Goal: Task Accomplishment & Management: Use online tool/utility

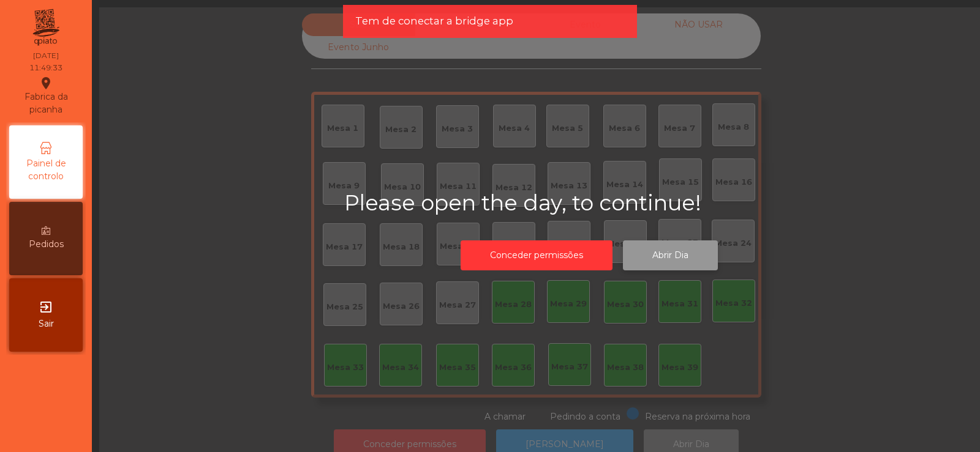
click at [673, 247] on button "Abrir Dia" at bounding box center [670, 256] width 95 height 30
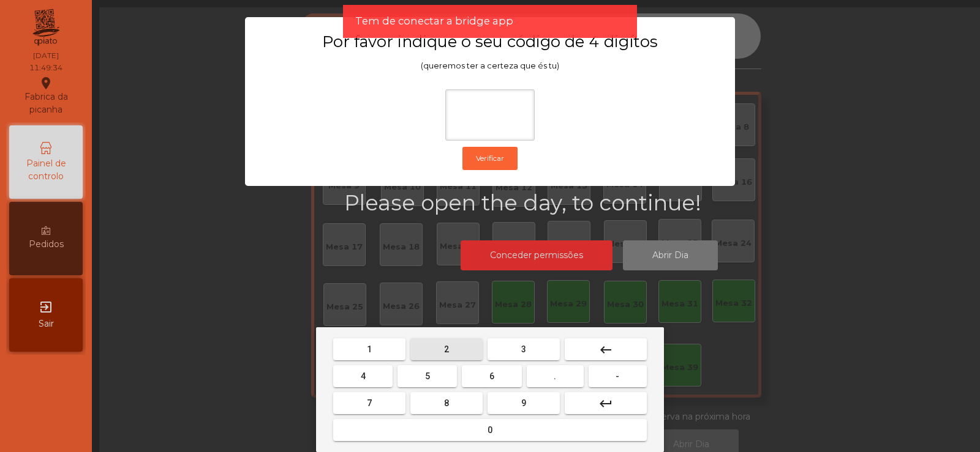
click at [452, 342] on button "2" at bounding box center [446, 350] width 72 height 22
click at [492, 372] on span "6" at bounding box center [491, 377] width 5 height 10
click at [375, 404] on button "7" at bounding box center [369, 403] width 72 height 22
click at [420, 367] on button "5" at bounding box center [426, 377] width 59 height 22
type input "****"
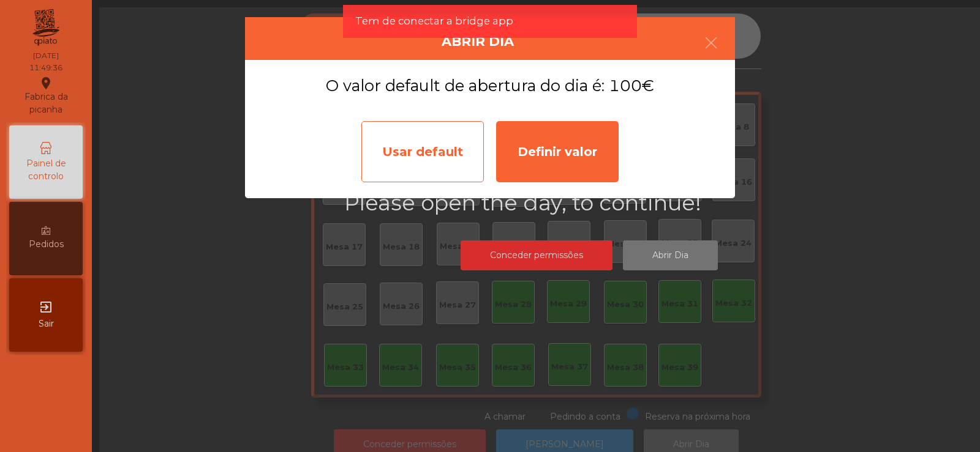
click at [412, 156] on div "Usar default" at bounding box center [422, 151] width 122 height 61
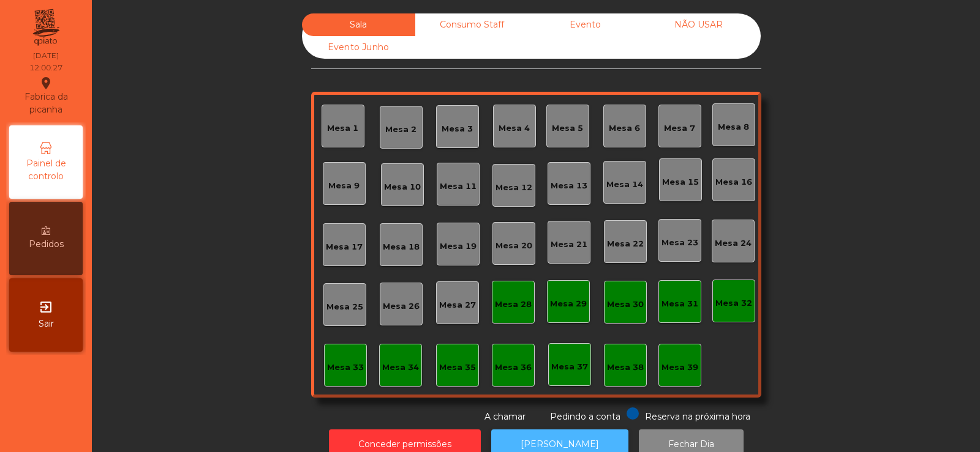
click at [580, 441] on button "[PERSON_NAME]" at bounding box center [559, 445] width 137 height 30
click at [560, 433] on button "[PERSON_NAME]" at bounding box center [559, 445] width 137 height 30
click at [525, 138] on div "Mesa 4" at bounding box center [514, 126] width 43 height 43
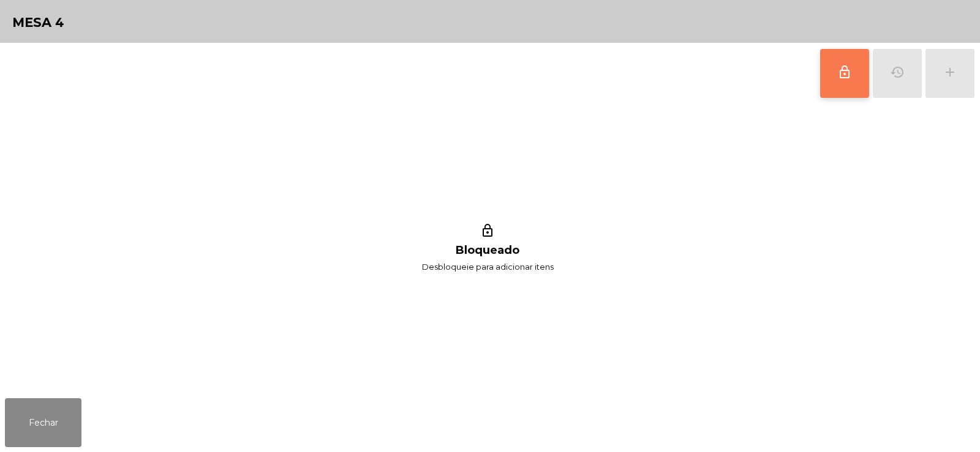
click at [849, 81] on button "lock_outline" at bounding box center [844, 73] width 49 height 49
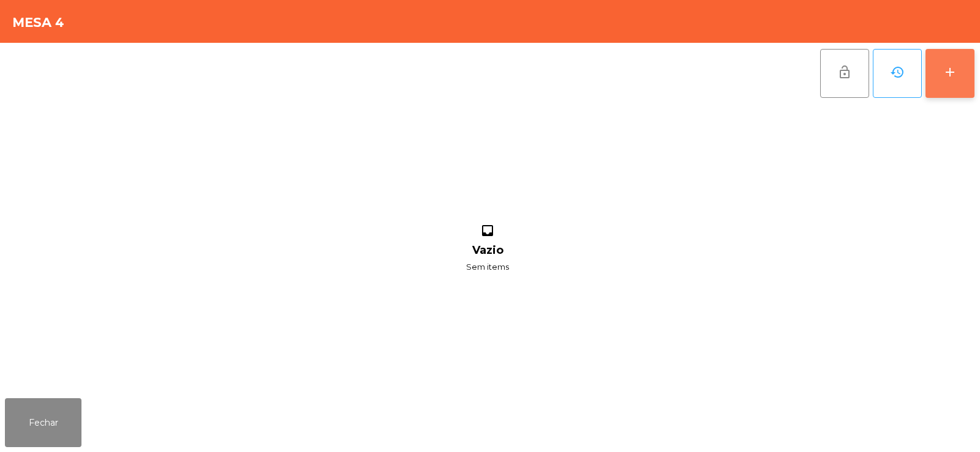
click at [963, 77] on button "add" at bounding box center [949, 73] width 49 height 49
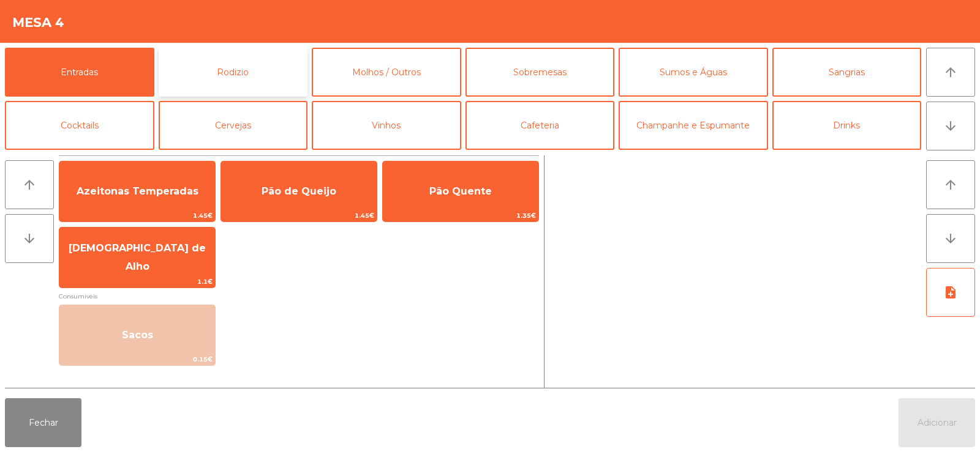
click at [265, 65] on button "Rodizio" at bounding box center [233, 72] width 149 height 49
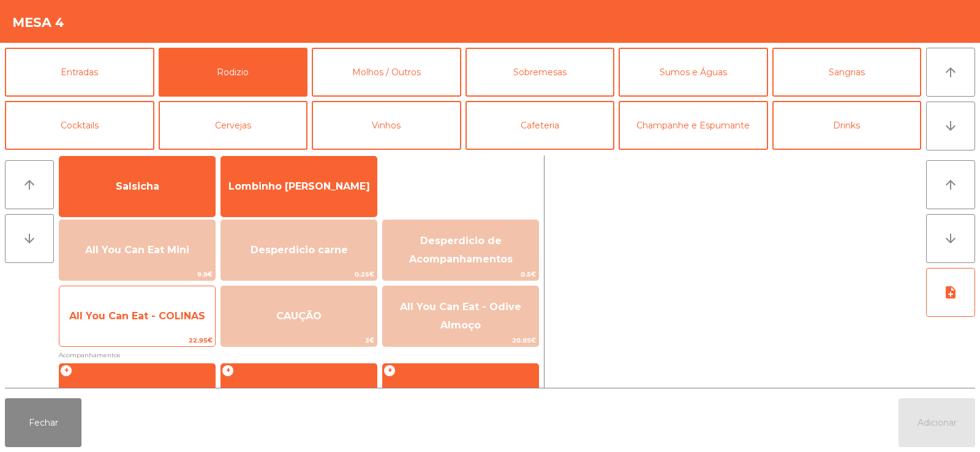
click at [184, 329] on span "All You Can Eat - COLINAS" at bounding box center [137, 316] width 156 height 33
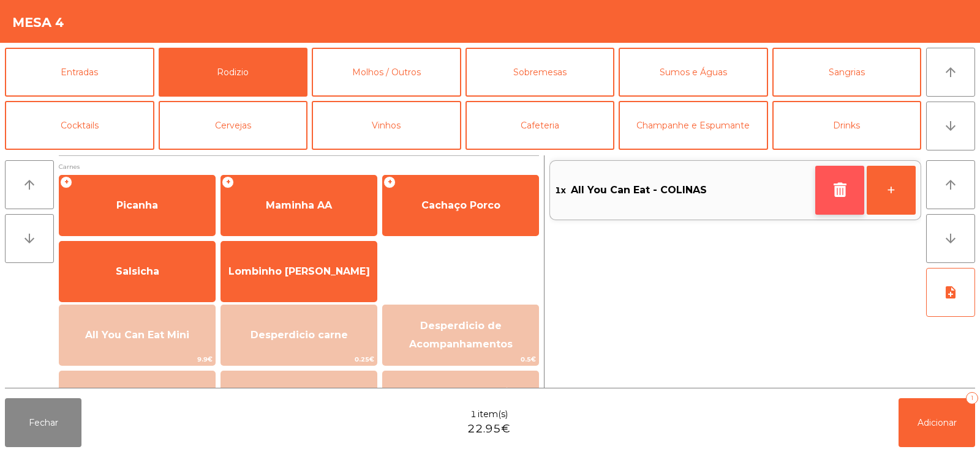
click at [842, 203] on button "button" at bounding box center [839, 190] width 49 height 49
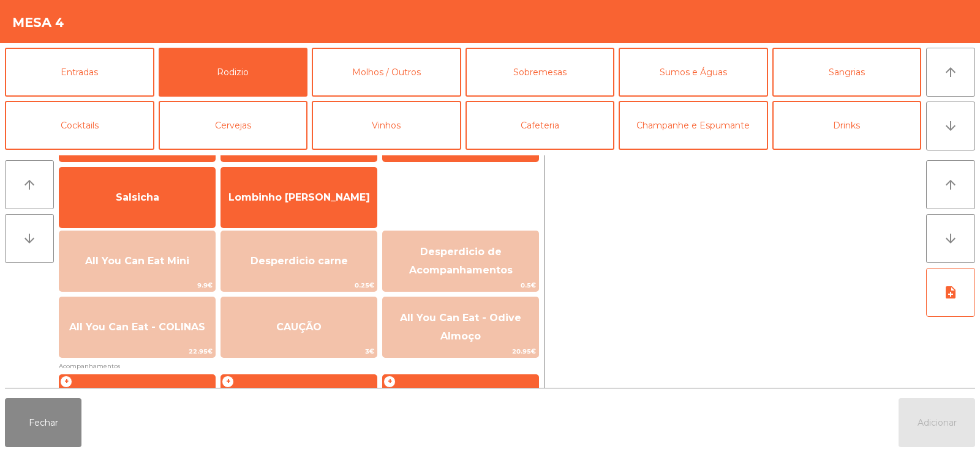
scroll to position [83, 0]
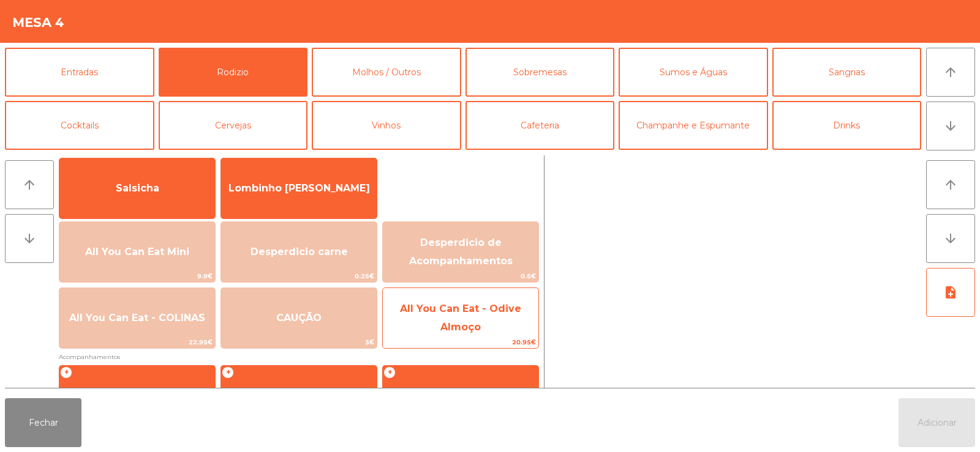
click at [481, 327] on span "All You Can Eat - Odive Almoço" at bounding box center [461, 319] width 156 height 52
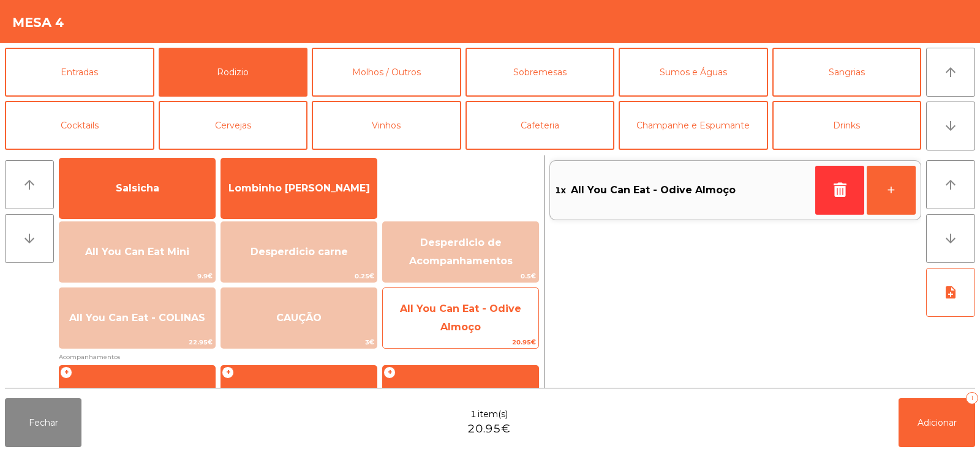
click at [477, 339] on span "20.95€" at bounding box center [461, 343] width 156 height 12
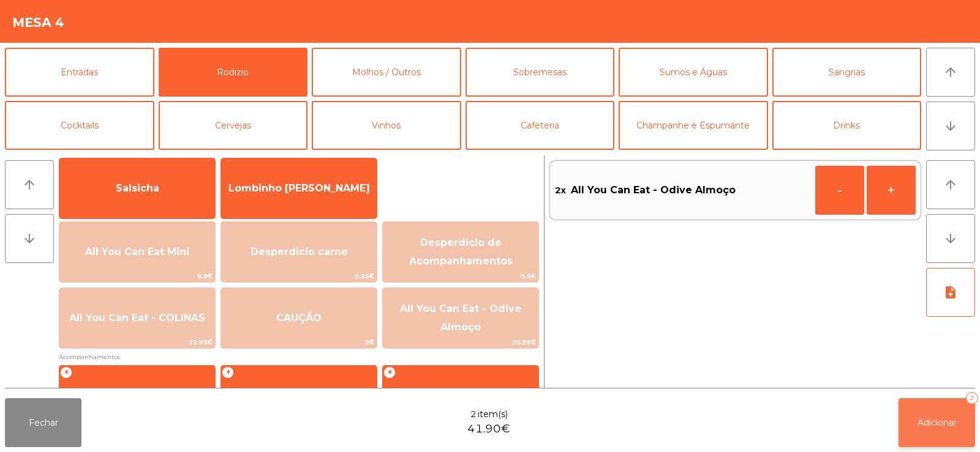
click at [921, 399] on button "Adicionar 2" at bounding box center [936, 423] width 77 height 49
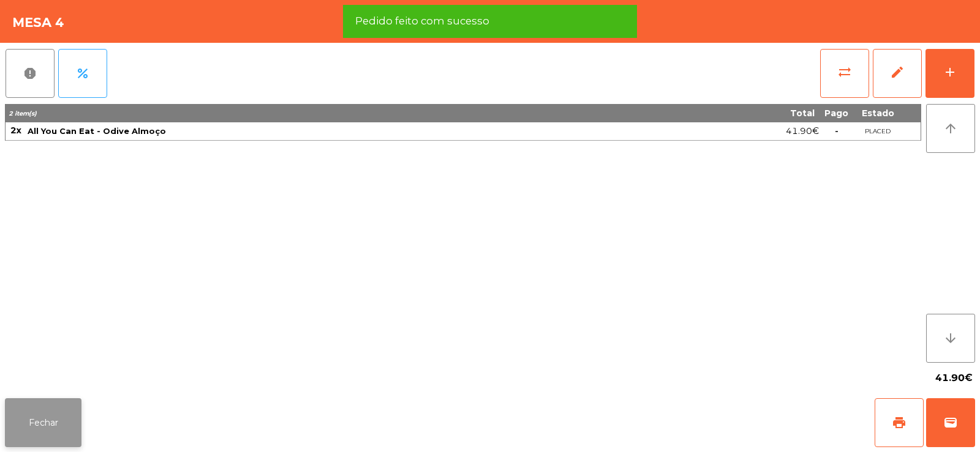
click at [50, 405] on button "Fechar" at bounding box center [43, 423] width 77 height 49
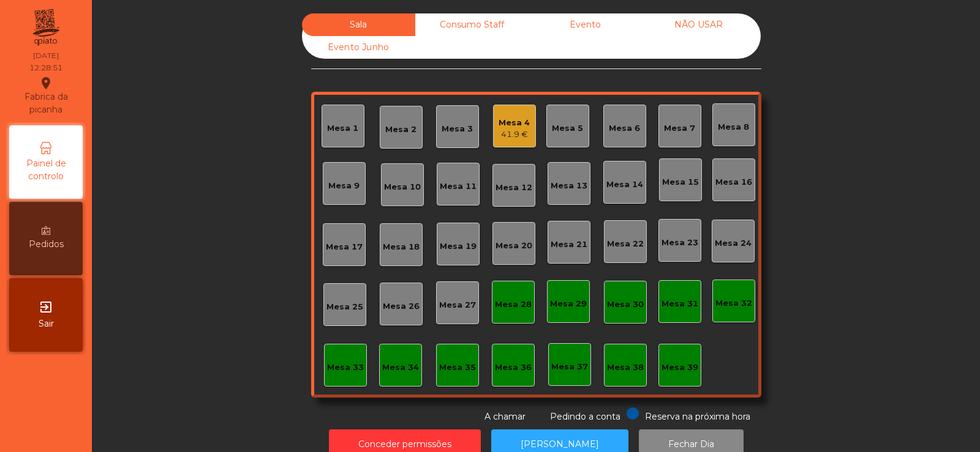
click at [743, 138] on div "Mesa 8" at bounding box center [733, 124] width 43 height 43
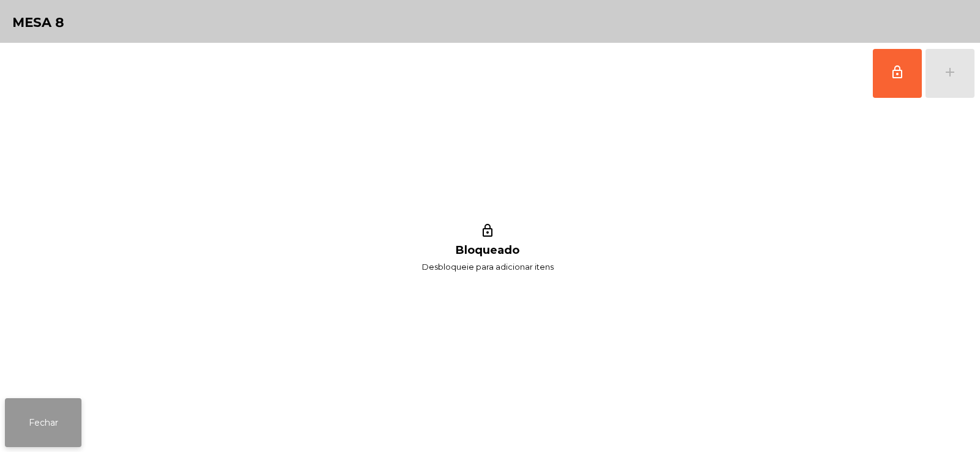
click at [54, 401] on button "Fechar" at bounding box center [43, 423] width 77 height 49
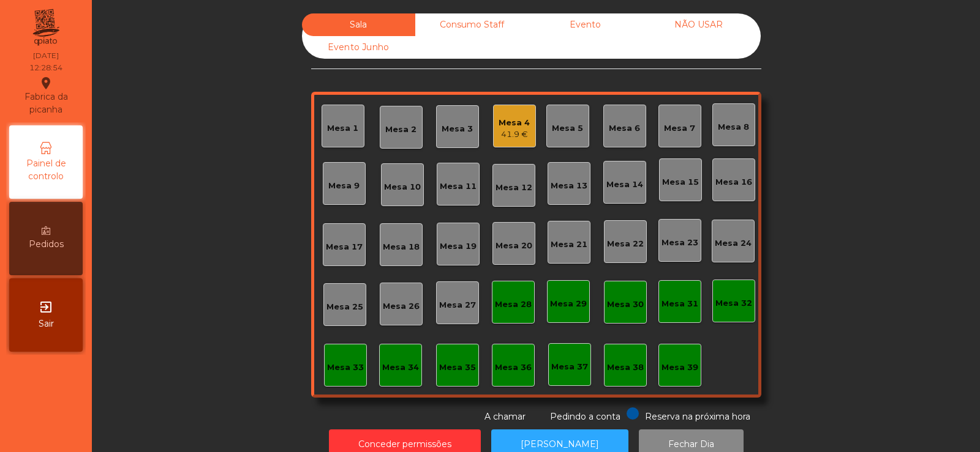
click at [667, 136] on div "Mesa 7" at bounding box center [679, 126] width 43 height 43
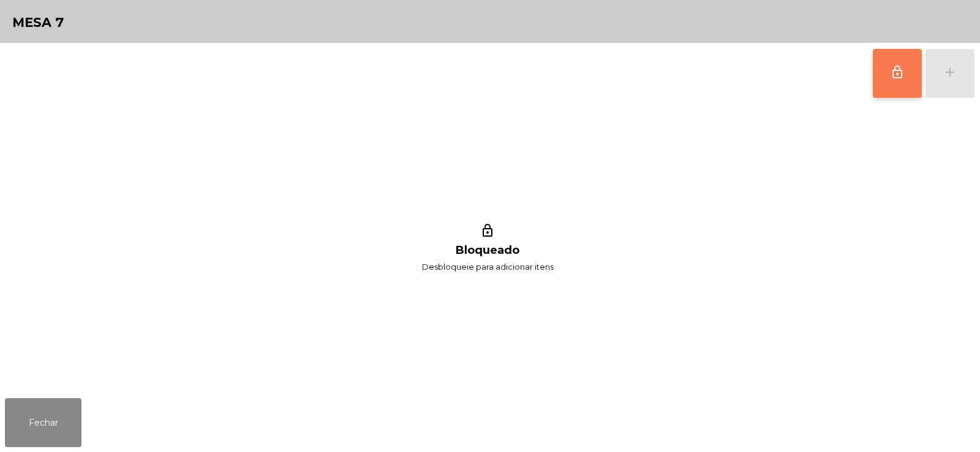
click at [890, 73] on span "lock_outline" at bounding box center [897, 72] width 15 height 15
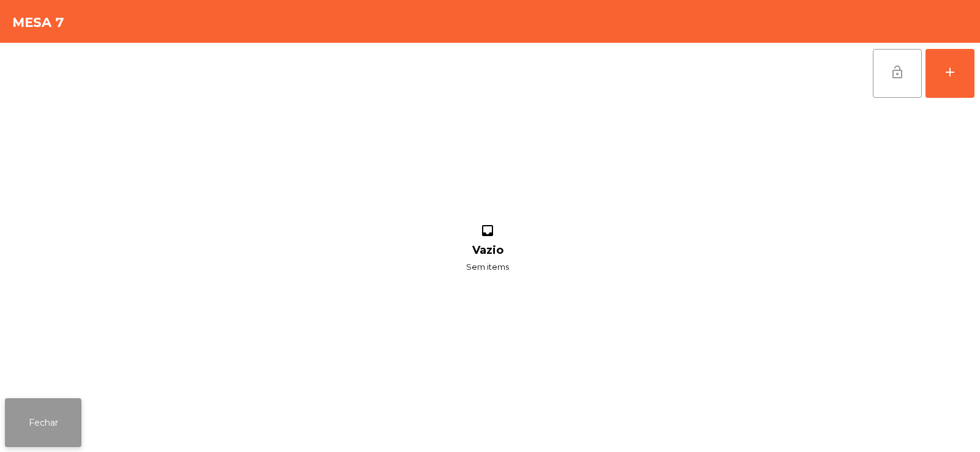
click at [42, 403] on button "Fechar" at bounding box center [43, 423] width 77 height 49
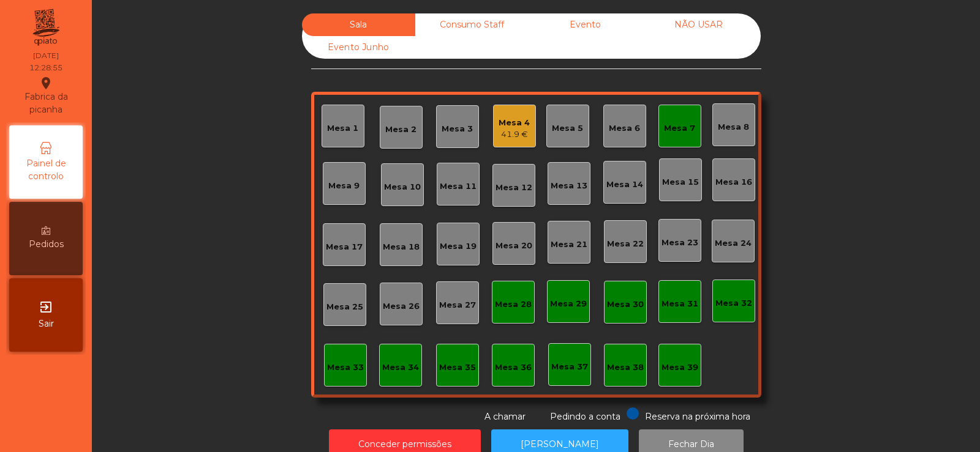
click at [509, 132] on div "41.9 €" at bounding box center [513, 135] width 31 height 12
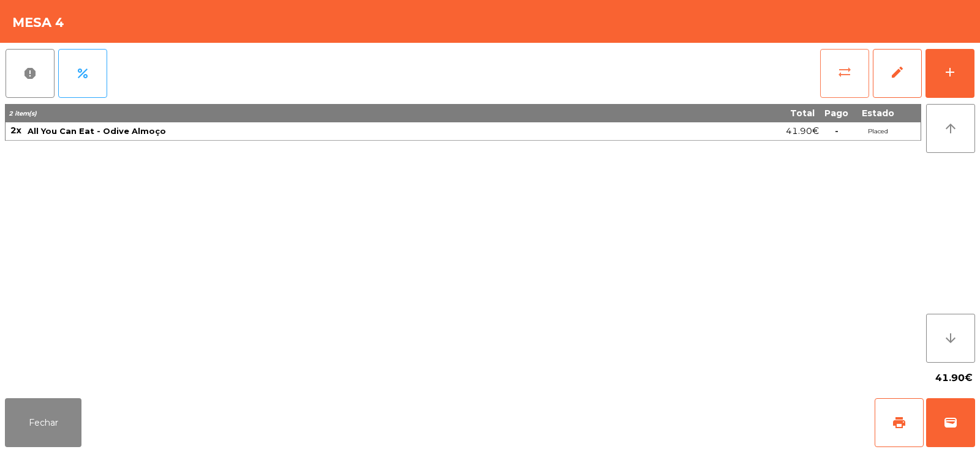
click at [837, 87] on button "sync_alt" at bounding box center [844, 73] width 49 height 49
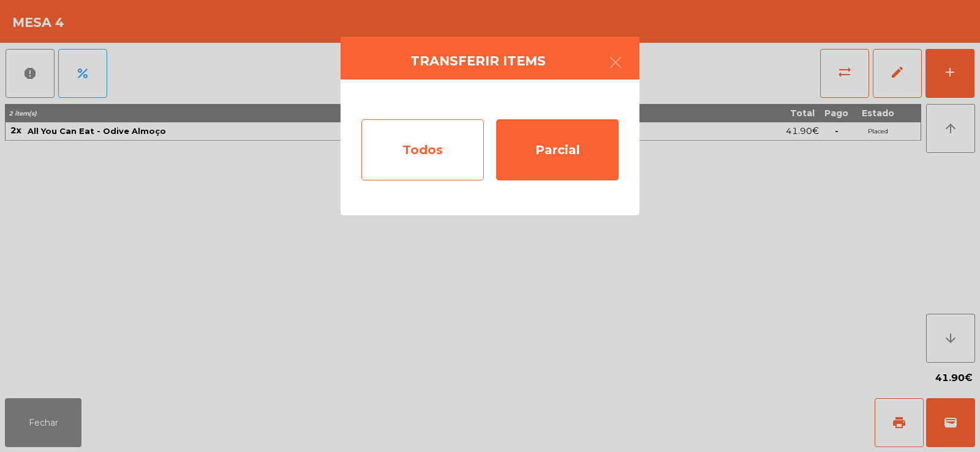
click at [427, 162] on div "Todos" at bounding box center [422, 149] width 122 height 61
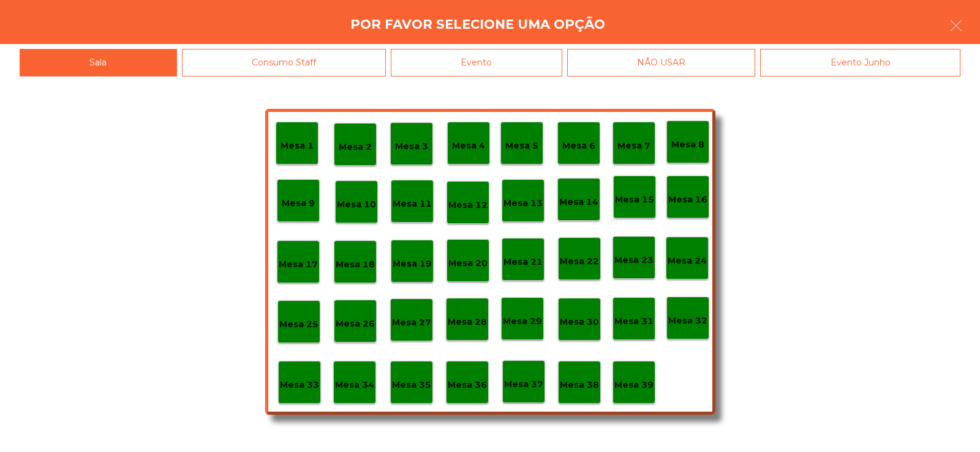
click at [626, 148] on p "Mesa 7" at bounding box center [633, 146] width 33 height 14
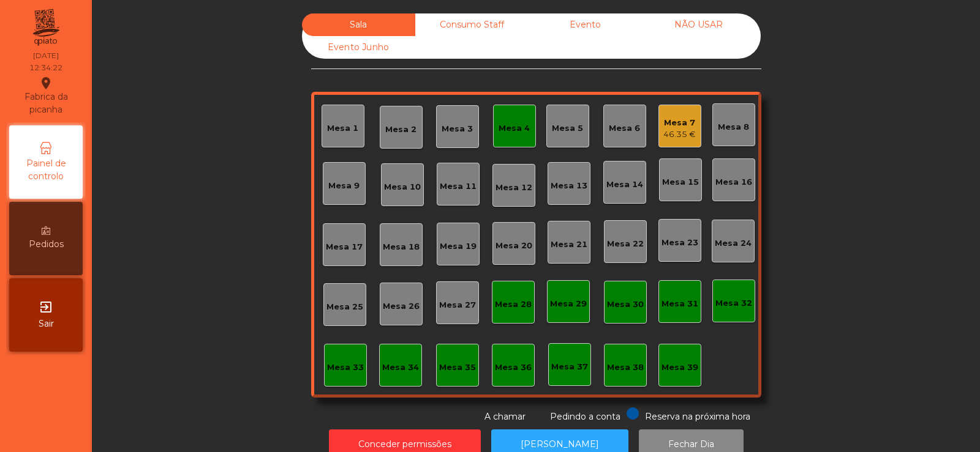
click at [667, 131] on div "46.35 €" at bounding box center [679, 135] width 32 height 12
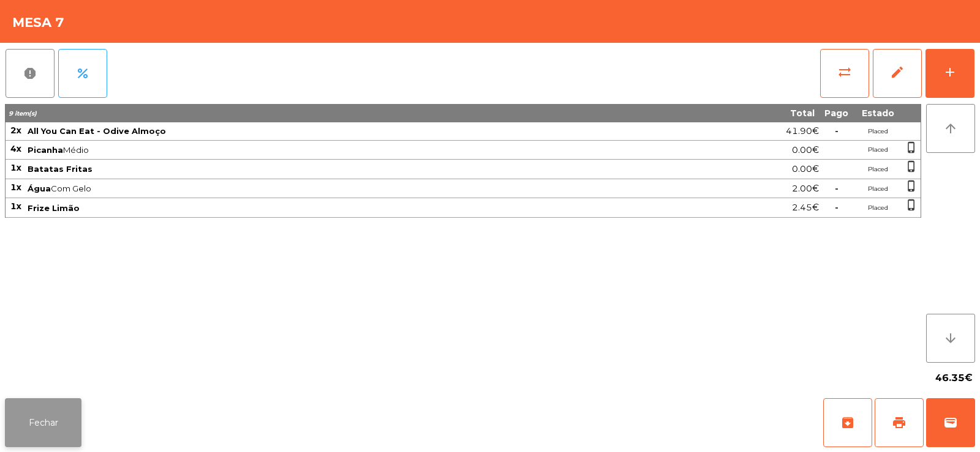
click at [31, 414] on button "Fechar" at bounding box center [43, 423] width 77 height 49
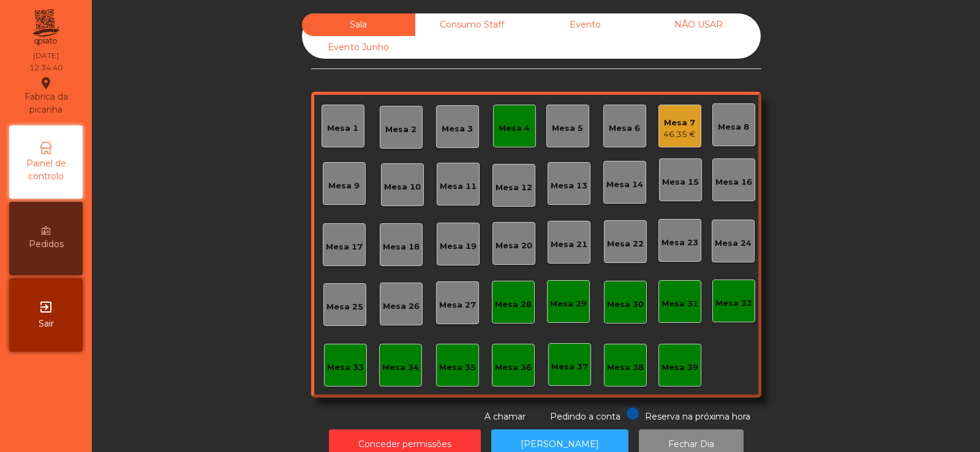
click at [658, 132] on div "Mesa 7 46.35 €" at bounding box center [679, 126] width 43 height 43
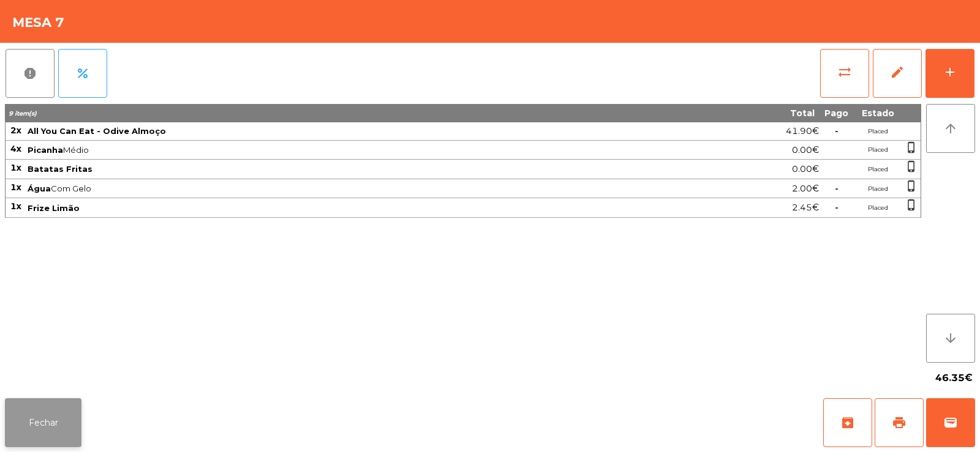
click at [50, 424] on button "Fechar" at bounding box center [43, 423] width 77 height 49
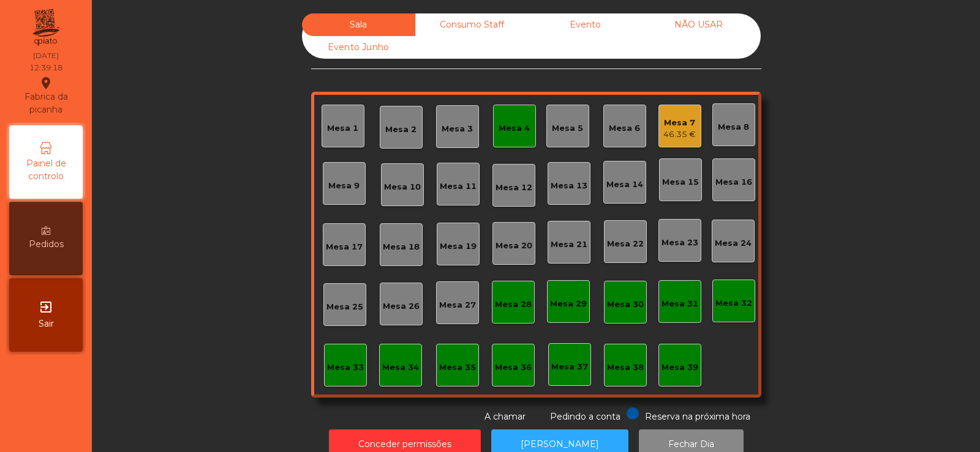
click at [622, 131] on div "Mesa 6" at bounding box center [624, 128] width 31 height 12
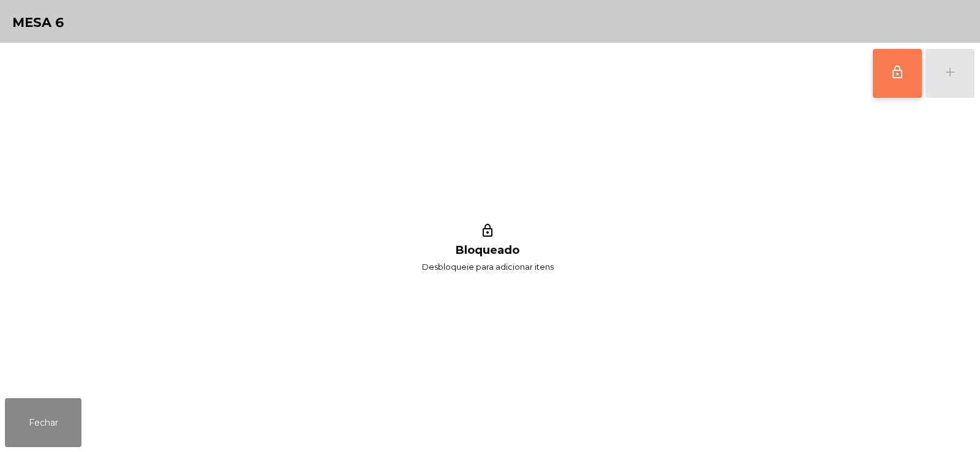
click at [900, 81] on button "lock_outline" at bounding box center [896, 73] width 49 height 49
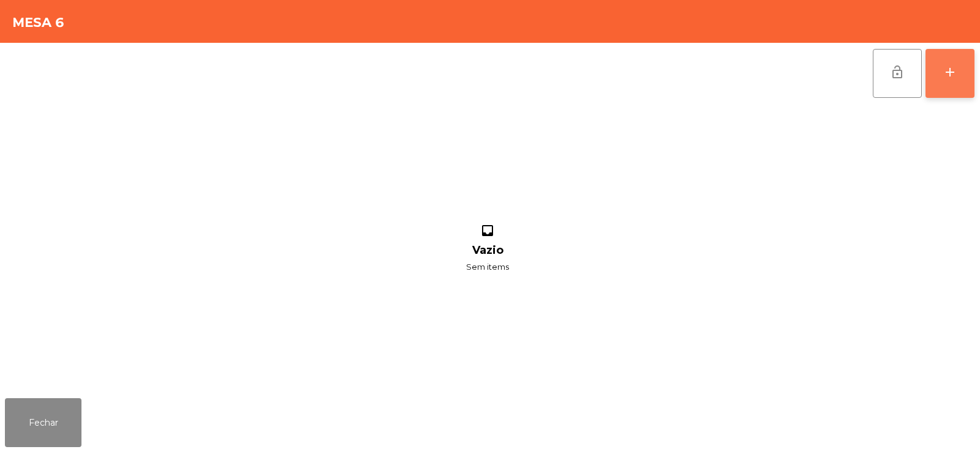
click at [951, 90] on button "add" at bounding box center [949, 73] width 49 height 49
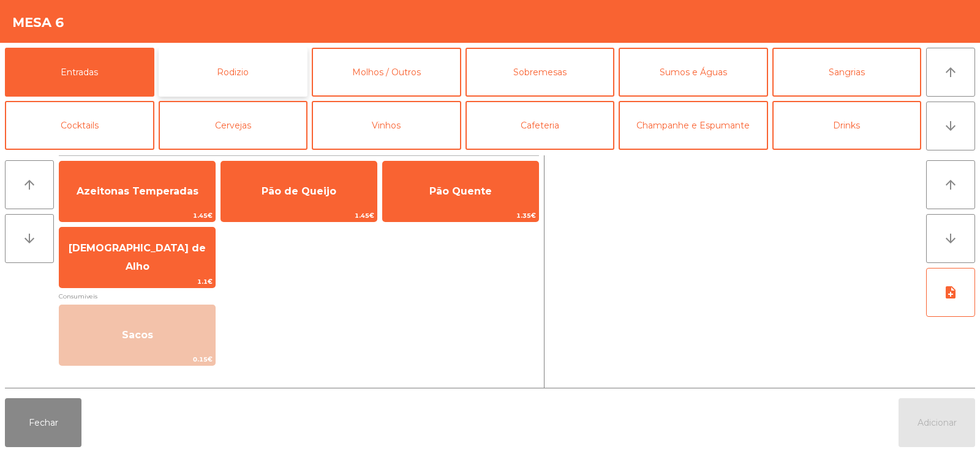
click at [231, 70] on button "Rodizio" at bounding box center [233, 72] width 149 height 49
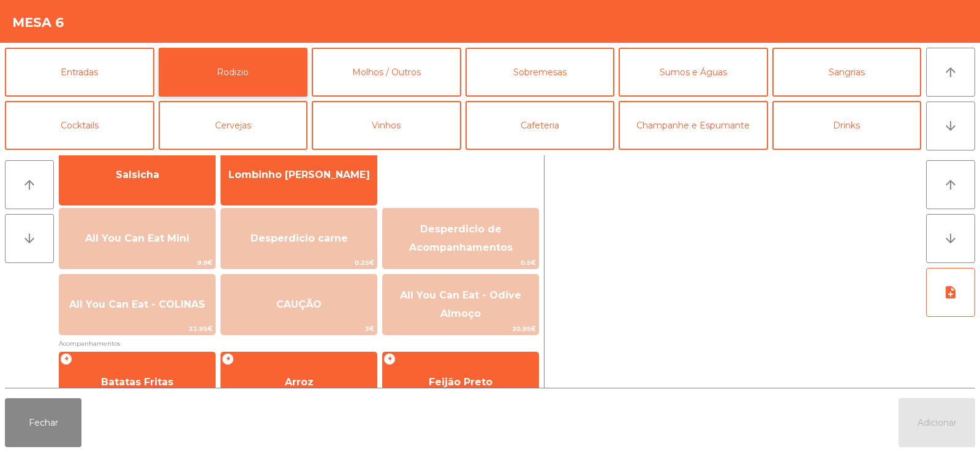
scroll to position [105, 0]
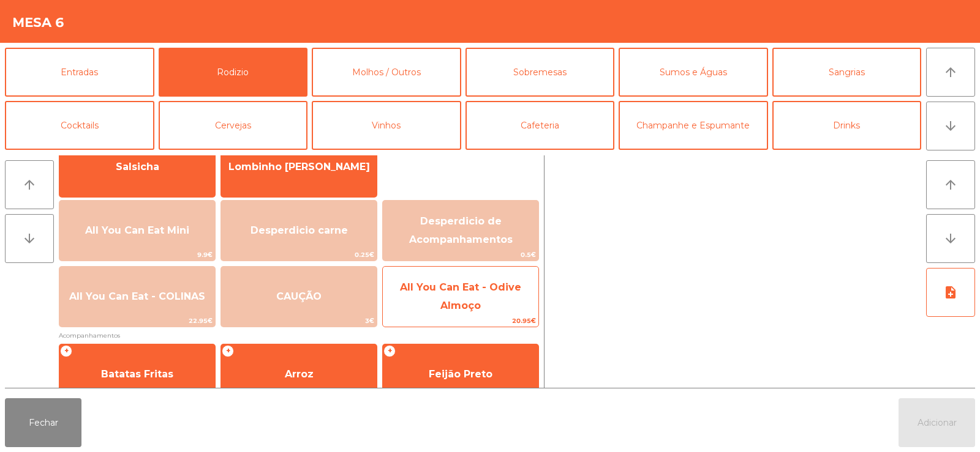
click at [471, 311] on span "All You Can Eat - Odive Almoço" at bounding box center [460, 297] width 121 height 30
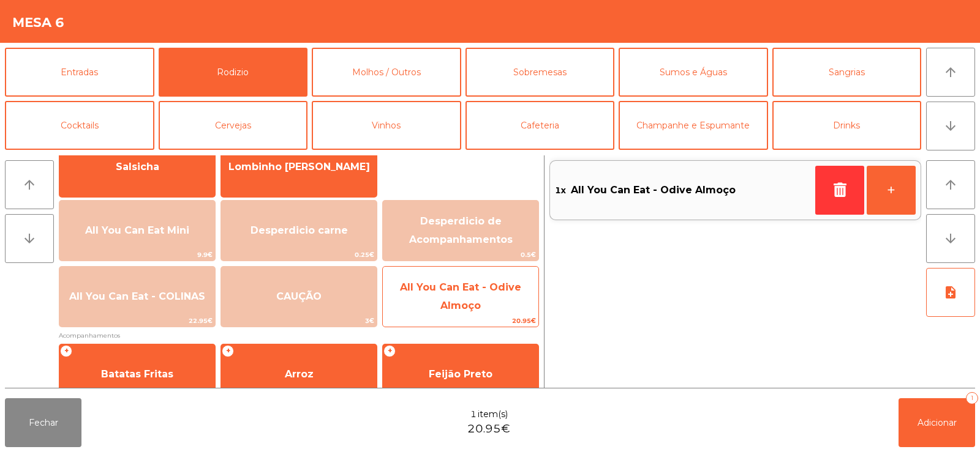
click at [464, 312] on span "All You Can Eat - Odive Almoço" at bounding box center [461, 297] width 156 height 52
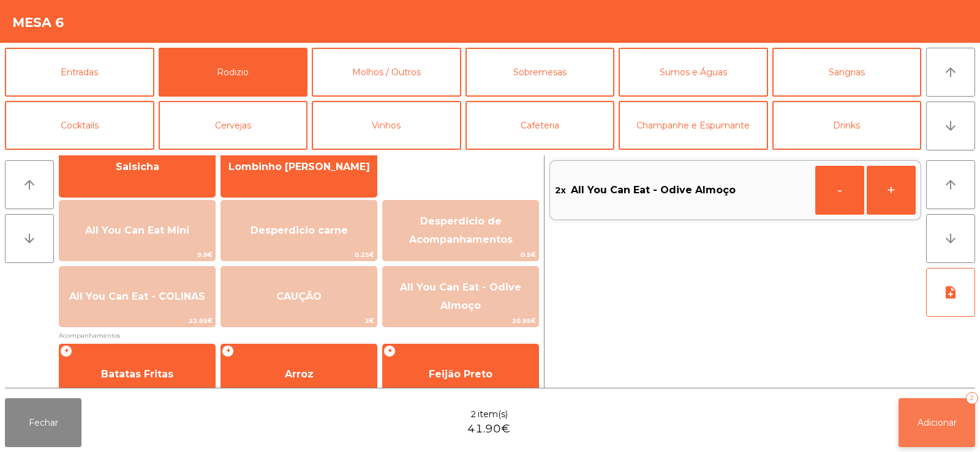
click at [934, 416] on button "Adicionar 2" at bounding box center [936, 423] width 77 height 49
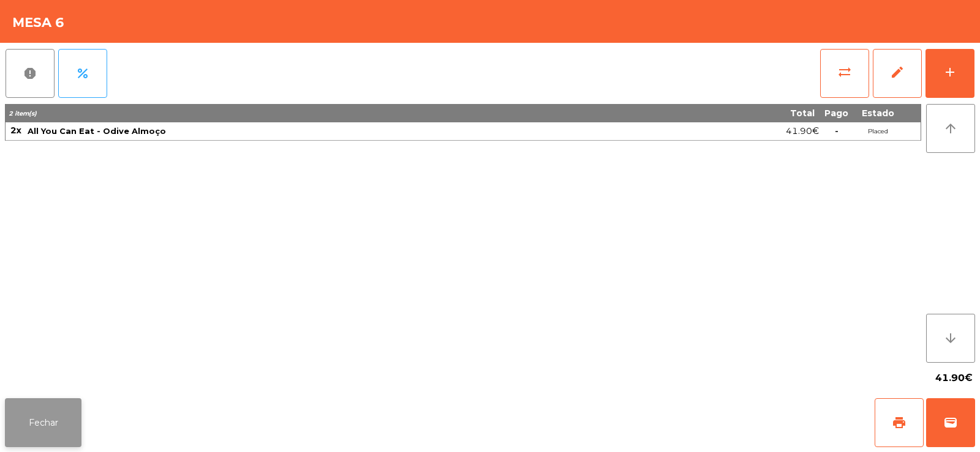
click at [43, 445] on button "Fechar" at bounding box center [43, 423] width 77 height 49
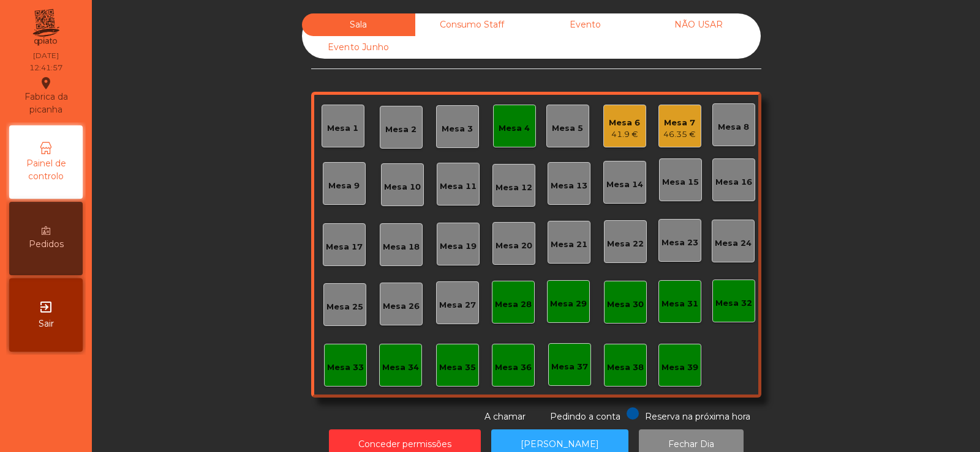
click at [509, 139] on div "Mesa 4" at bounding box center [514, 126] width 43 height 43
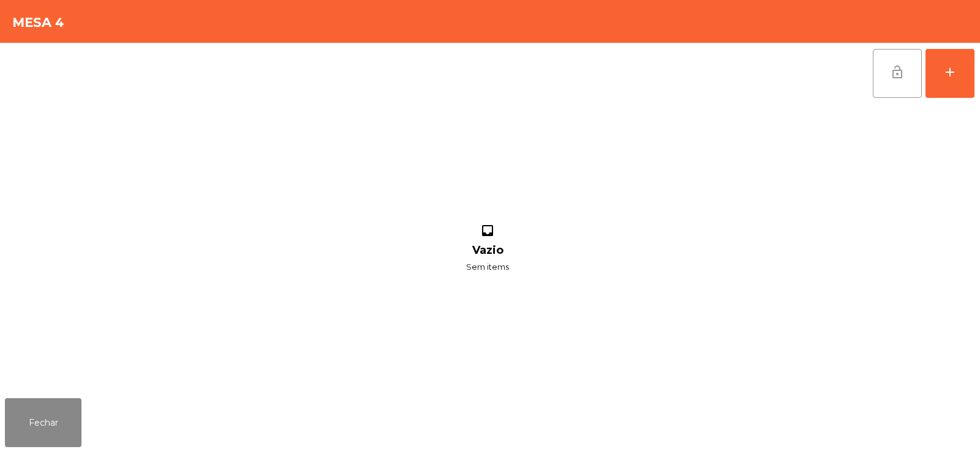
click at [906, 81] on button "lock_open" at bounding box center [896, 73] width 49 height 49
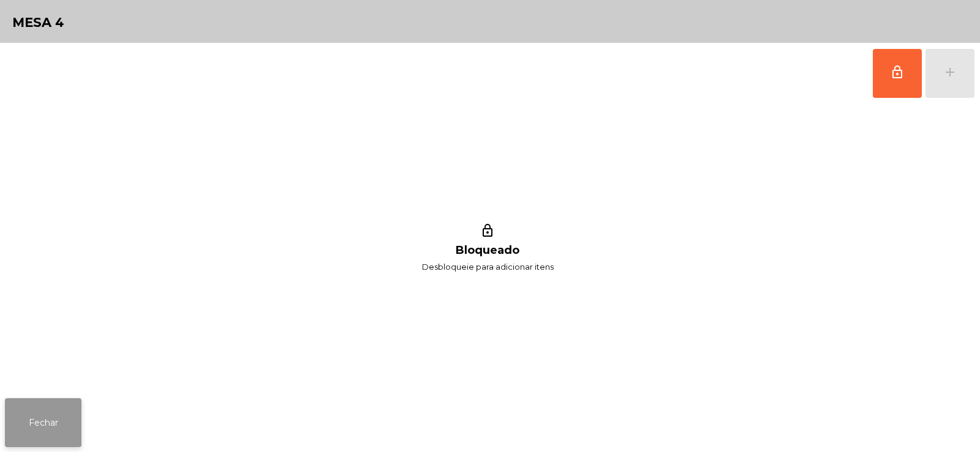
click at [50, 423] on button "Fechar" at bounding box center [43, 423] width 77 height 49
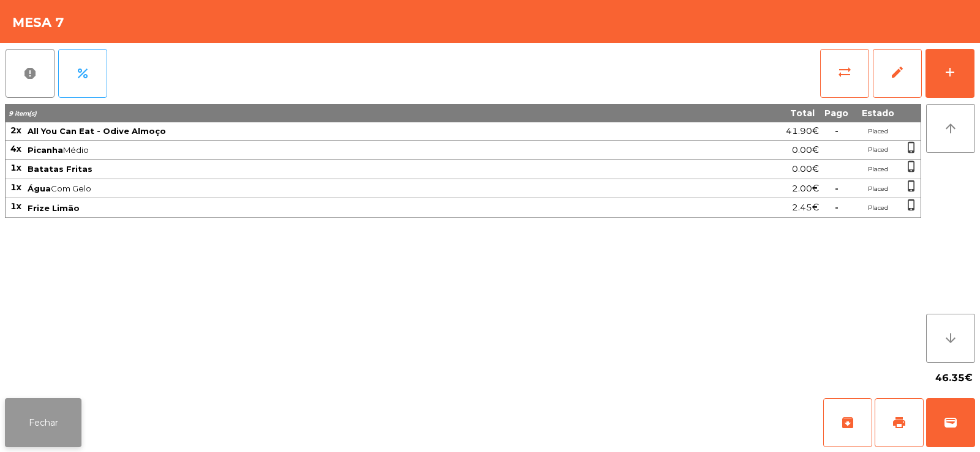
click at [62, 432] on button "Fechar" at bounding box center [43, 423] width 77 height 49
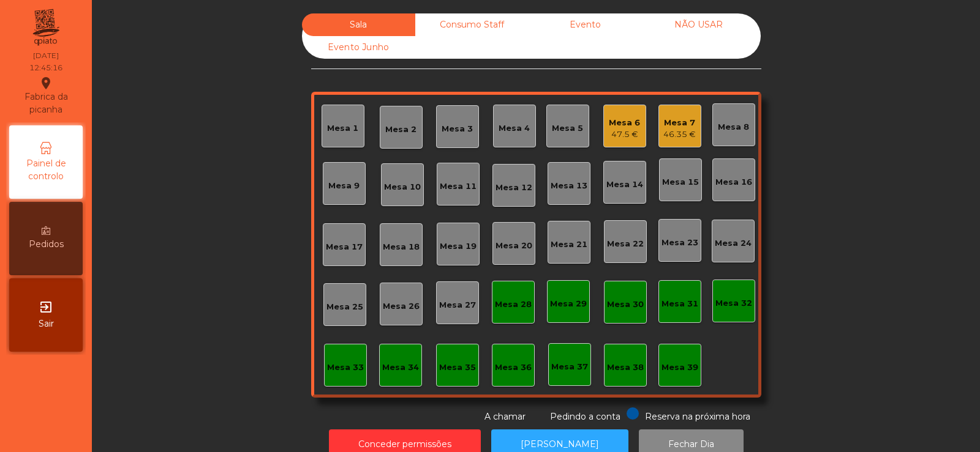
click at [623, 125] on div "Mesa 6" at bounding box center [624, 123] width 31 height 12
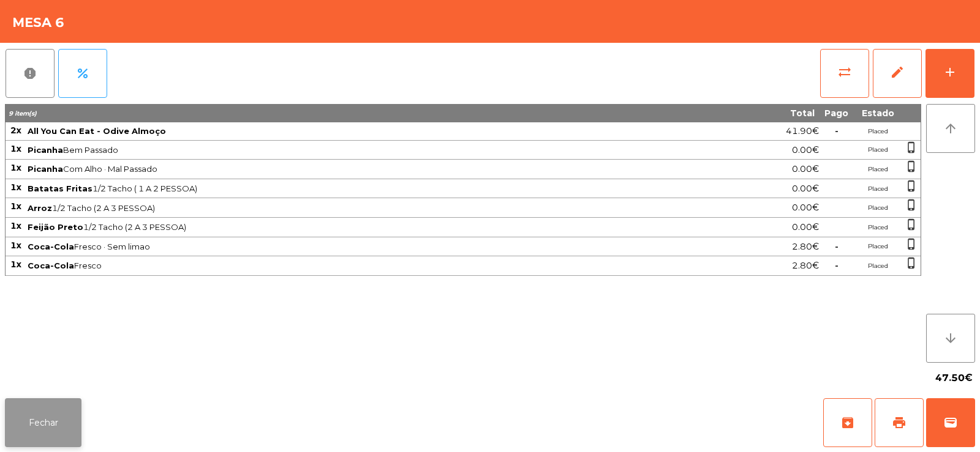
click at [54, 430] on button "Fechar" at bounding box center [43, 423] width 77 height 49
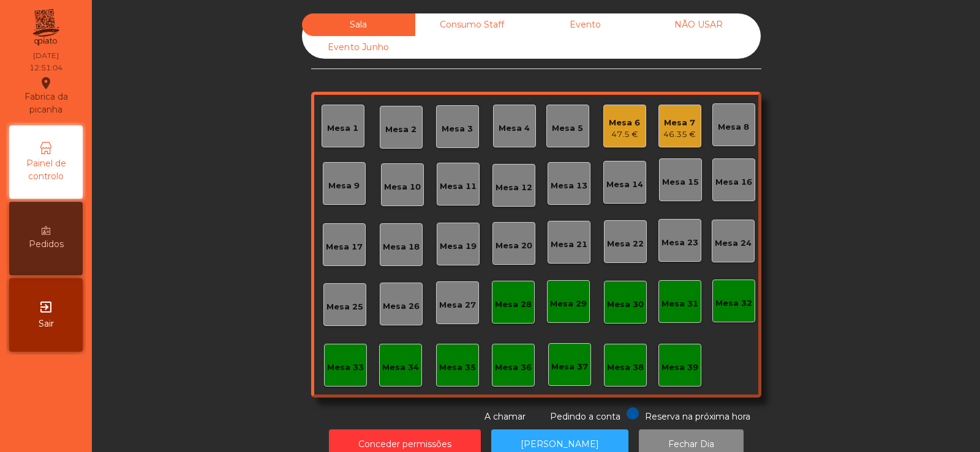
click at [673, 358] on div "Mesa 39" at bounding box center [679, 365] width 37 height 17
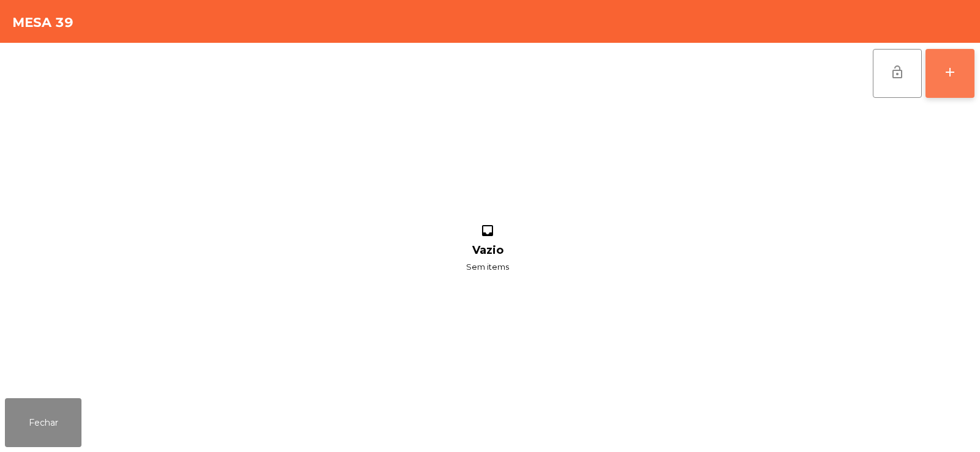
click at [961, 81] on button "add" at bounding box center [949, 73] width 49 height 49
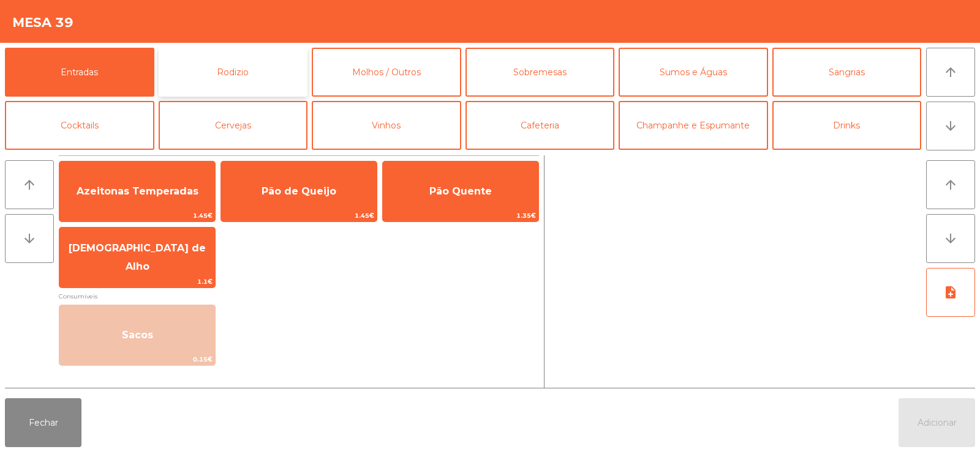
click at [222, 89] on button "Rodizio" at bounding box center [233, 72] width 149 height 49
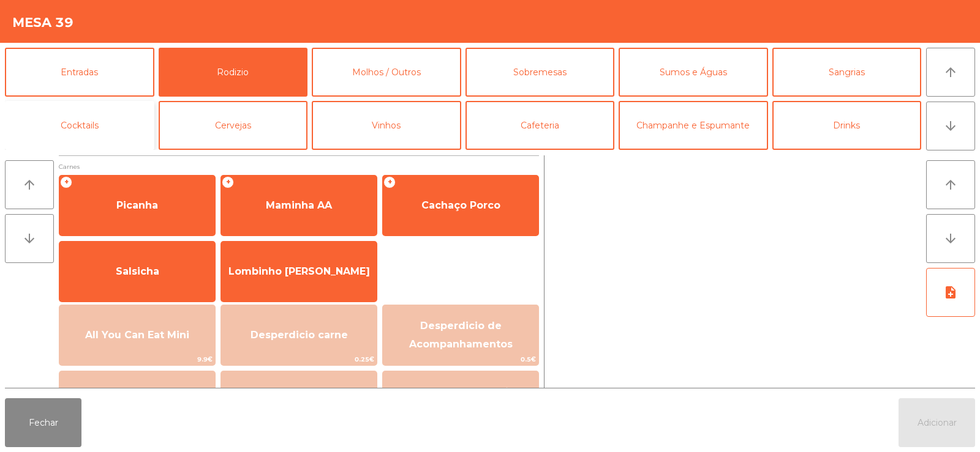
click at [84, 122] on button "Cocktails" at bounding box center [79, 125] width 149 height 49
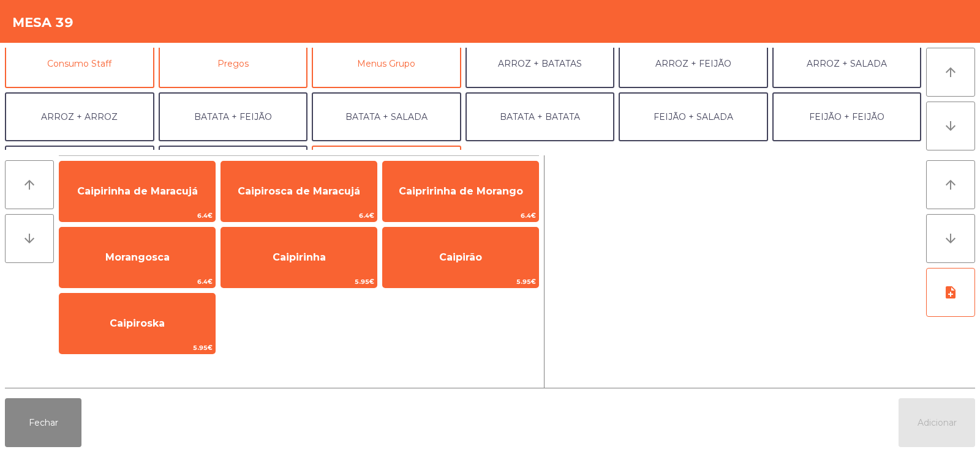
scroll to position [109, 0]
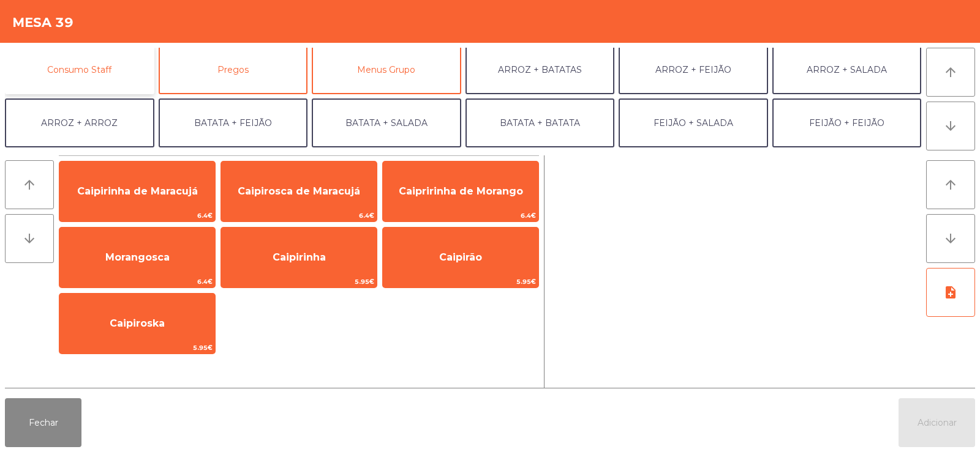
click at [98, 72] on button "Consumo Staff" at bounding box center [79, 69] width 149 height 49
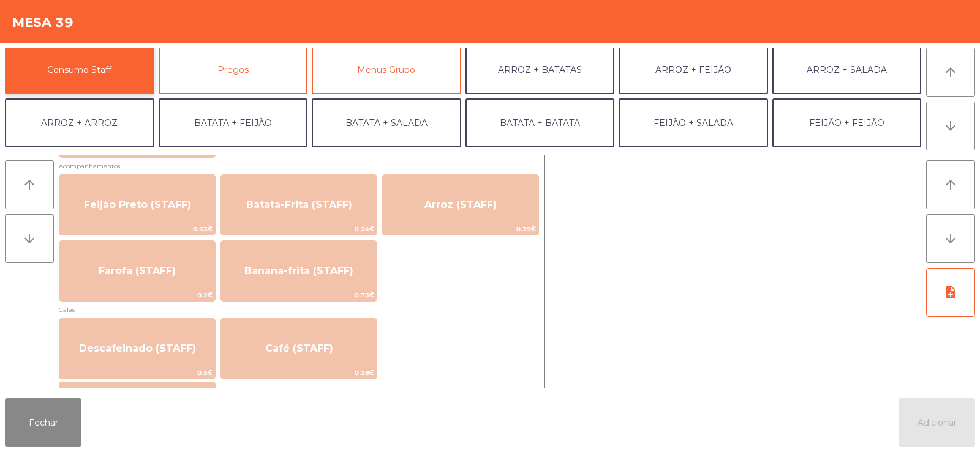
scroll to position [566, 0]
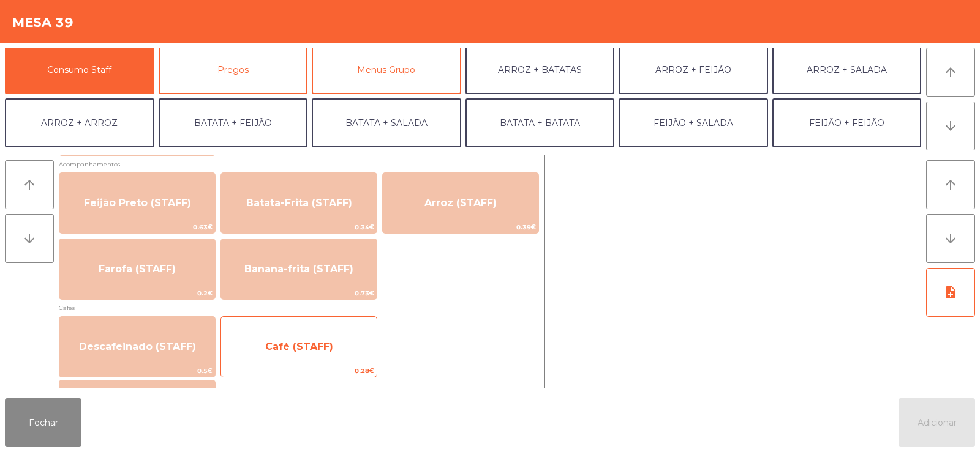
click at [268, 338] on span "Café (STAFF)" at bounding box center [299, 347] width 156 height 33
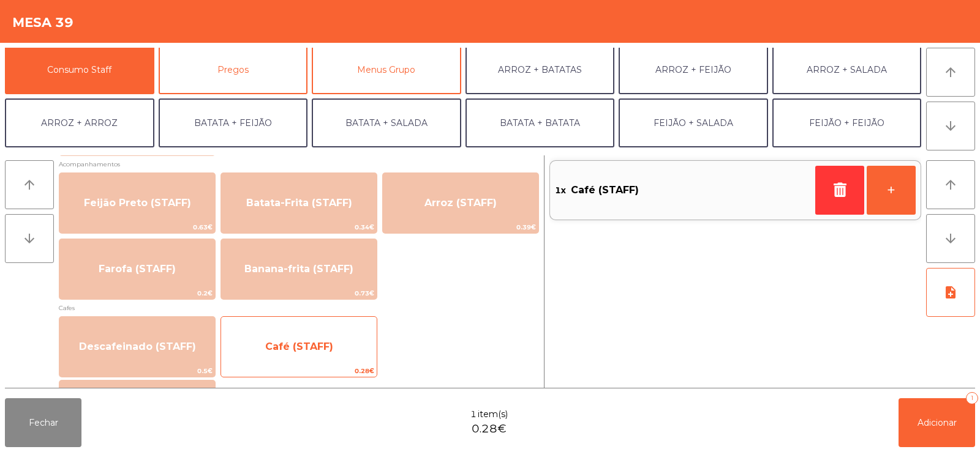
click at [266, 345] on span "Café (STAFF)" at bounding box center [299, 347] width 156 height 33
click at [269, 339] on span "Café (STAFF)" at bounding box center [299, 347] width 156 height 33
click at [283, 333] on span "Café (STAFF)" at bounding box center [299, 347] width 156 height 33
click at [277, 343] on span "Café (STAFF)" at bounding box center [299, 347] width 68 height 12
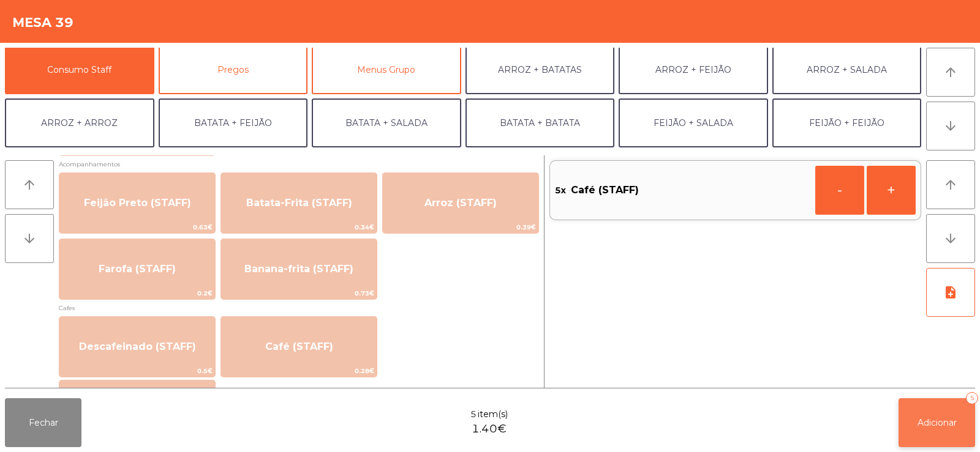
click at [921, 415] on button "Adicionar 5" at bounding box center [936, 423] width 77 height 49
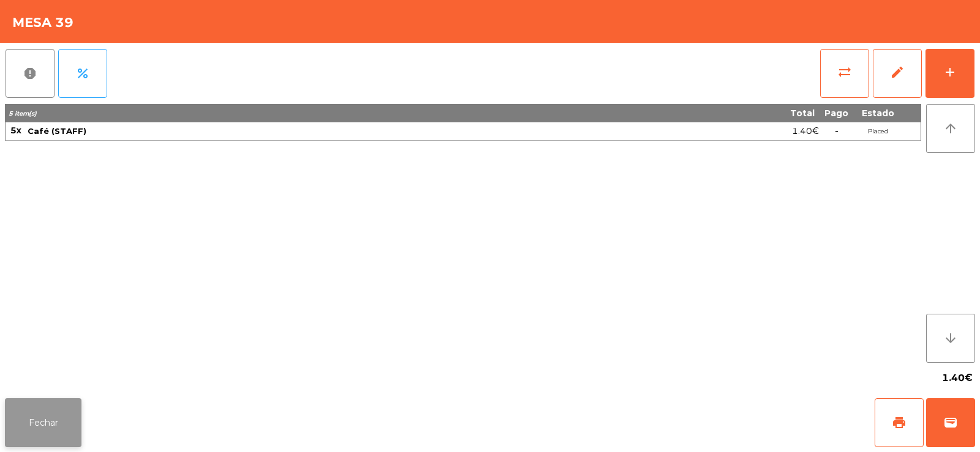
click at [39, 435] on button "Fechar" at bounding box center [43, 423] width 77 height 49
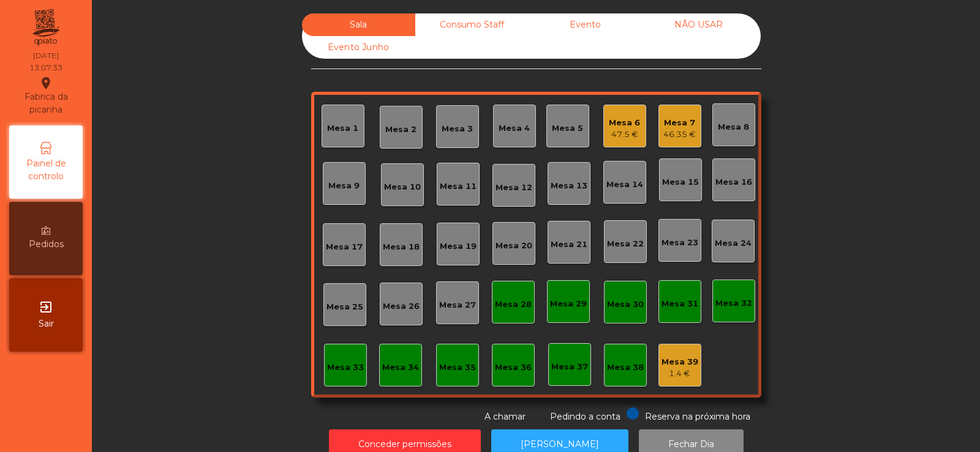
click at [671, 122] on div "Mesa 7" at bounding box center [679, 123] width 32 height 12
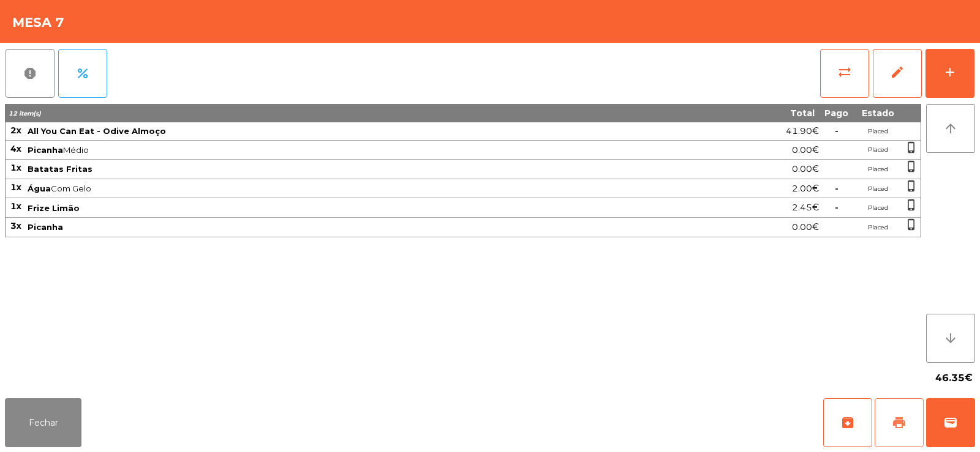
click at [899, 419] on span "print" at bounding box center [898, 423] width 15 height 15
click at [894, 425] on span "print" at bounding box center [898, 423] width 15 height 15
click at [951, 422] on span "wallet" at bounding box center [950, 423] width 15 height 15
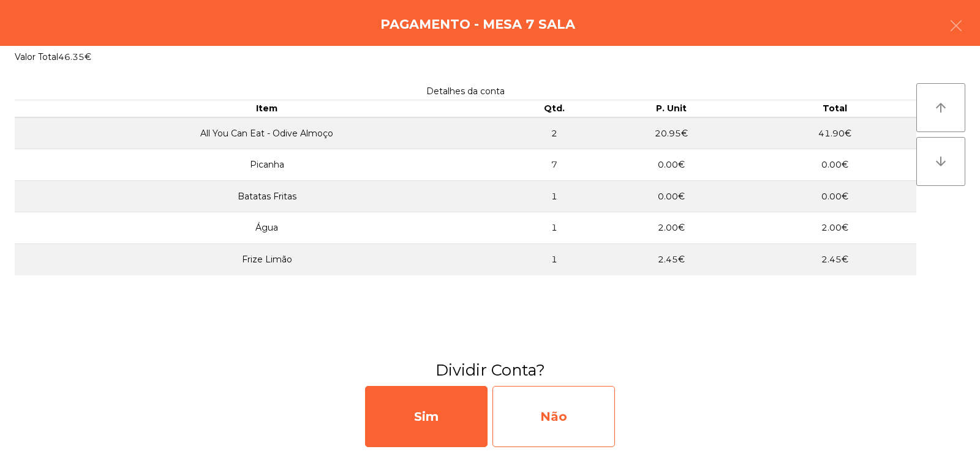
click at [552, 401] on div "Não" at bounding box center [553, 416] width 122 height 61
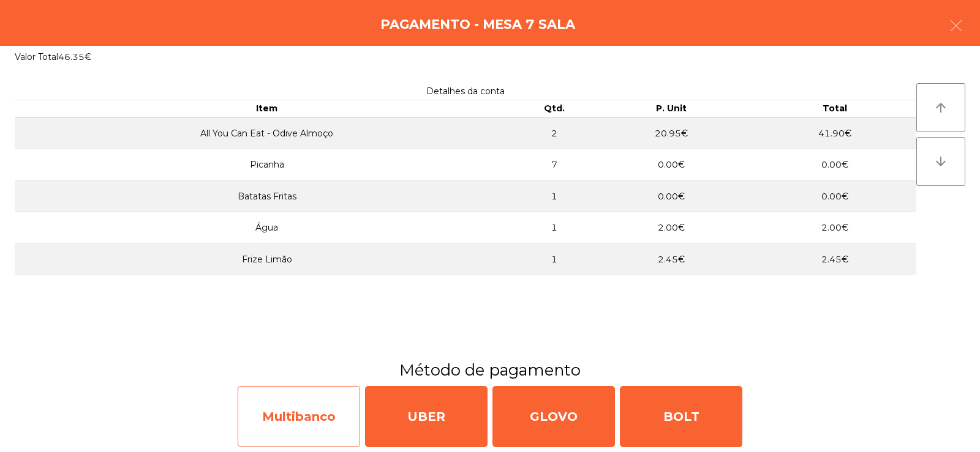
click at [322, 419] on div "Multibanco" at bounding box center [299, 416] width 122 height 61
select select "**"
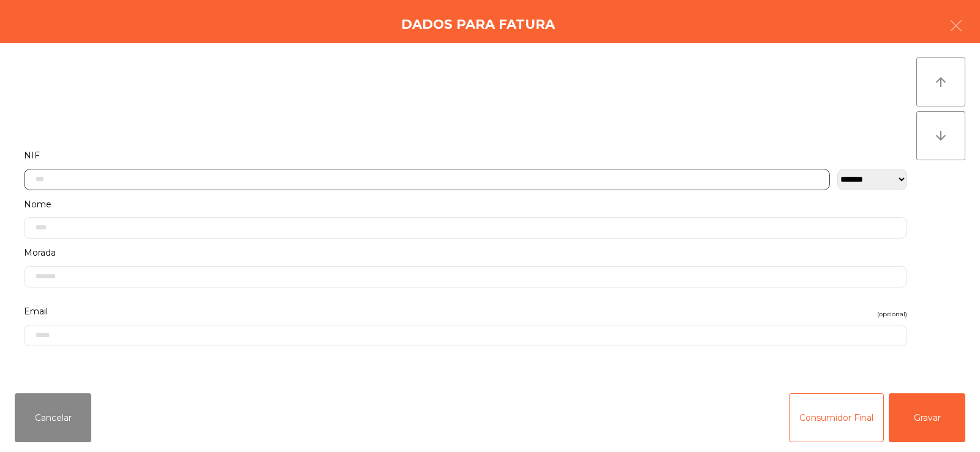
click at [163, 181] on input "text" at bounding box center [427, 179] width 806 height 21
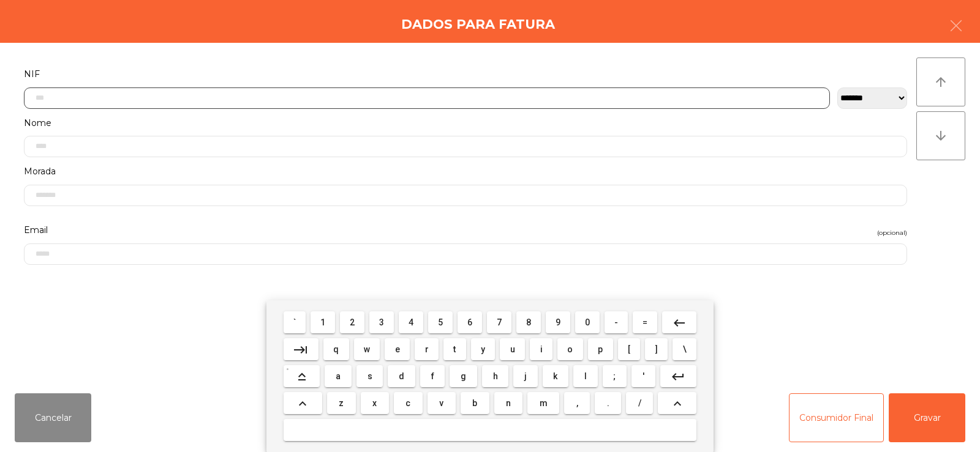
scroll to position [89, 0]
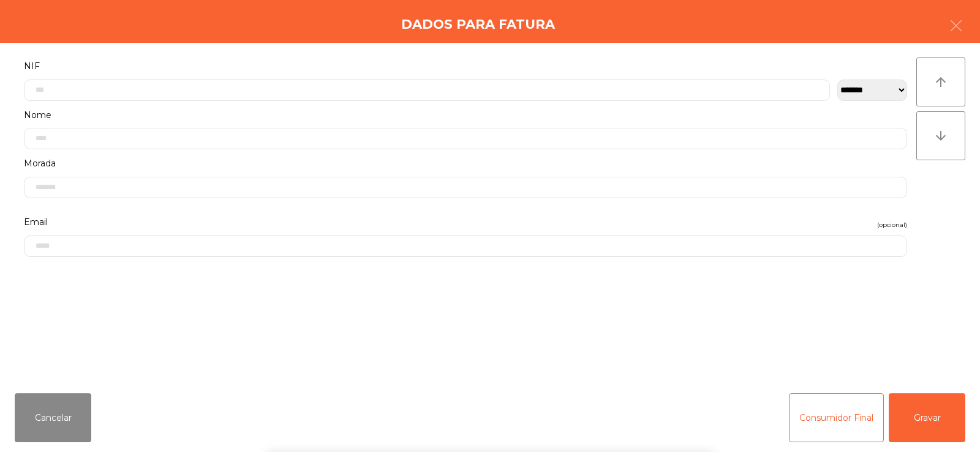
click at [48, 418] on div "` 1 2 3 4 5 6 7 8 9 0 - = keyboard_backspace keyboard_tab q w e r t y u i o p […" at bounding box center [490, 377] width 980 height 152
click at [63, 407] on button "Cancelar" at bounding box center [53, 418] width 77 height 49
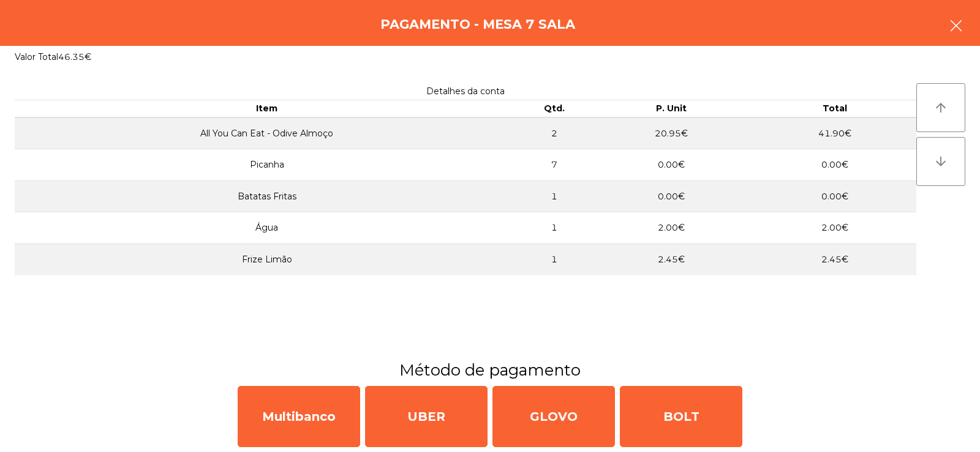
click at [956, 33] on button "button" at bounding box center [956, 27] width 34 height 37
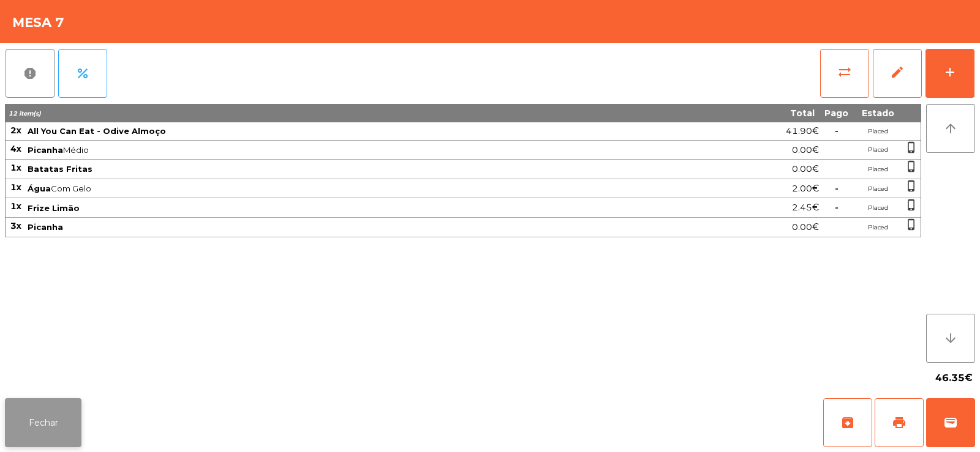
click at [57, 430] on button "Fechar" at bounding box center [43, 423] width 77 height 49
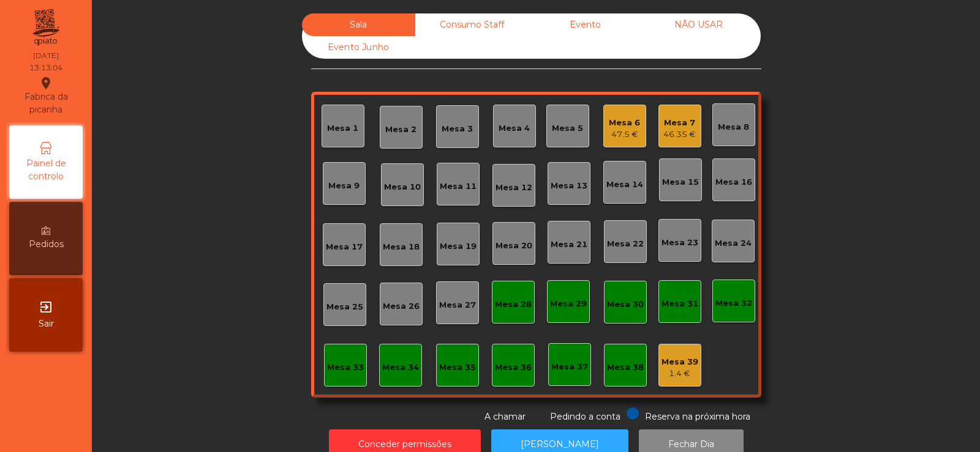
click at [334, 295] on div "Mesa 25" at bounding box center [344, 304] width 43 height 43
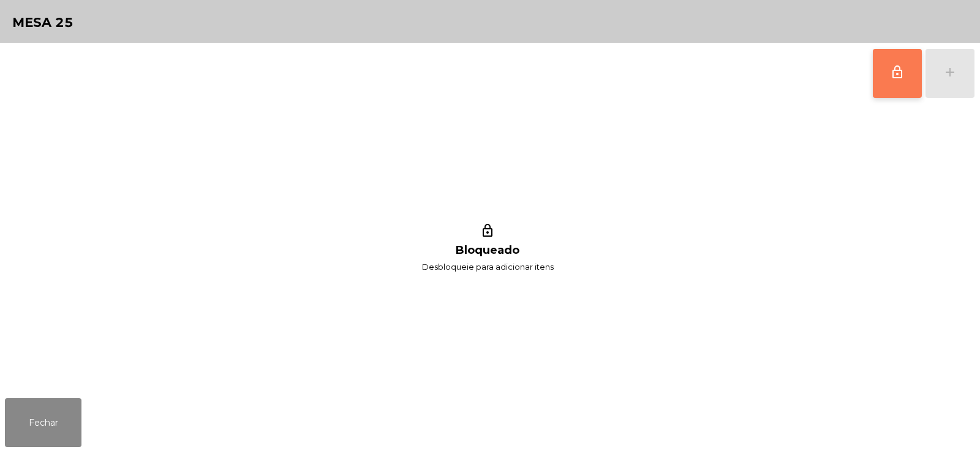
click at [890, 78] on span "lock_outline" at bounding box center [897, 72] width 15 height 15
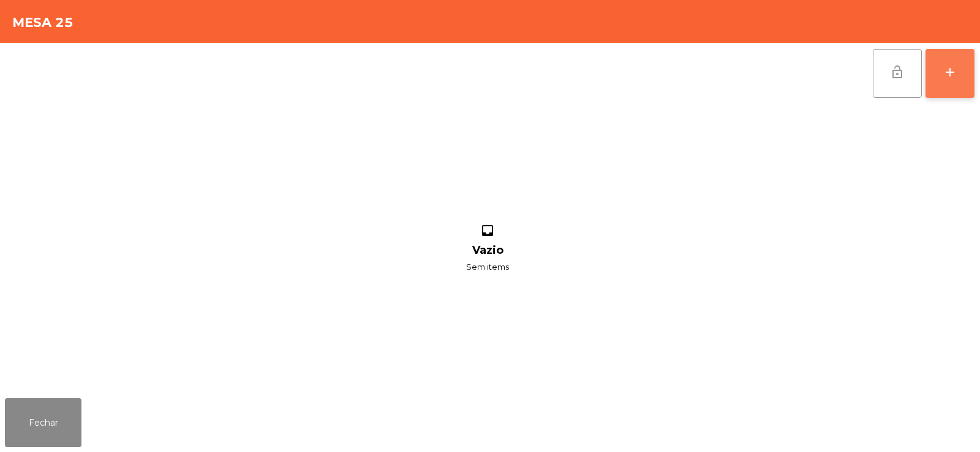
click at [945, 69] on div "add" at bounding box center [949, 72] width 15 height 15
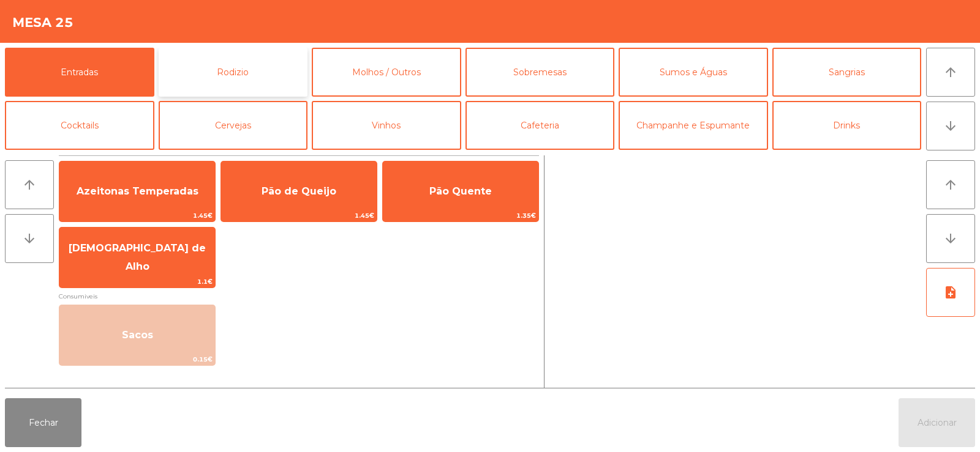
click at [226, 64] on button "Rodizio" at bounding box center [233, 72] width 149 height 49
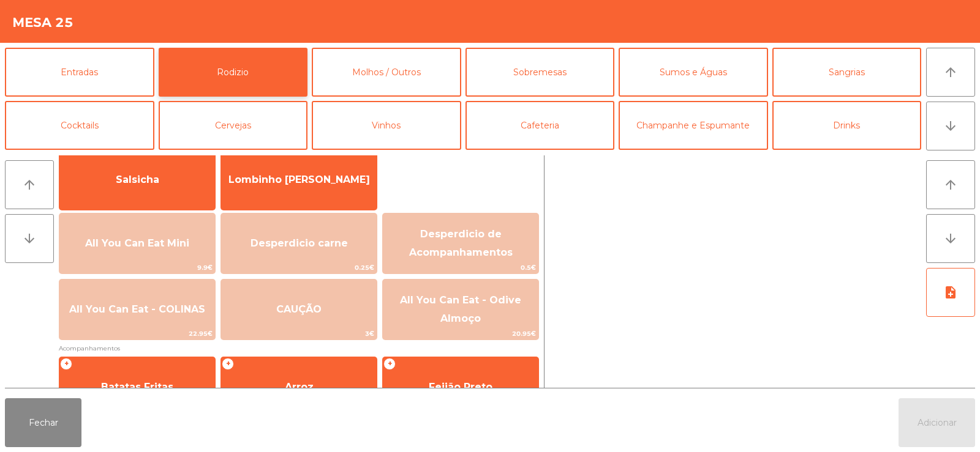
scroll to position [120, 0]
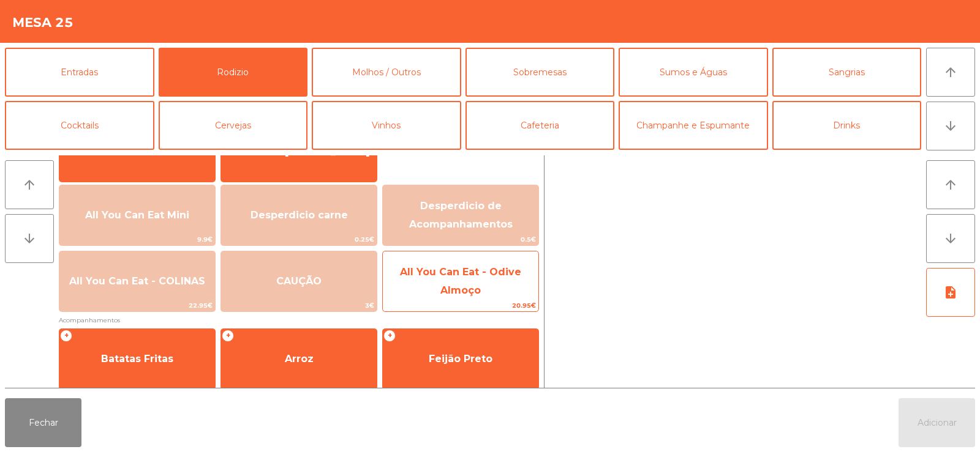
click at [481, 277] on span "All You Can Eat - Odive Almoço" at bounding box center [460, 281] width 121 height 30
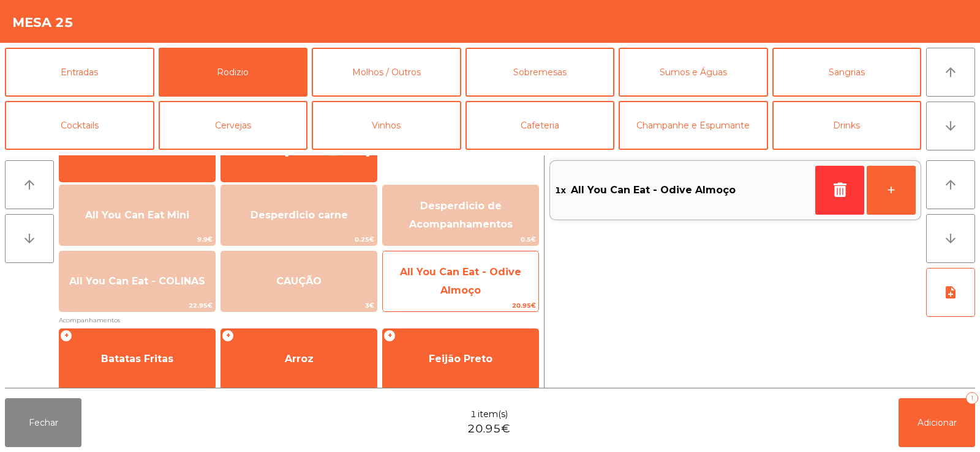
click at [472, 284] on span "All You Can Eat - Odive Almoço" at bounding box center [461, 282] width 156 height 52
click at [472, 288] on span "All You Can Eat - Odive Almoço" at bounding box center [460, 281] width 121 height 30
click at [479, 283] on span "All You Can Eat - Odive Almoço" at bounding box center [461, 282] width 156 height 52
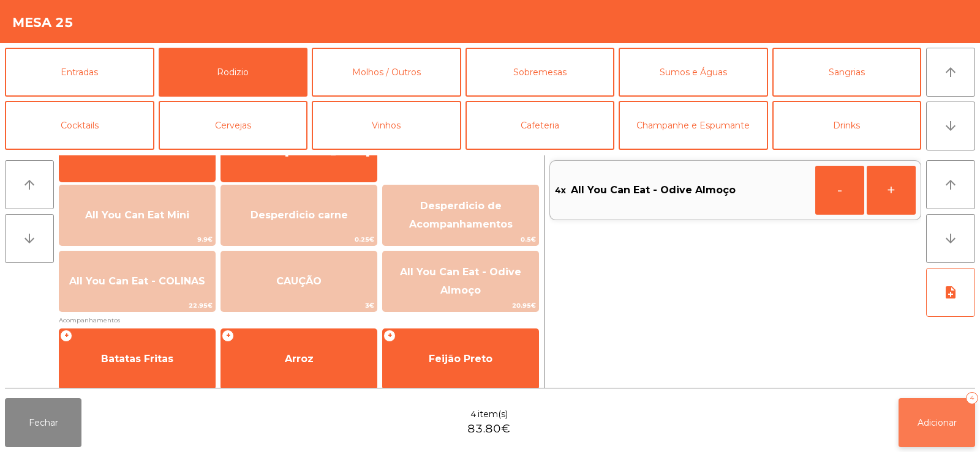
click at [923, 421] on span "Adicionar" at bounding box center [936, 423] width 39 height 11
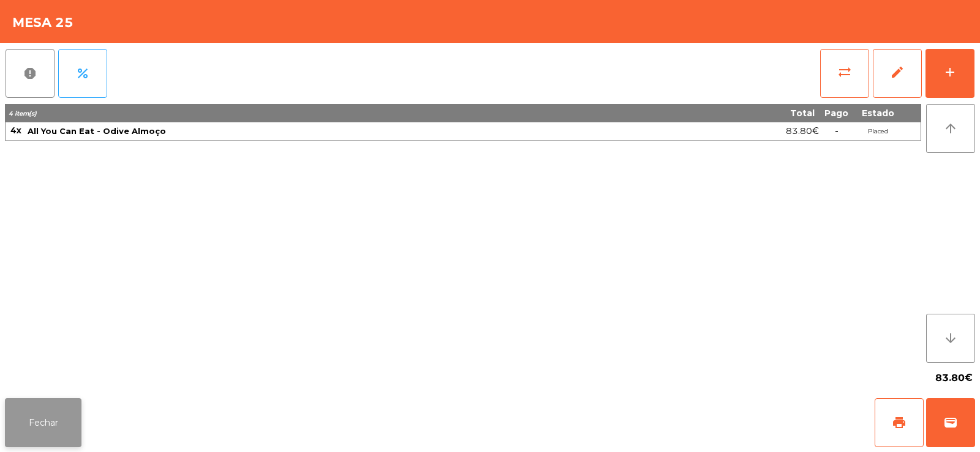
click at [44, 418] on button "Fechar" at bounding box center [43, 423] width 77 height 49
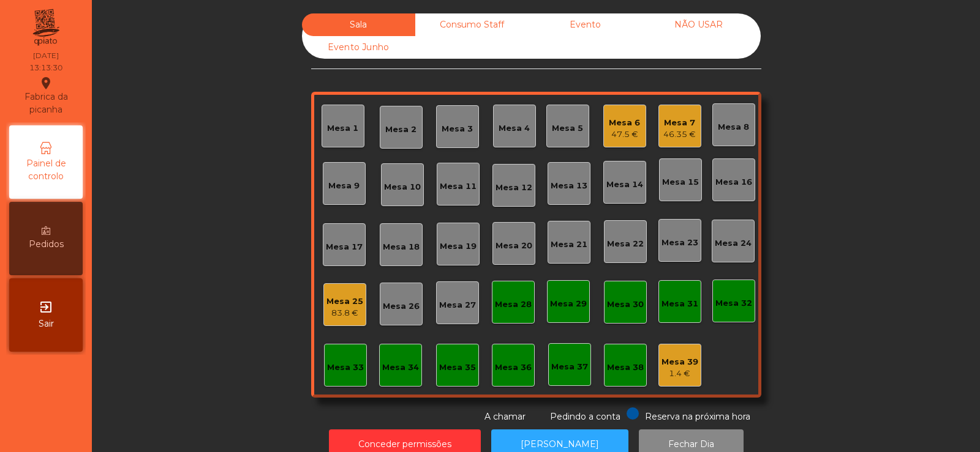
click at [670, 129] on div "46.35 €" at bounding box center [679, 135] width 32 height 12
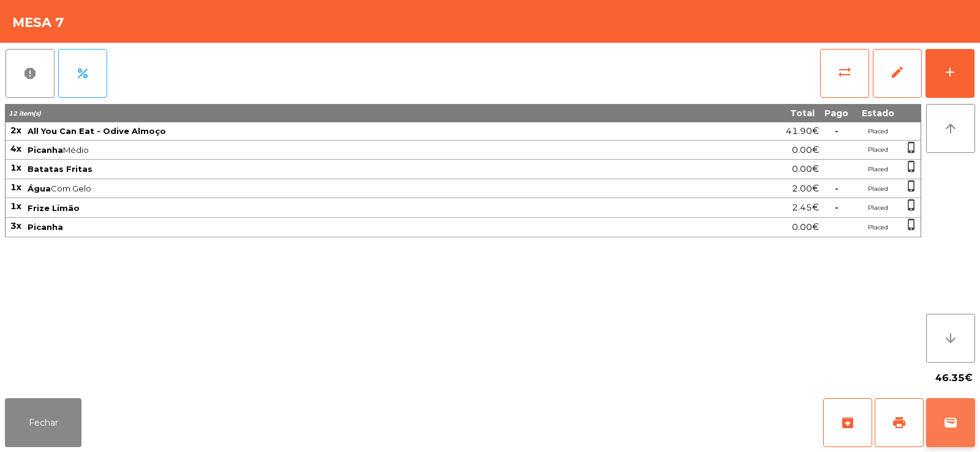
click at [950, 428] on span "wallet" at bounding box center [950, 423] width 15 height 15
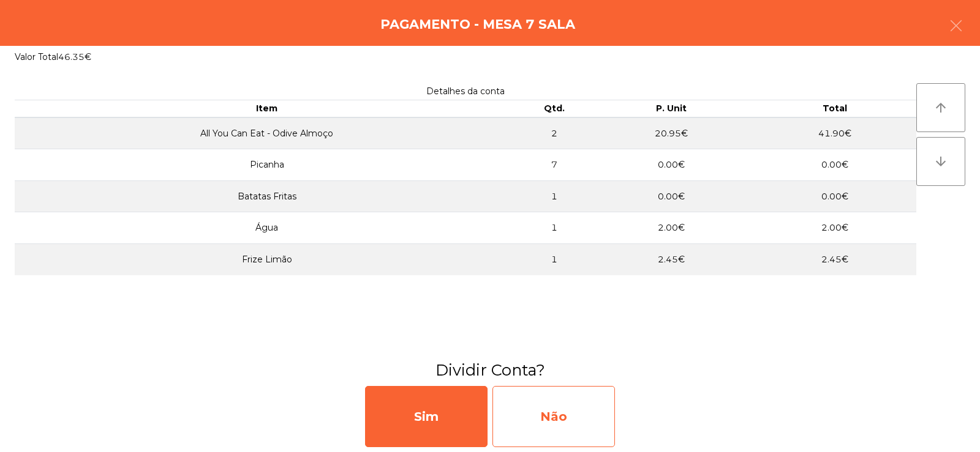
click at [539, 400] on div "Não" at bounding box center [553, 416] width 122 height 61
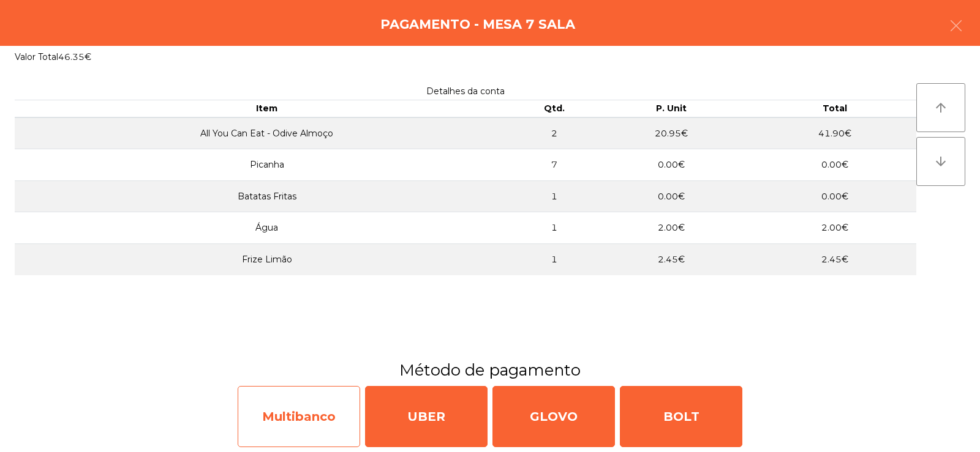
click at [275, 420] on div "Multibanco" at bounding box center [299, 416] width 122 height 61
select select "**"
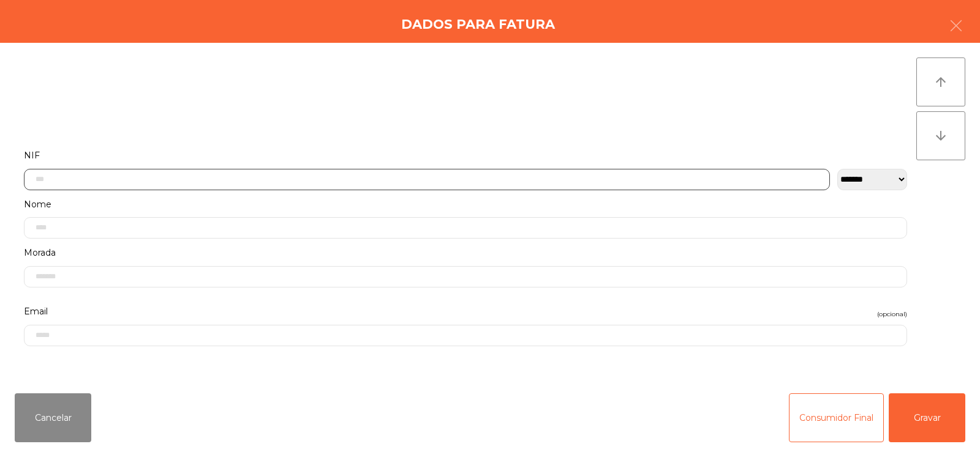
click at [154, 181] on input "text" at bounding box center [427, 179] width 806 height 21
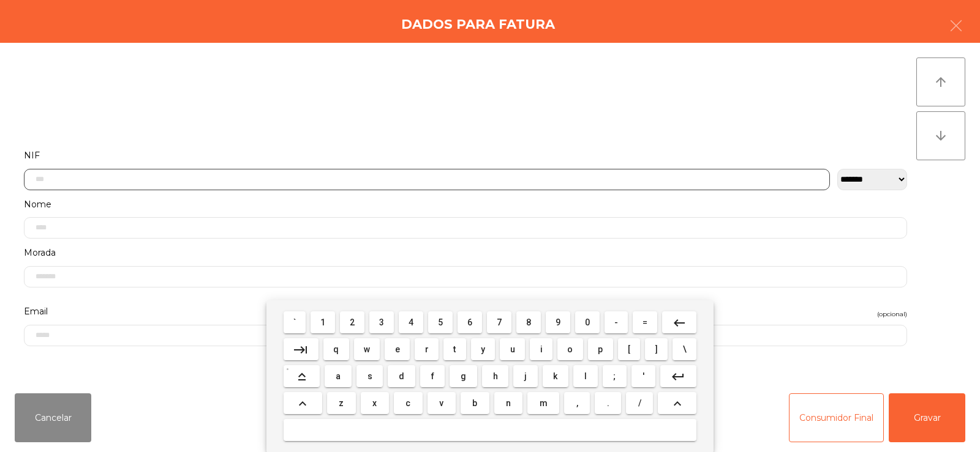
scroll to position [89, 0]
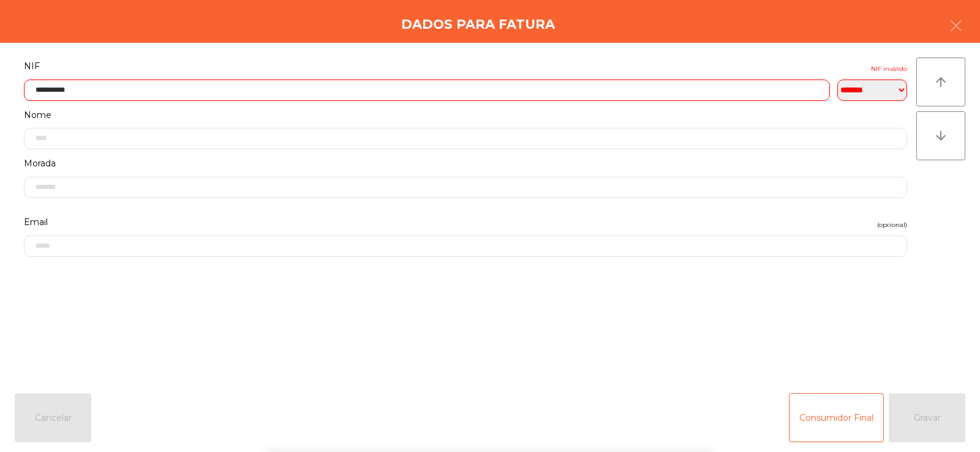
click at [952, 203] on div "arrow_upward arrow_downward" at bounding box center [940, 214] width 49 height 312
click at [57, 89] on input "**********" at bounding box center [427, 90] width 806 height 21
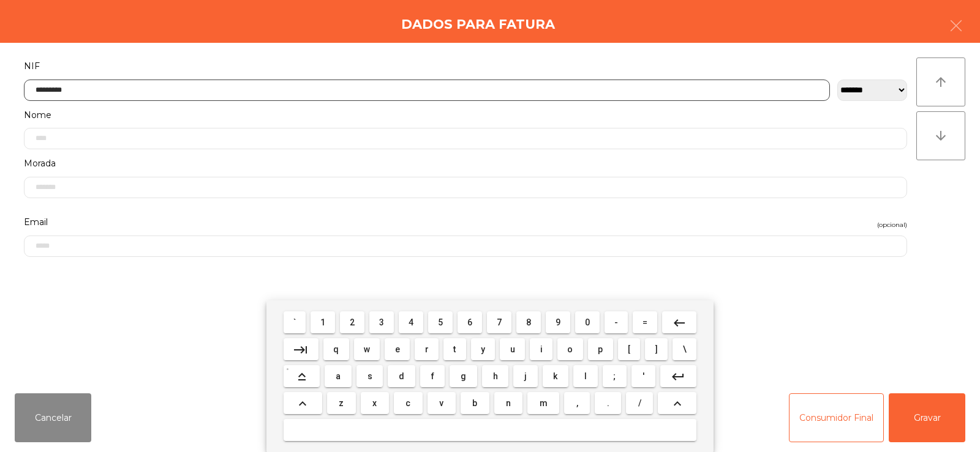
type input "*********"
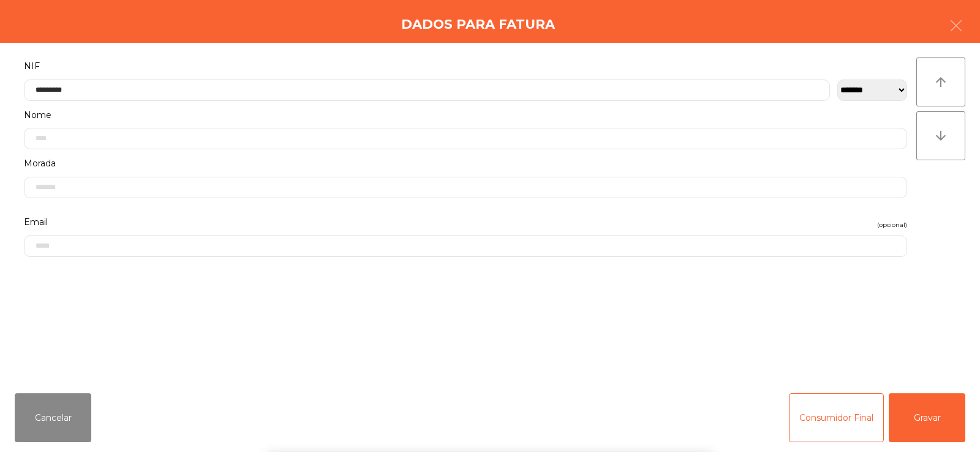
click at [939, 201] on div "arrow_upward arrow_downward" at bounding box center [940, 214] width 49 height 312
click at [921, 416] on button "Gravar" at bounding box center [926, 418] width 77 height 49
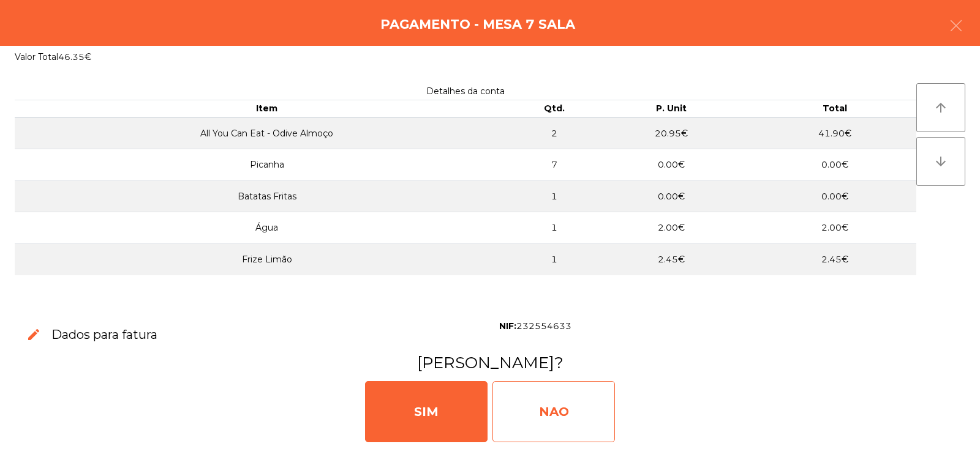
click at [568, 415] on div "NAO" at bounding box center [553, 411] width 122 height 61
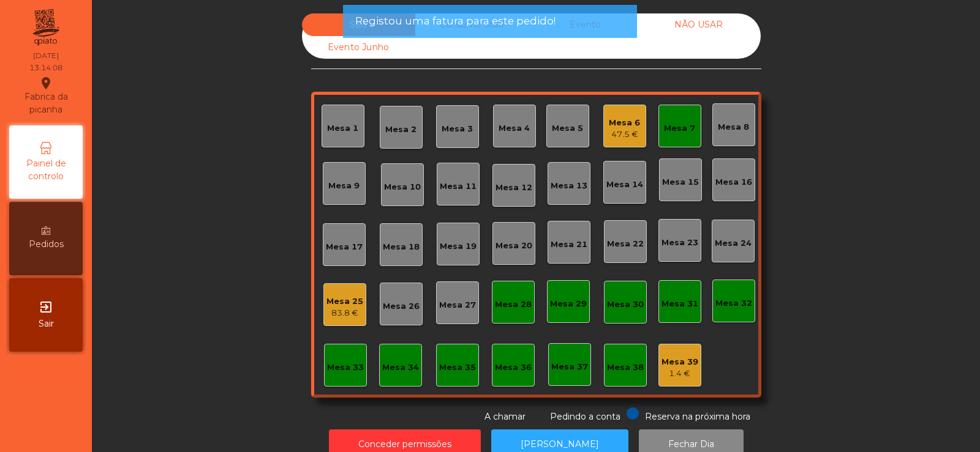
click at [685, 127] on div "Mesa 7" at bounding box center [679, 128] width 31 height 12
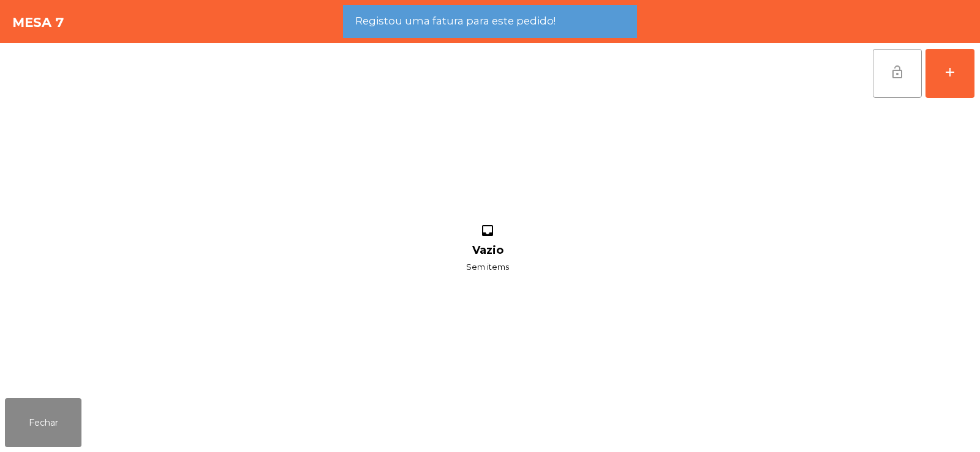
click at [907, 69] on button "lock_open" at bounding box center [896, 73] width 49 height 49
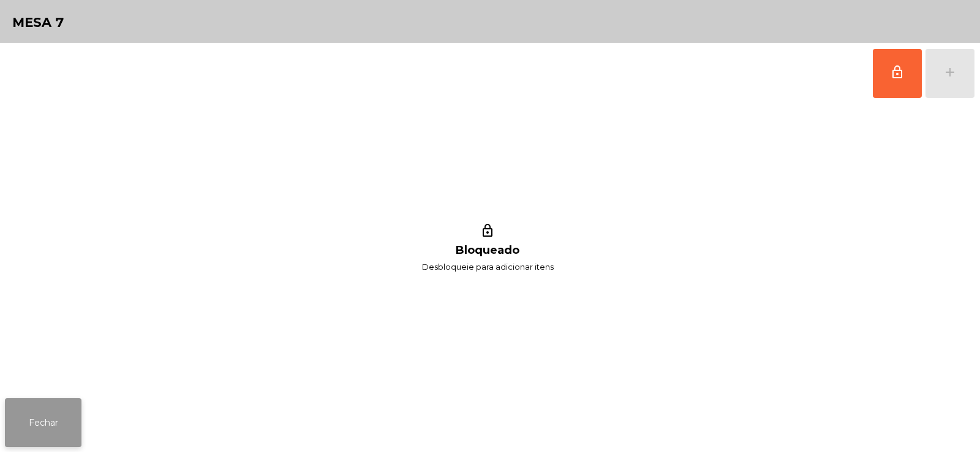
click at [45, 405] on button "Fechar" at bounding box center [43, 423] width 77 height 49
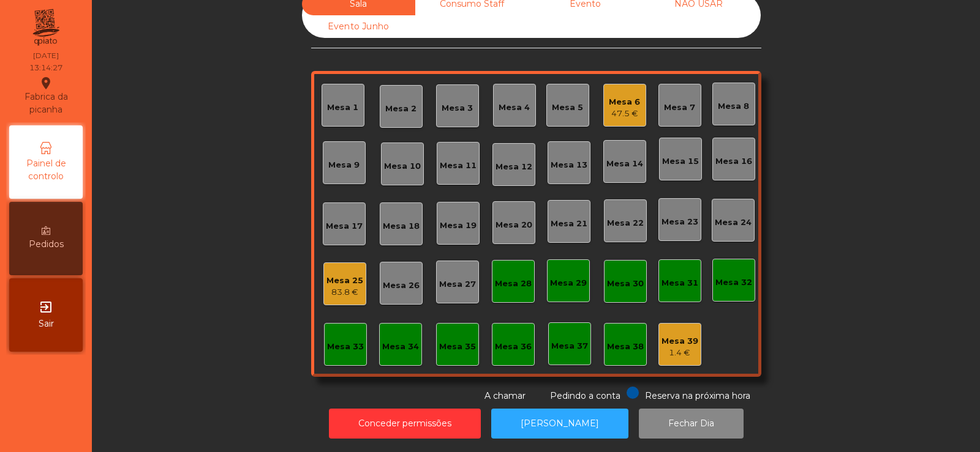
scroll to position [30, 0]
click at [615, 96] on div "Mesa 6" at bounding box center [624, 102] width 31 height 12
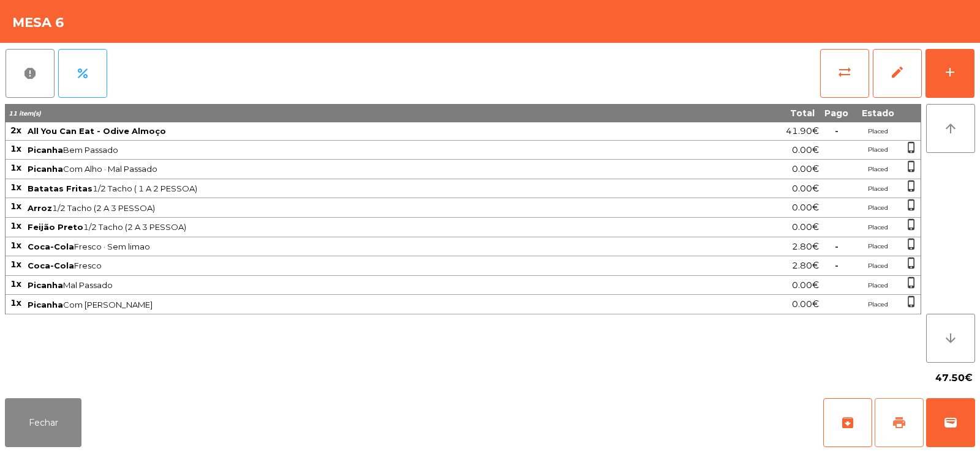
click at [900, 424] on span "print" at bounding box center [898, 423] width 15 height 15
click at [12, 408] on button "Fechar" at bounding box center [43, 423] width 77 height 49
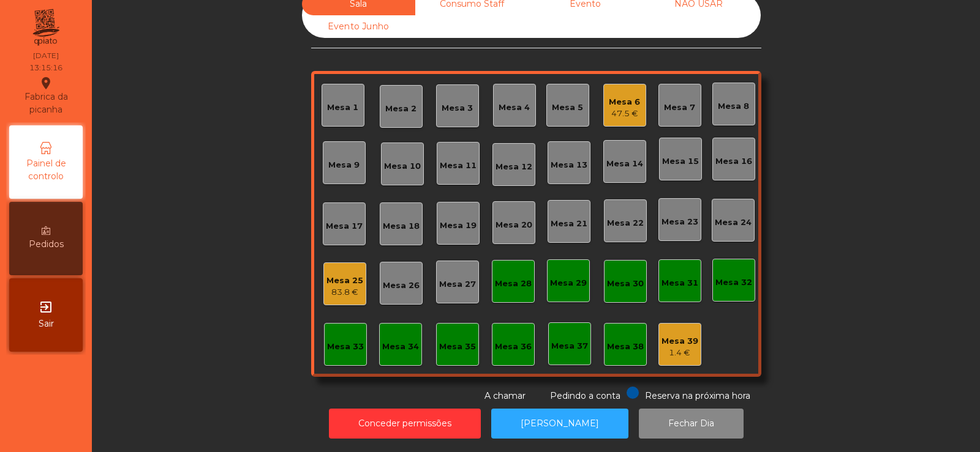
click at [442, 224] on div "Mesa 19" at bounding box center [458, 223] width 43 height 43
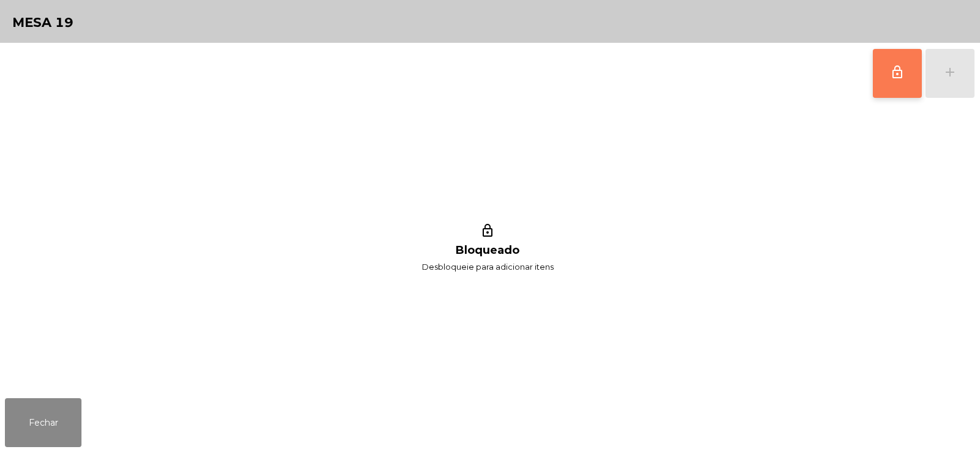
click at [895, 68] on span "lock_outline" at bounding box center [897, 72] width 15 height 15
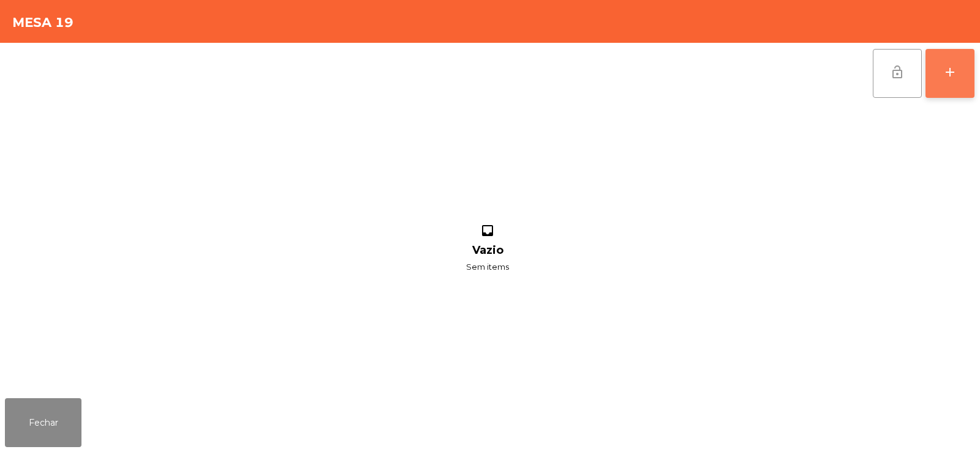
click at [951, 74] on div "add" at bounding box center [949, 72] width 15 height 15
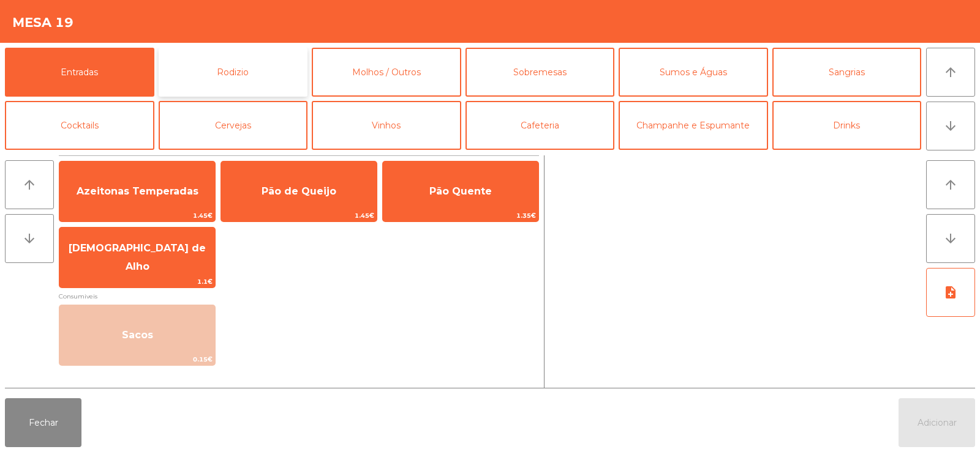
click at [241, 73] on button "Rodizio" at bounding box center [233, 72] width 149 height 49
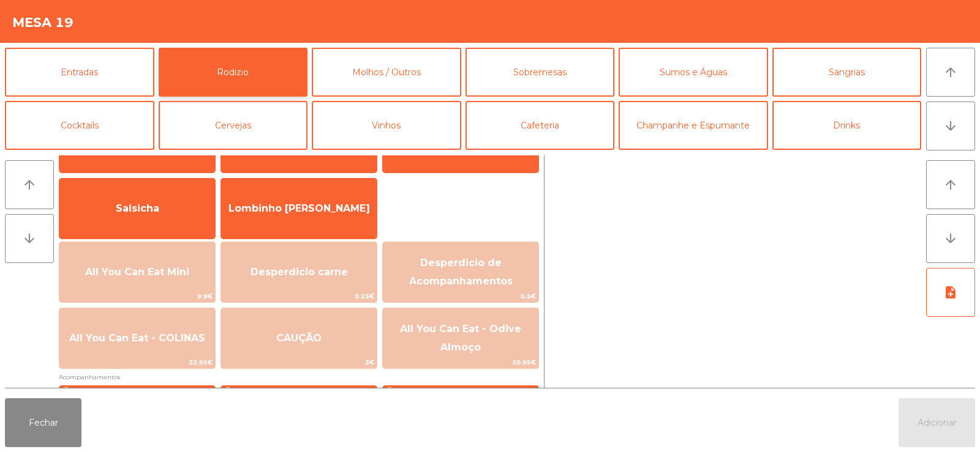
scroll to position [110, 0]
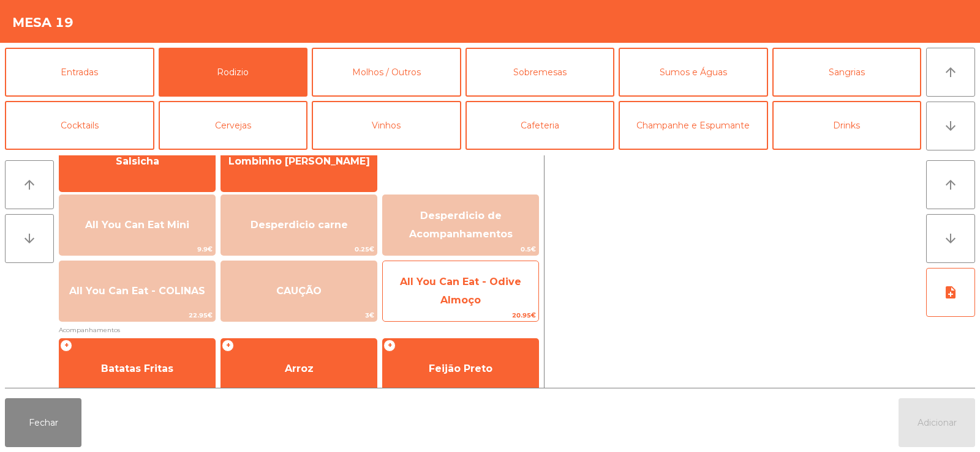
click at [470, 299] on span "All You Can Eat - Odive Almoço" at bounding box center [460, 291] width 121 height 30
click at [467, 311] on span "20.95€" at bounding box center [461, 316] width 156 height 12
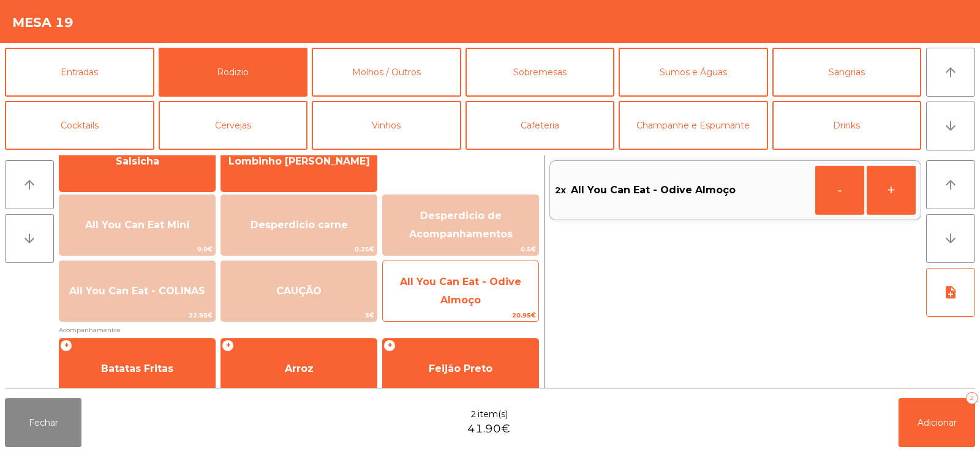
click at [470, 307] on span "All You Can Eat - Odive Almoço" at bounding box center [461, 292] width 156 height 52
click at [473, 301] on span "All You Can Eat - Odive Almoço" at bounding box center [460, 291] width 121 height 30
click at [469, 297] on span "All You Can Eat - Odive Almoço" at bounding box center [460, 291] width 121 height 30
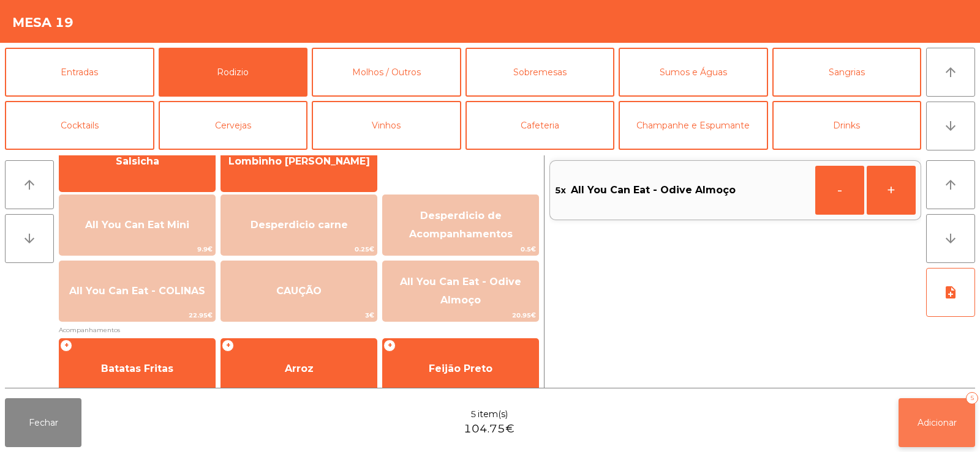
click at [945, 422] on span "Adicionar" at bounding box center [936, 423] width 39 height 11
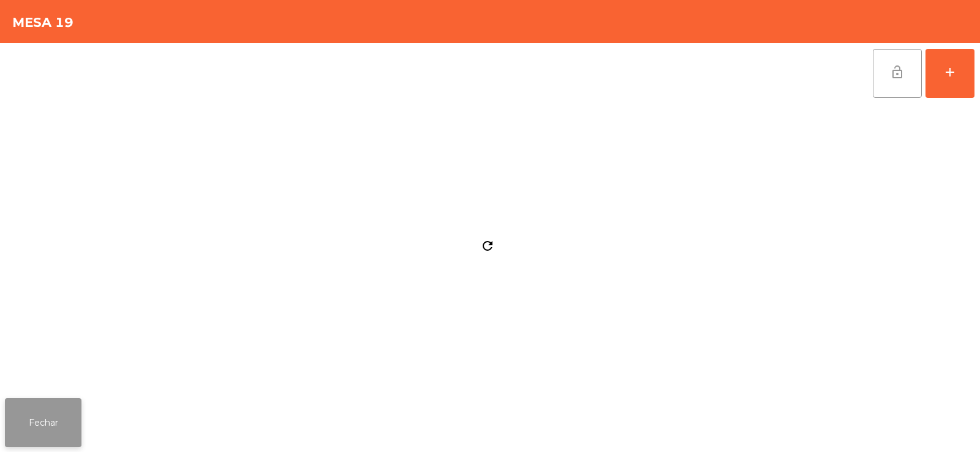
click at [32, 421] on button "Fechar" at bounding box center [43, 423] width 77 height 49
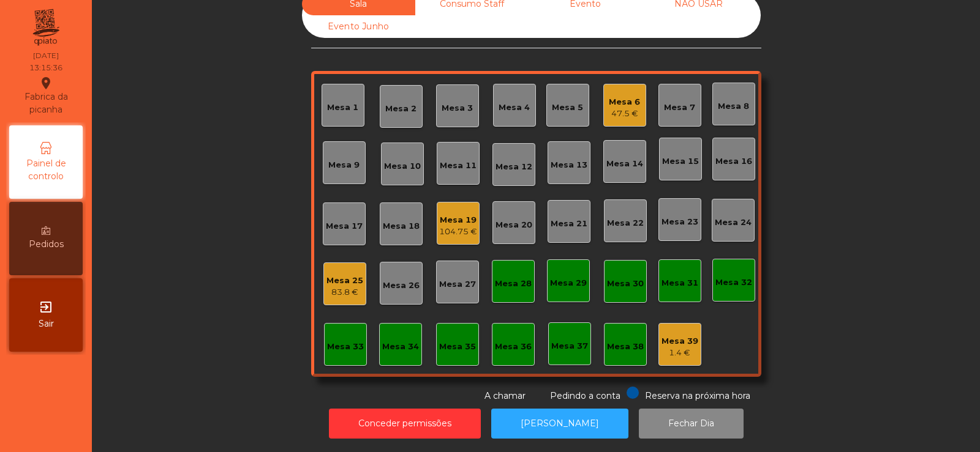
click at [613, 96] on div "Mesa 6" at bounding box center [624, 102] width 31 height 12
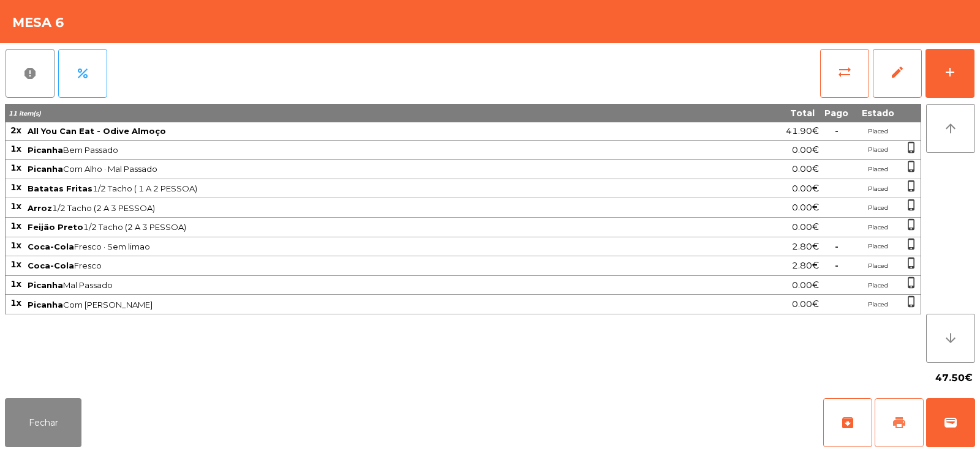
click at [898, 429] on span "print" at bounding box center [898, 423] width 15 height 15
click at [843, 90] on button "sync_alt" at bounding box center [844, 73] width 49 height 49
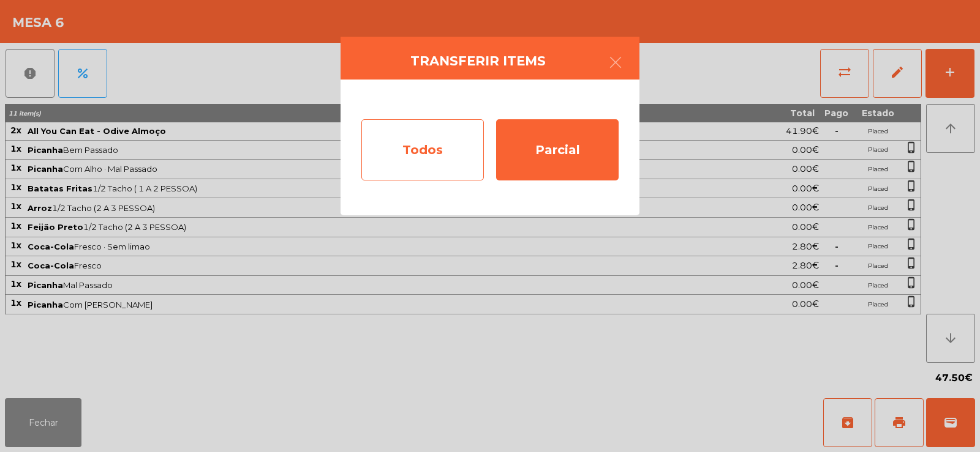
click at [440, 152] on div "Todos" at bounding box center [422, 149] width 122 height 61
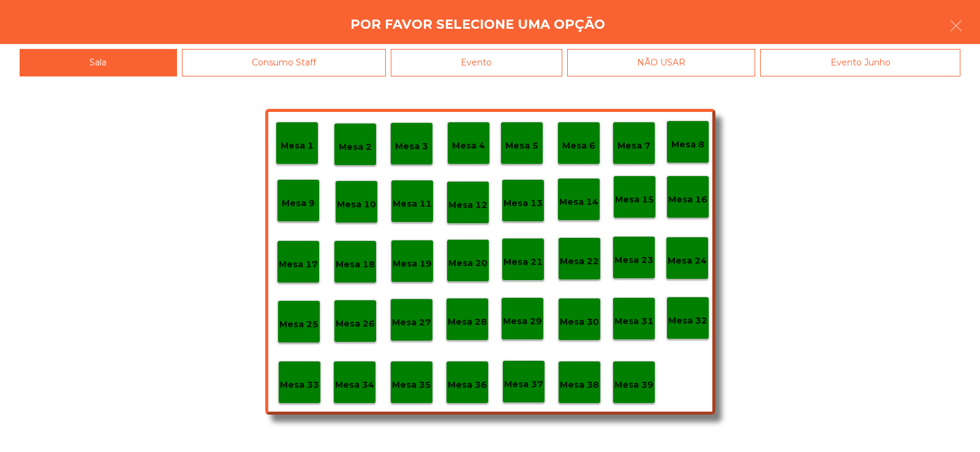
click at [463, 57] on div "Evento" at bounding box center [476, 63] width 171 height 28
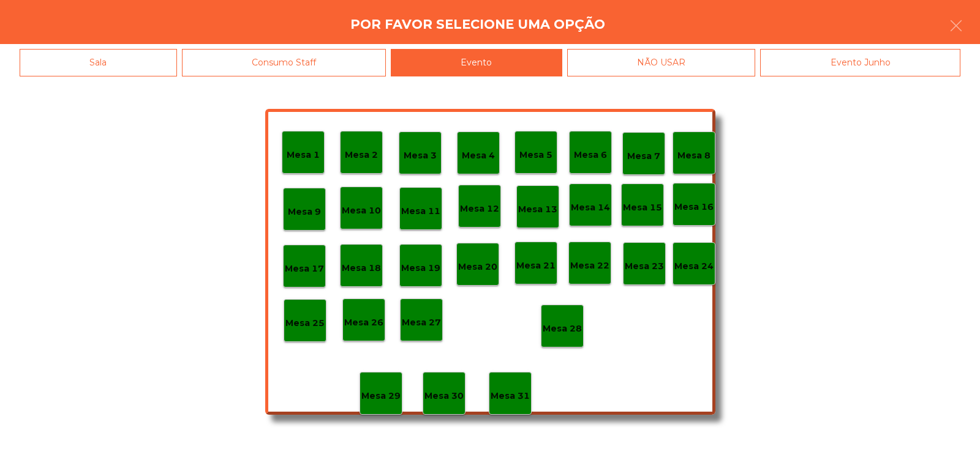
click at [553, 313] on div "Mesa 28" at bounding box center [562, 326] width 43 height 43
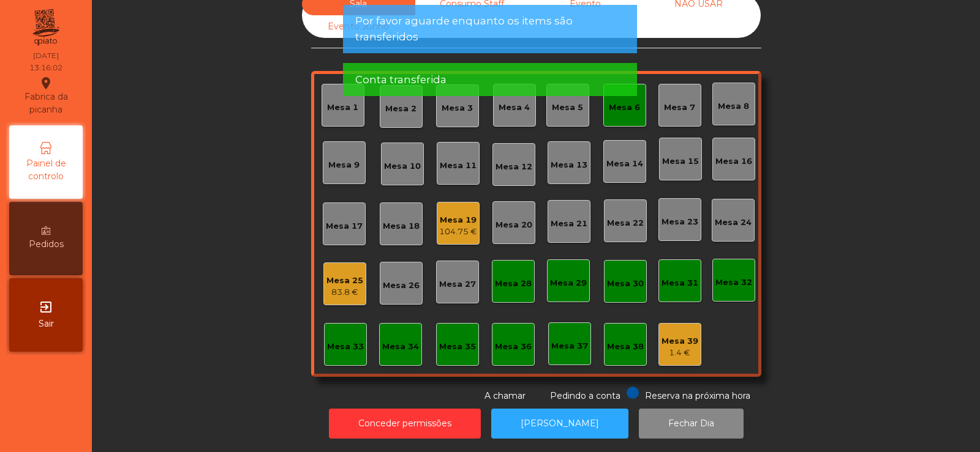
click at [627, 105] on app-alert "Por favor aguarde enquanto os items são transferidos Conta transferida" at bounding box center [490, 55] width 294 height 101
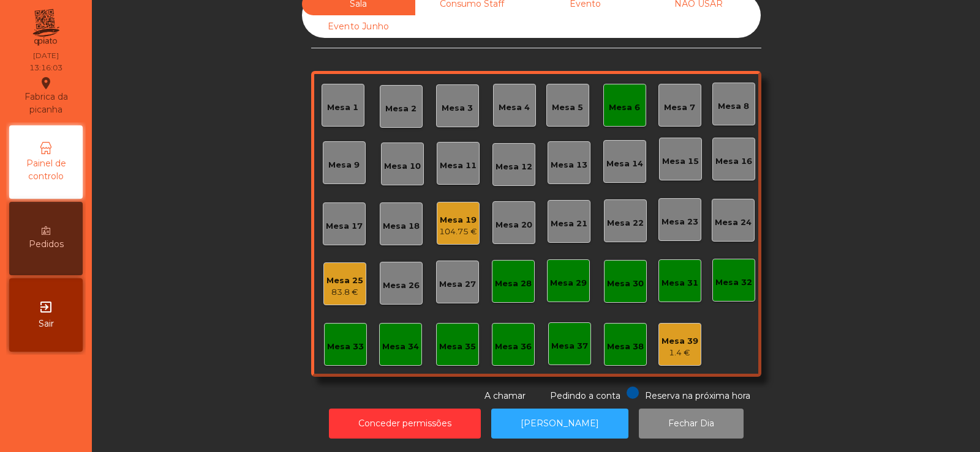
click at [630, 109] on div "Mesa 6" at bounding box center [624, 105] width 43 height 43
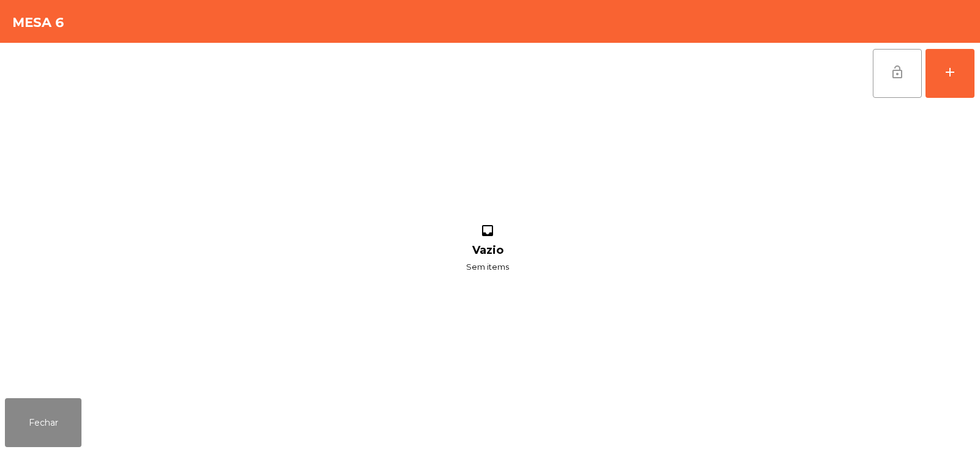
click at [893, 83] on button "lock_open" at bounding box center [896, 73] width 49 height 49
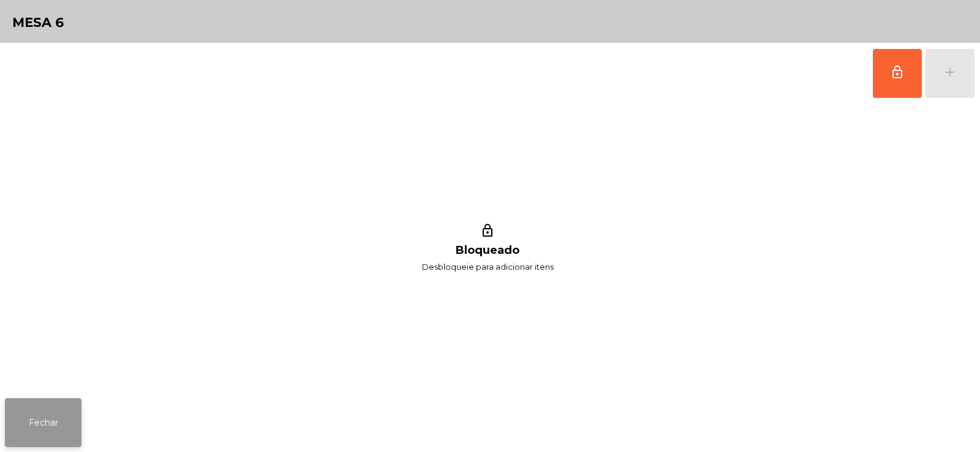
click at [50, 406] on button "Fechar" at bounding box center [43, 423] width 77 height 49
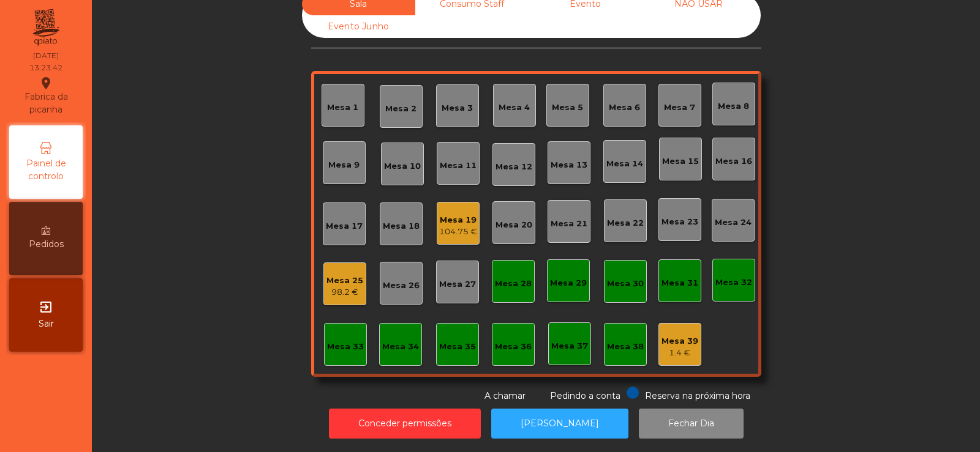
click at [456, 214] on div "Mesa 19" at bounding box center [458, 220] width 38 height 12
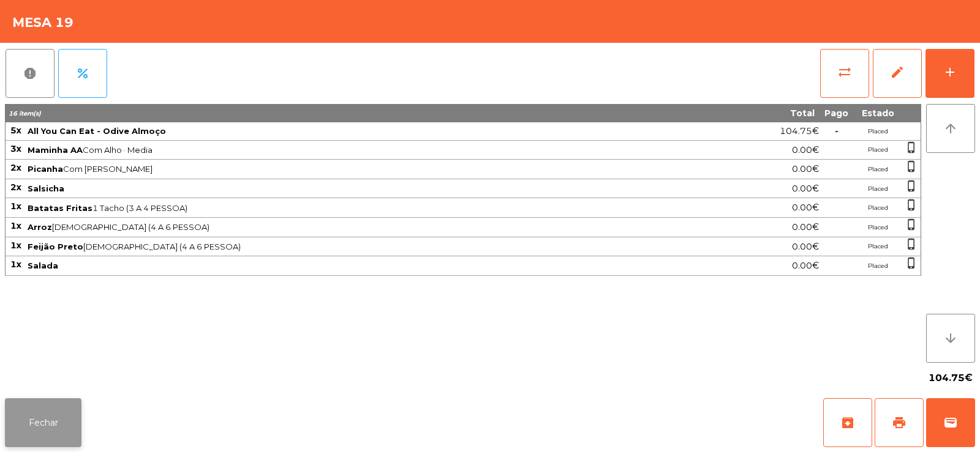
click at [44, 413] on button "Fechar" at bounding box center [43, 423] width 77 height 49
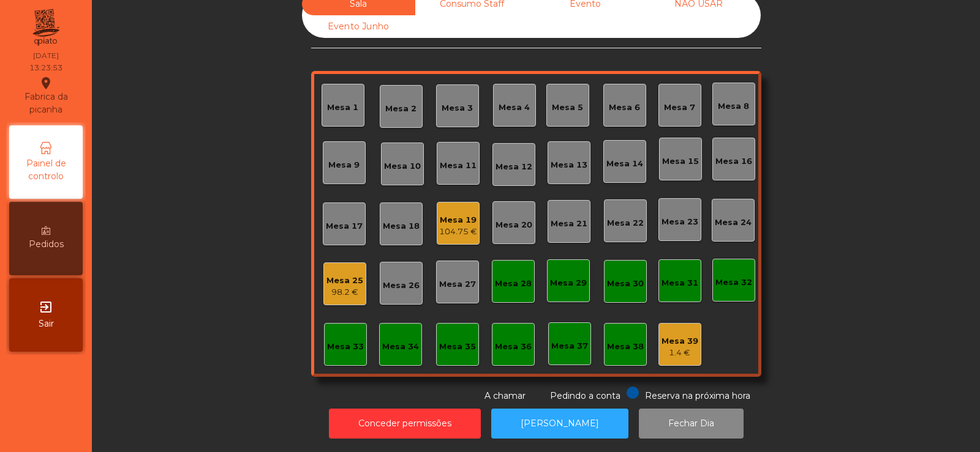
click at [454, 226] on div "104.75 €" at bounding box center [458, 232] width 38 height 12
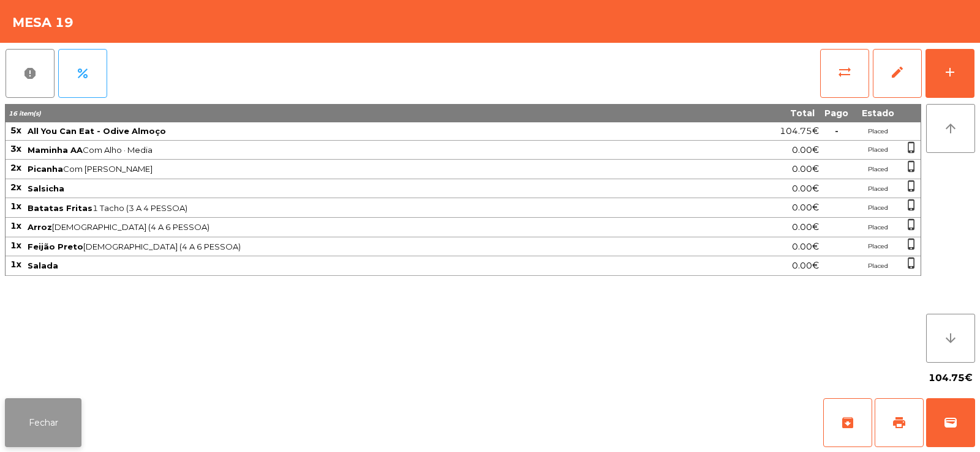
click at [66, 427] on button "Fechar" at bounding box center [43, 423] width 77 height 49
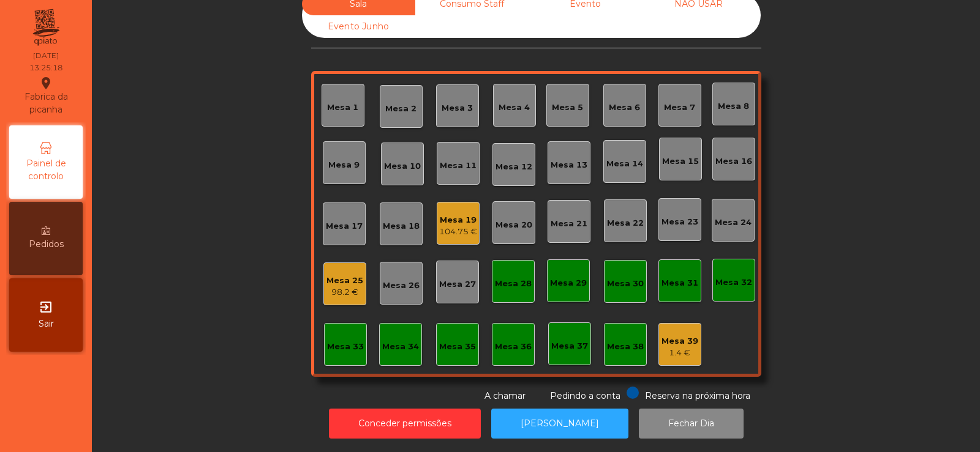
click at [741, 100] on div "Mesa 8" at bounding box center [733, 106] width 31 height 12
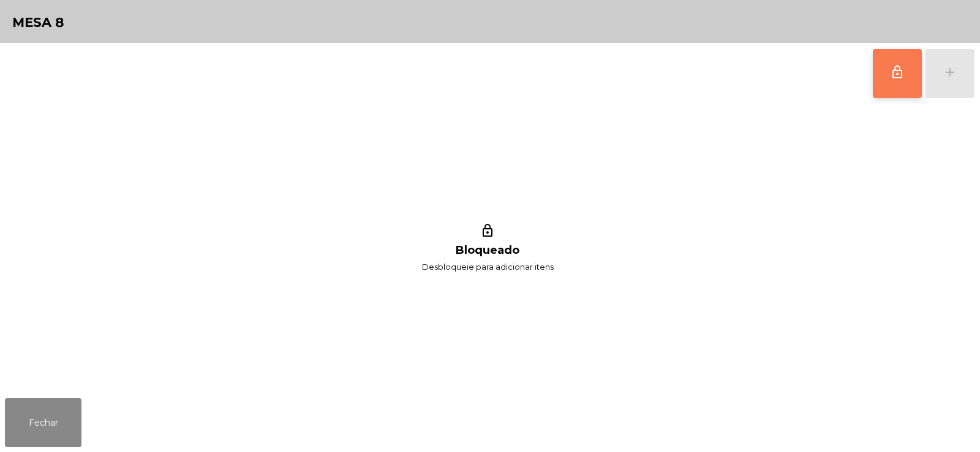
click at [887, 73] on button "lock_outline" at bounding box center [896, 73] width 49 height 49
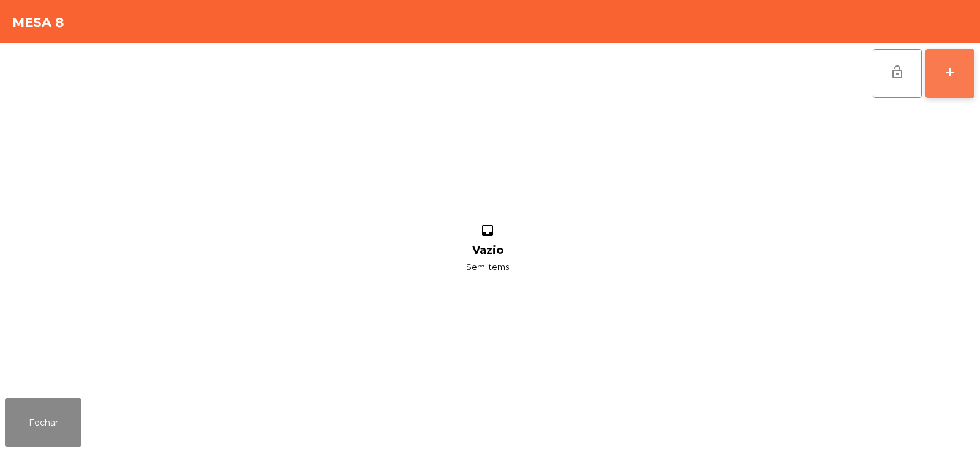
click at [946, 83] on button "add" at bounding box center [949, 73] width 49 height 49
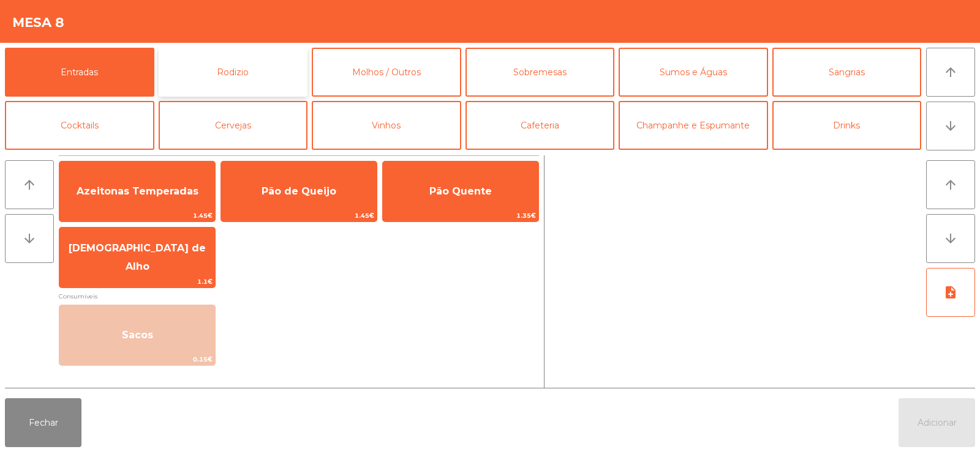
click at [233, 71] on button "Rodizio" at bounding box center [233, 72] width 149 height 49
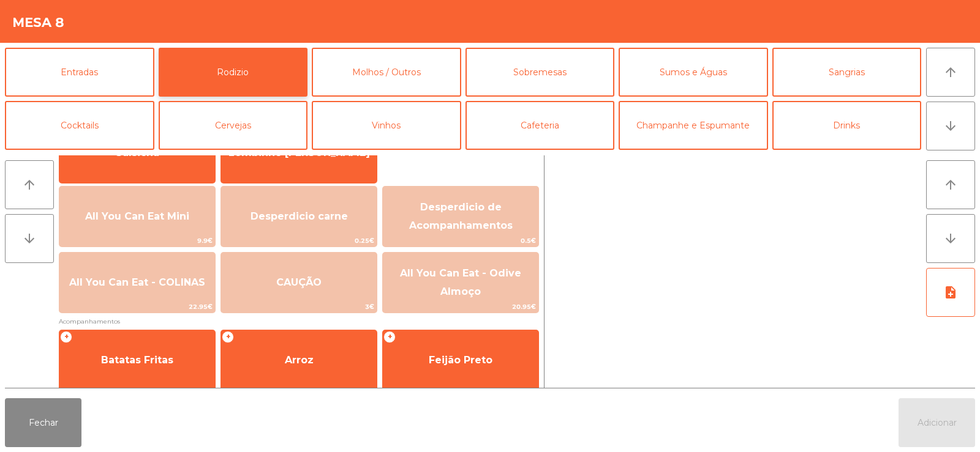
scroll to position [121, 0]
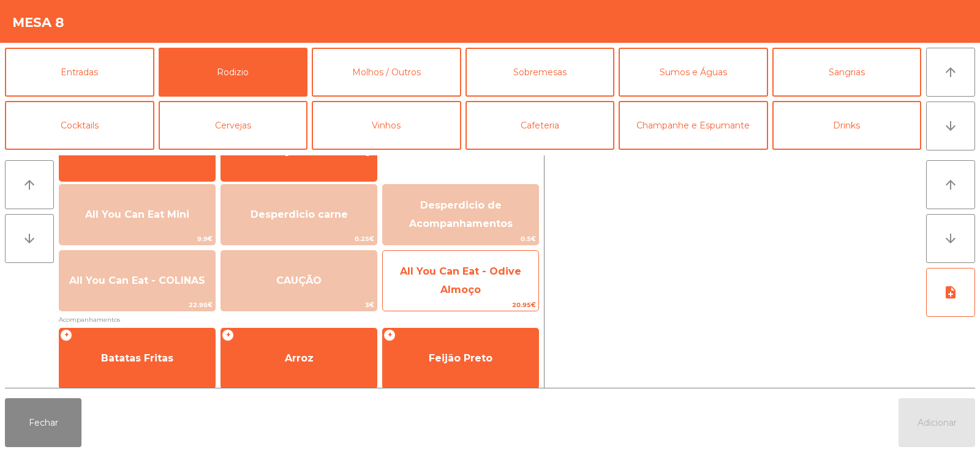
click at [470, 277] on span "All You Can Eat - Odive Almoço" at bounding box center [461, 281] width 156 height 52
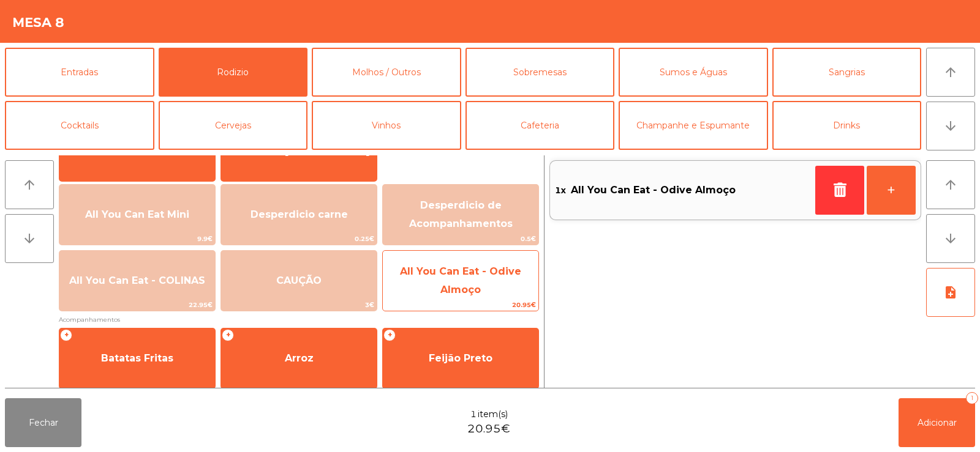
click at [466, 283] on span "All You Can Eat - Odive Almoço" at bounding box center [461, 281] width 156 height 52
click at [461, 277] on span "All You Can Eat - Odive Almoço" at bounding box center [460, 281] width 121 height 30
click at [452, 283] on span "All You Can Eat - Odive Almoço" at bounding box center [461, 281] width 156 height 52
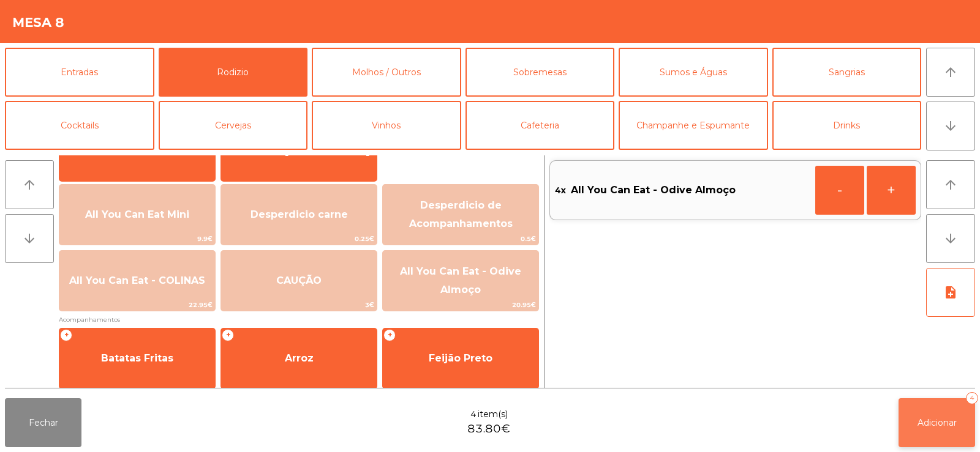
click at [932, 427] on span "Adicionar" at bounding box center [936, 423] width 39 height 11
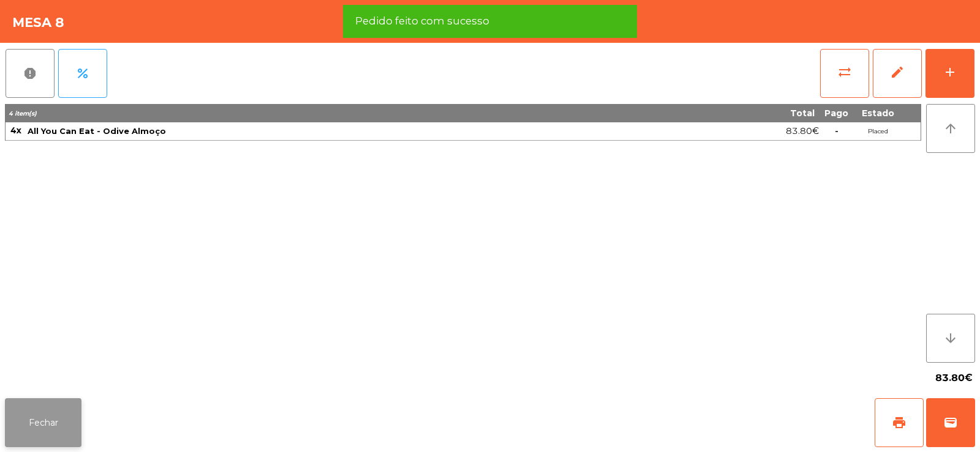
click at [51, 410] on button "Fechar" at bounding box center [43, 423] width 77 height 49
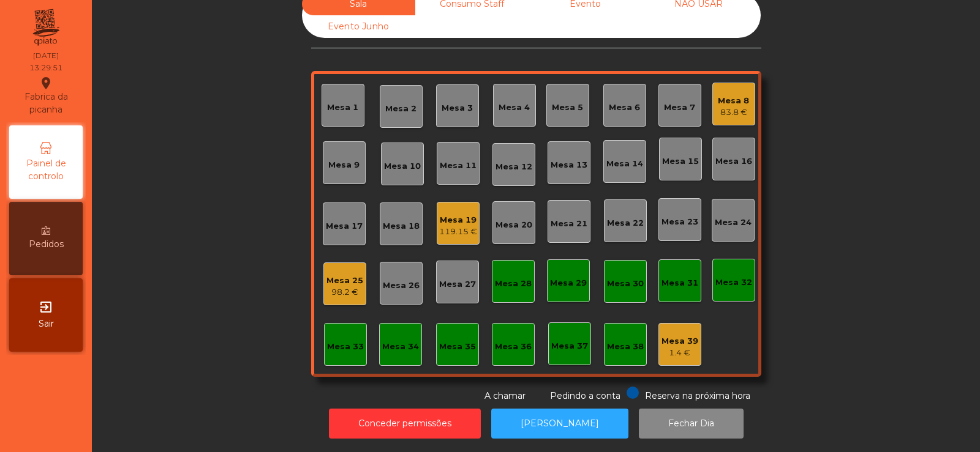
click at [735, 95] on div "Mesa 8" at bounding box center [733, 101] width 31 height 12
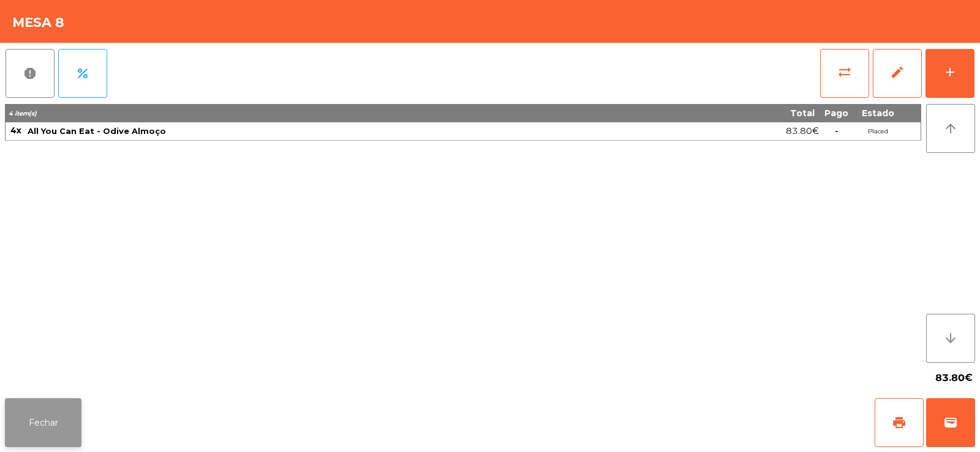
click at [39, 421] on button "Fechar" at bounding box center [43, 423] width 77 height 49
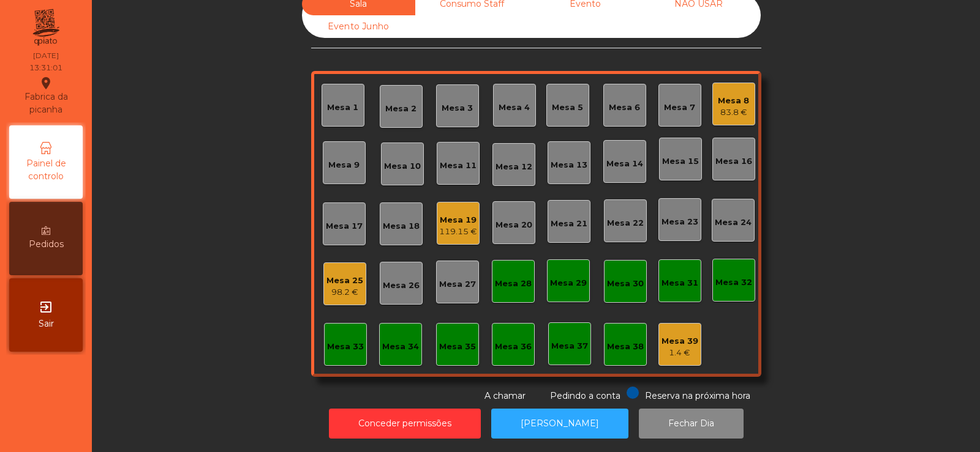
scroll to position [0, 0]
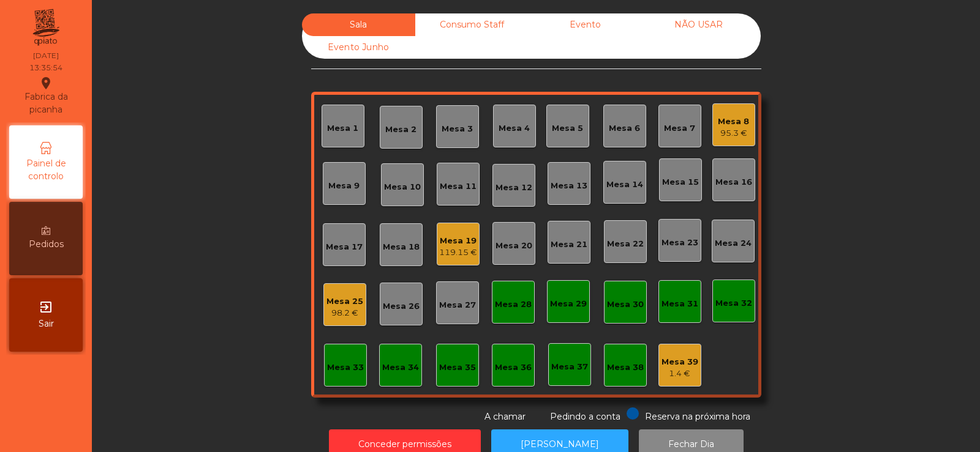
click at [459, 251] on div "119.15 €" at bounding box center [458, 253] width 38 height 12
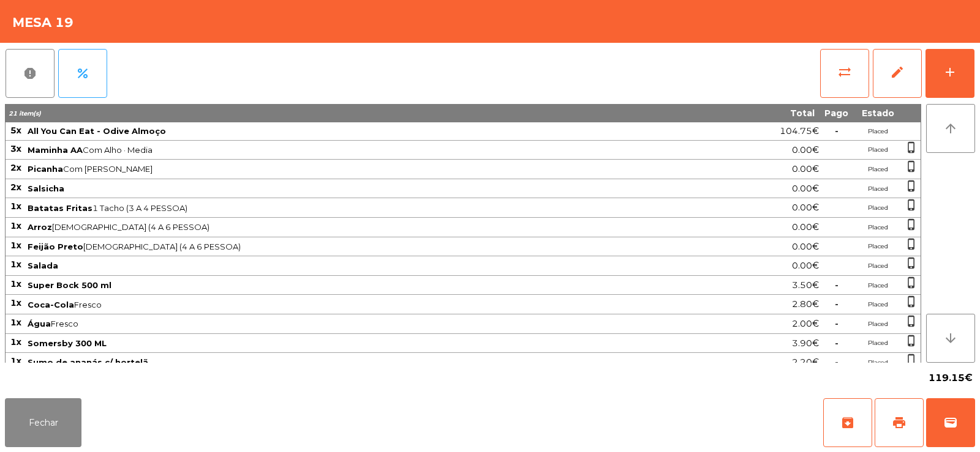
scroll to position [10, 0]
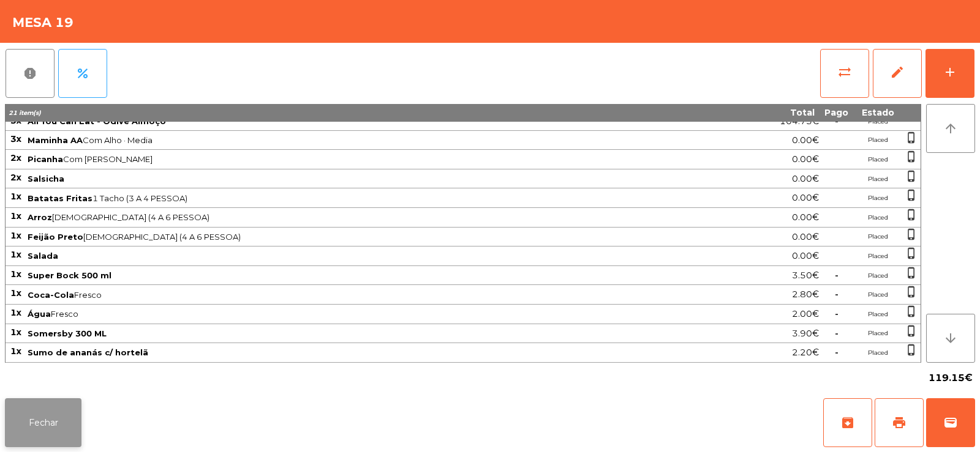
click at [38, 408] on button "Fechar" at bounding box center [43, 423] width 77 height 49
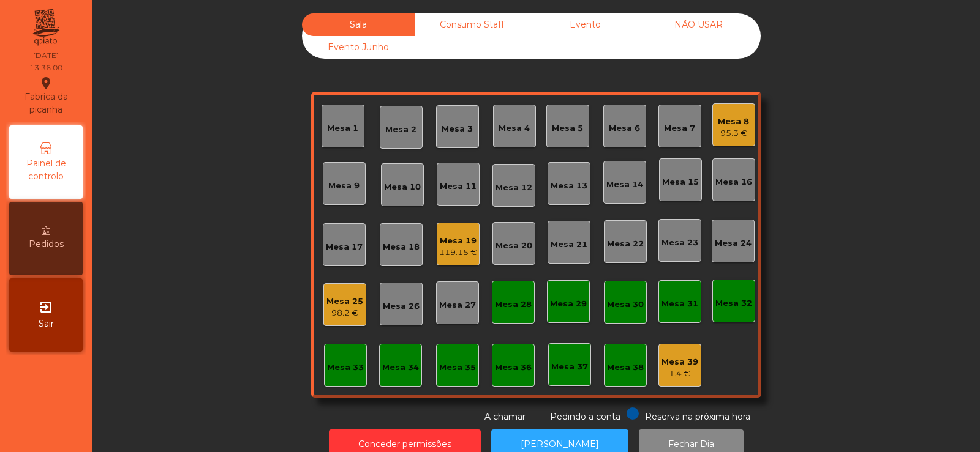
click at [339, 315] on div "98.2 €" at bounding box center [344, 313] width 37 height 12
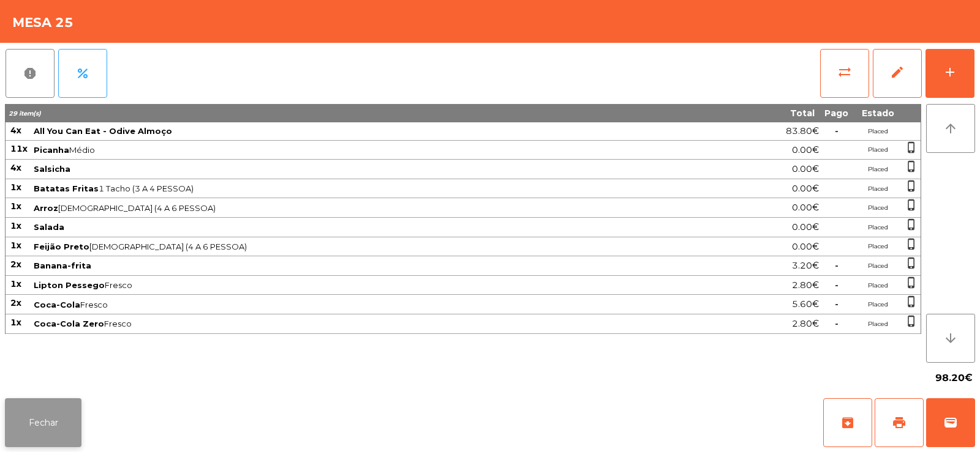
click at [42, 427] on button "Fechar" at bounding box center [43, 423] width 77 height 49
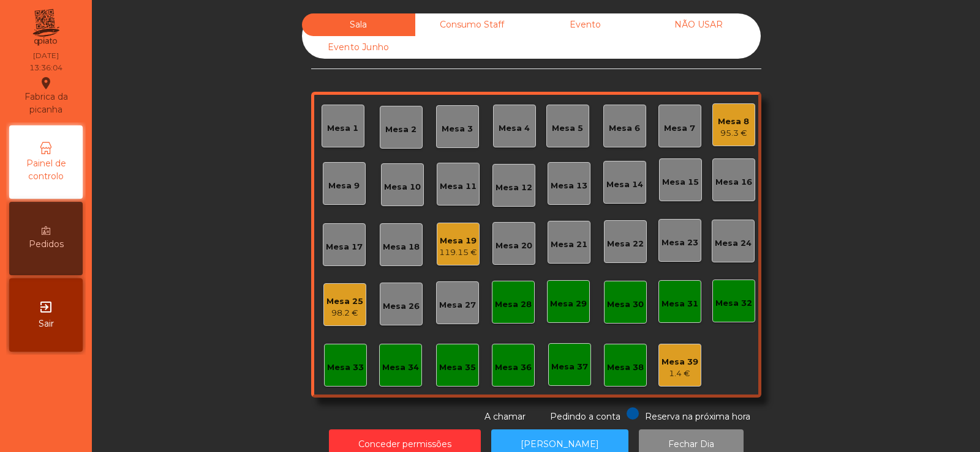
click at [721, 124] on div "Mesa 8" at bounding box center [733, 122] width 31 height 12
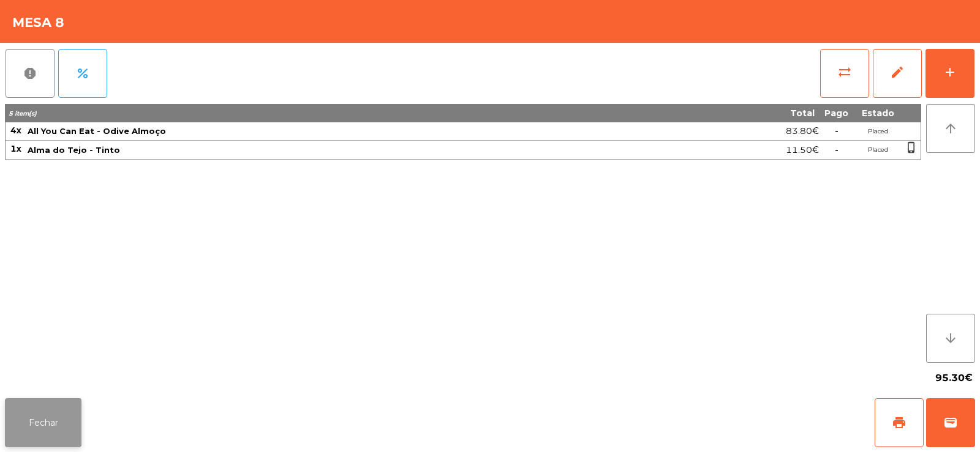
click at [50, 417] on button "Fechar" at bounding box center [43, 423] width 77 height 49
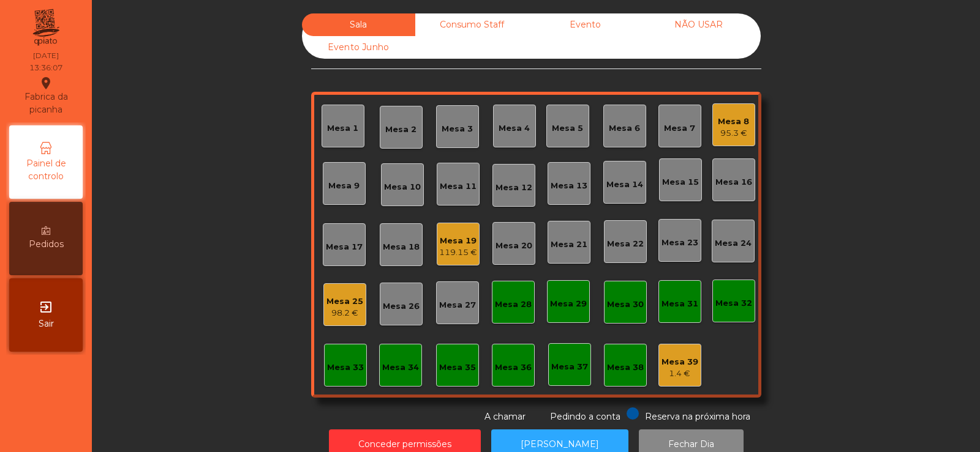
click at [448, 255] on div "119.15 €" at bounding box center [458, 253] width 38 height 12
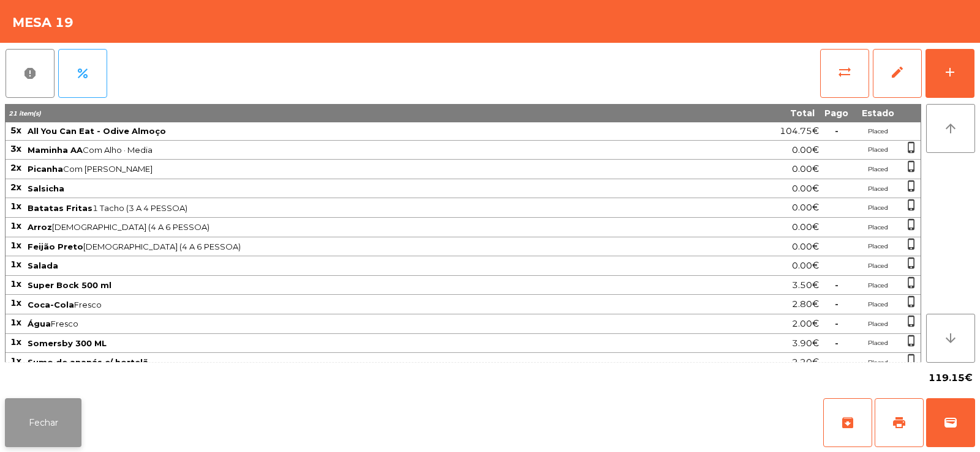
click at [69, 424] on button "Fechar" at bounding box center [43, 423] width 77 height 49
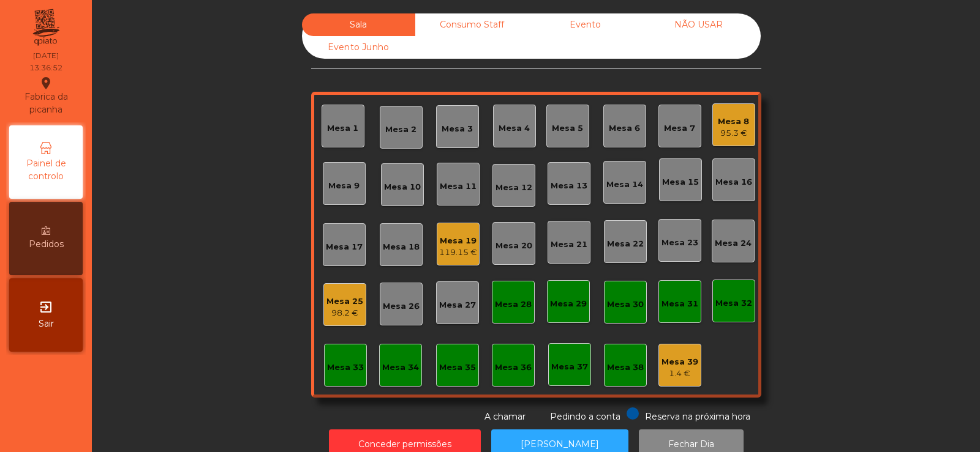
click at [724, 306] on div "Mesa 32" at bounding box center [733, 304] width 37 height 12
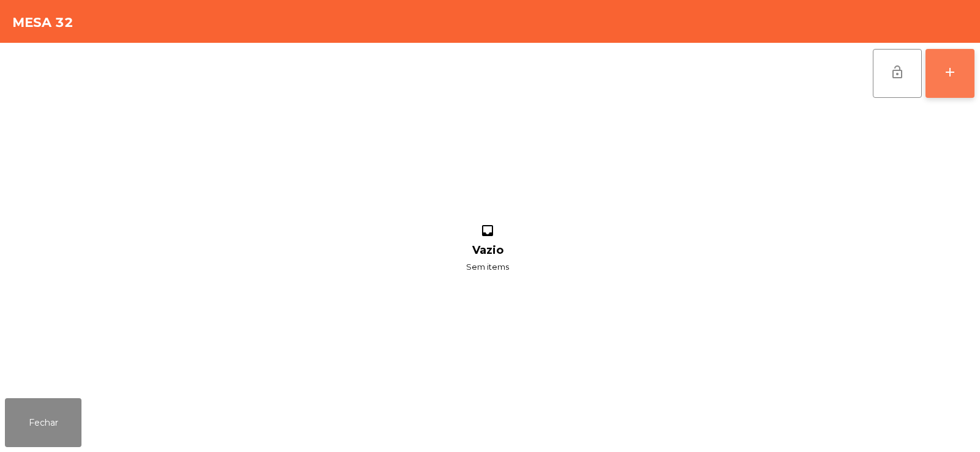
click at [954, 75] on div "add" at bounding box center [949, 72] width 15 height 15
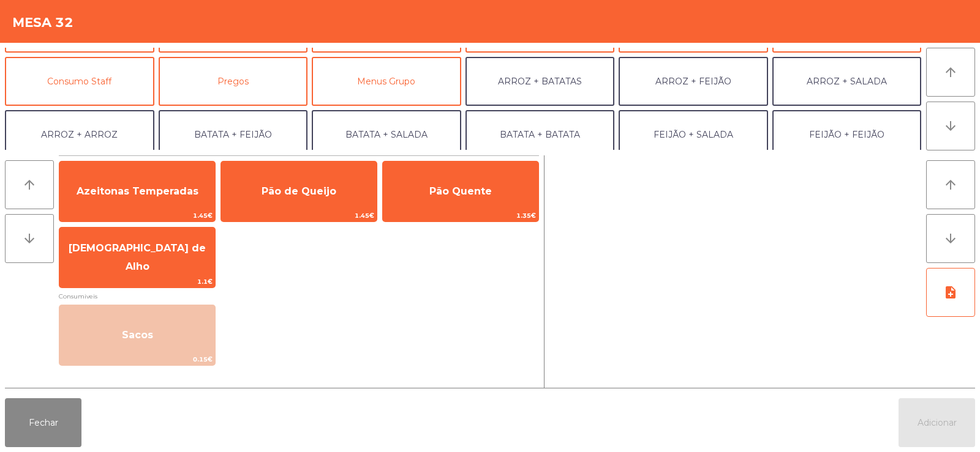
scroll to position [100, 0]
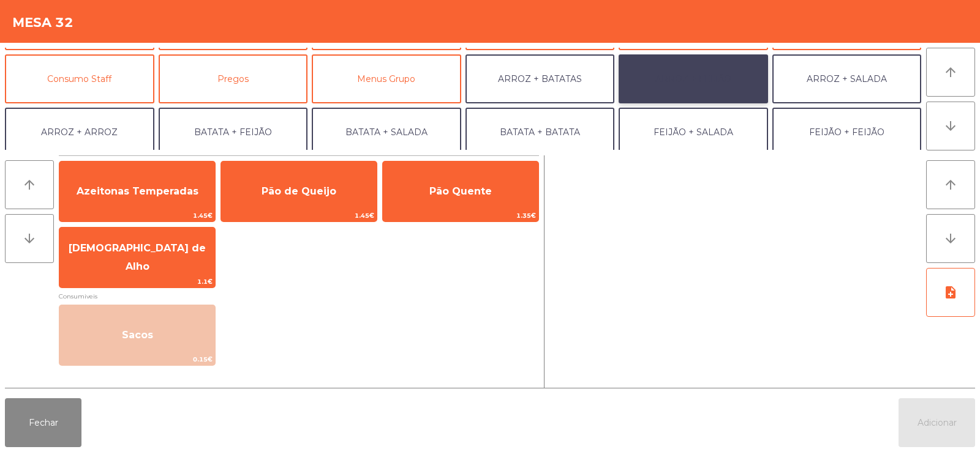
click at [685, 84] on button "ARROZ + FEIJÃO" at bounding box center [692, 78] width 149 height 49
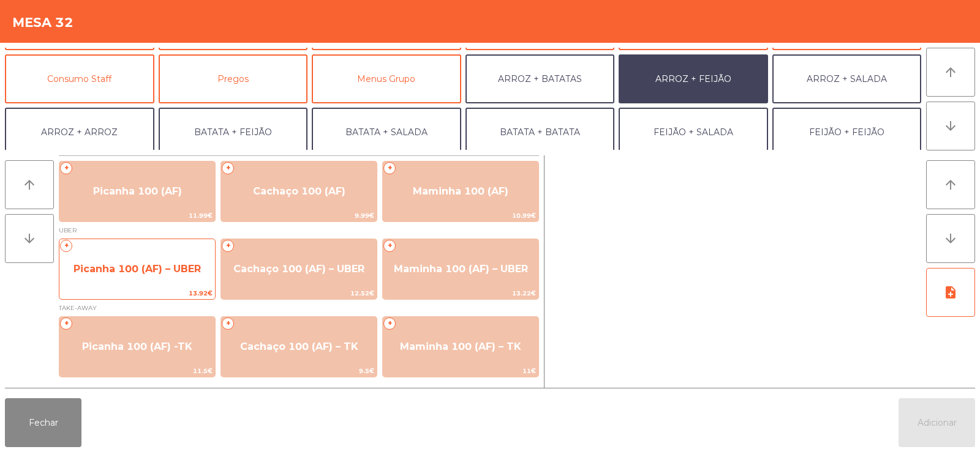
click at [162, 265] on span "Picanha 100 (AF) – UBER" at bounding box center [136, 269] width 127 height 12
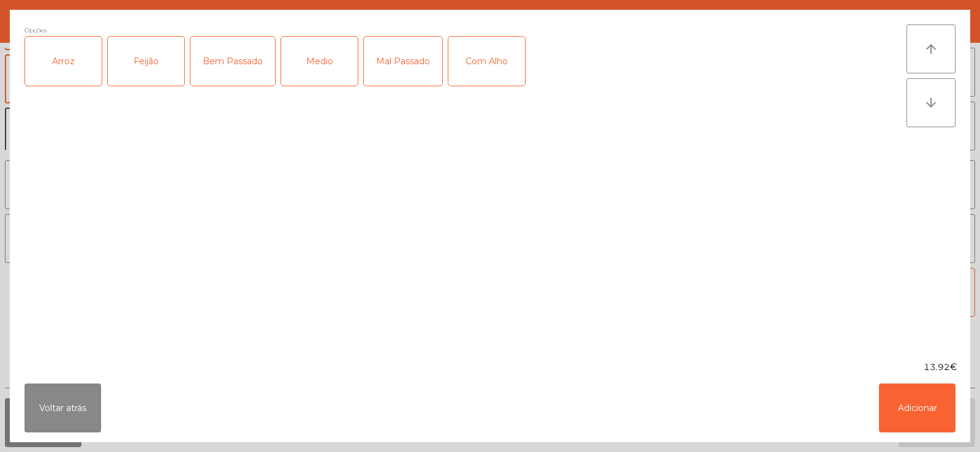
click at [60, 69] on div "Arroz" at bounding box center [63, 61] width 77 height 49
click at [162, 47] on div "Feijão" at bounding box center [146, 61] width 77 height 49
click at [233, 59] on div "Bem Passado" at bounding box center [232, 61] width 84 height 49
click at [500, 60] on div "Com Alho" at bounding box center [486, 61] width 77 height 49
click at [921, 411] on button "Adicionar" at bounding box center [917, 408] width 77 height 49
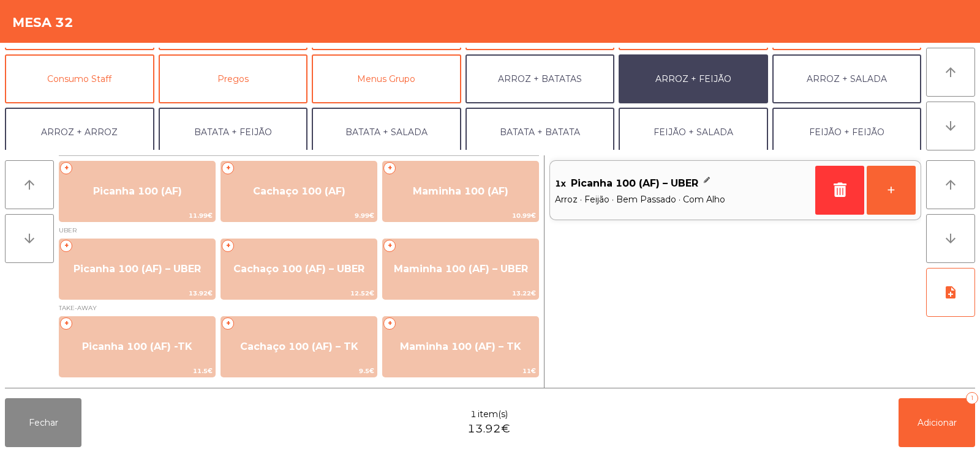
scroll to position [160, 0]
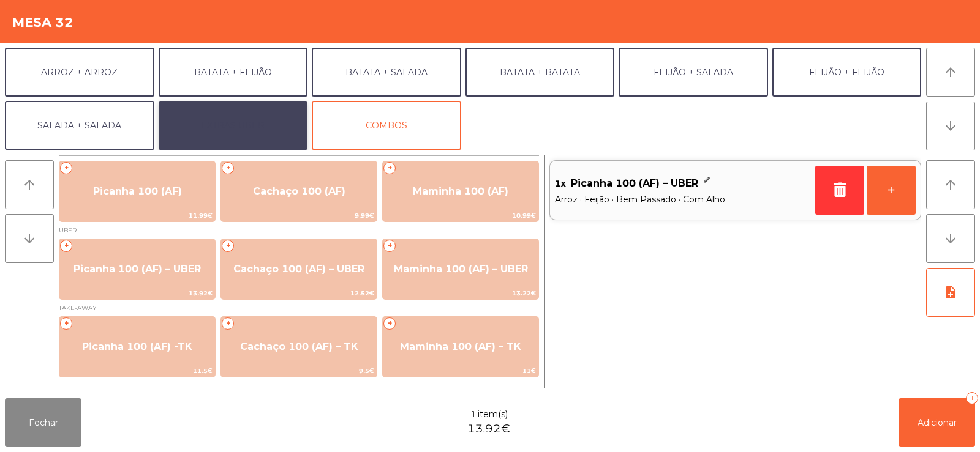
click at [217, 118] on button "EXTRAS UBER" at bounding box center [233, 125] width 149 height 49
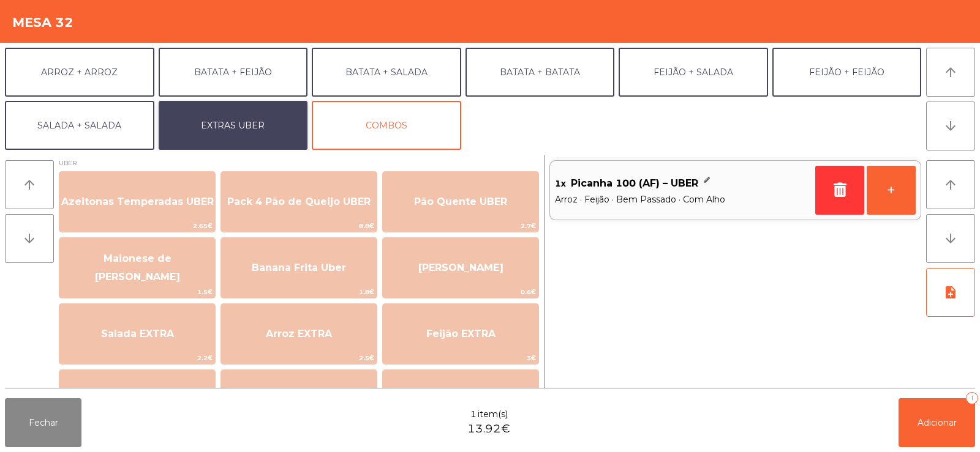
scroll to position [16, 0]
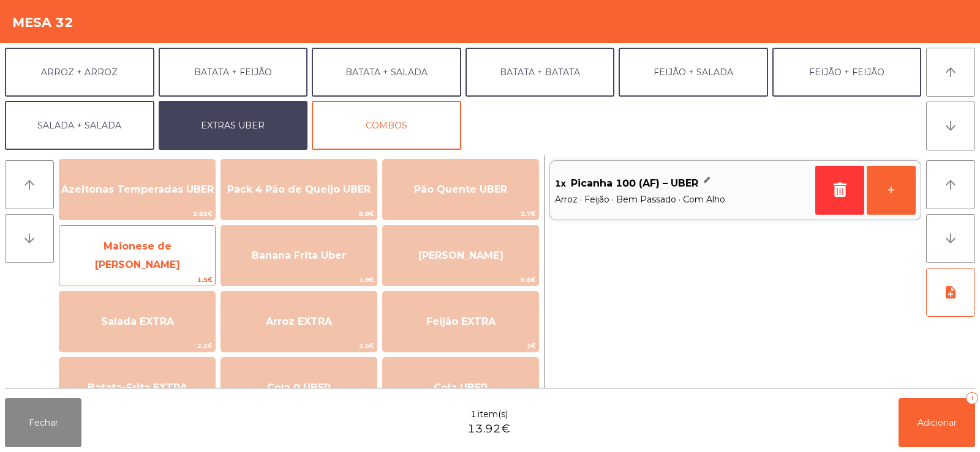
click at [128, 254] on span "Maionese de [PERSON_NAME]" at bounding box center [137, 256] width 85 height 30
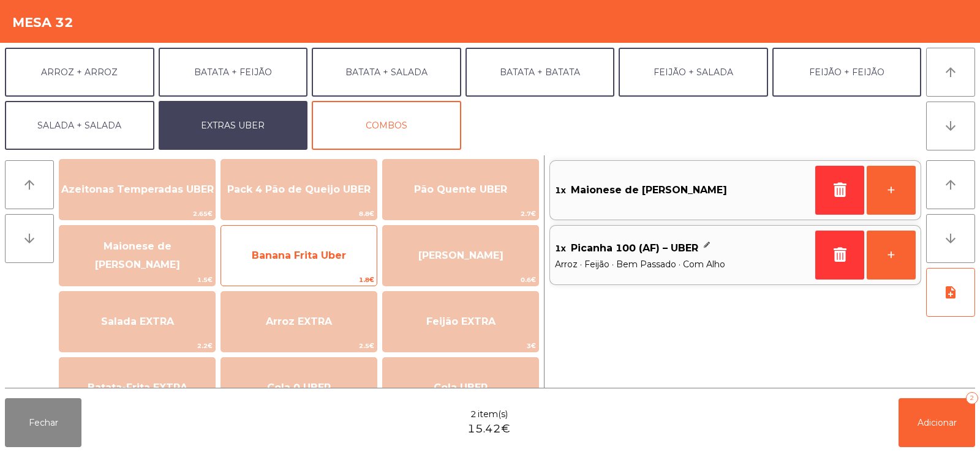
click at [297, 253] on span "Banana Frita Uber" at bounding box center [299, 256] width 94 height 12
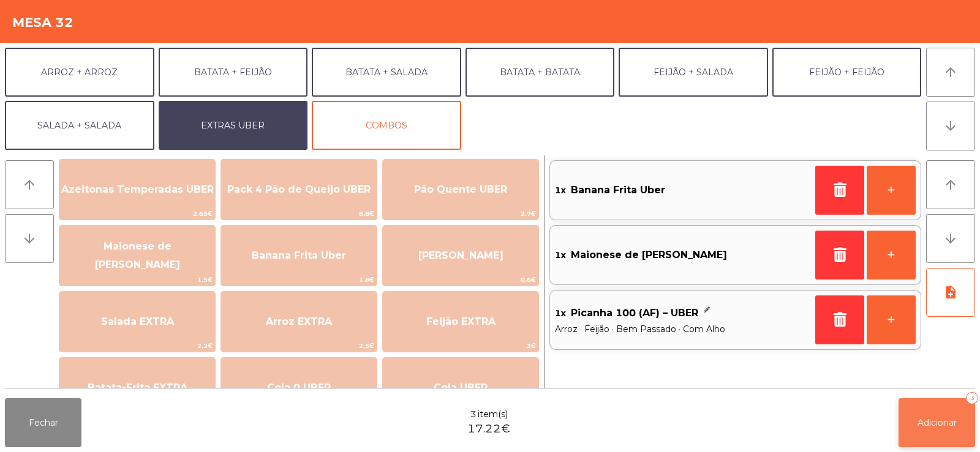
click at [937, 422] on span "Adicionar" at bounding box center [936, 423] width 39 height 11
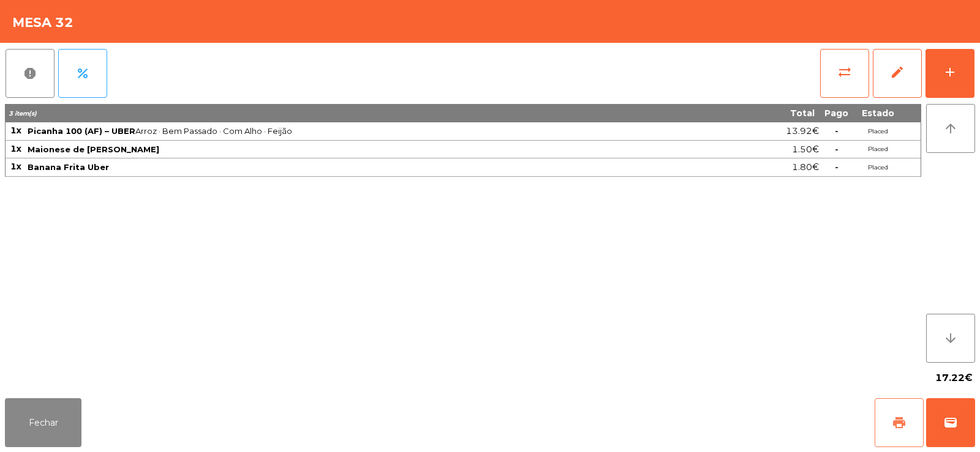
click at [903, 430] on button "print" at bounding box center [898, 423] width 49 height 49
click at [46, 403] on button "Fechar" at bounding box center [43, 423] width 77 height 49
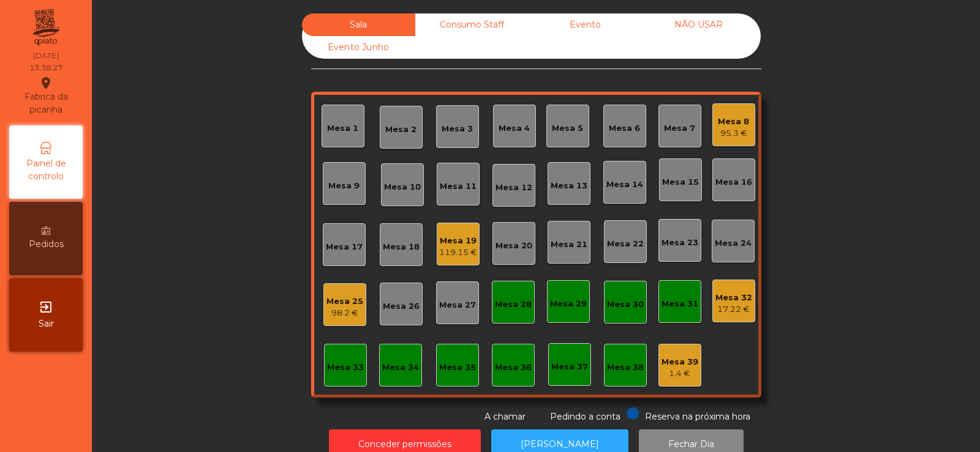
scroll to position [30, 0]
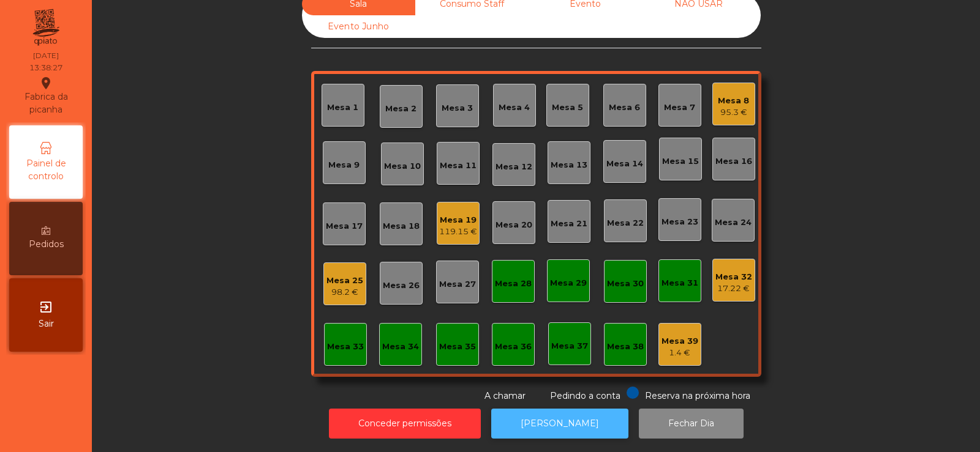
click at [563, 422] on button "[PERSON_NAME]" at bounding box center [559, 424] width 137 height 30
click at [741, 271] on div "Mesa 32" at bounding box center [733, 277] width 37 height 12
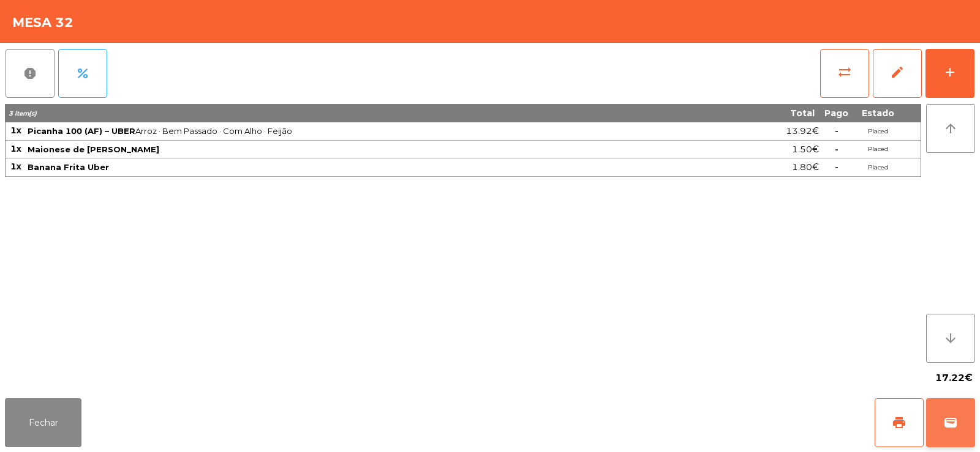
click at [955, 428] on span "wallet" at bounding box center [950, 423] width 15 height 15
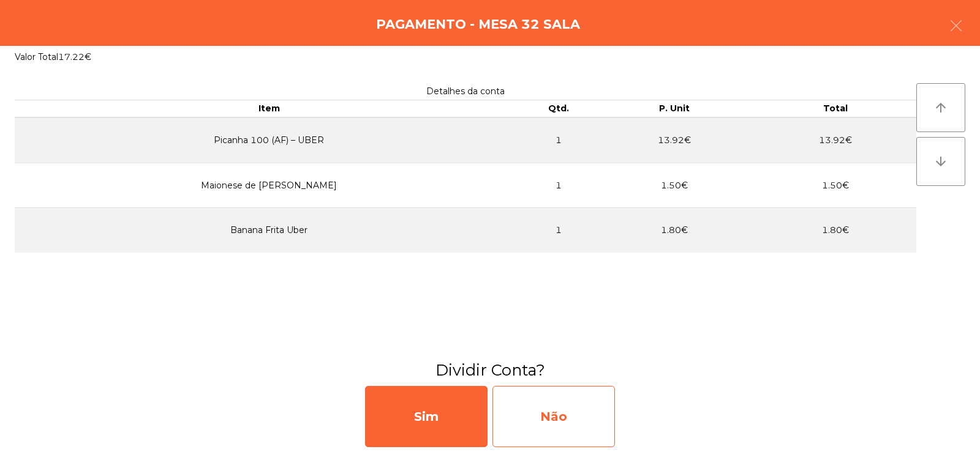
click at [565, 430] on div "Não" at bounding box center [553, 416] width 122 height 61
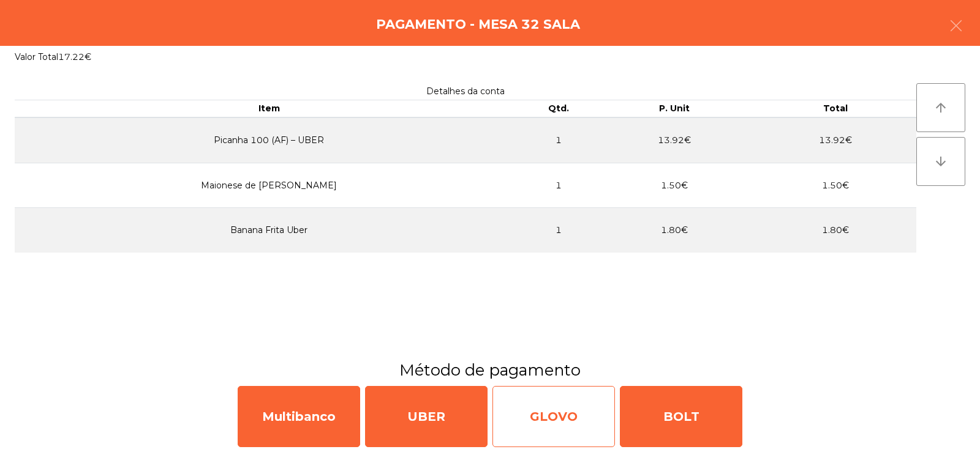
click at [547, 418] on div "GLOVO" at bounding box center [553, 416] width 122 height 61
select select "**"
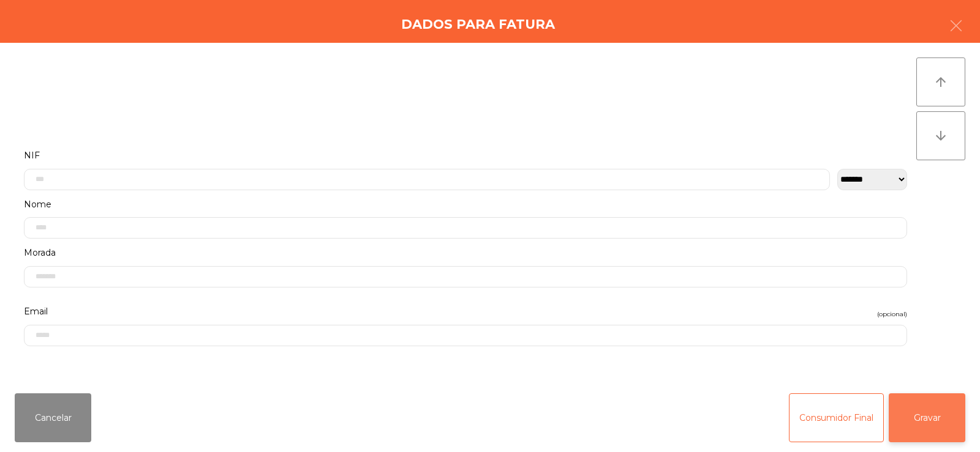
click at [931, 432] on button "Gravar" at bounding box center [926, 418] width 77 height 49
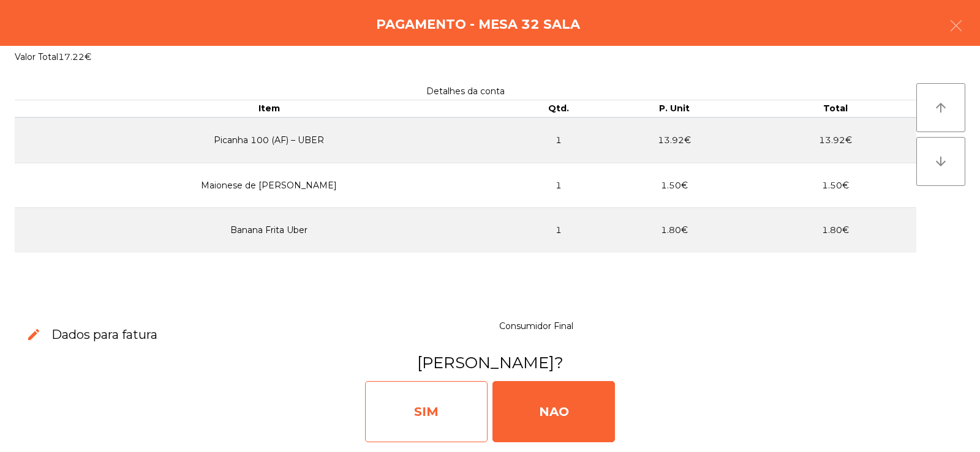
click at [430, 416] on div "SIM" at bounding box center [426, 411] width 122 height 61
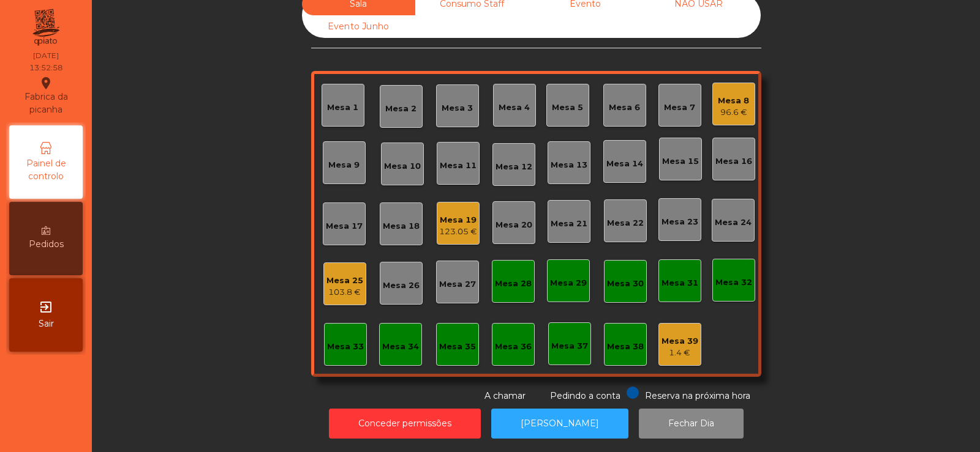
click at [619, 102] on div "Mesa 6" at bounding box center [624, 108] width 31 height 12
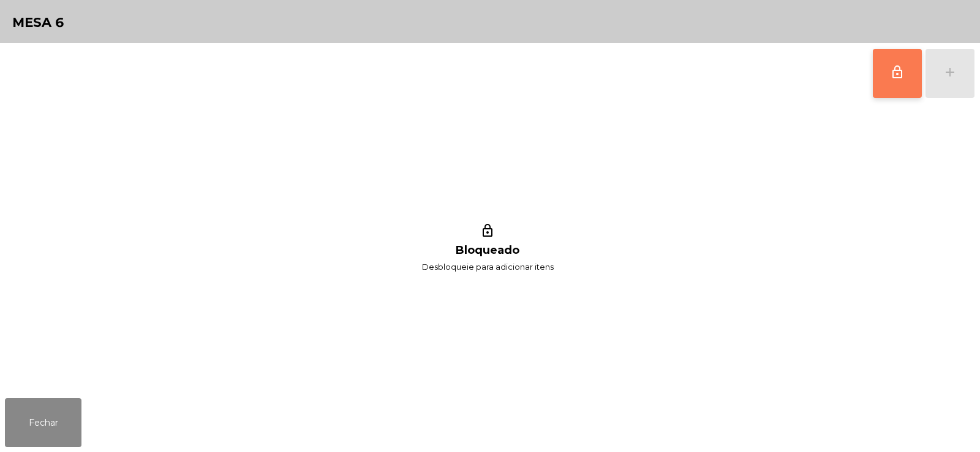
click at [895, 78] on span "lock_outline" at bounding box center [897, 72] width 15 height 15
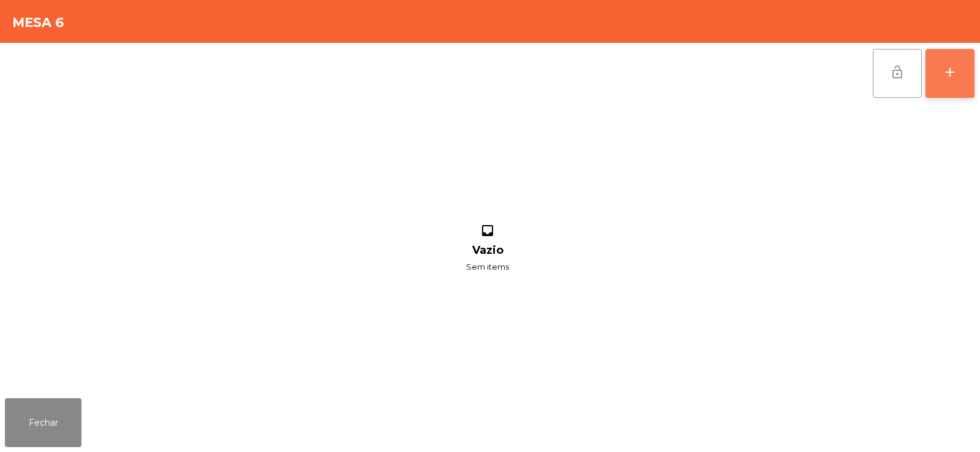
click at [956, 79] on div "add" at bounding box center [949, 72] width 15 height 15
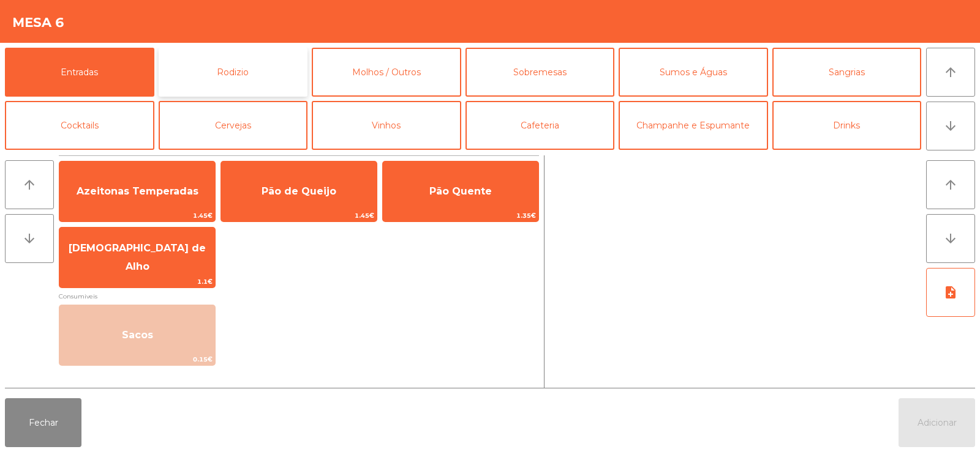
click at [220, 59] on button "Rodizio" at bounding box center [233, 72] width 149 height 49
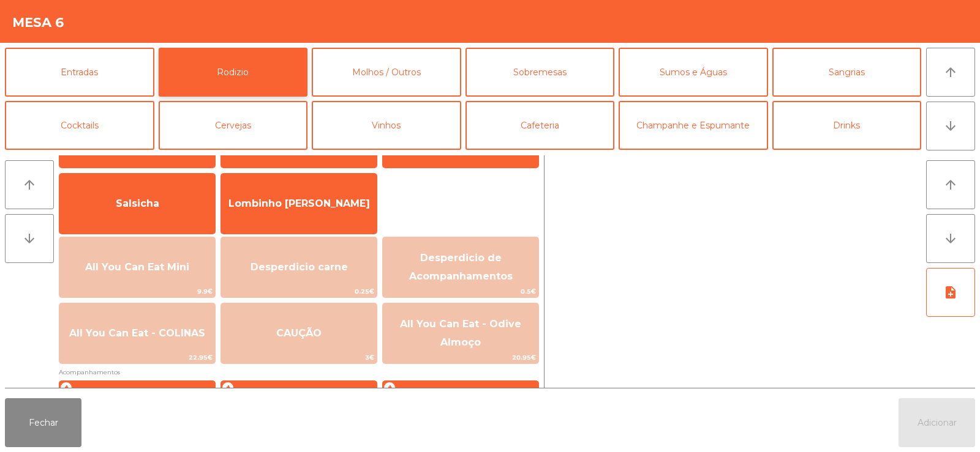
scroll to position [79, 0]
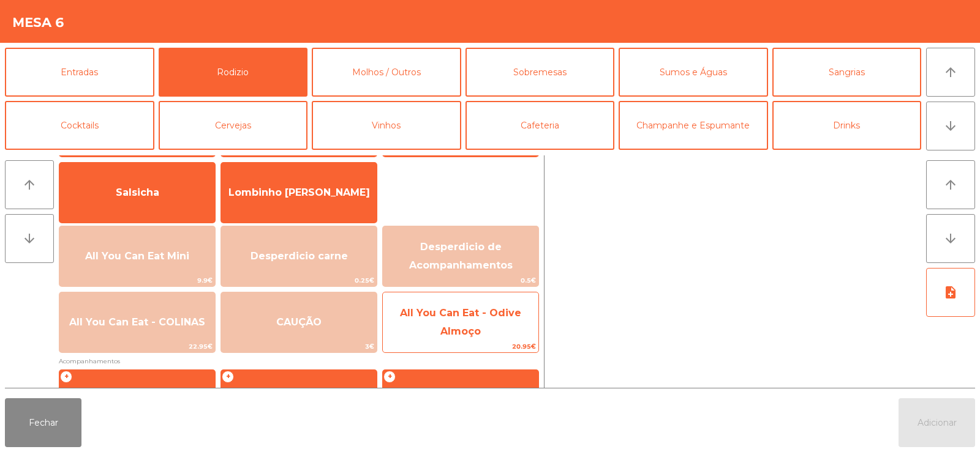
click at [460, 317] on span "All You Can Eat - Odive Almoço" at bounding box center [460, 322] width 121 height 30
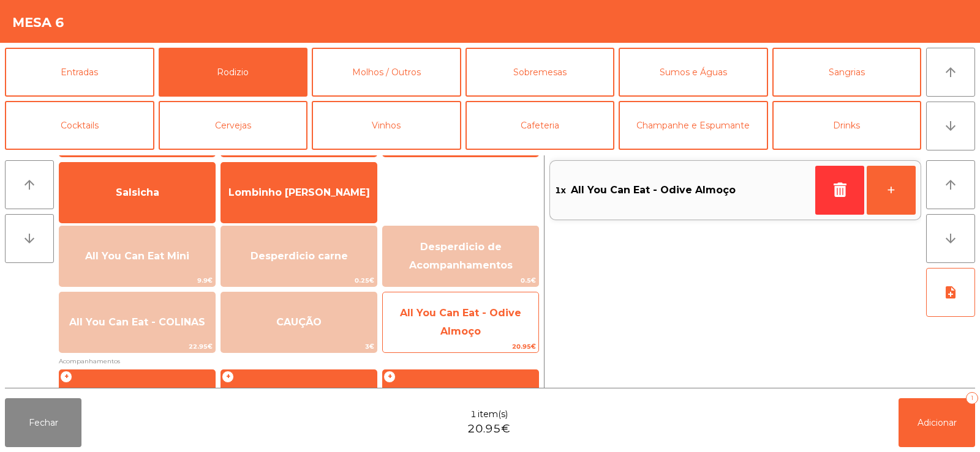
click at [443, 322] on span "All You Can Eat - Odive Almoço" at bounding box center [461, 323] width 156 height 52
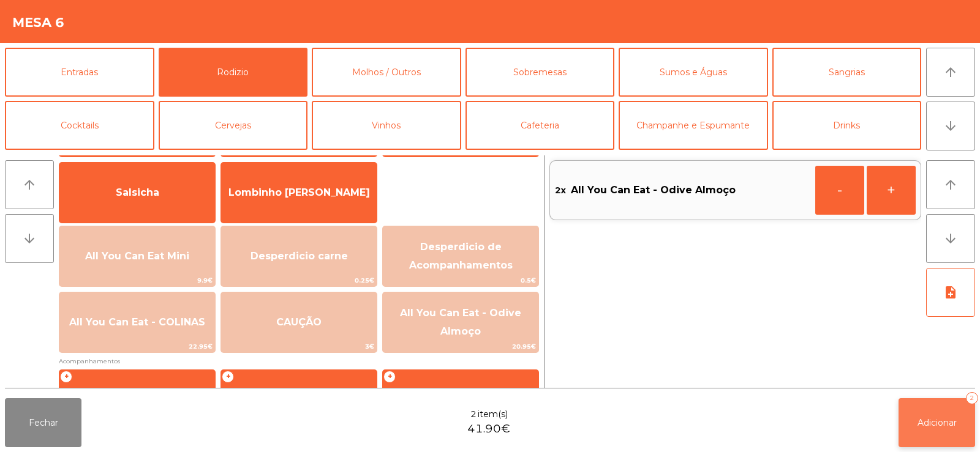
click at [936, 418] on span "Adicionar" at bounding box center [936, 423] width 39 height 11
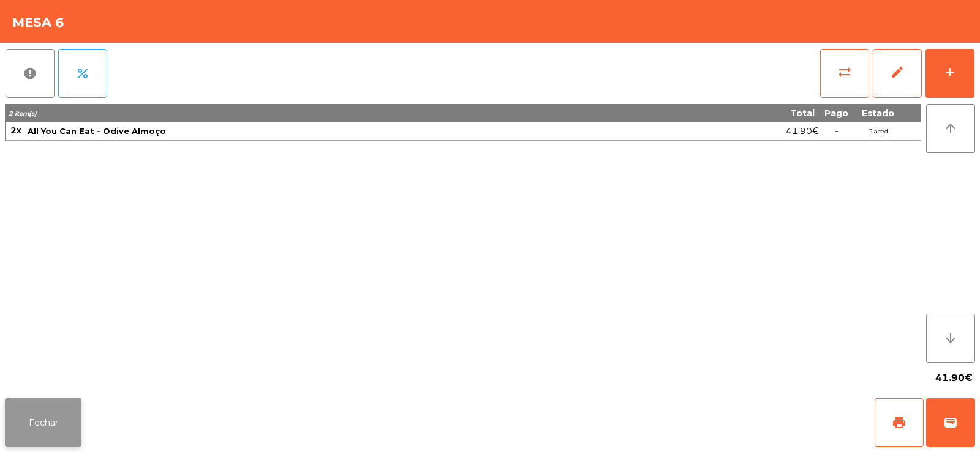
click at [50, 413] on button "Fechar" at bounding box center [43, 423] width 77 height 49
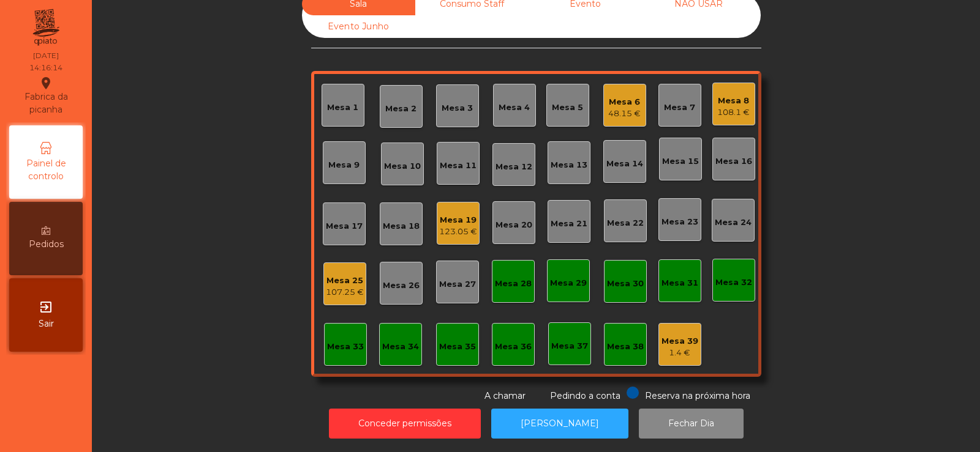
click at [337, 287] on div "107.25 €" at bounding box center [345, 293] width 38 height 12
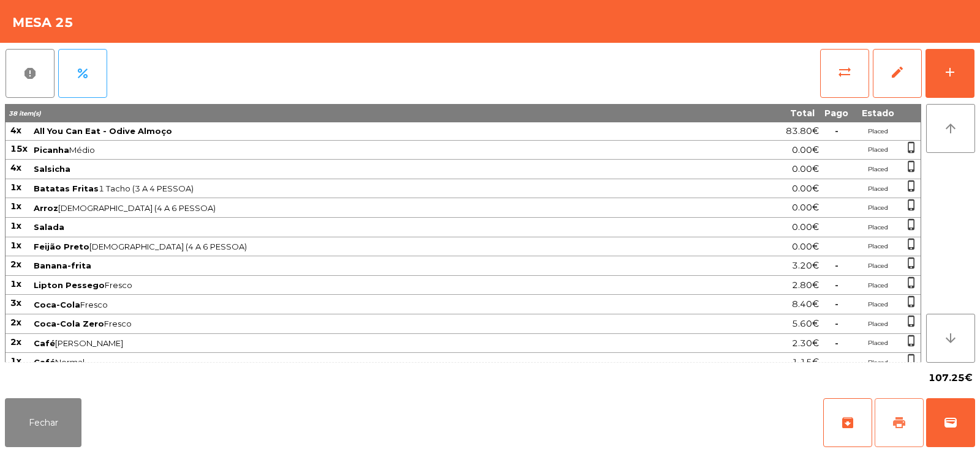
click at [900, 430] on button "print" at bounding box center [898, 423] width 49 height 49
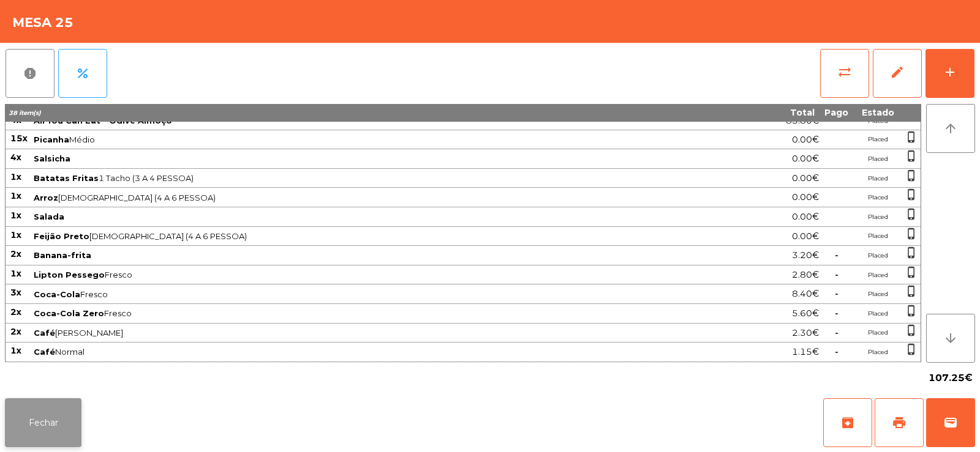
click at [54, 433] on button "Fechar" at bounding box center [43, 423] width 77 height 49
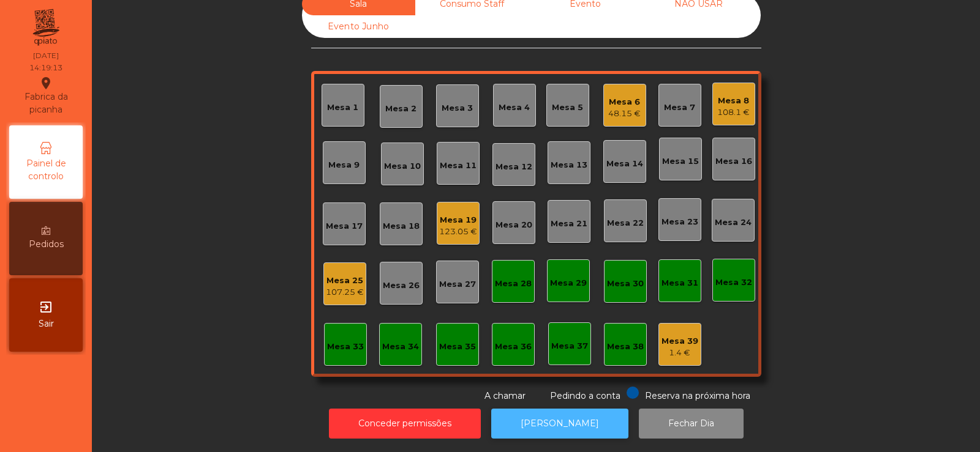
click at [556, 413] on button "[PERSON_NAME]" at bounding box center [559, 424] width 137 height 30
click at [339, 275] on div "Mesa 25" at bounding box center [345, 281] width 38 height 12
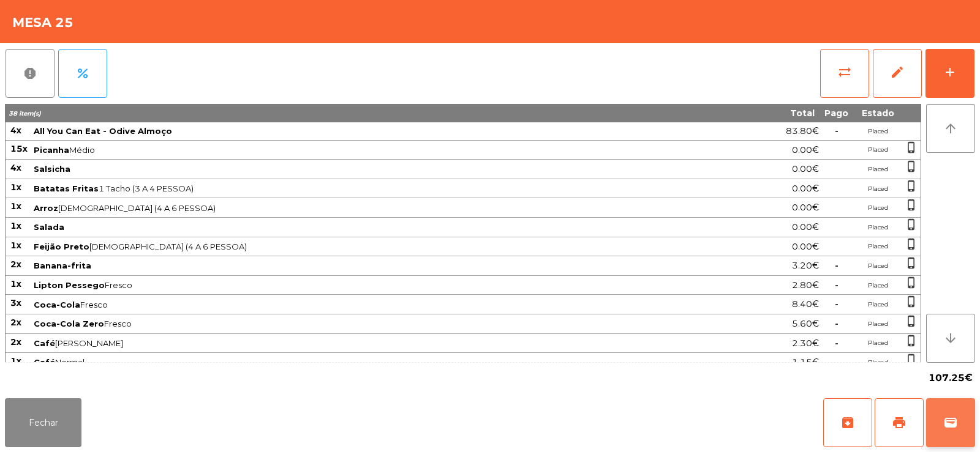
click at [942, 408] on button "wallet" at bounding box center [950, 423] width 49 height 49
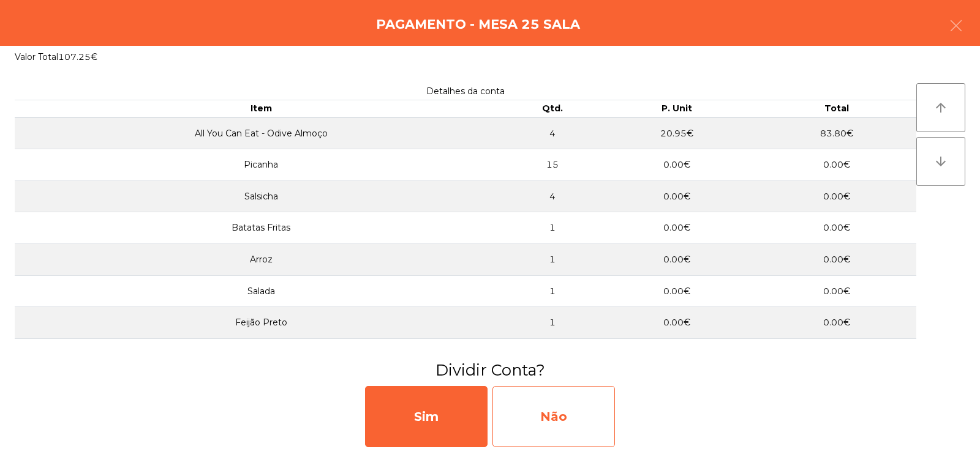
click at [546, 425] on div "Não" at bounding box center [553, 416] width 122 height 61
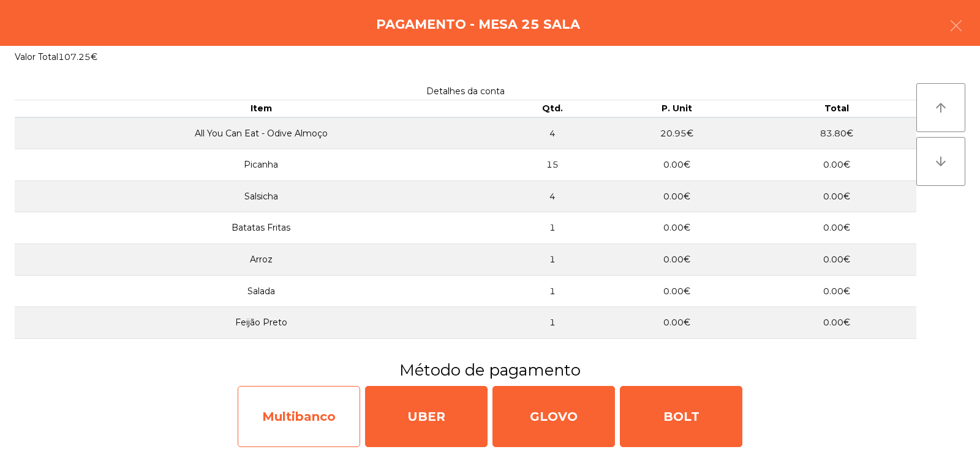
click at [303, 412] on div "Multibanco" at bounding box center [299, 416] width 122 height 61
select select "**"
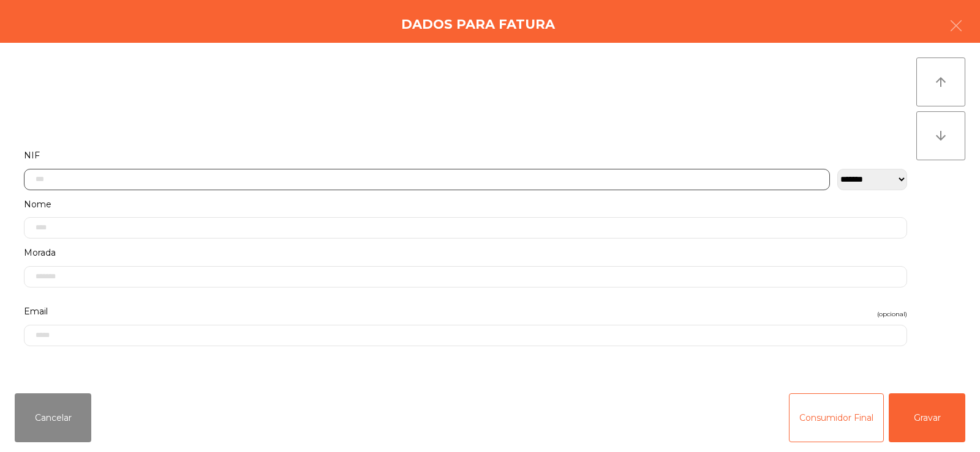
click at [654, 174] on input "text" at bounding box center [427, 179] width 806 height 21
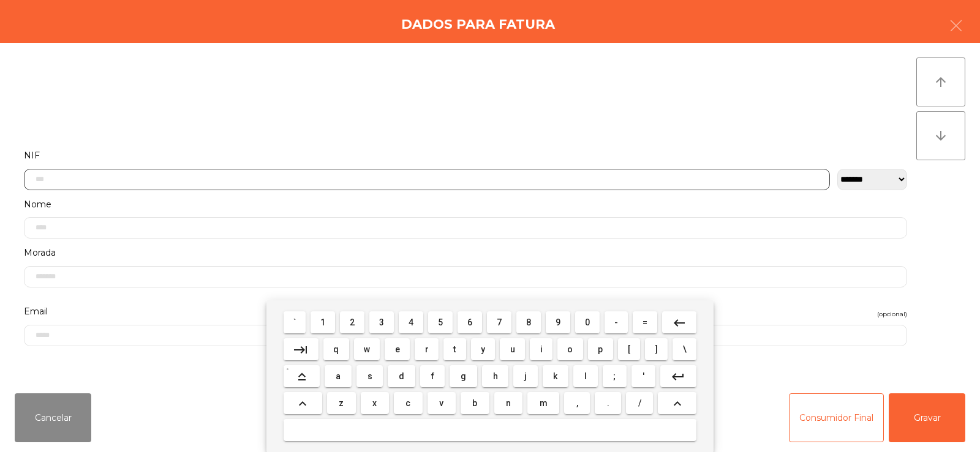
scroll to position [89, 0]
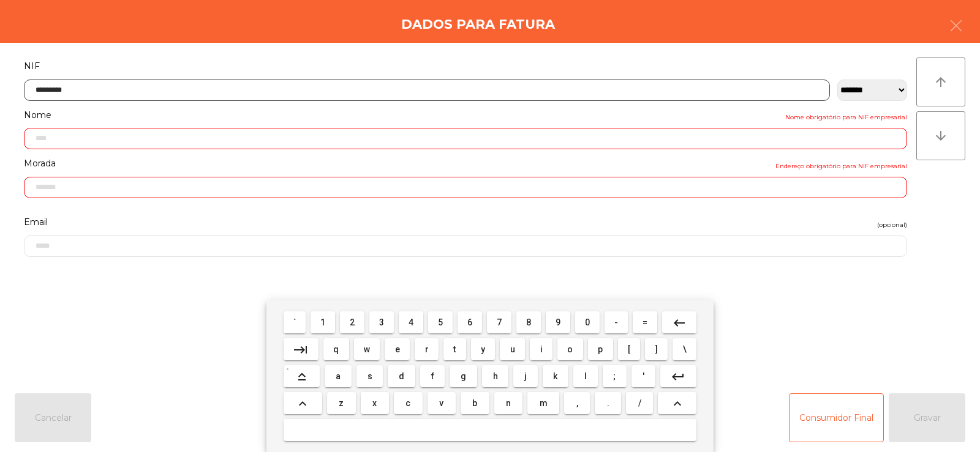
type input "*********"
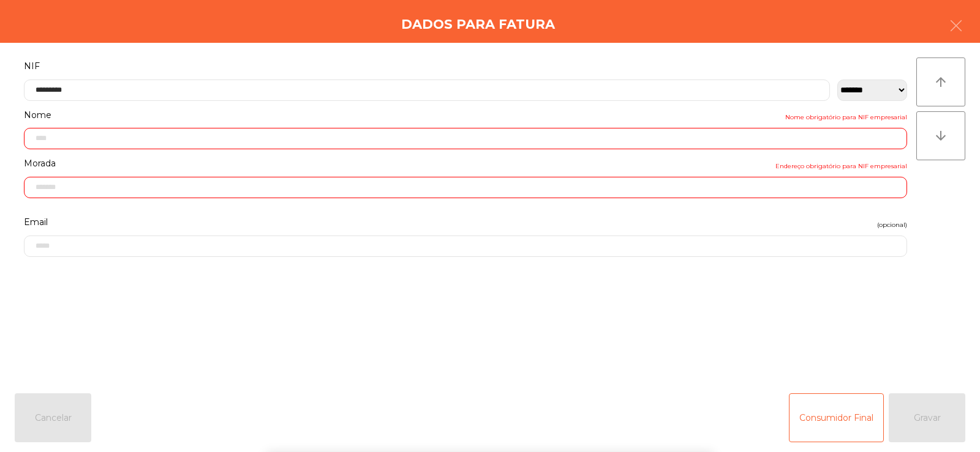
click at [942, 210] on div "arrow_upward arrow_downward" at bounding box center [940, 214] width 49 height 312
type input "**********"
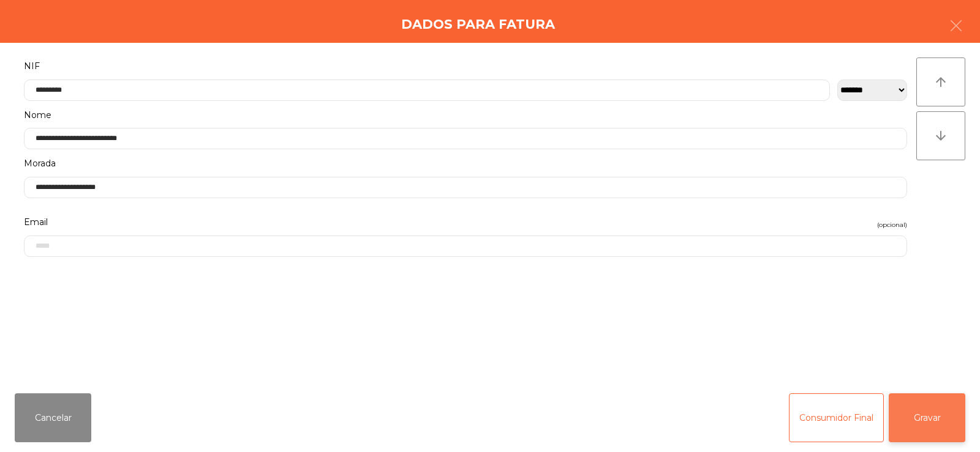
click at [920, 421] on button "Gravar" at bounding box center [926, 418] width 77 height 49
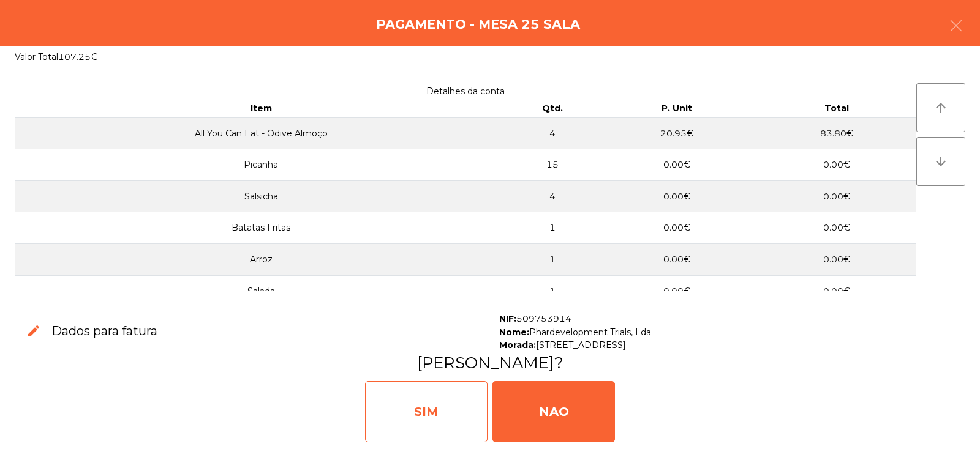
click at [441, 415] on div "SIM" at bounding box center [426, 411] width 122 height 61
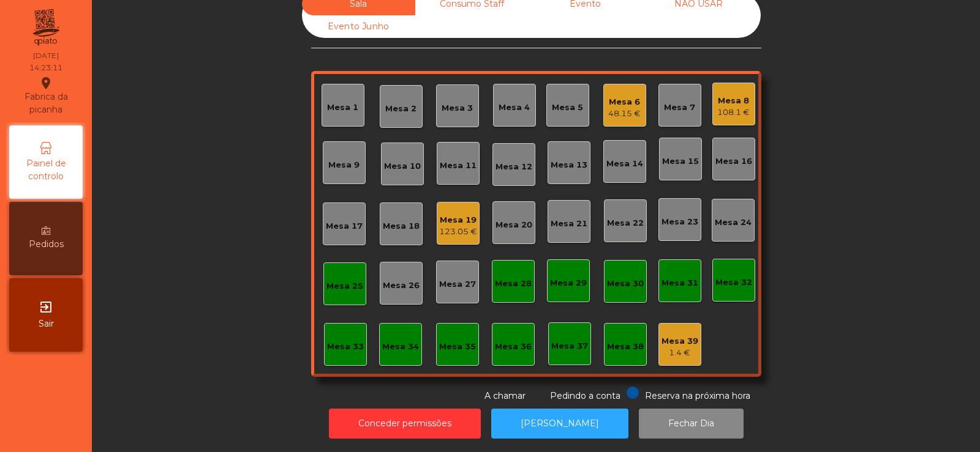
click at [565, 154] on div "Mesa 13" at bounding box center [568, 162] width 37 height 17
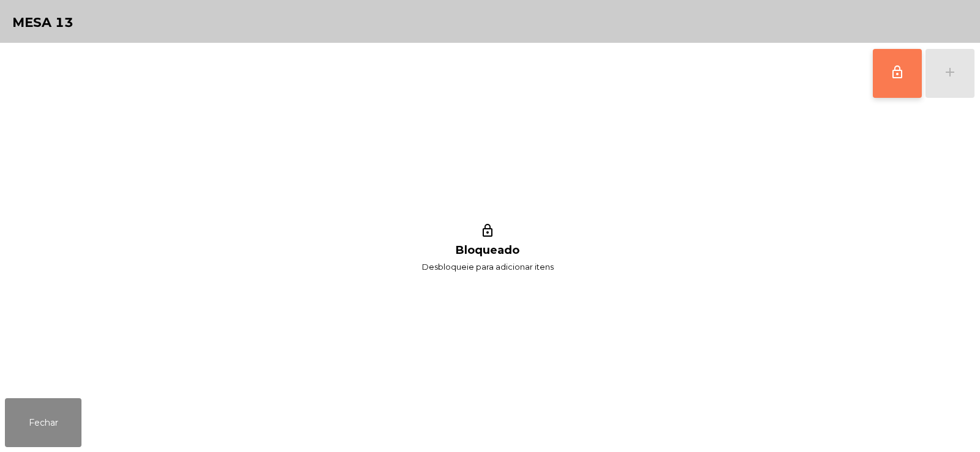
click at [896, 74] on span "lock_outline" at bounding box center [897, 72] width 15 height 15
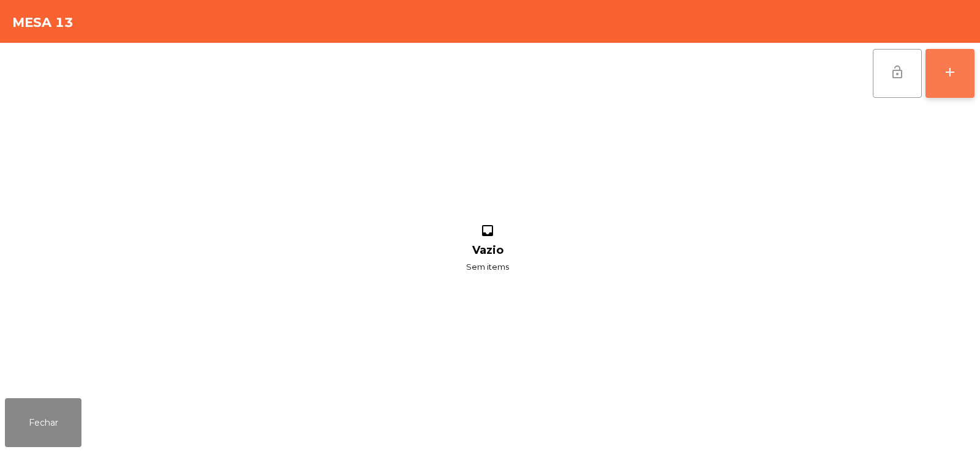
click at [946, 86] on button "add" at bounding box center [949, 73] width 49 height 49
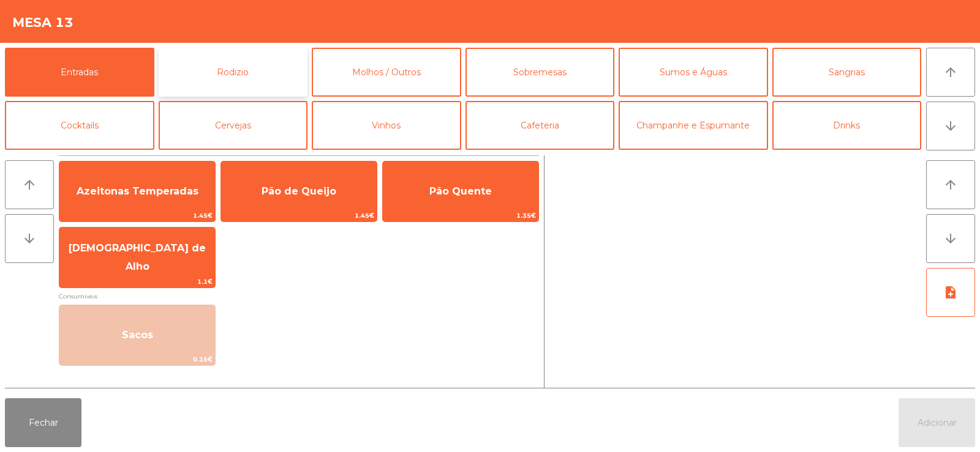
click at [224, 81] on button "Rodizio" at bounding box center [233, 72] width 149 height 49
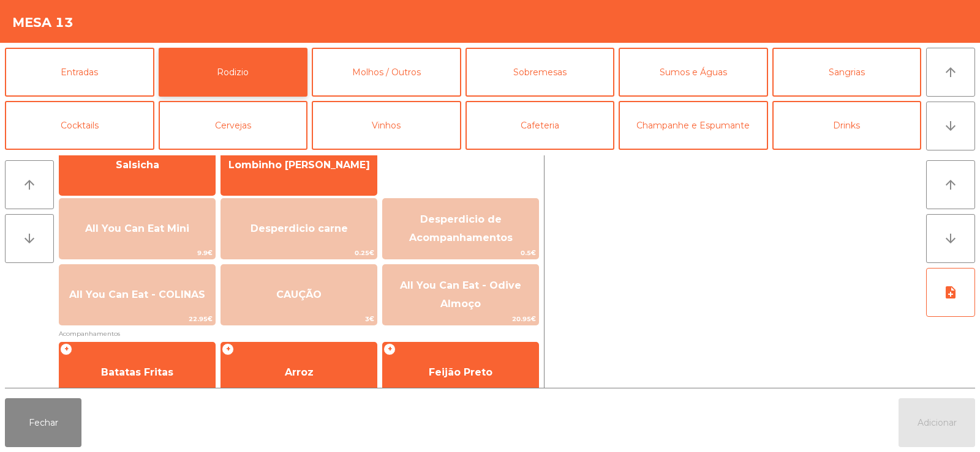
scroll to position [108, 0]
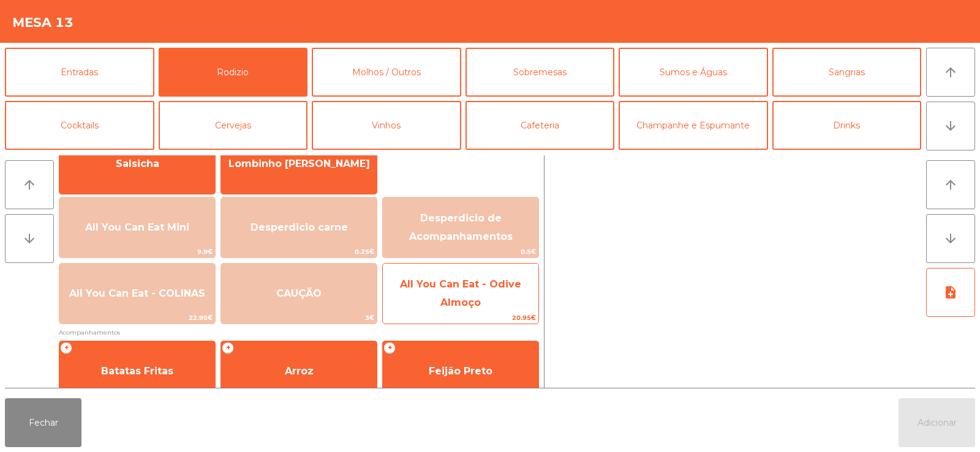
click at [467, 303] on span "All You Can Eat - Odive Almoço" at bounding box center [460, 294] width 121 height 30
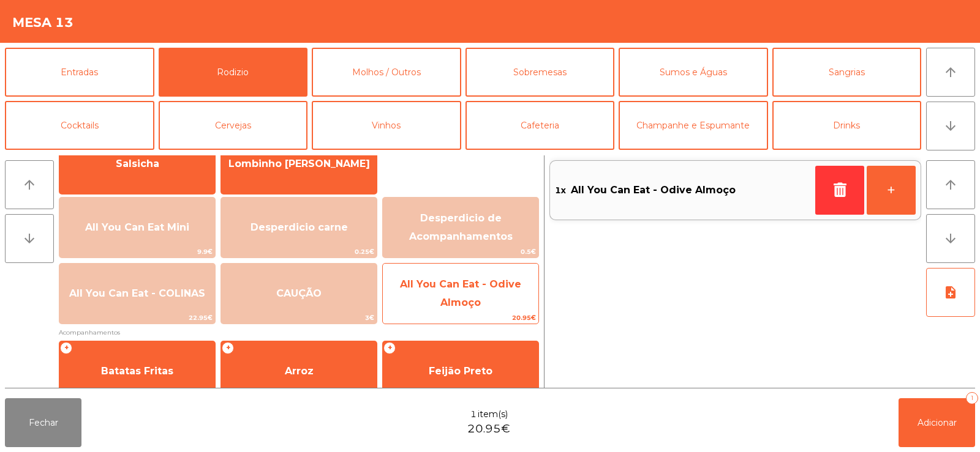
click at [460, 302] on span "All You Can Eat - Odive Almoço" at bounding box center [460, 294] width 121 height 30
click at [446, 301] on span "All You Can Eat - Odive Almoço" at bounding box center [460, 294] width 121 height 30
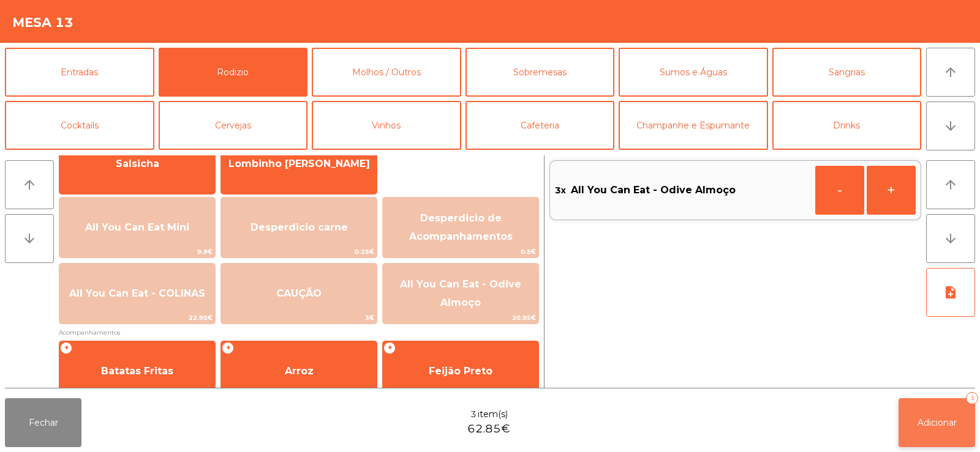
click at [934, 421] on span "Adicionar" at bounding box center [936, 423] width 39 height 11
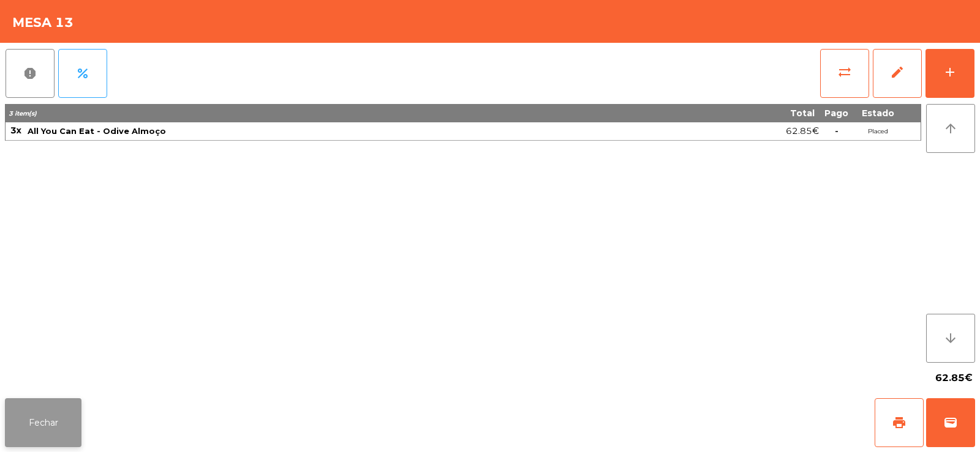
click at [37, 420] on button "Fechar" at bounding box center [43, 423] width 77 height 49
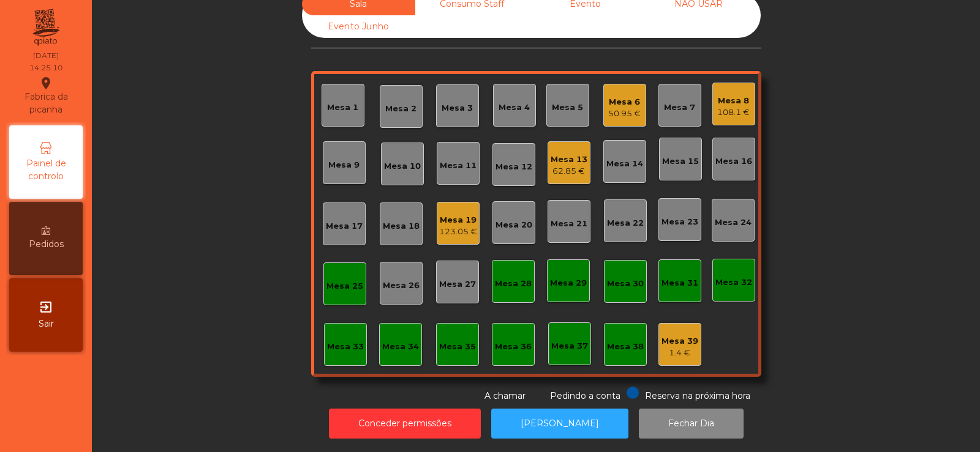
click at [684, 216] on div "Mesa 23" at bounding box center [679, 222] width 37 height 12
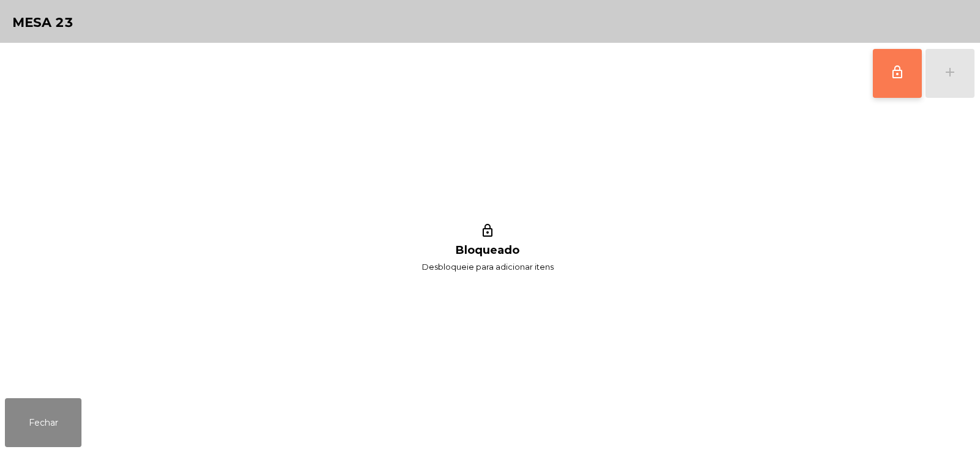
click at [898, 76] on span "lock_outline" at bounding box center [897, 72] width 15 height 15
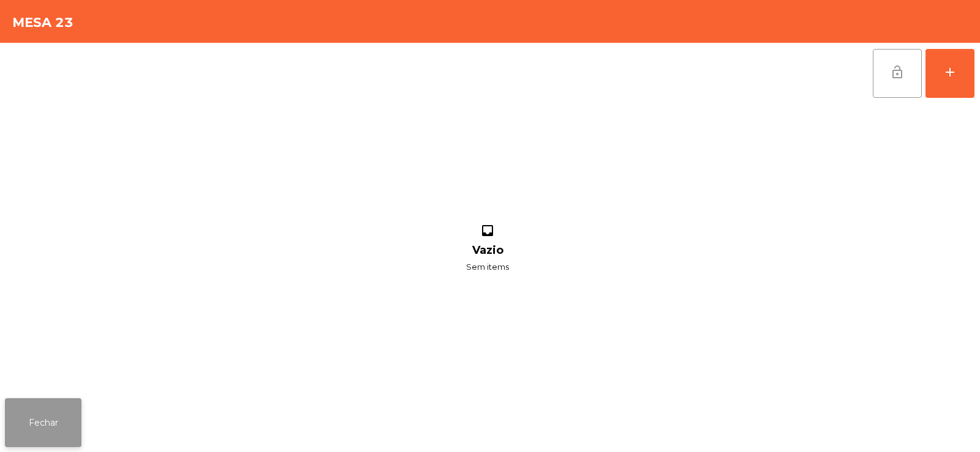
click at [39, 422] on button "Fechar" at bounding box center [43, 423] width 77 height 49
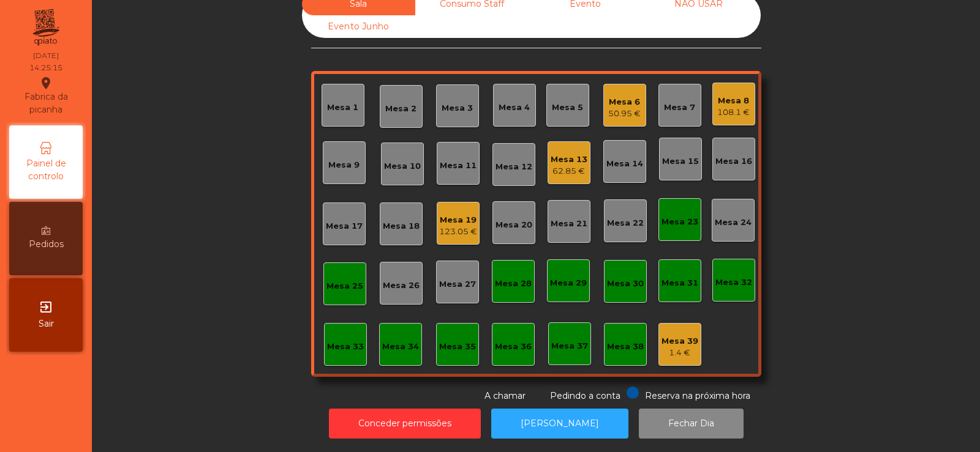
click at [577, 141] on div "Mesa 13 62.85 €" at bounding box center [568, 162] width 43 height 43
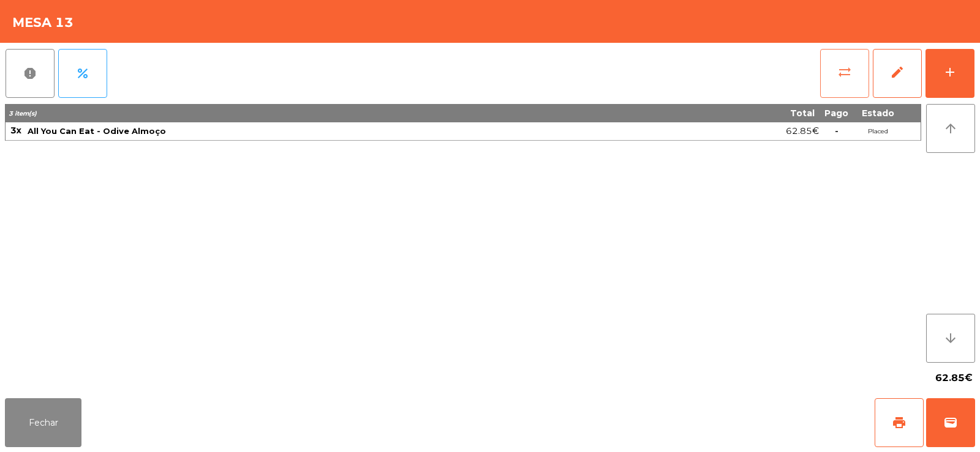
click at [845, 66] on span "sync_alt" at bounding box center [844, 72] width 15 height 15
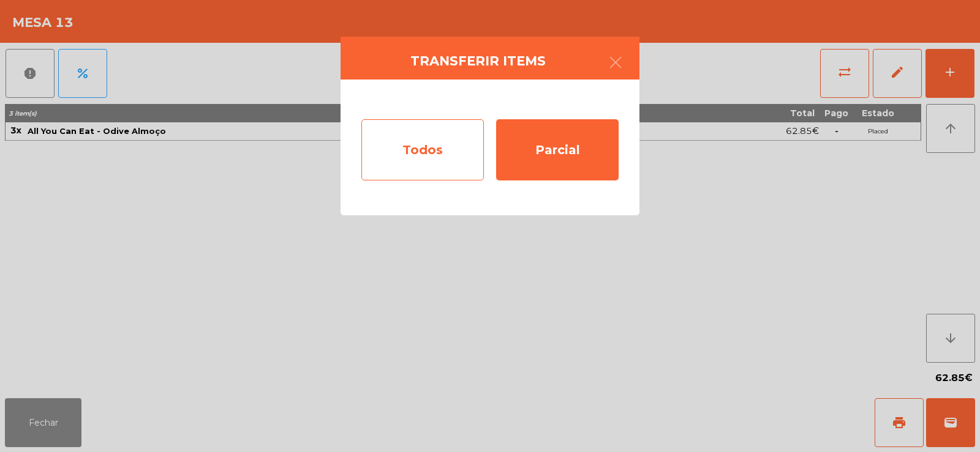
click at [435, 163] on div "Todos" at bounding box center [422, 149] width 122 height 61
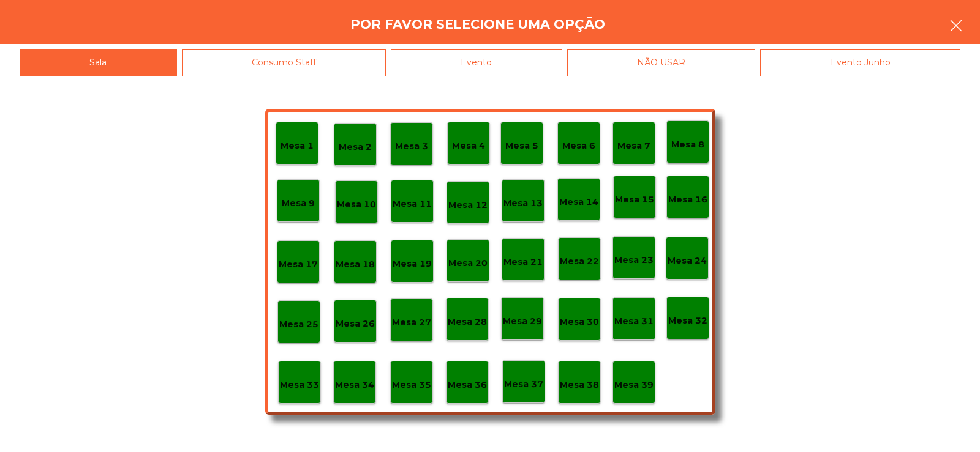
click at [953, 21] on icon "button" at bounding box center [955, 25] width 15 height 15
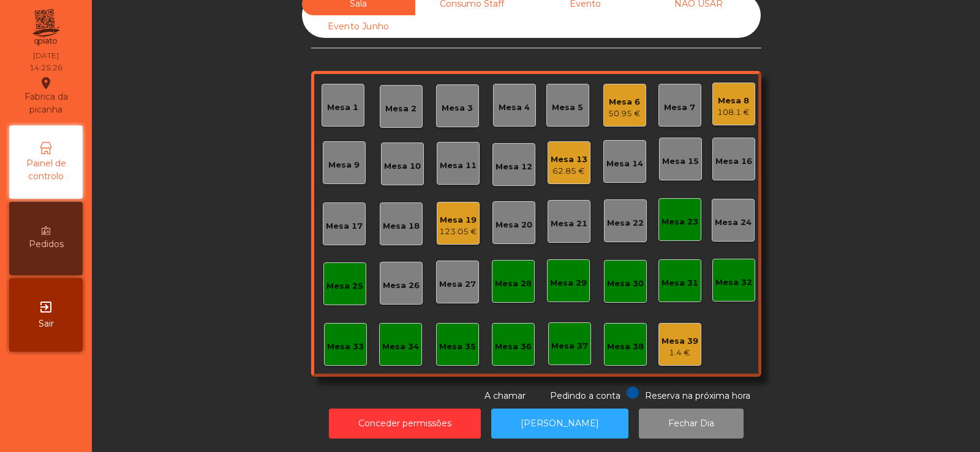
click at [557, 165] on div "62.85 €" at bounding box center [568, 171] width 37 height 12
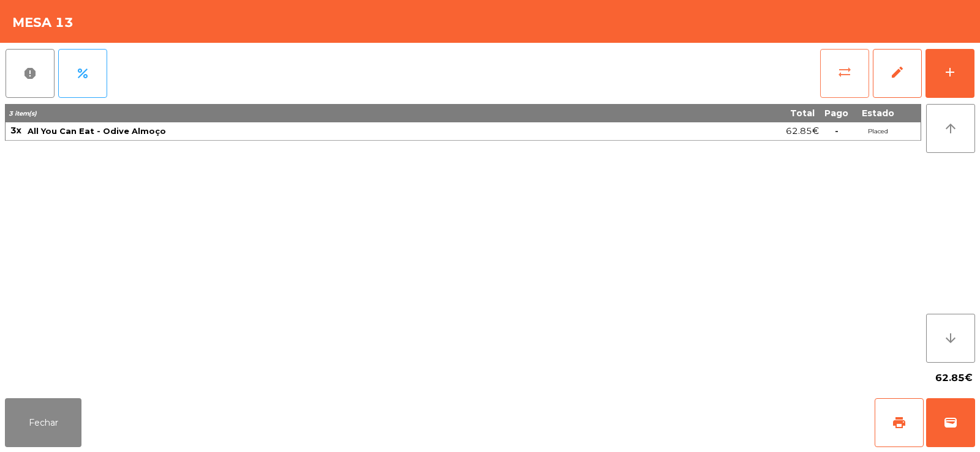
click at [842, 77] on span "sync_alt" at bounding box center [844, 72] width 15 height 15
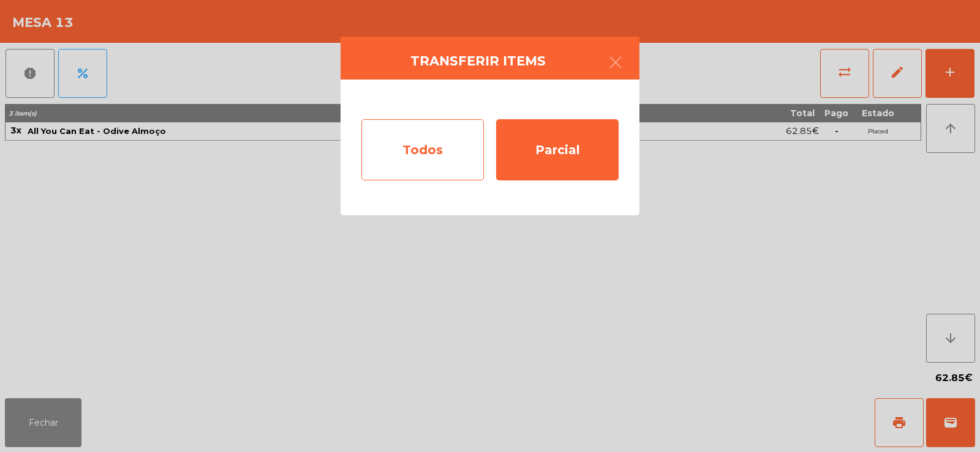
click at [434, 143] on div "Todos" at bounding box center [422, 149] width 122 height 61
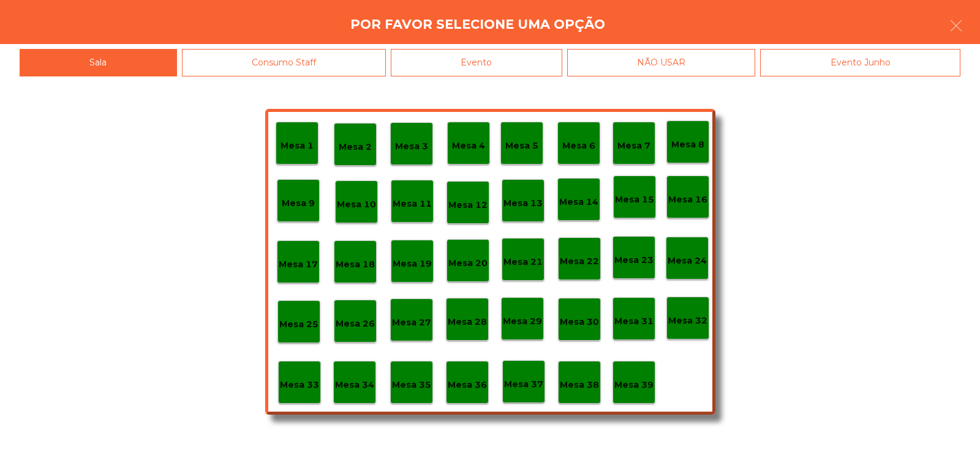
click at [634, 262] on p "Mesa 23" at bounding box center [633, 260] width 39 height 14
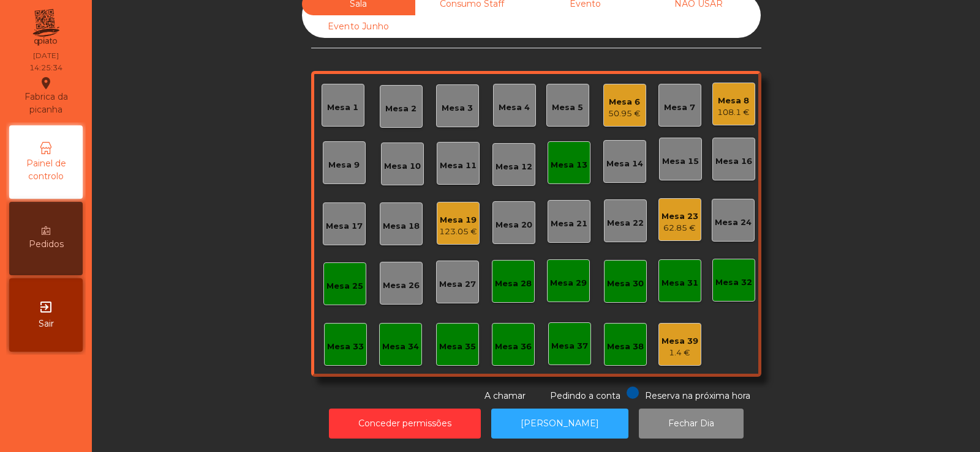
click at [561, 160] on div "Mesa 13" at bounding box center [568, 165] width 37 height 12
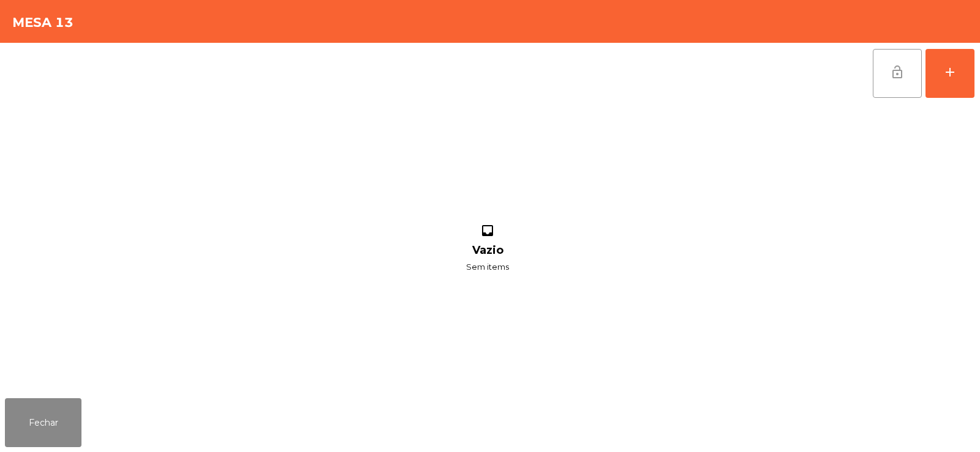
click at [905, 69] on button "lock_open" at bounding box center [896, 73] width 49 height 49
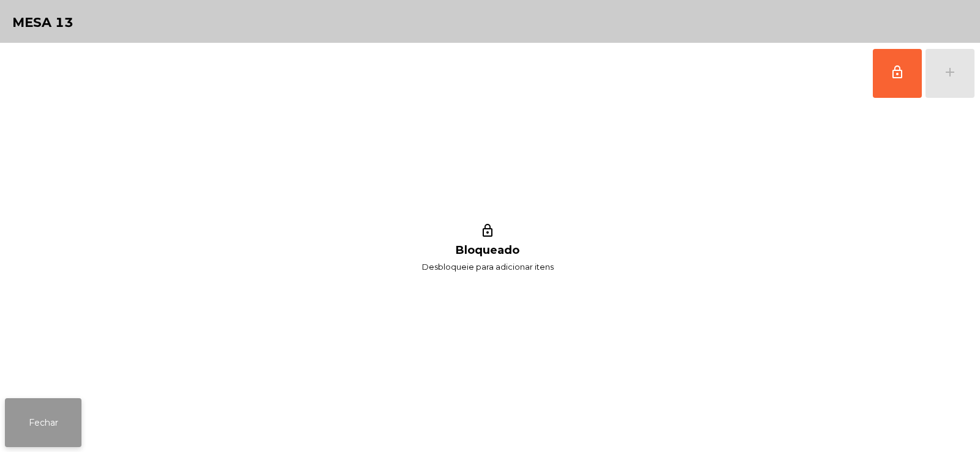
click at [37, 407] on button "Fechar" at bounding box center [43, 423] width 77 height 49
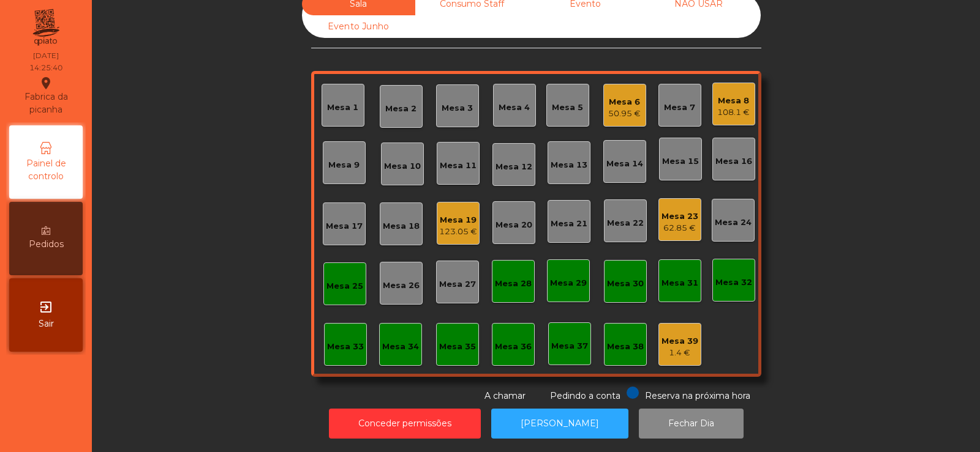
click at [675, 222] on div "62.85 €" at bounding box center [679, 228] width 37 height 12
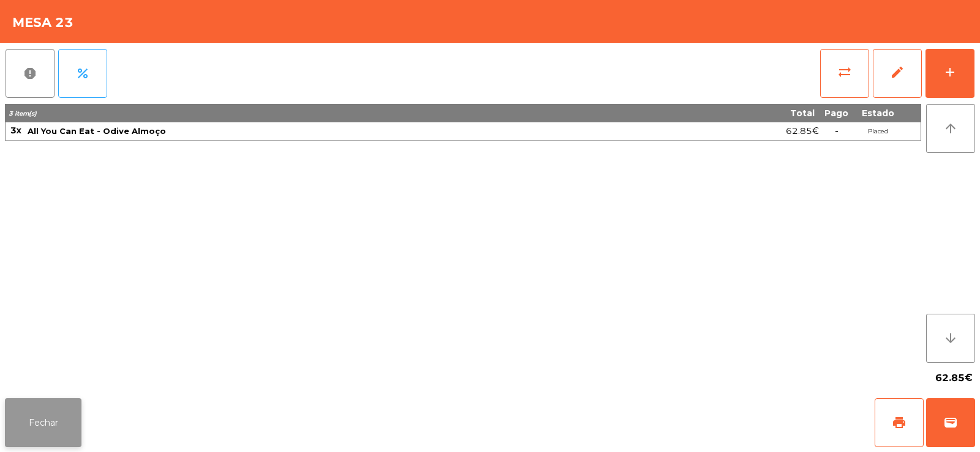
click at [50, 415] on button "Fechar" at bounding box center [43, 423] width 77 height 49
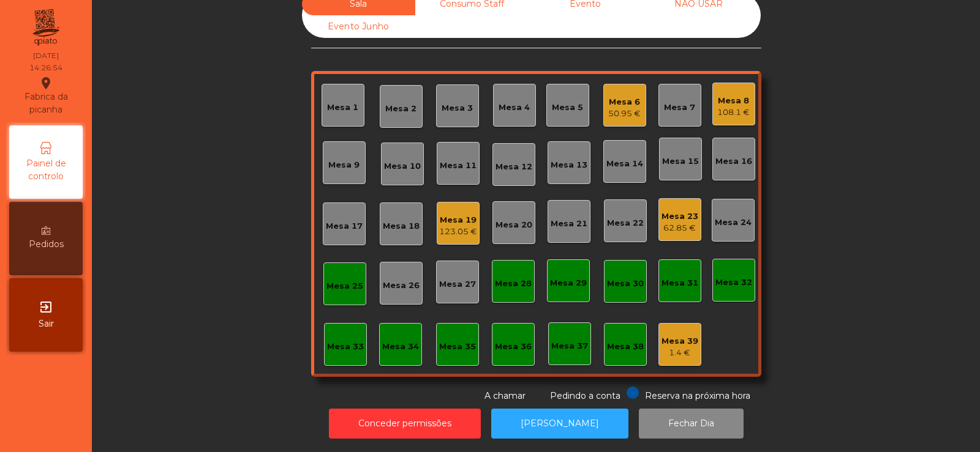
click at [569, 159] on div "Mesa 13" at bounding box center [568, 165] width 37 height 12
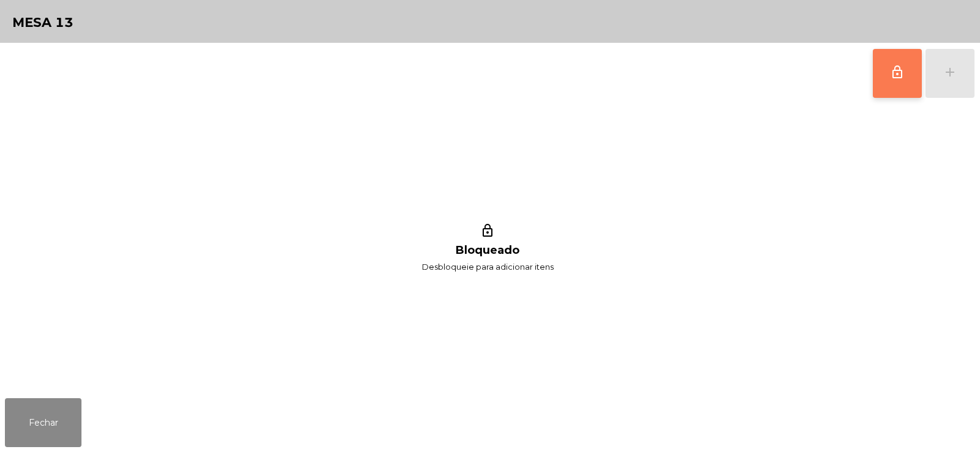
click at [898, 87] on button "lock_outline" at bounding box center [896, 73] width 49 height 49
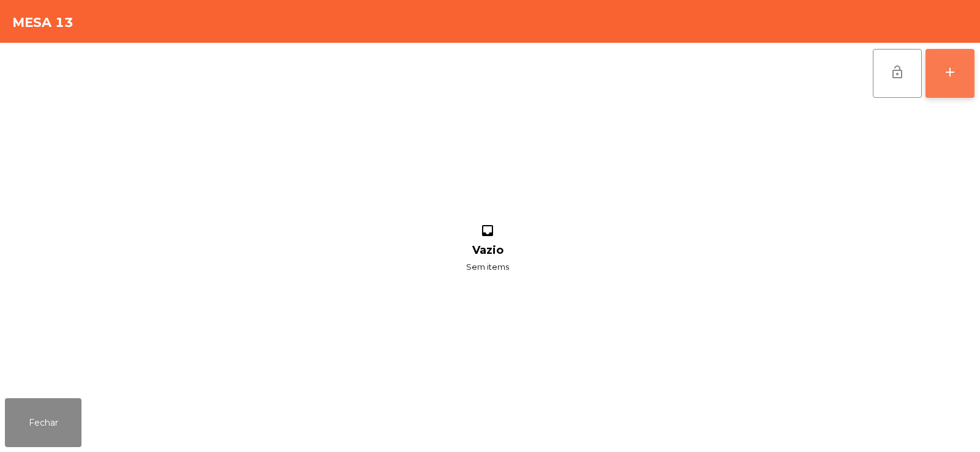
click at [949, 81] on button "add" at bounding box center [949, 73] width 49 height 49
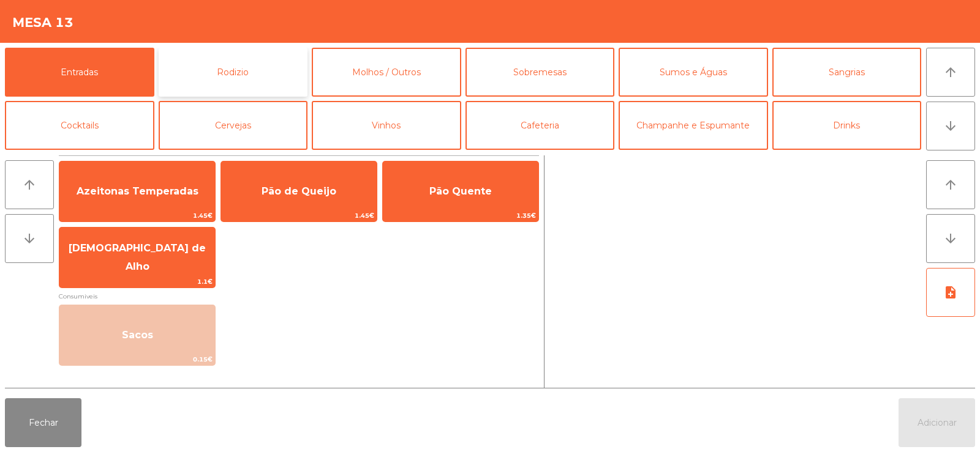
click at [252, 69] on button "Rodizio" at bounding box center [233, 72] width 149 height 49
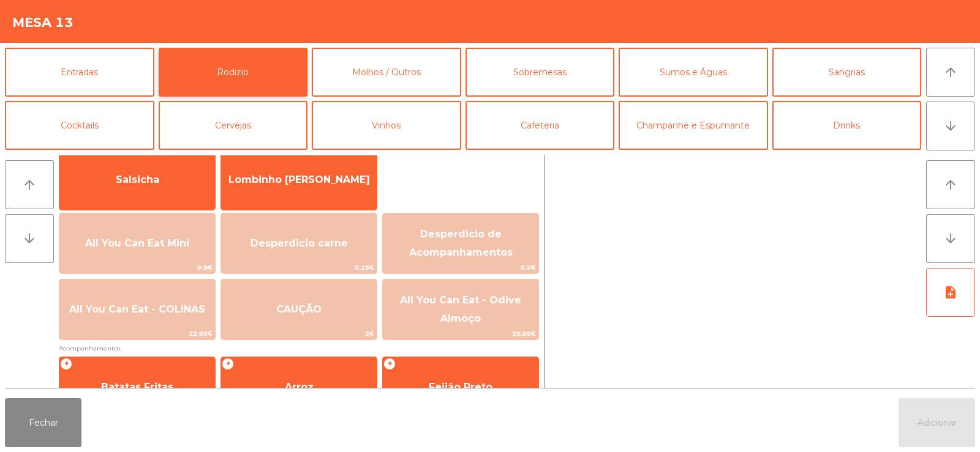
scroll to position [115, 0]
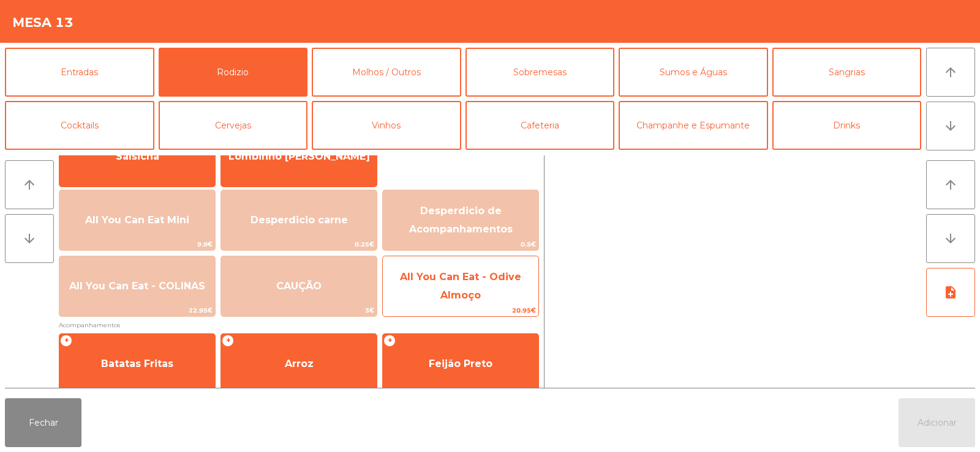
click at [480, 290] on span "All You Can Eat - Odive Almoço" at bounding box center [460, 286] width 121 height 30
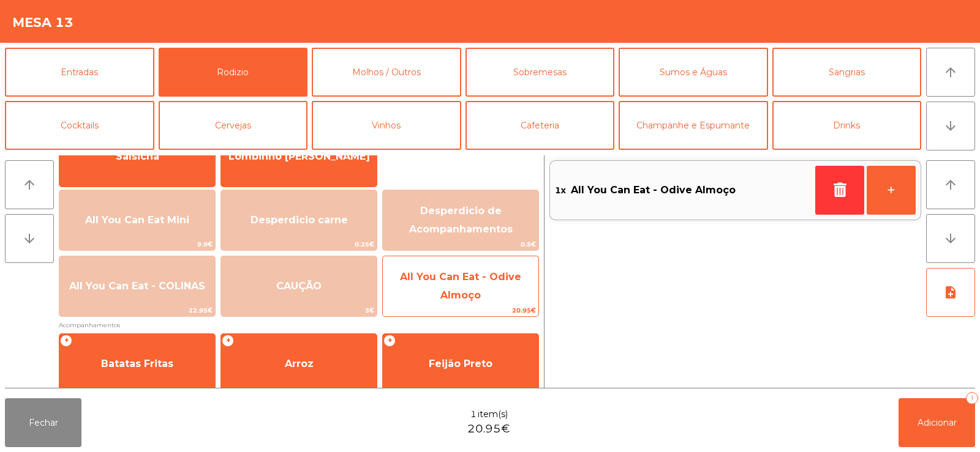
click at [460, 278] on span "All You Can Eat - Odive Almoço" at bounding box center [460, 286] width 121 height 30
click at [443, 271] on span "All You Can Eat - Odive Almoço" at bounding box center [460, 286] width 121 height 30
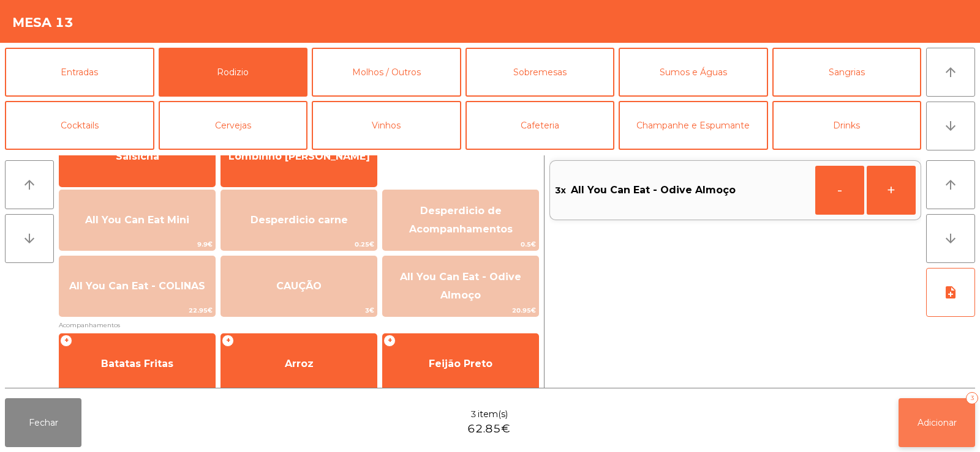
click at [942, 430] on button "Adicionar 3" at bounding box center [936, 423] width 77 height 49
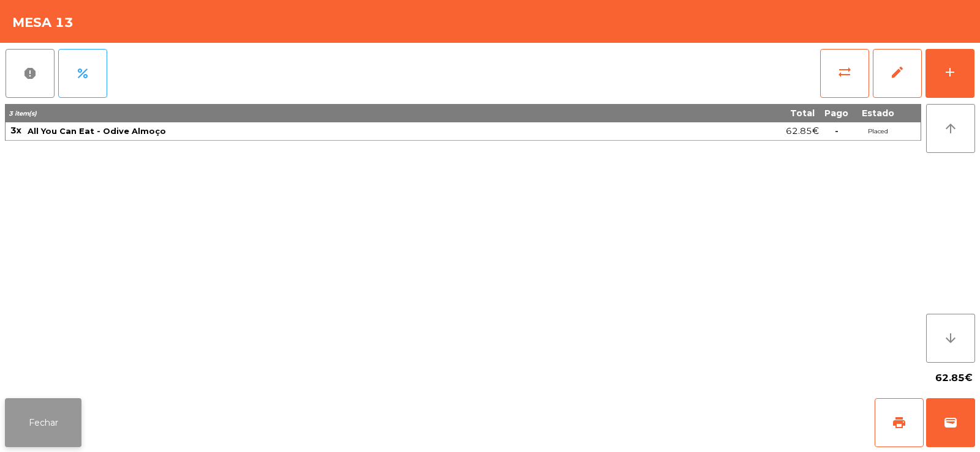
click at [61, 416] on button "Fechar" at bounding box center [43, 423] width 77 height 49
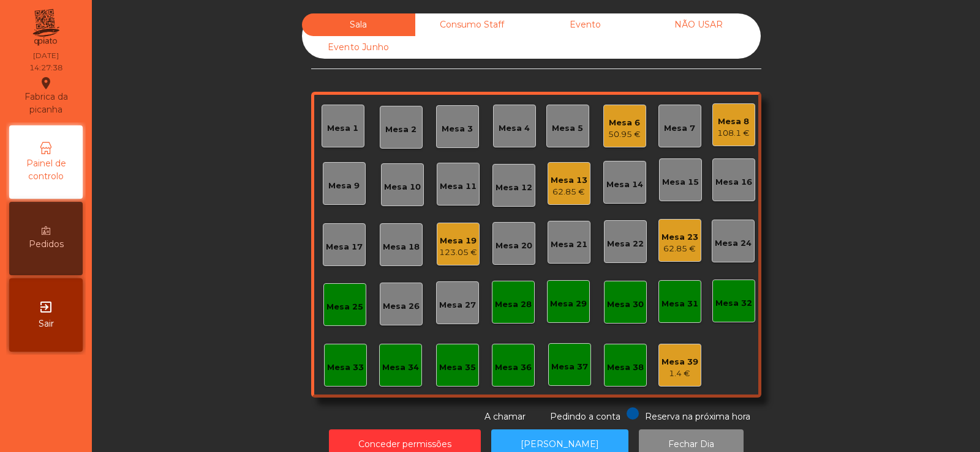
scroll to position [30, 0]
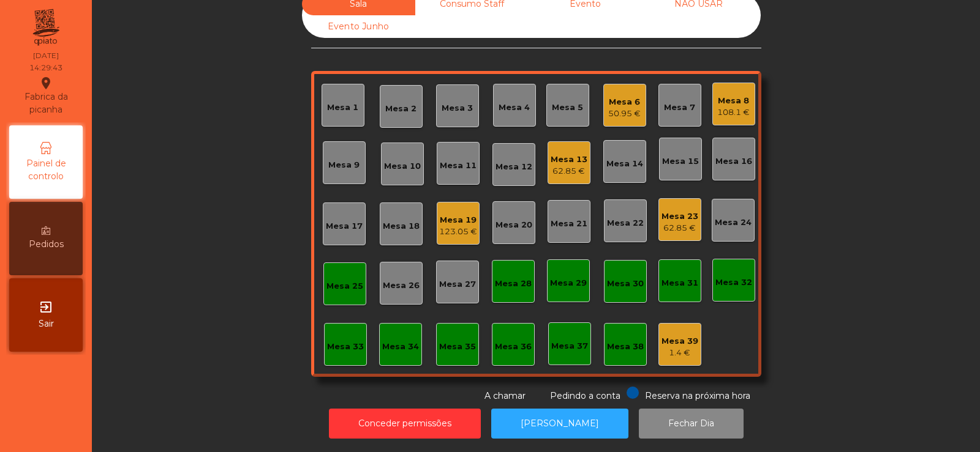
click at [568, 165] on div "62.85 €" at bounding box center [568, 171] width 37 height 12
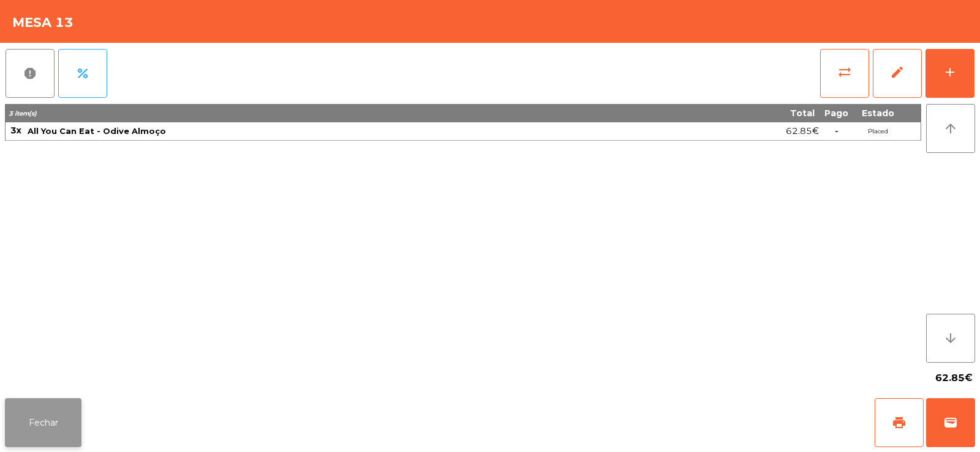
click at [39, 418] on button "Fechar" at bounding box center [43, 423] width 77 height 49
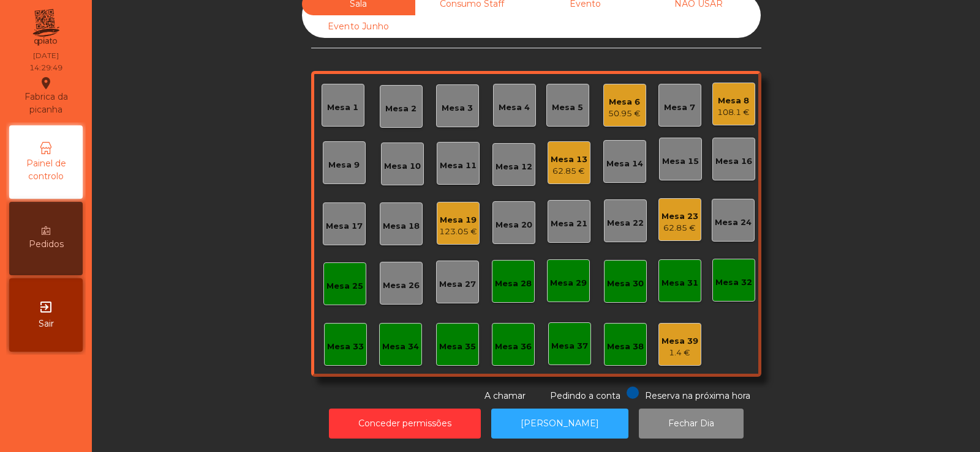
click at [674, 211] on div "Mesa 23" at bounding box center [679, 217] width 37 height 12
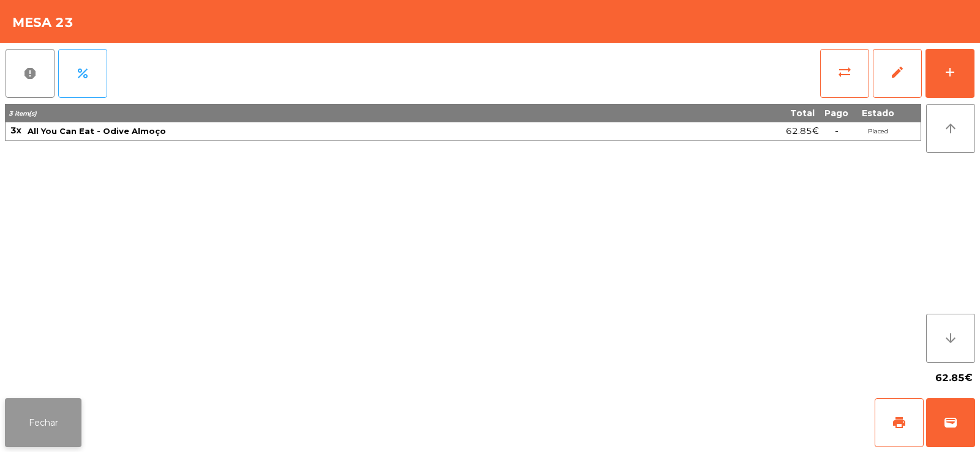
click at [29, 416] on button "Fechar" at bounding box center [43, 423] width 77 height 49
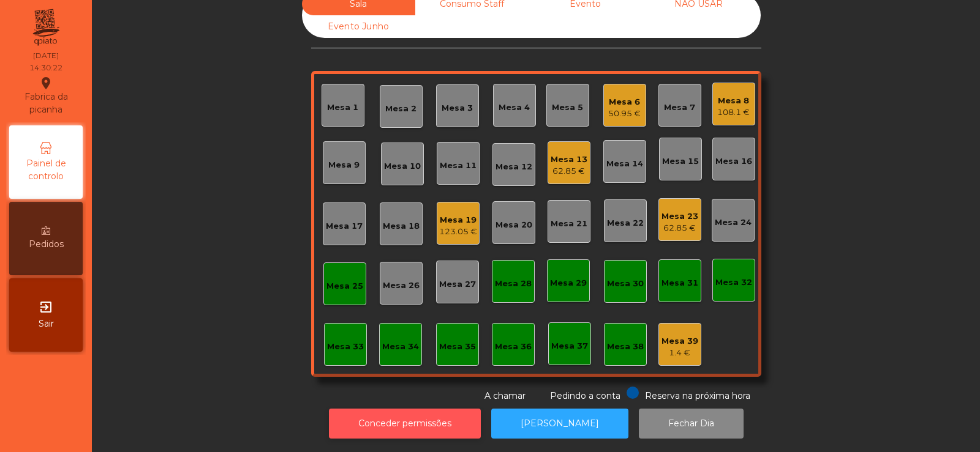
click at [431, 409] on button "Conceder permissões" at bounding box center [405, 424] width 152 height 30
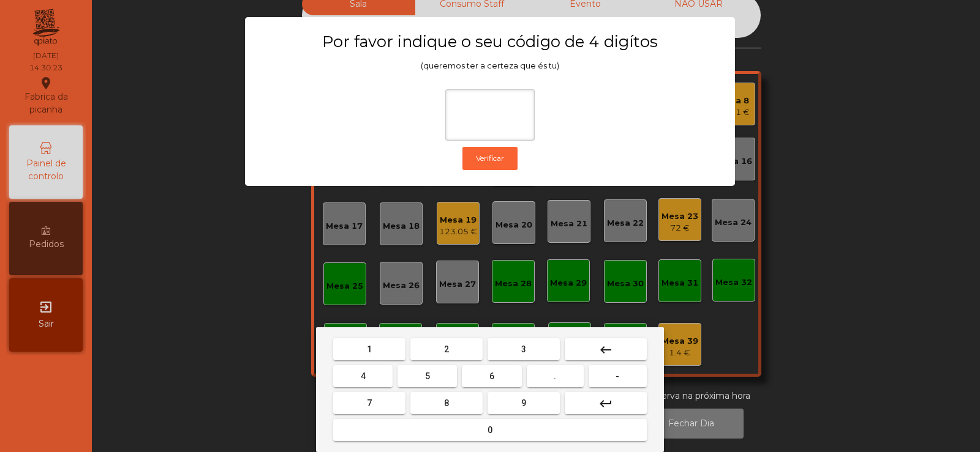
click at [467, 345] on button "2" at bounding box center [446, 350] width 72 height 22
click at [500, 380] on button "6" at bounding box center [491, 377] width 59 height 22
click at [378, 403] on button "7" at bounding box center [369, 403] width 72 height 22
click at [427, 376] on span "5" at bounding box center [427, 377] width 5 height 10
type input "****"
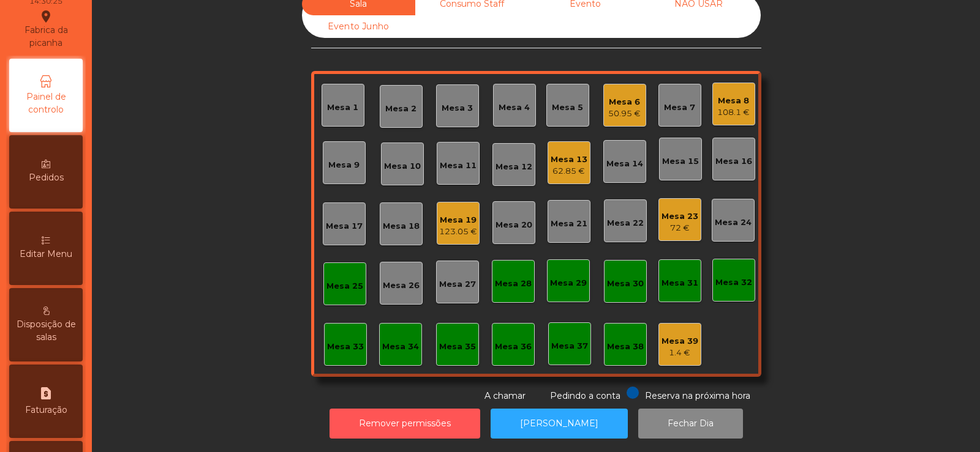
scroll to position [84, 0]
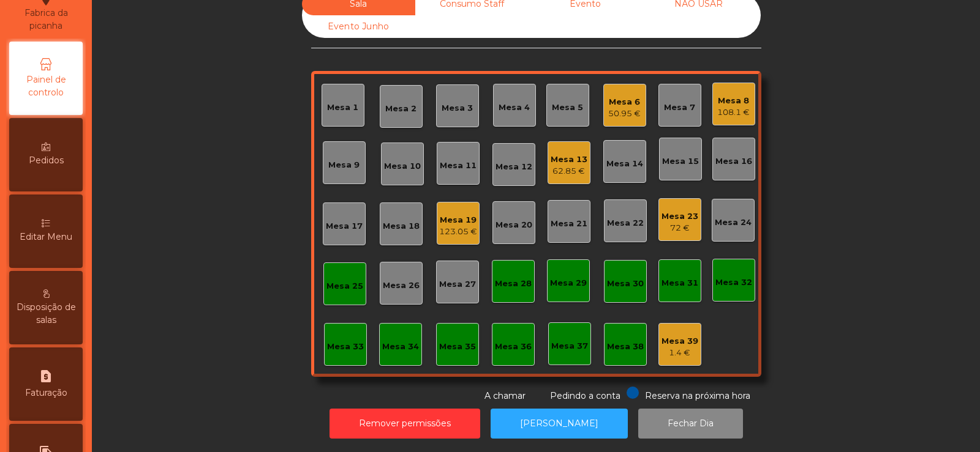
click at [43, 237] on span "Editar Menu" at bounding box center [46, 237] width 53 height 13
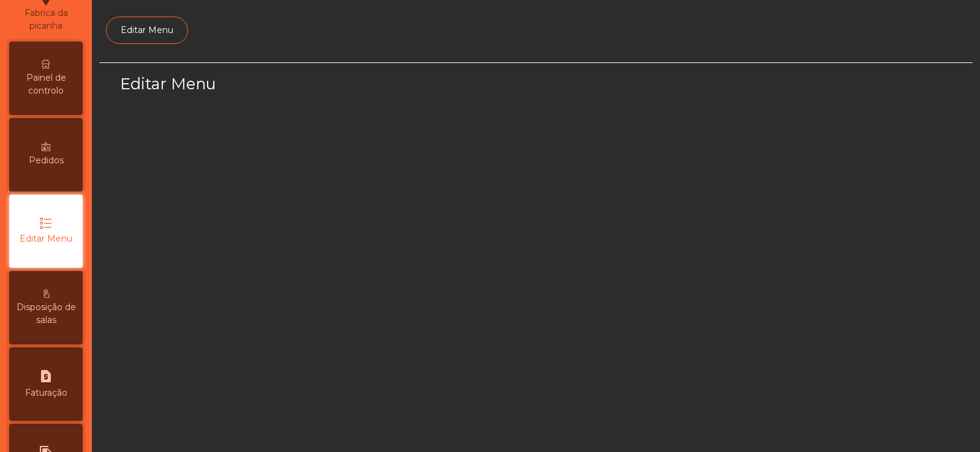
scroll to position [89, 0]
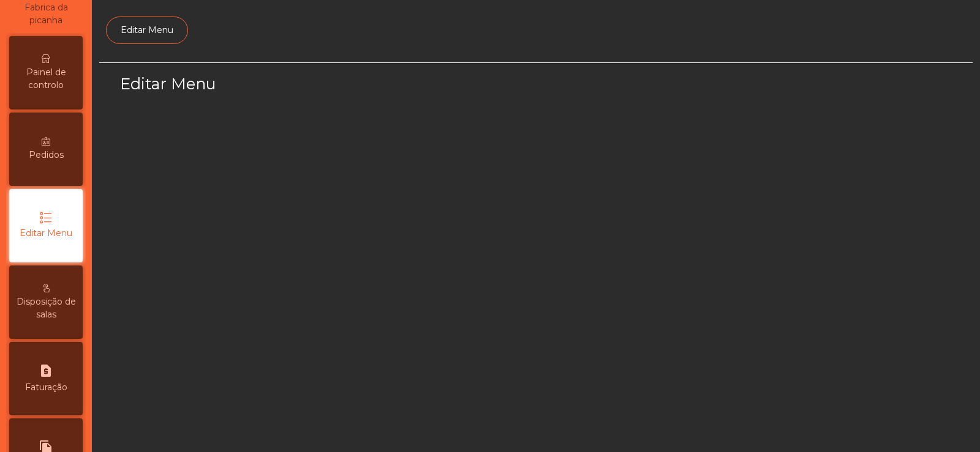
select select "*"
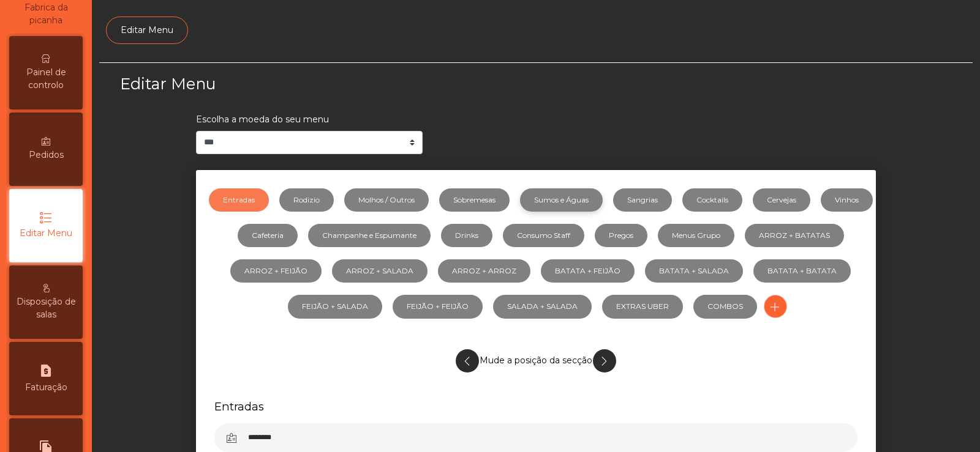
click at [579, 201] on link "Sumos e Águas" at bounding box center [561, 200] width 83 height 23
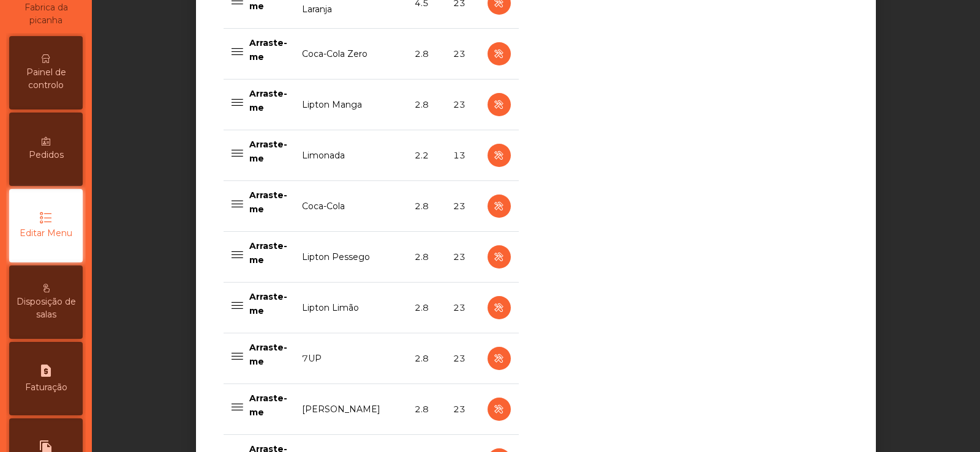
scroll to position [459, 0]
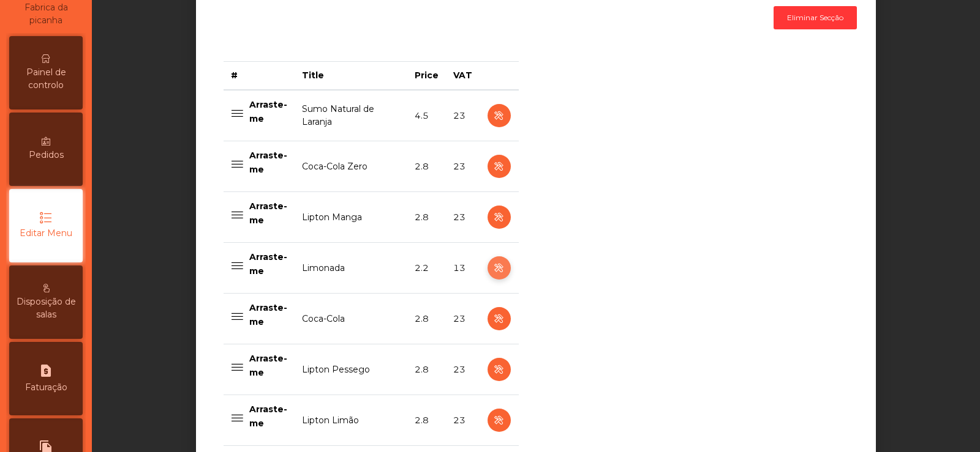
click at [487, 268] on button "button" at bounding box center [498, 268] width 23 height 23
select select "***"
select select "**"
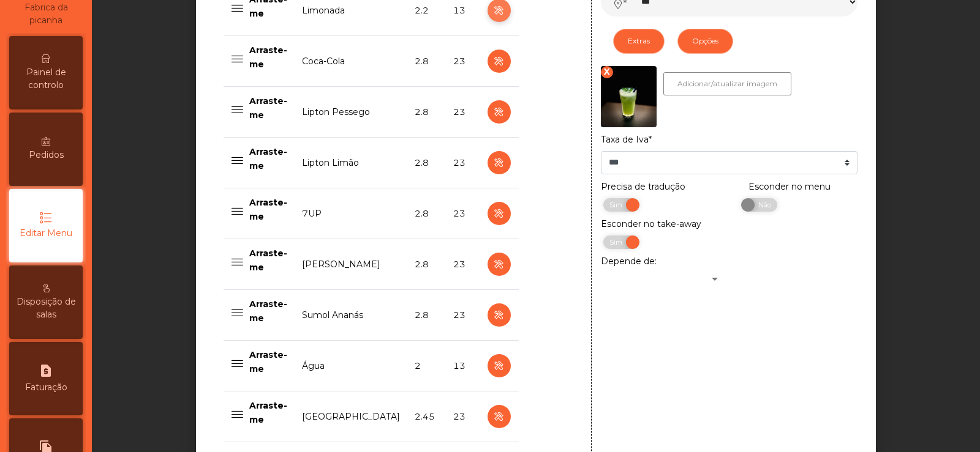
scroll to position [736, 0]
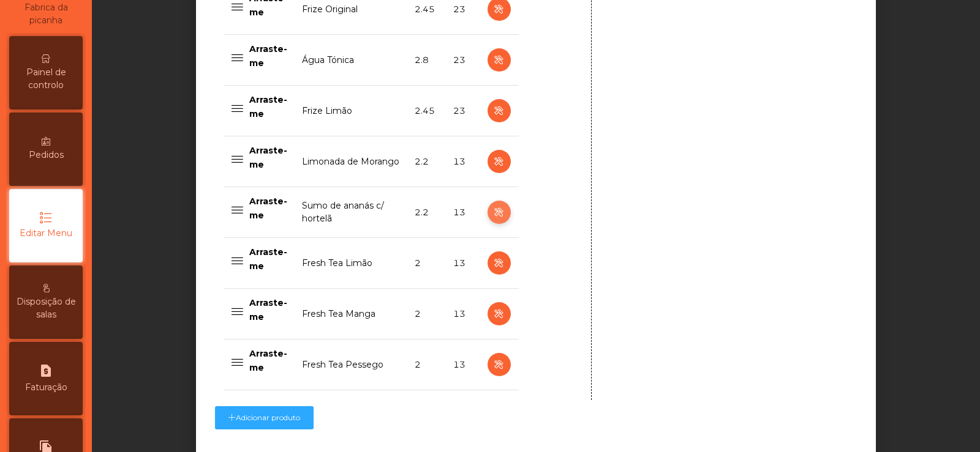
click at [493, 216] on icon "button" at bounding box center [499, 212] width 14 height 15
type input "**********"
select select "***"
select select "**"
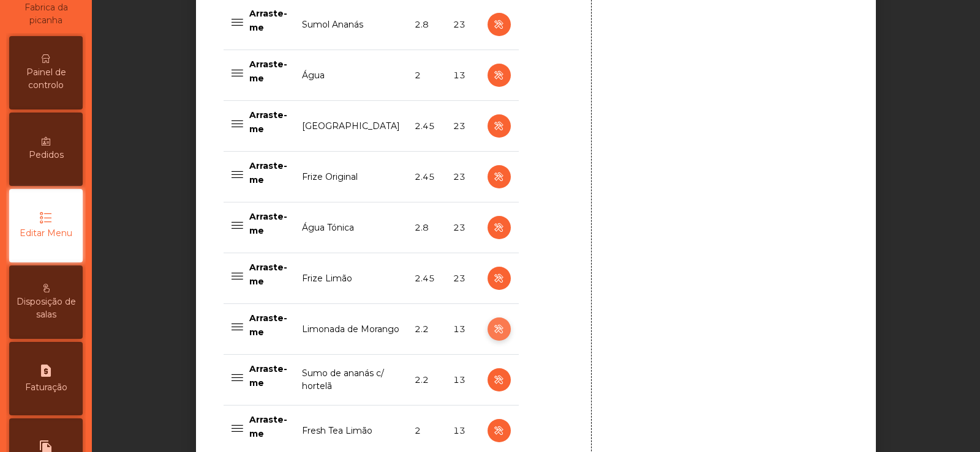
click at [493, 331] on icon "button" at bounding box center [499, 329] width 14 height 15
type input "**********"
select select "***"
select select "**"
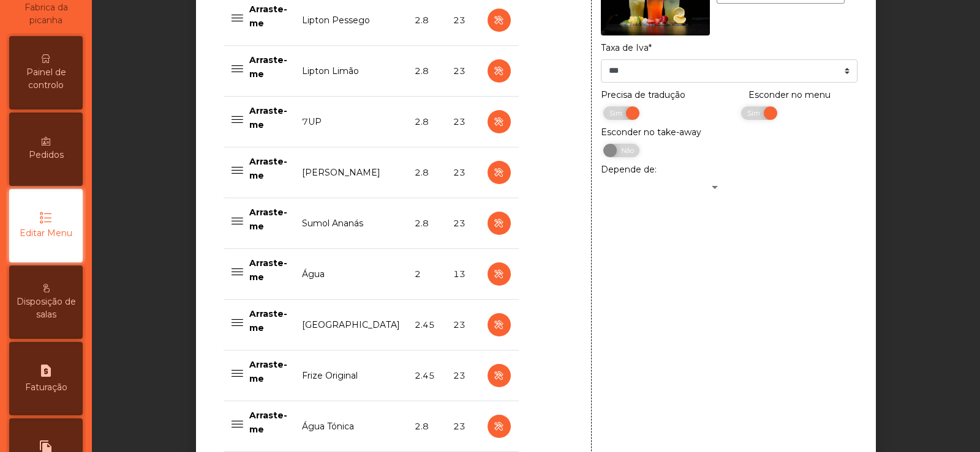
scroll to position [764, 0]
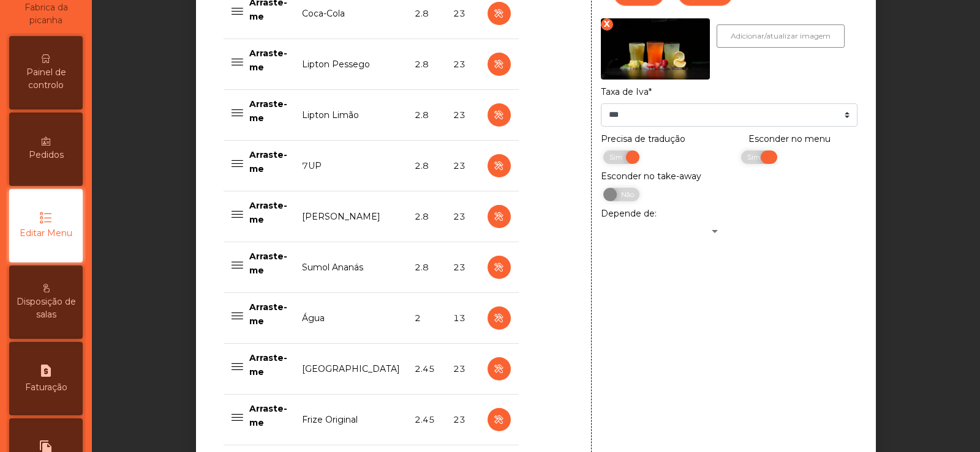
click at [755, 159] on span "Sim" at bounding box center [755, 157] width 31 height 13
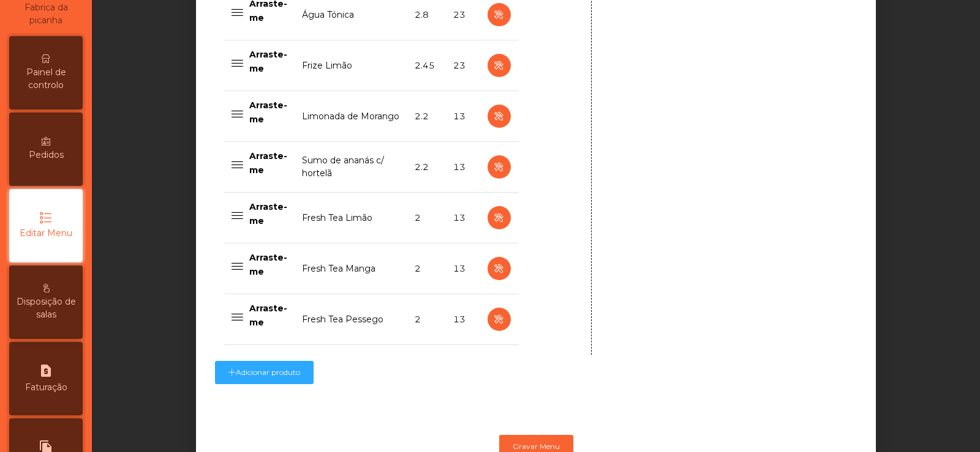
scroll to position [1267, 0]
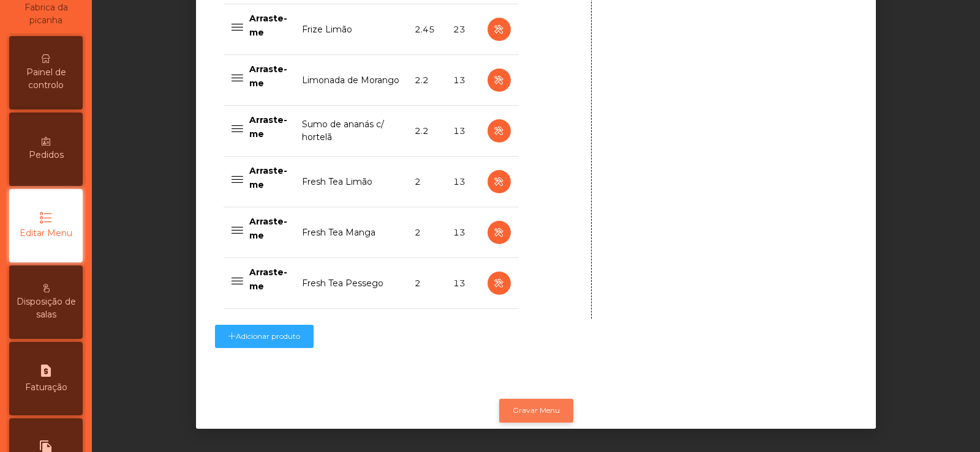
click at [546, 404] on button "Gravar Menu" at bounding box center [536, 410] width 74 height 23
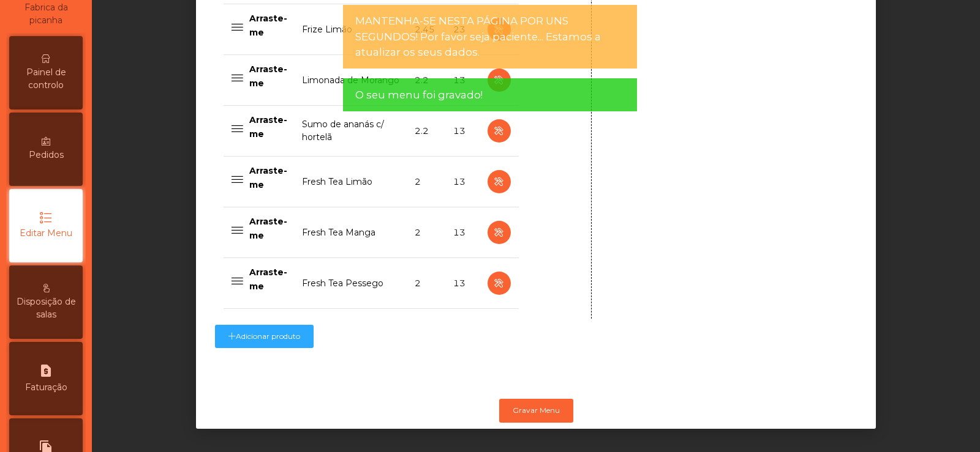
click at [48, 94] on div "Painel de controlo" at bounding box center [45, 72] width 73 height 73
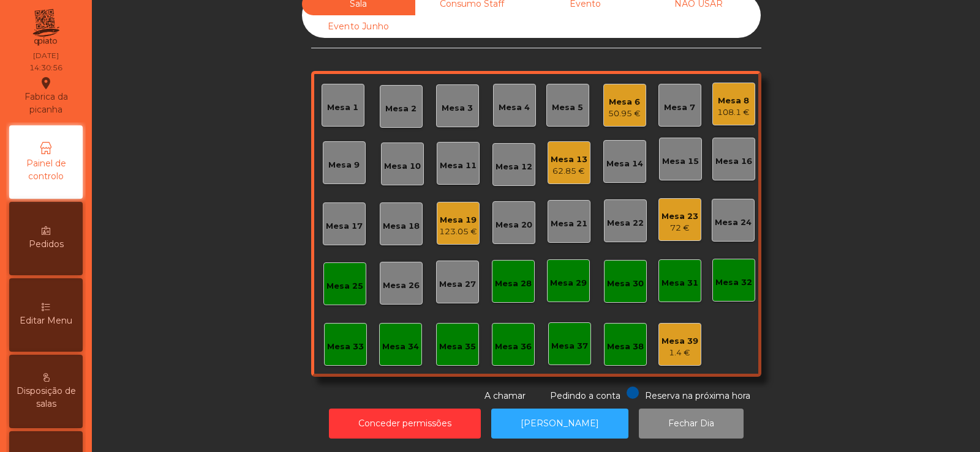
click at [665, 211] on div "Mesa 23" at bounding box center [679, 217] width 37 height 12
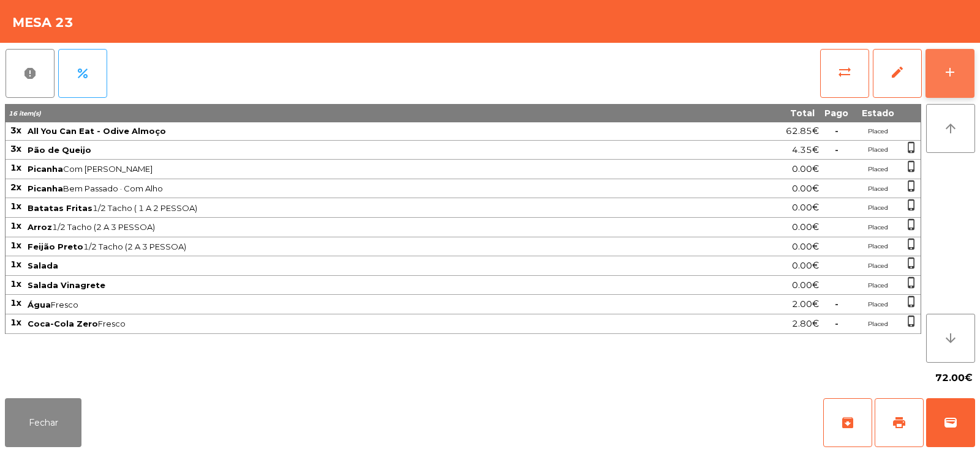
click at [951, 90] on button "add" at bounding box center [949, 73] width 49 height 49
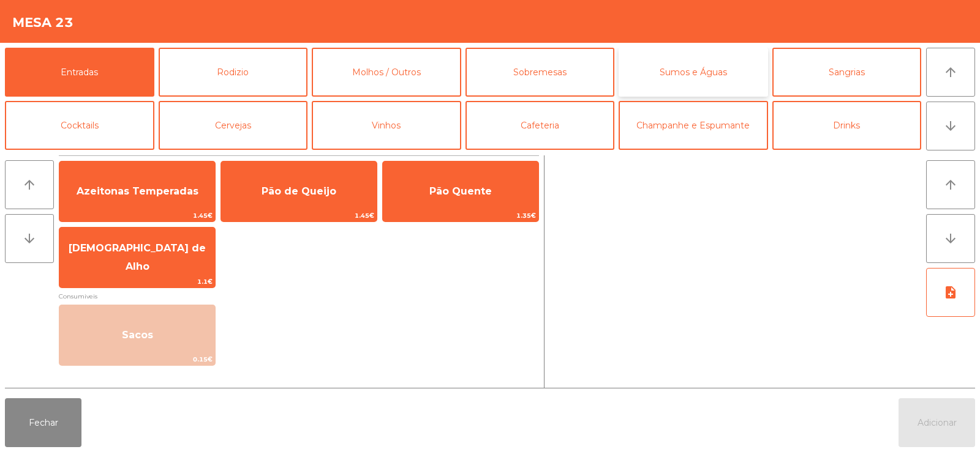
click at [639, 72] on button "Sumos e Águas" at bounding box center [692, 72] width 149 height 49
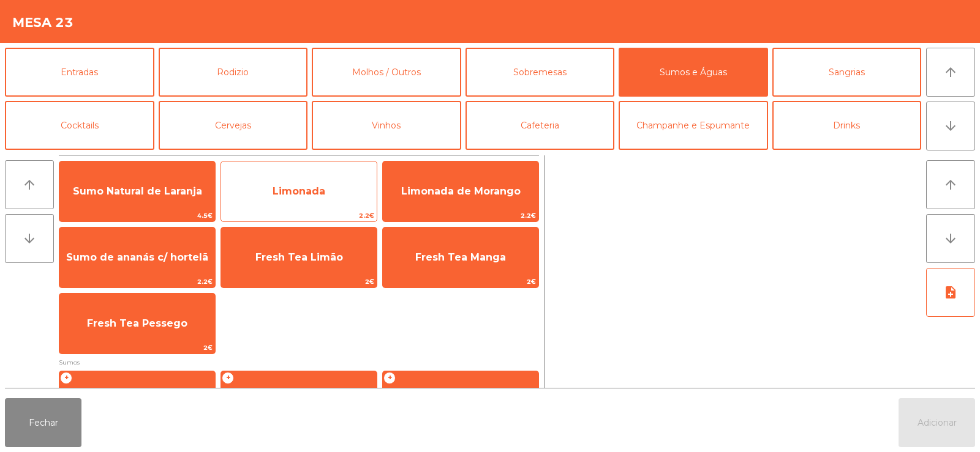
click at [296, 198] on span "Limonada" at bounding box center [299, 191] width 156 height 33
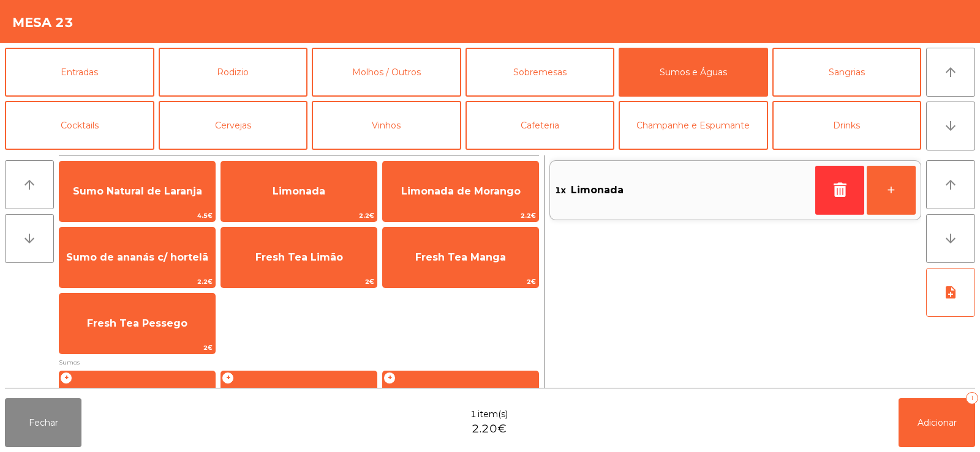
click at [734, 301] on div "1x Limonada +" at bounding box center [735, 272] width 372 height 233
click at [931, 427] on span "Adicionar" at bounding box center [936, 423] width 39 height 11
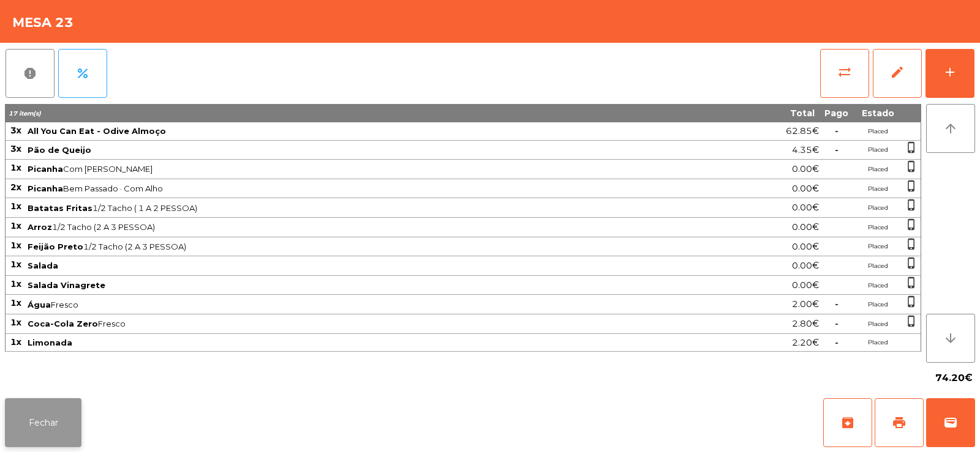
click at [41, 426] on button "Fechar" at bounding box center [43, 423] width 77 height 49
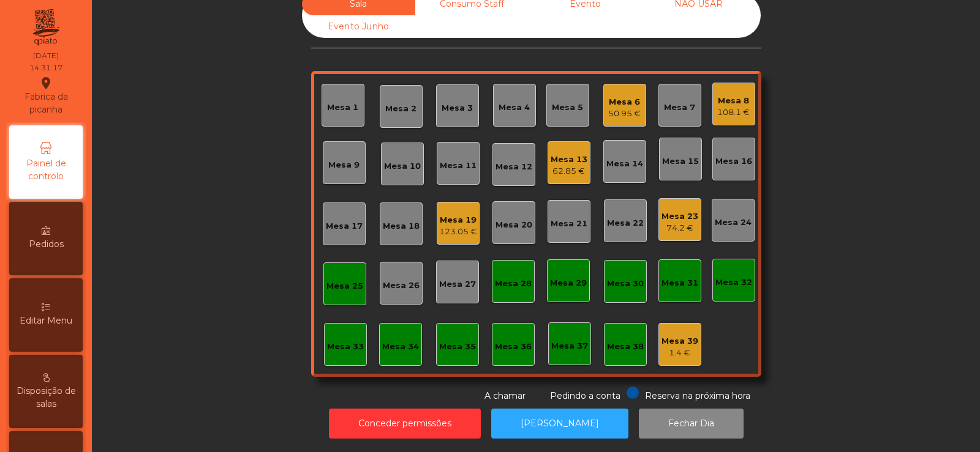
click at [444, 209] on div "Mesa 19 123.05 €" at bounding box center [458, 223] width 38 height 29
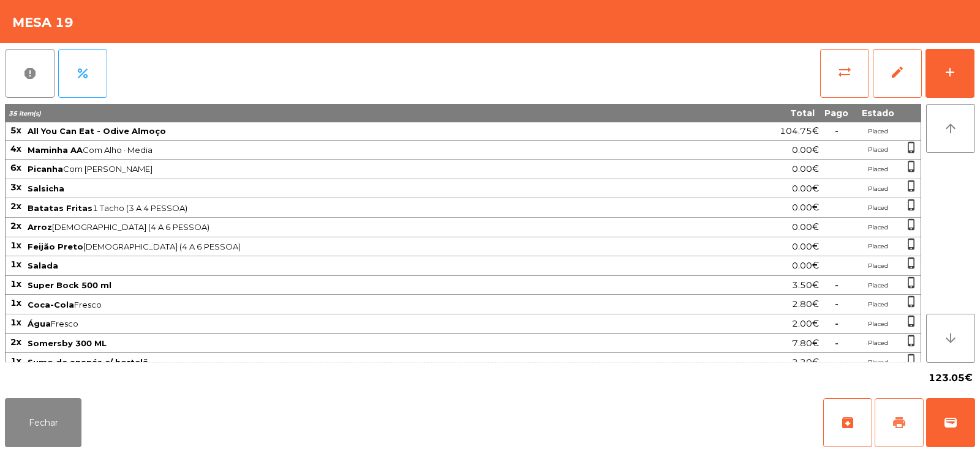
click at [897, 421] on span "print" at bounding box center [898, 423] width 15 height 15
click at [830, 85] on button "sync_alt" at bounding box center [844, 73] width 49 height 49
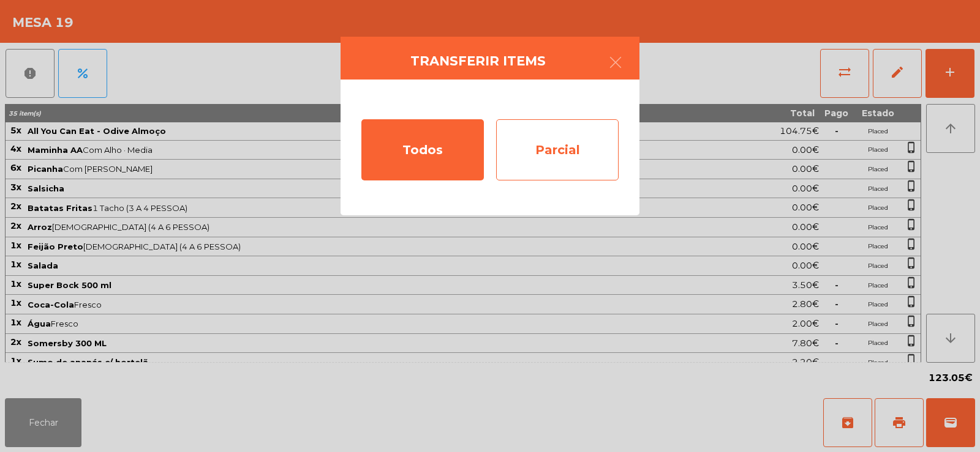
click at [569, 164] on div "Parcial" at bounding box center [557, 149] width 122 height 61
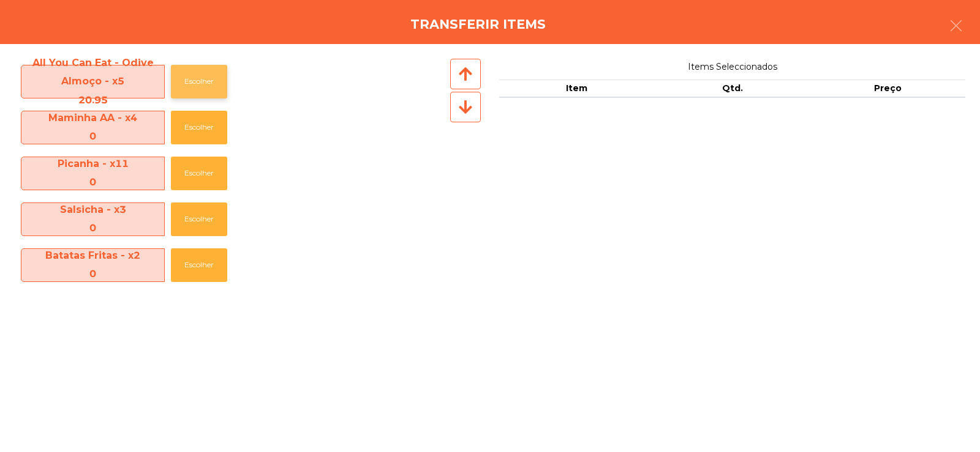
click at [179, 92] on button "Escolher" at bounding box center [199, 82] width 56 height 34
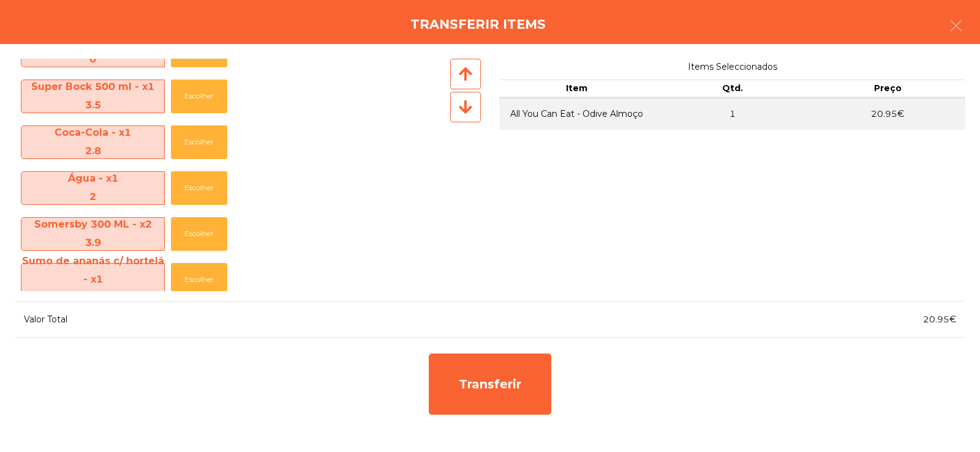
scroll to position [369, 0]
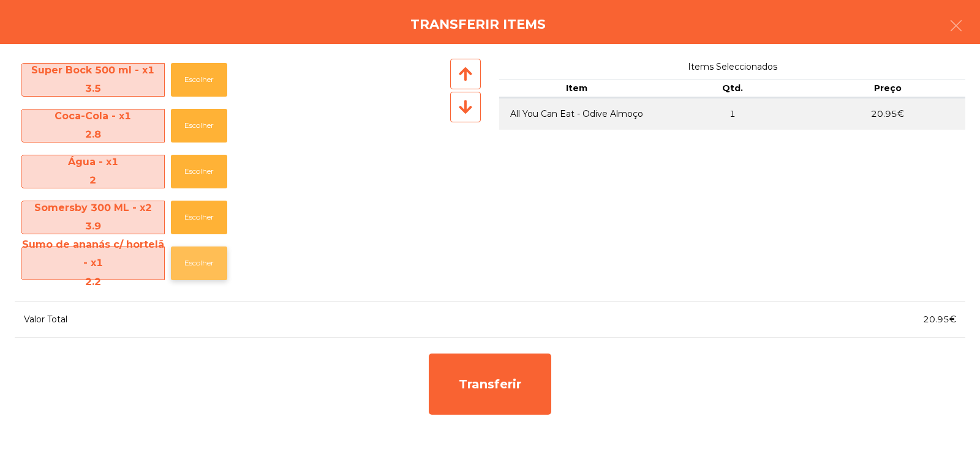
click at [182, 263] on button "Escolher" at bounding box center [199, 264] width 56 height 34
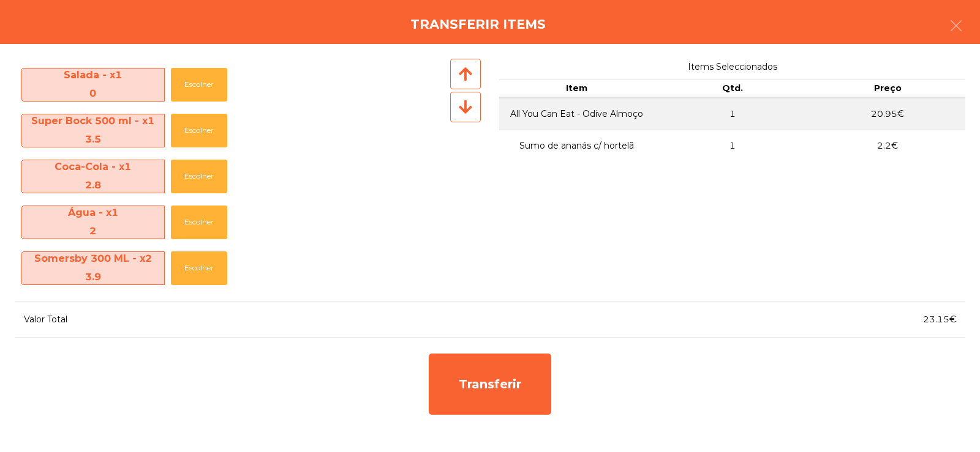
scroll to position [318, 0]
click at [202, 266] on button "Escolher" at bounding box center [199, 269] width 56 height 34
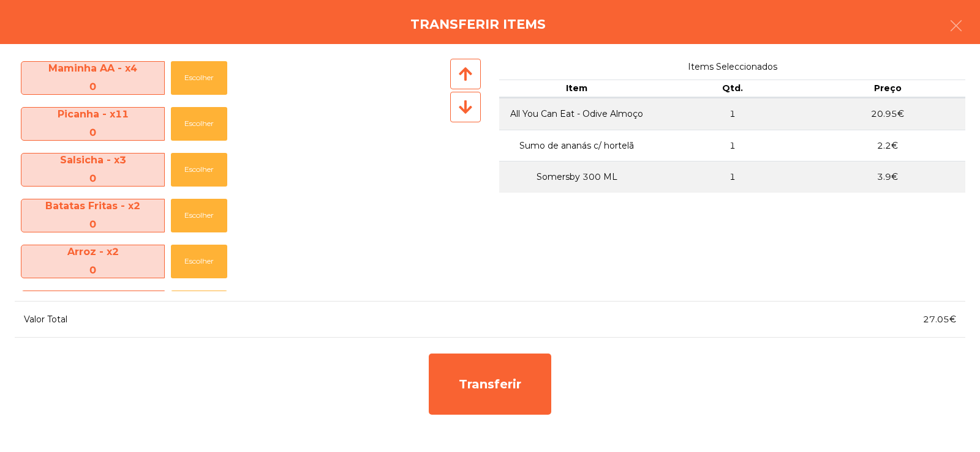
scroll to position [0, 0]
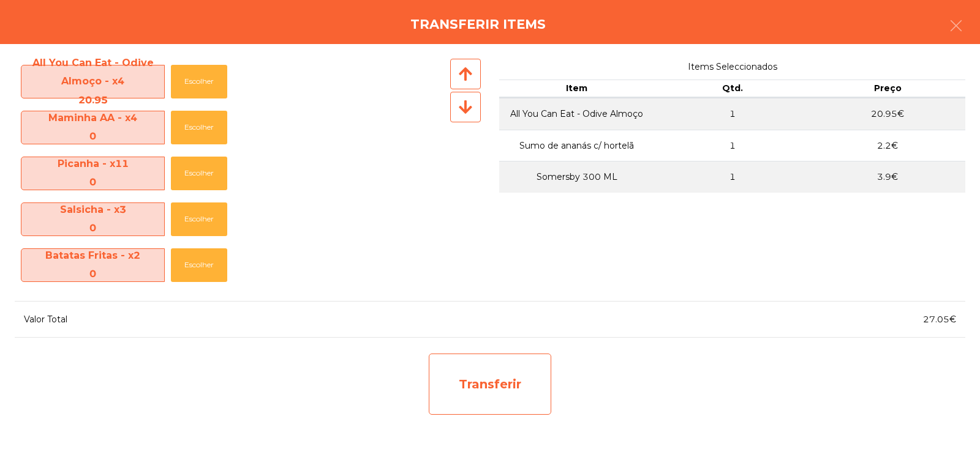
click at [482, 397] on div "Transferir" at bounding box center [490, 384] width 122 height 61
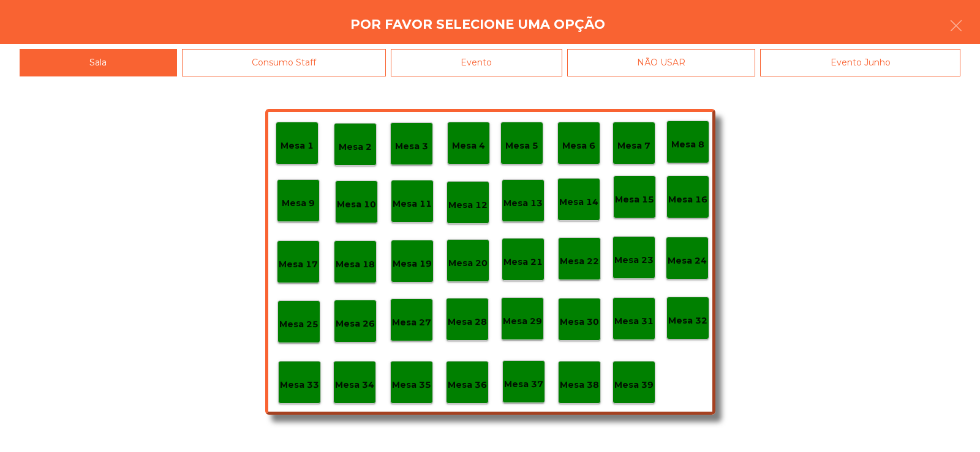
click at [278, 388] on div "Mesa 33" at bounding box center [299, 382] width 43 height 43
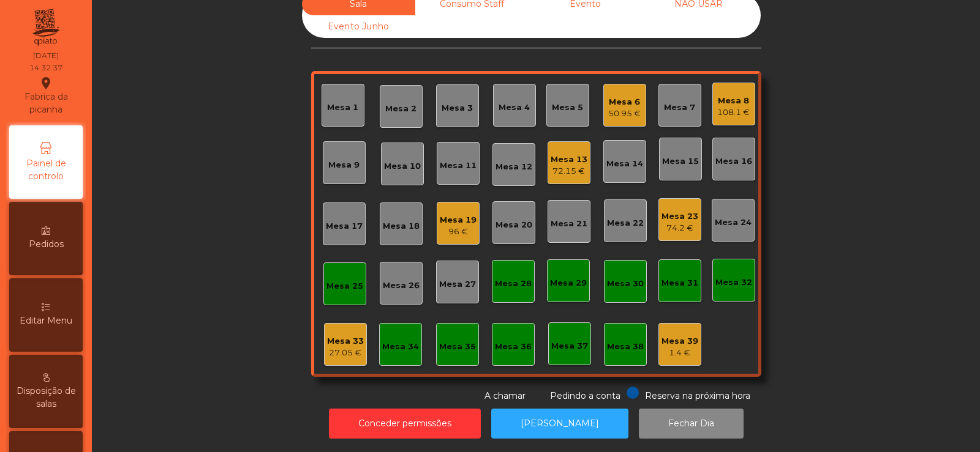
click at [446, 214] on div "Mesa 19" at bounding box center [458, 220] width 37 height 12
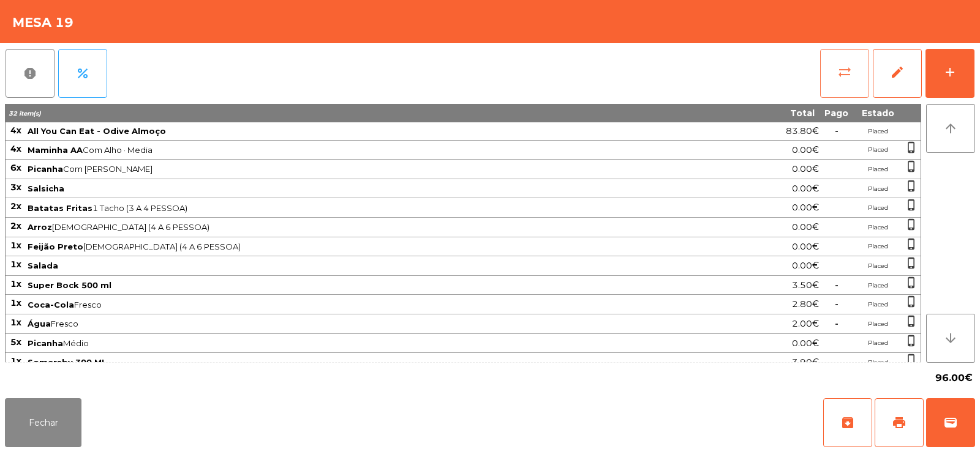
click at [824, 92] on button "sync_alt" at bounding box center [844, 73] width 49 height 49
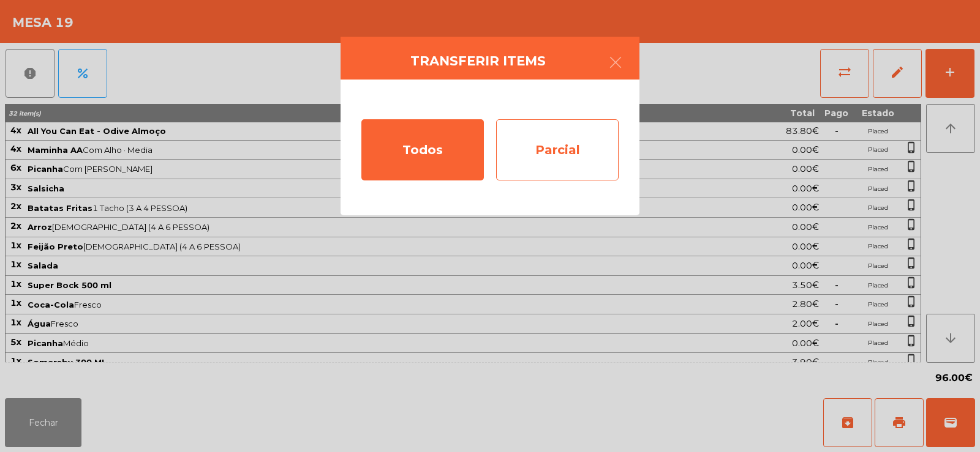
click at [568, 156] on div "Parcial" at bounding box center [557, 149] width 122 height 61
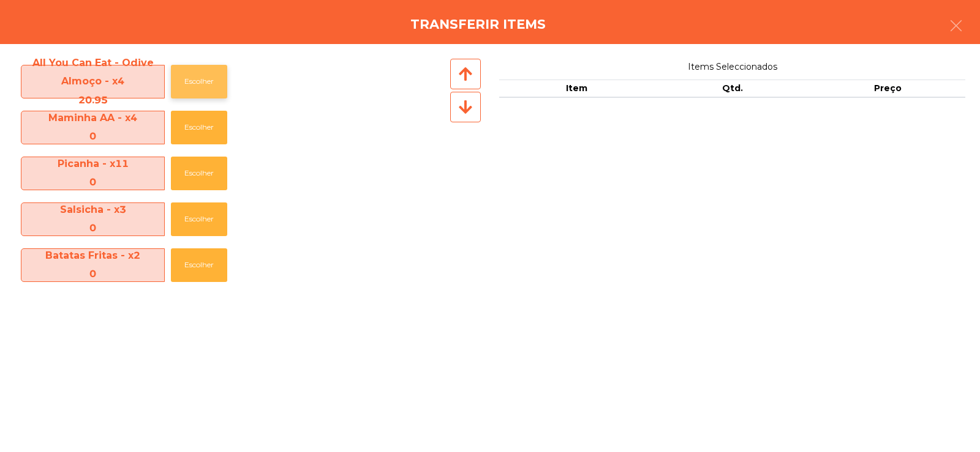
click at [200, 83] on button "Escolher" at bounding box center [199, 82] width 56 height 34
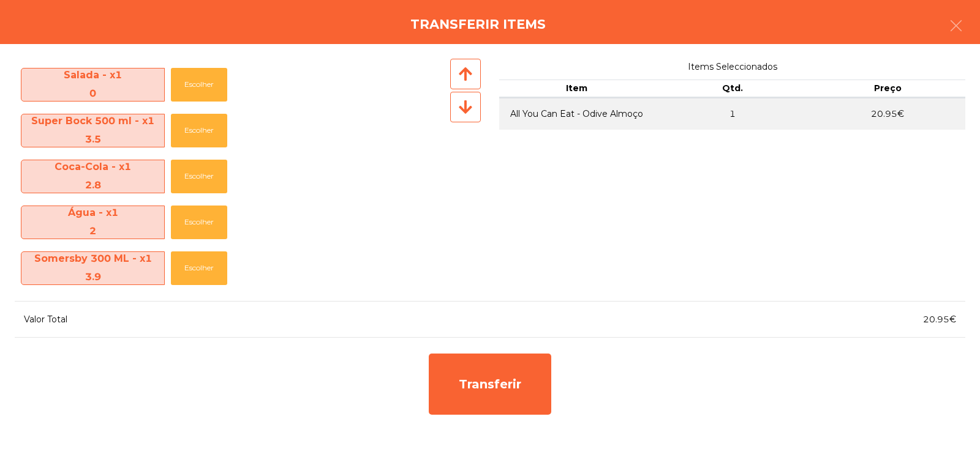
scroll to position [317, 0]
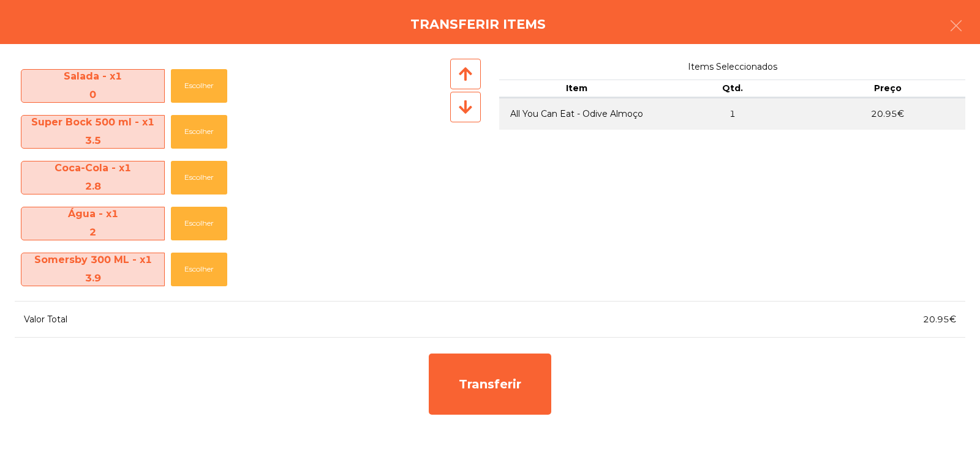
click at [125, 237] on div "2" at bounding box center [92, 232] width 143 height 18
click at [205, 224] on button "Escolher" at bounding box center [199, 224] width 56 height 34
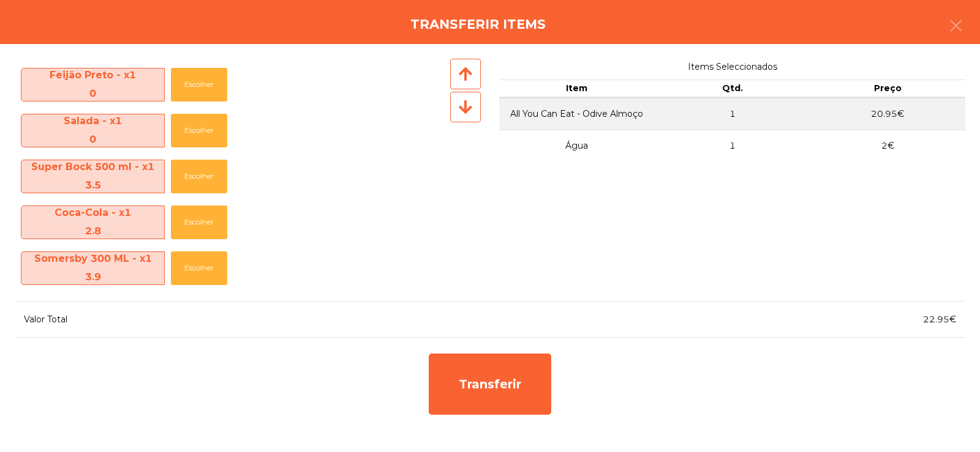
scroll to position [272, 0]
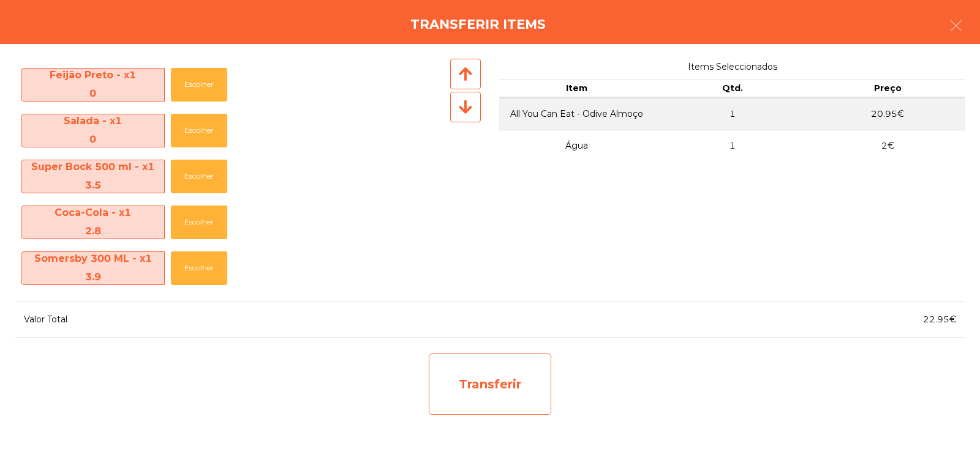
click at [493, 391] on div "Transferir" at bounding box center [490, 384] width 122 height 61
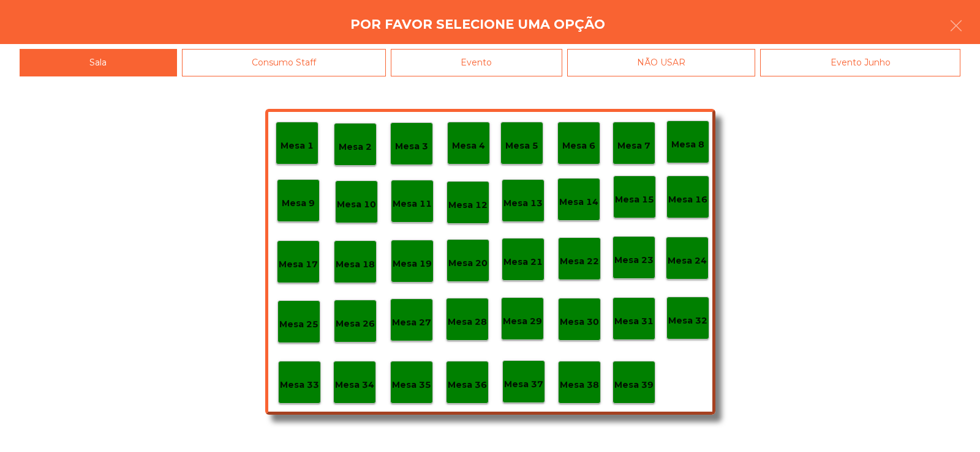
click at [302, 379] on p "Mesa 33" at bounding box center [299, 385] width 39 height 14
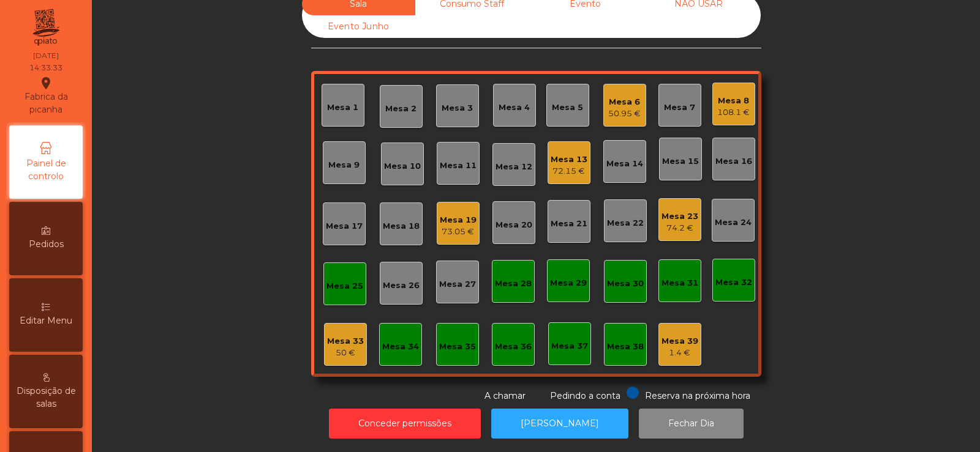
click at [441, 231] on div "Mesa 19 73.05 €" at bounding box center [458, 223] width 43 height 43
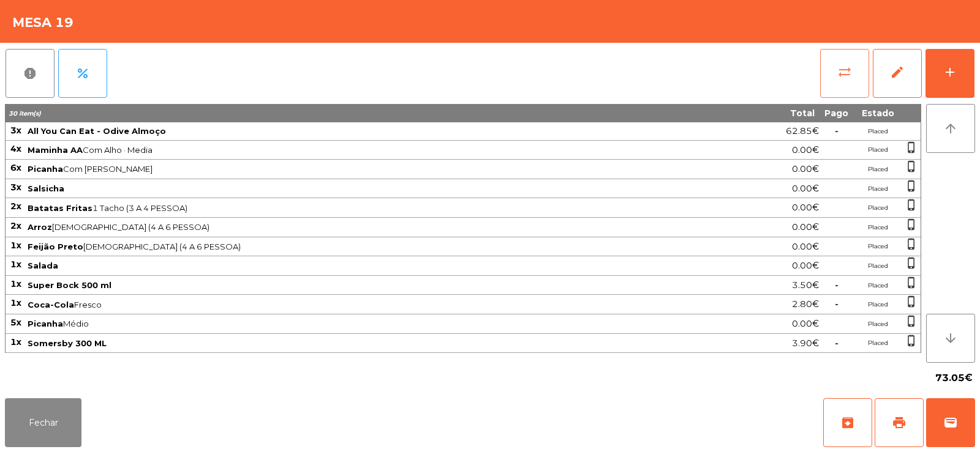
click at [855, 73] on button "sync_alt" at bounding box center [844, 73] width 49 height 49
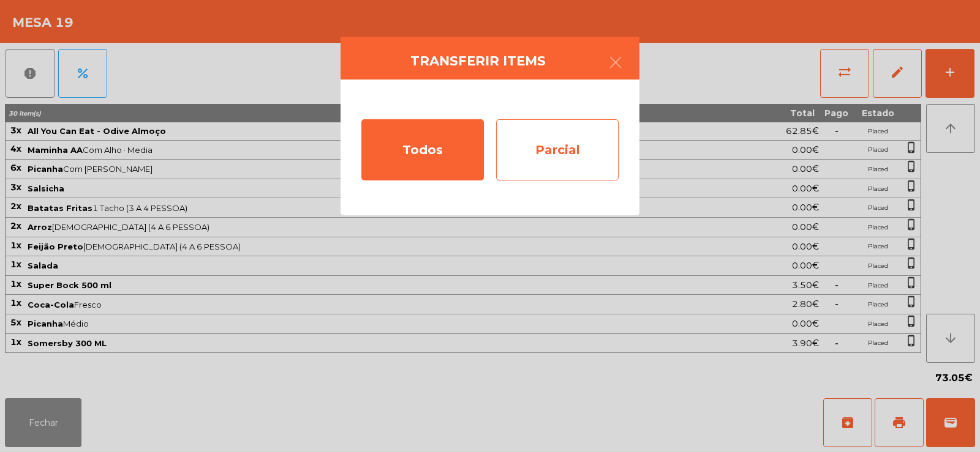
click at [567, 154] on div "Parcial" at bounding box center [557, 149] width 122 height 61
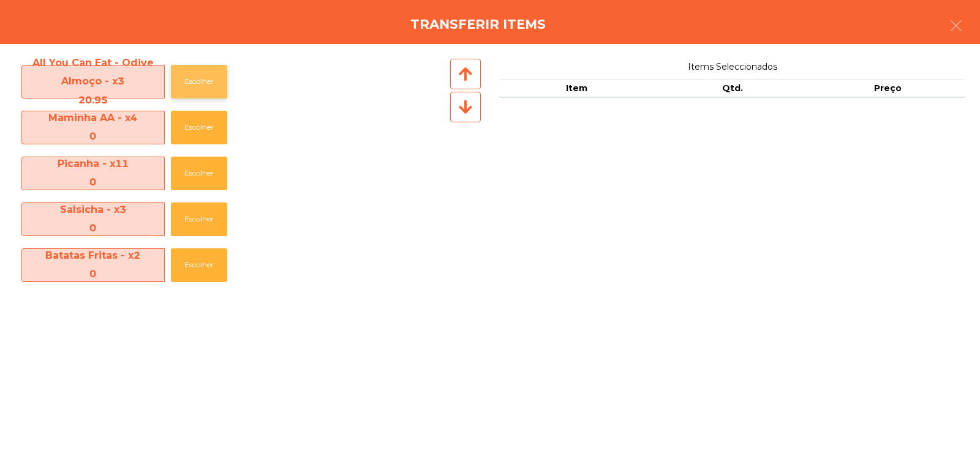
click at [206, 77] on button "Escolher" at bounding box center [199, 82] width 56 height 34
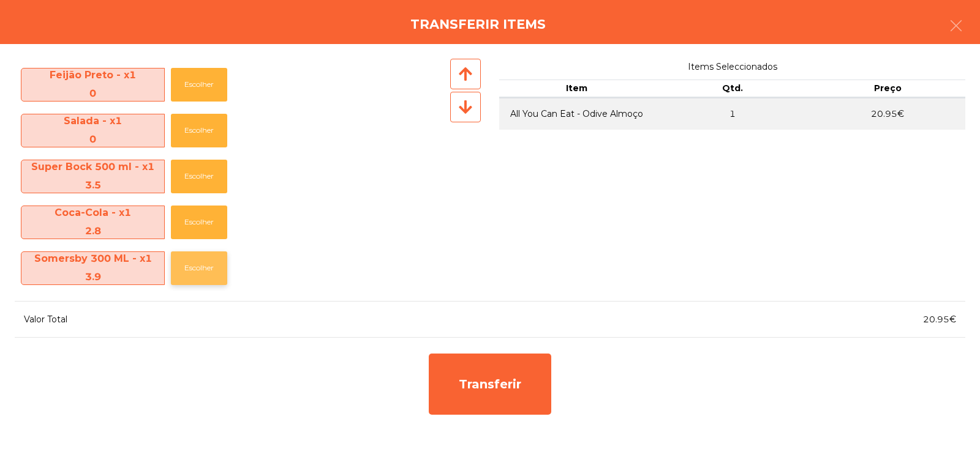
click at [207, 261] on button "Escolher" at bounding box center [199, 269] width 56 height 34
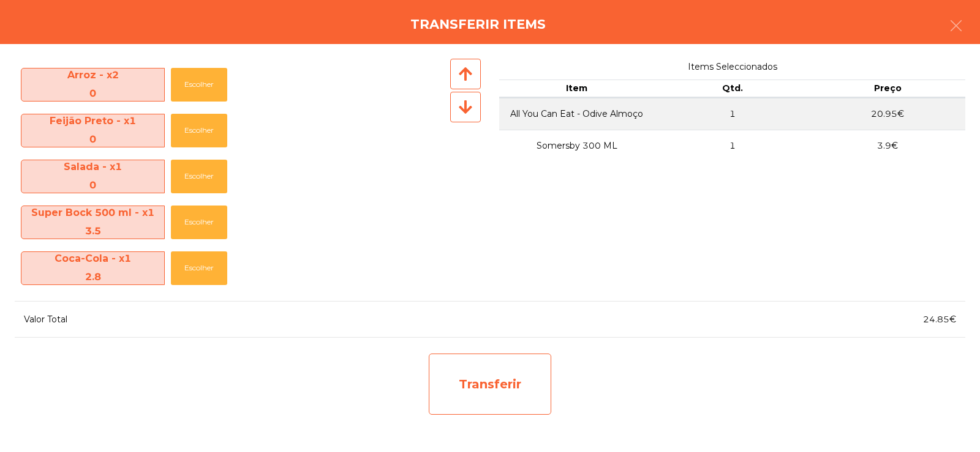
click at [501, 375] on div "Transferir" at bounding box center [490, 384] width 122 height 61
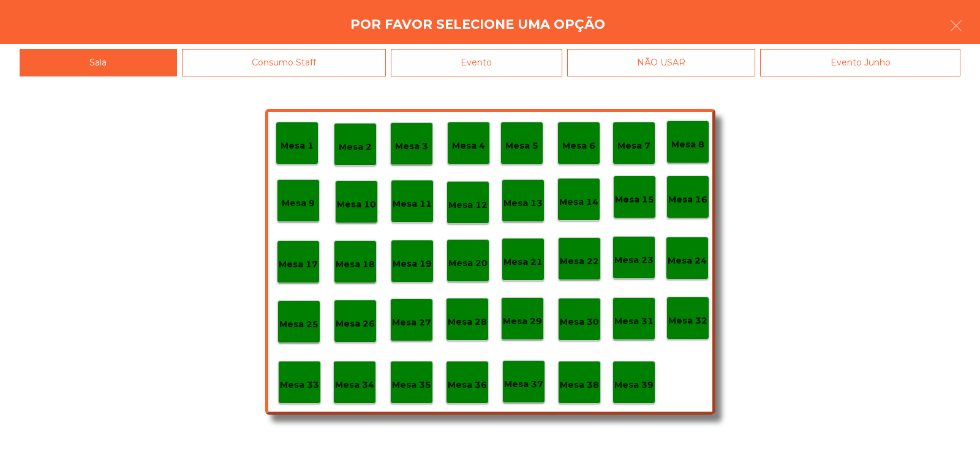
click at [297, 377] on div "Mesa 33" at bounding box center [299, 382] width 39 height 19
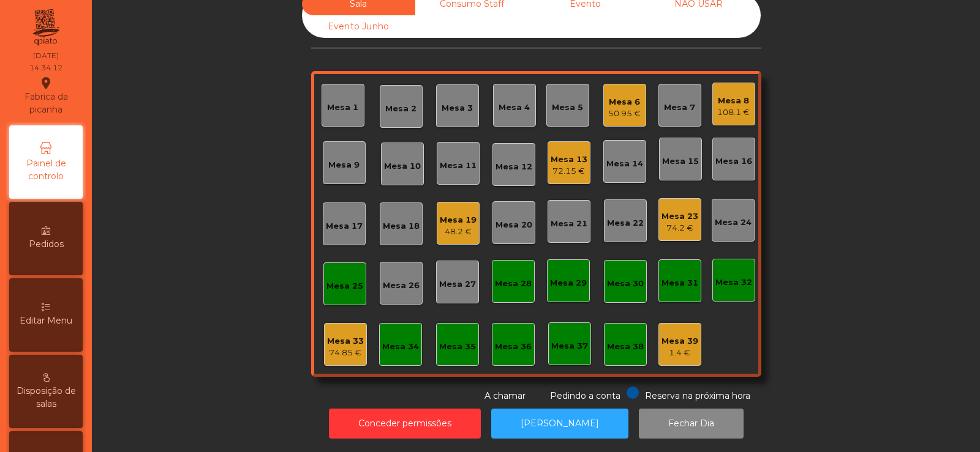
click at [459, 226] on div "48.2 €" at bounding box center [458, 232] width 37 height 12
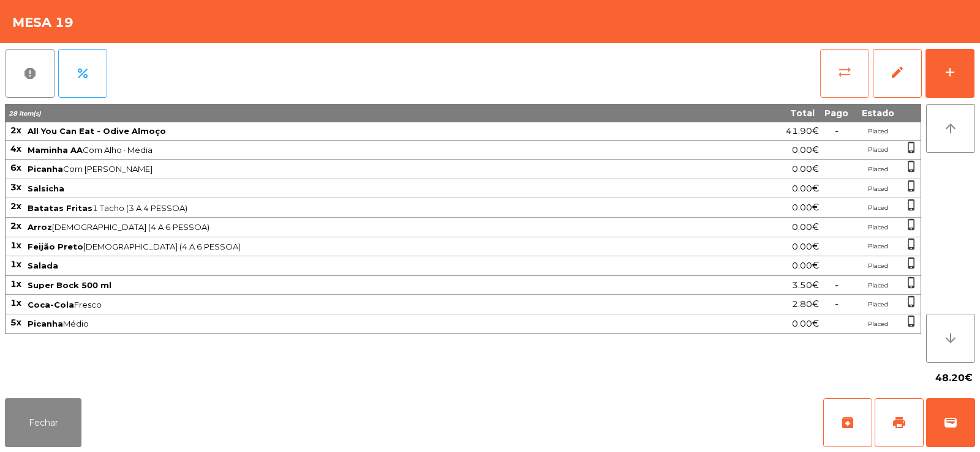
click at [847, 80] on button "sync_alt" at bounding box center [844, 73] width 49 height 49
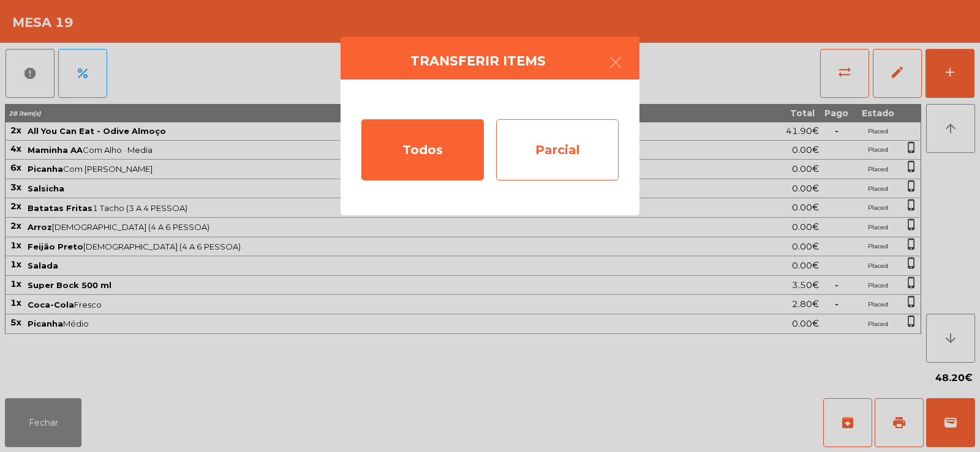
click at [554, 152] on div "Parcial" at bounding box center [557, 149] width 122 height 61
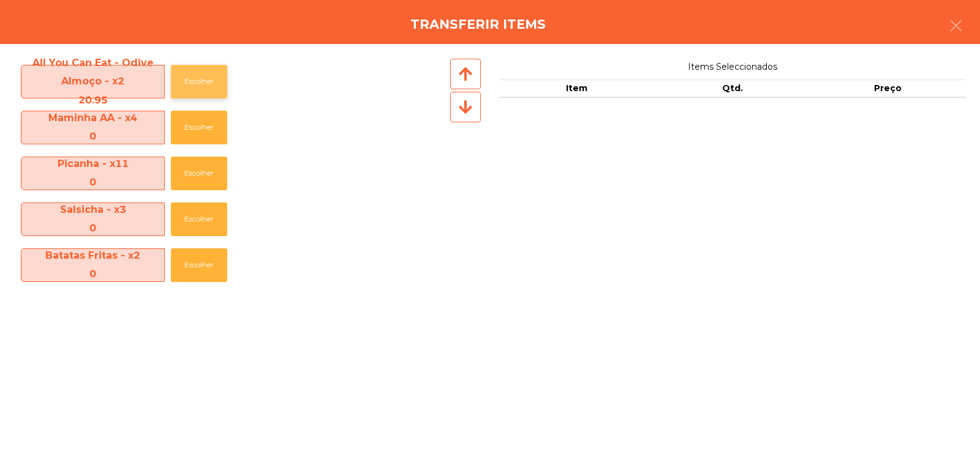
click at [209, 91] on button "Escolher" at bounding box center [199, 82] width 56 height 34
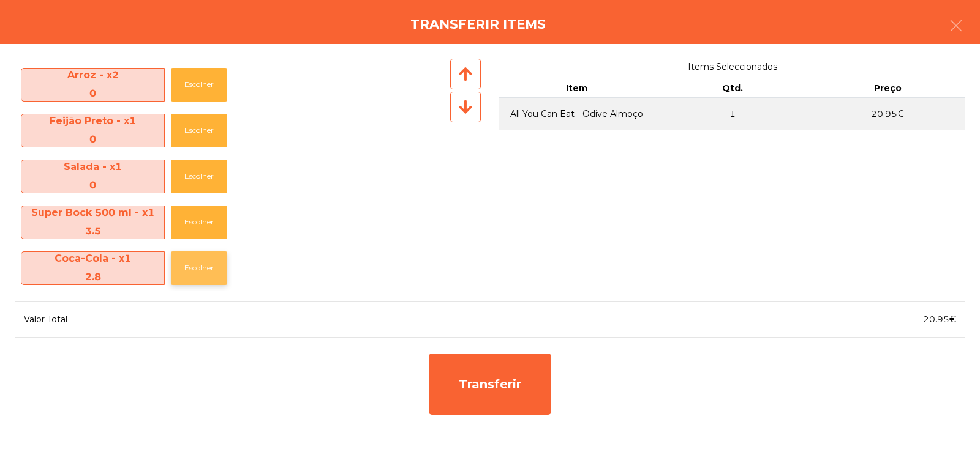
click at [201, 268] on button "Escolher" at bounding box center [199, 269] width 56 height 34
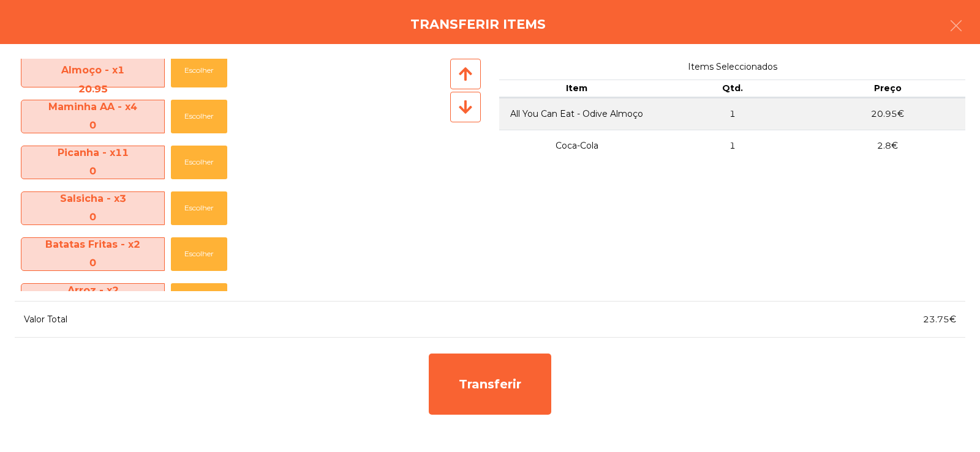
scroll to position [0, 0]
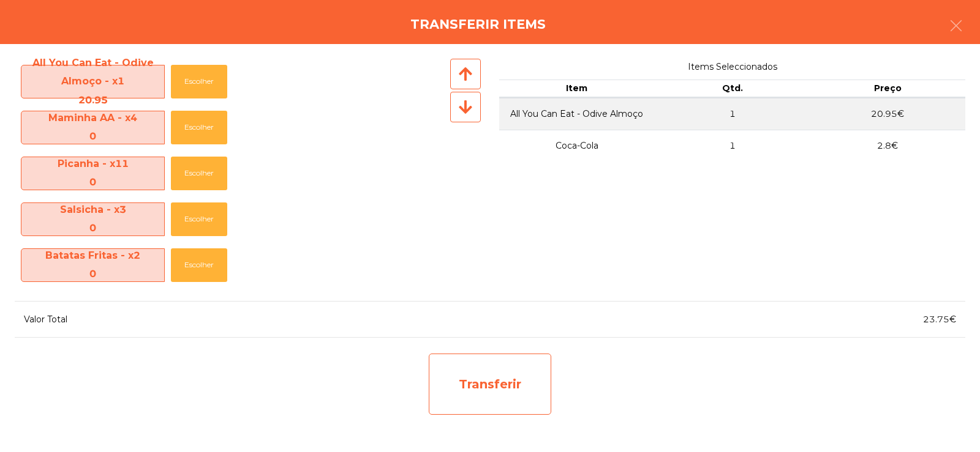
click at [486, 367] on div "Transferir" at bounding box center [490, 384] width 122 height 61
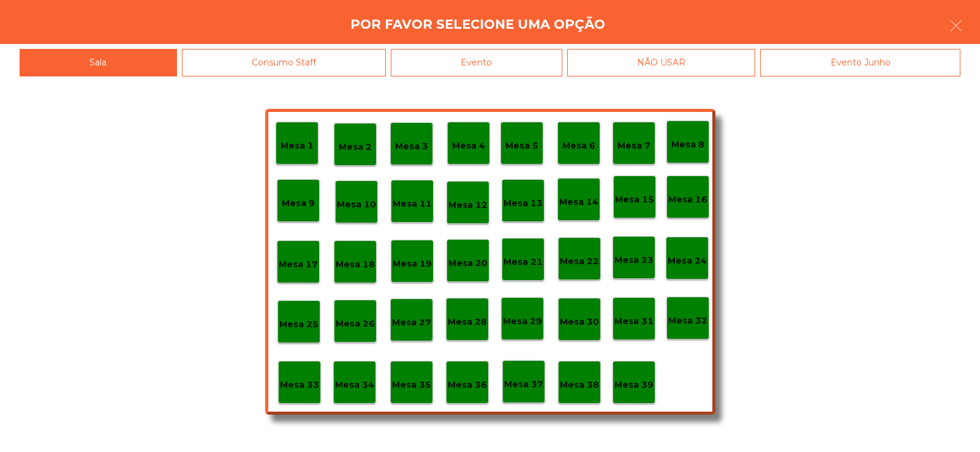
click at [306, 373] on div "Mesa 33" at bounding box center [299, 382] width 43 height 43
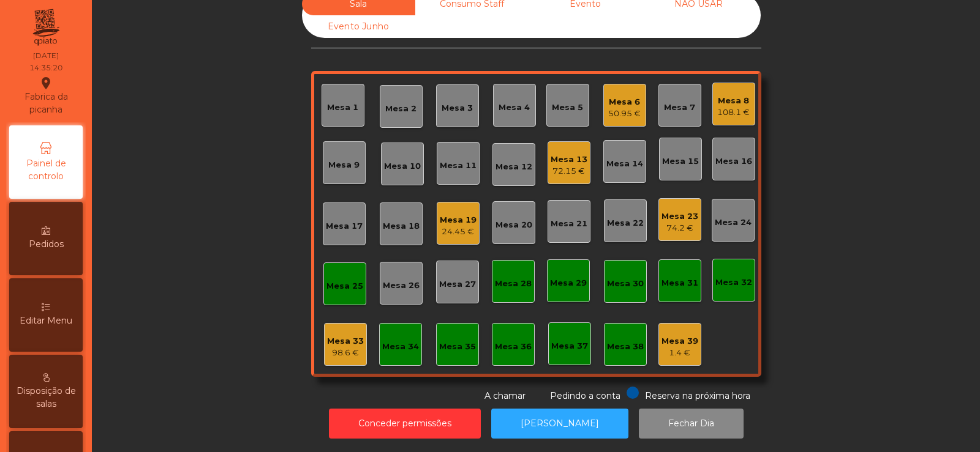
click at [448, 214] on div "Mesa 19" at bounding box center [458, 220] width 37 height 12
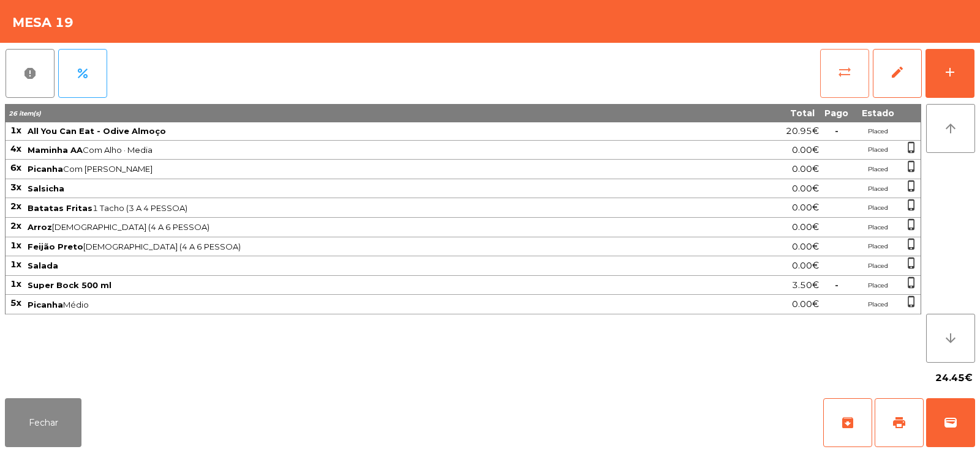
click at [852, 70] on button "sync_alt" at bounding box center [844, 73] width 49 height 49
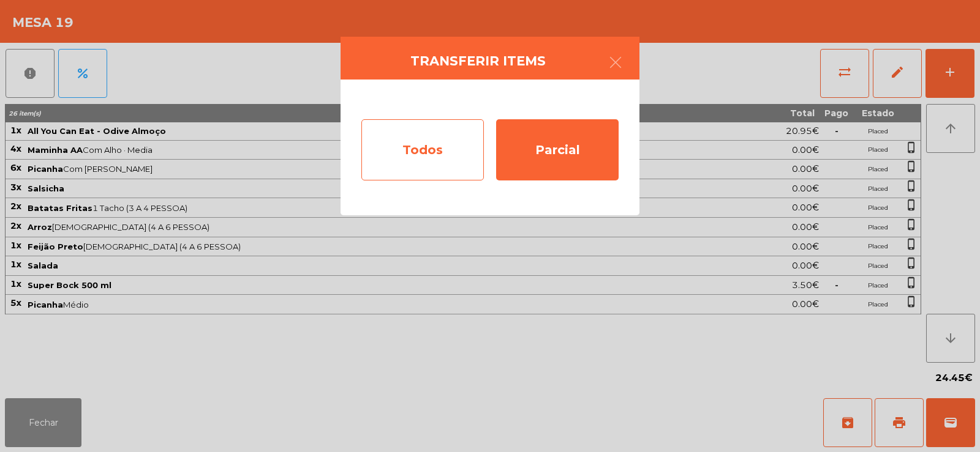
click at [424, 148] on div "Todos" at bounding box center [422, 149] width 122 height 61
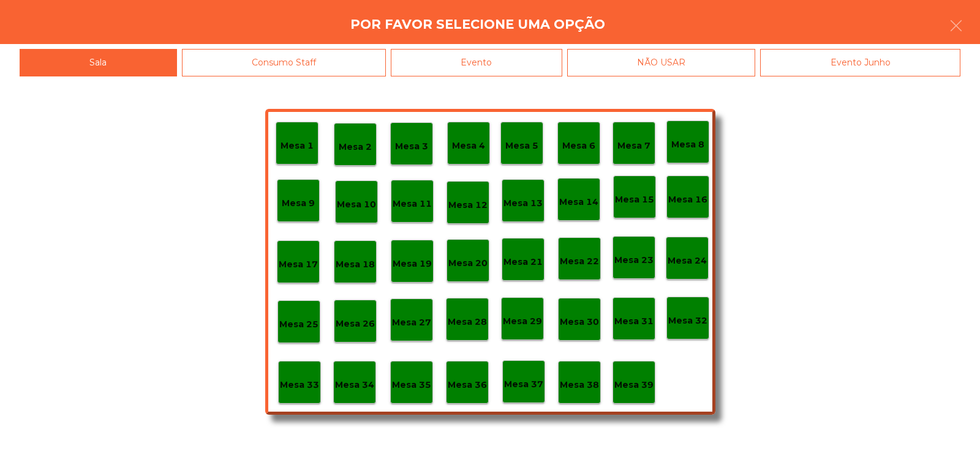
click at [294, 378] on p "Mesa 33" at bounding box center [299, 385] width 39 height 14
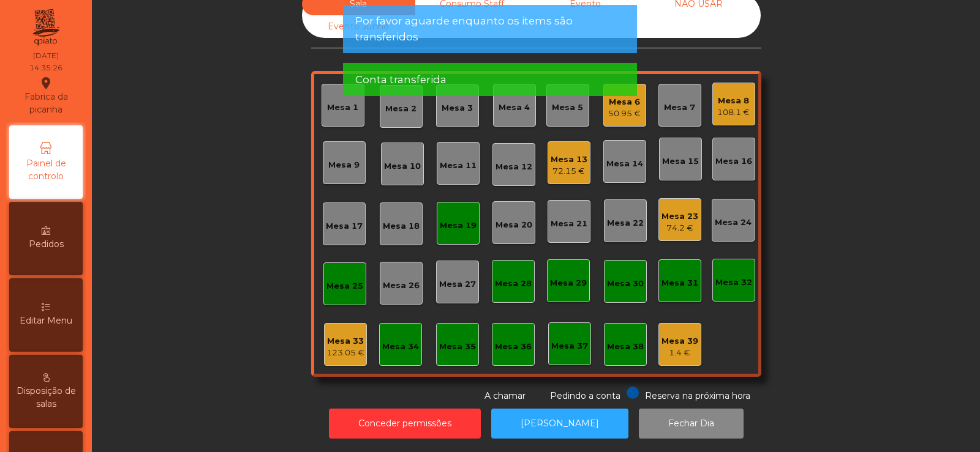
click at [351, 331] on div "Mesa 33 123.05 €" at bounding box center [345, 345] width 38 height 29
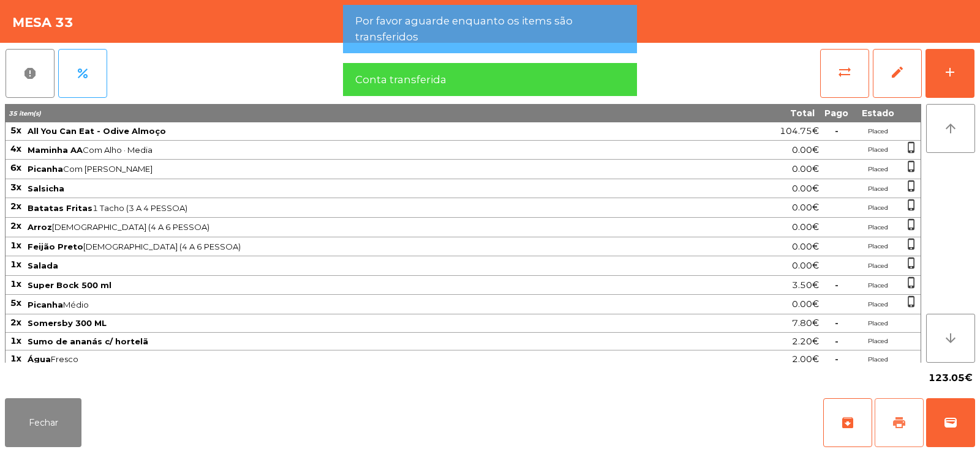
click at [912, 432] on button "print" at bounding box center [898, 423] width 49 height 49
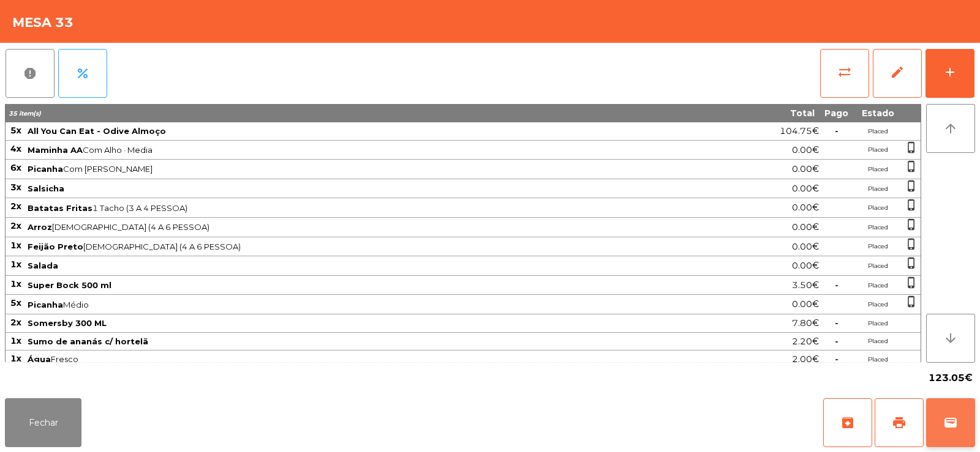
click at [936, 415] on button "wallet" at bounding box center [950, 423] width 49 height 49
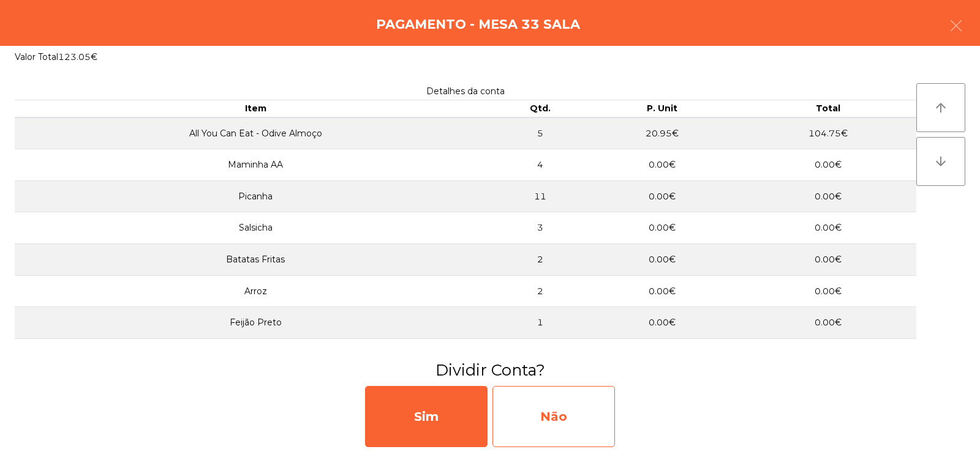
click at [542, 413] on div "Não" at bounding box center [553, 416] width 122 height 61
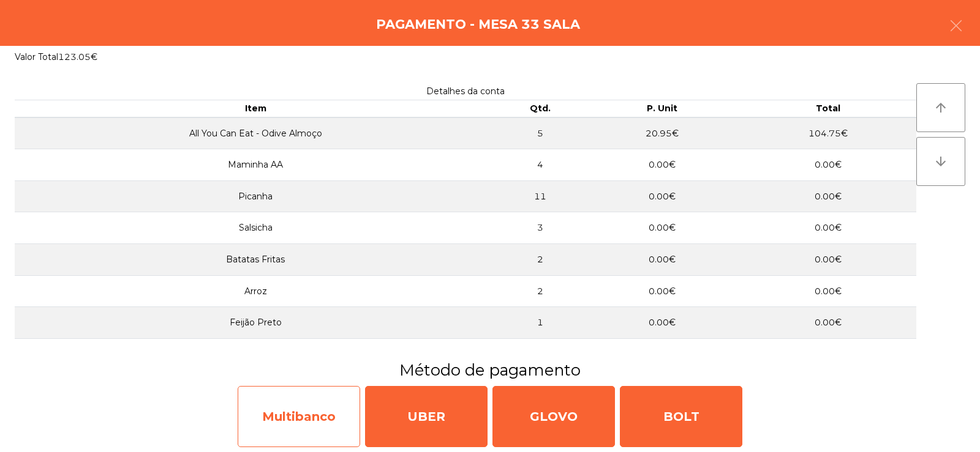
click at [303, 422] on div "Multibanco" at bounding box center [299, 416] width 122 height 61
select select "**"
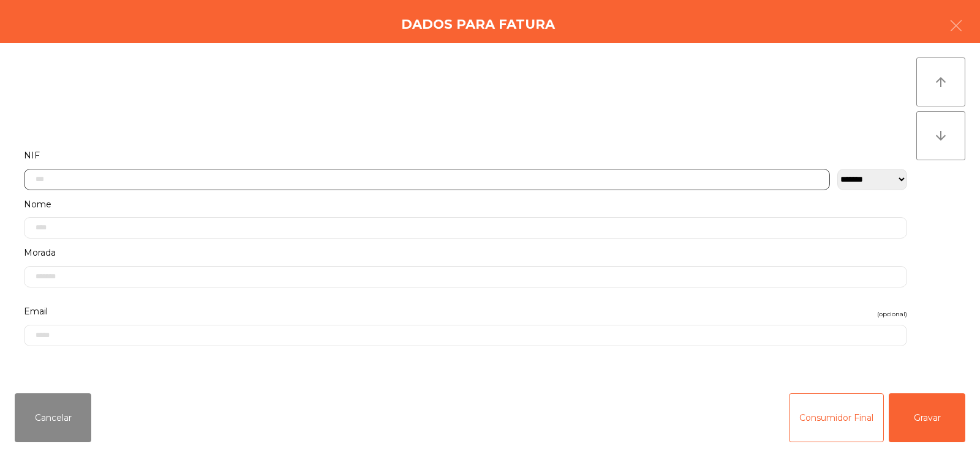
click at [264, 182] on input "text" at bounding box center [427, 179] width 806 height 21
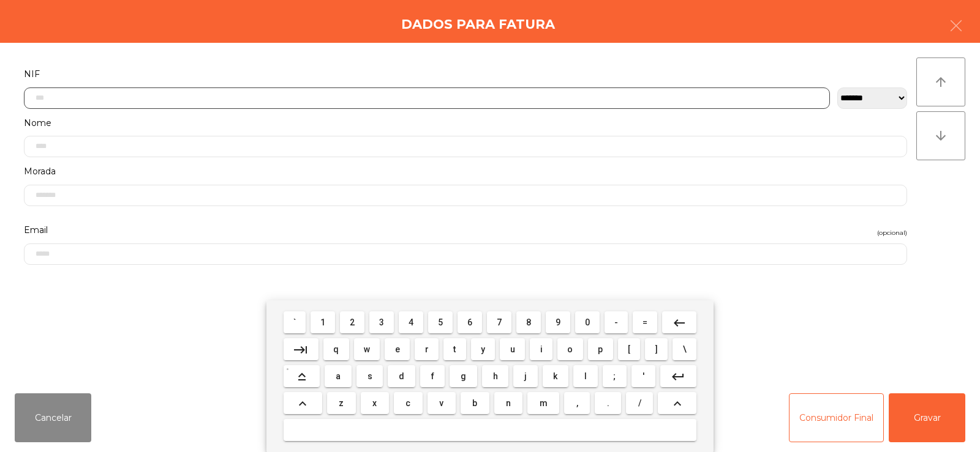
scroll to position [89, 0]
type input "*********"
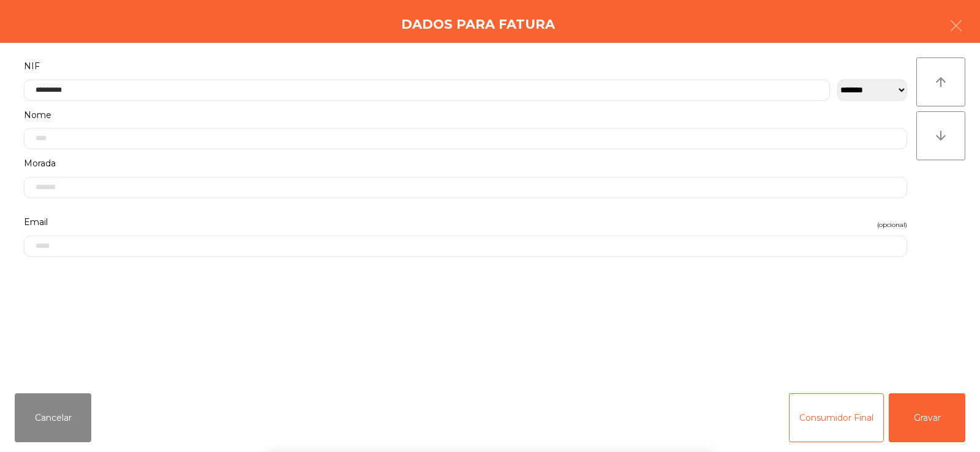
click at [940, 206] on div "arrow_upward arrow_downward" at bounding box center [940, 214] width 49 height 312
click at [928, 423] on button "Gravar" at bounding box center [926, 418] width 77 height 49
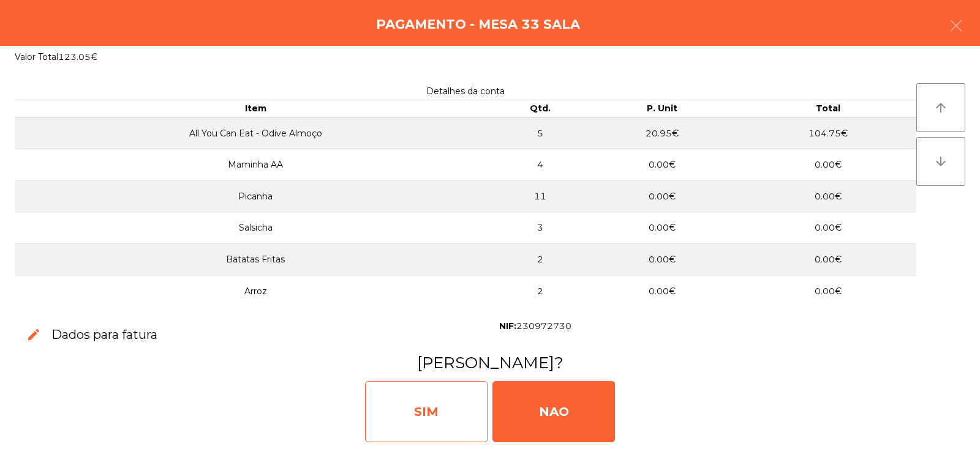
click at [437, 406] on div "SIM" at bounding box center [426, 411] width 122 height 61
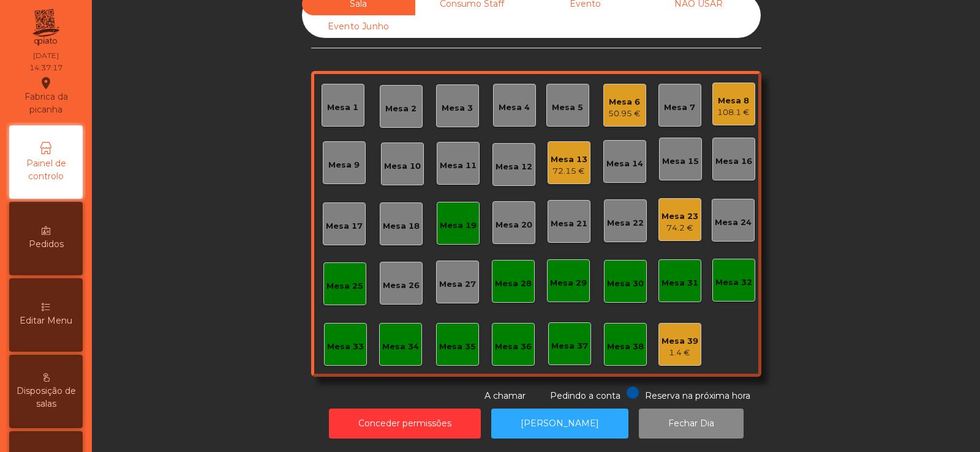
click at [456, 215] on div "Mesa 19" at bounding box center [458, 223] width 37 height 17
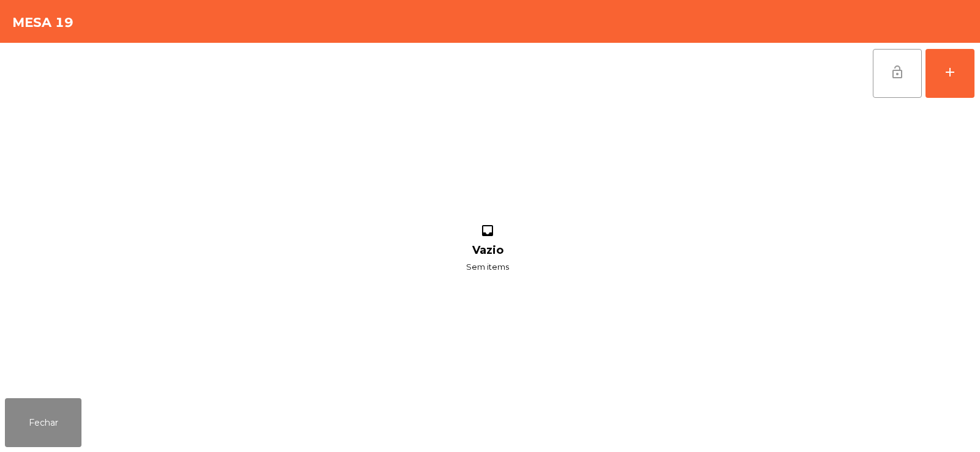
click at [898, 56] on button "lock_open" at bounding box center [896, 73] width 49 height 49
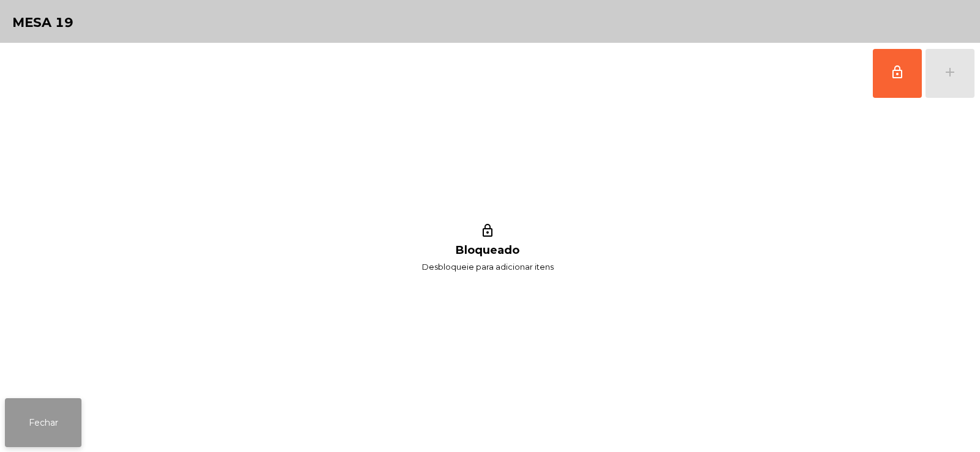
click at [50, 424] on button "Fechar" at bounding box center [43, 423] width 77 height 49
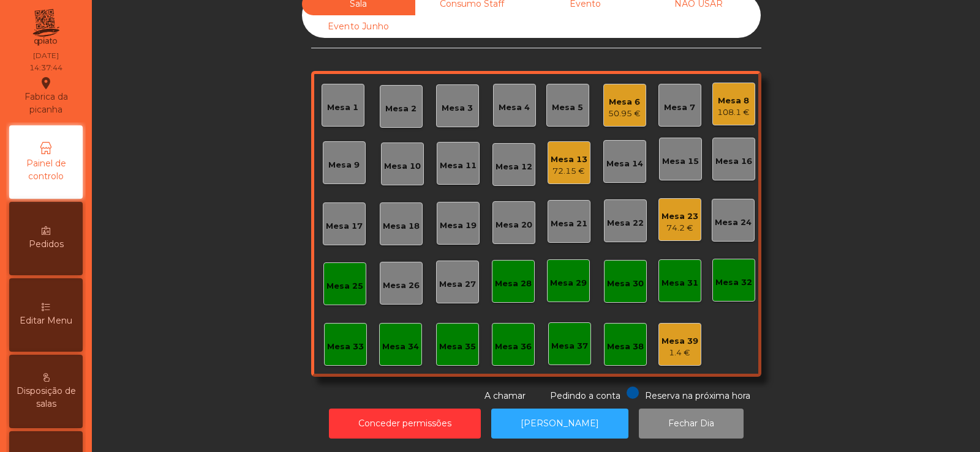
click at [672, 222] on div "74.2 €" at bounding box center [679, 228] width 37 height 12
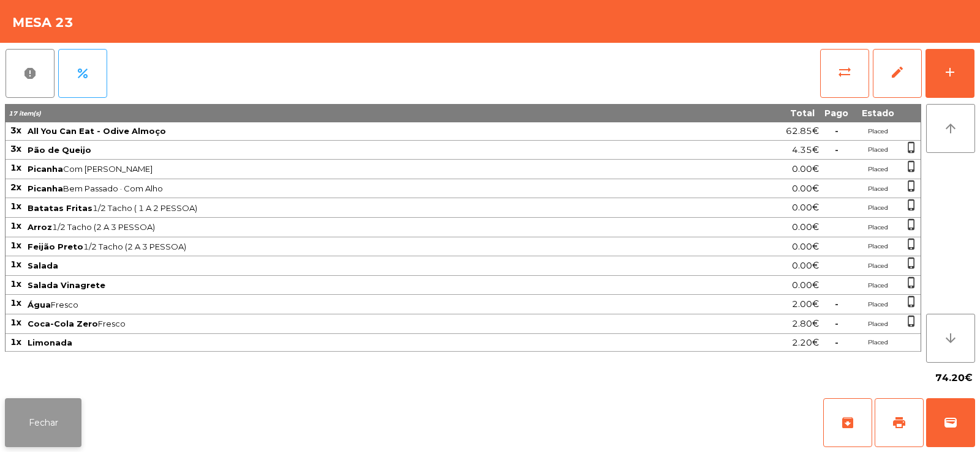
click at [70, 411] on button "Fechar" at bounding box center [43, 423] width 77 height 49
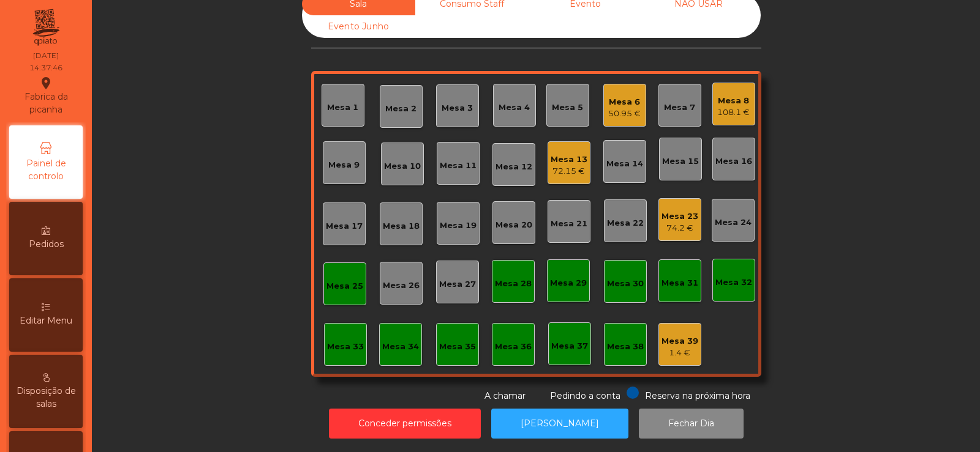
click at [556, 165] on div "72.15 €" at bounding box center [568, 171] width 37 height 12
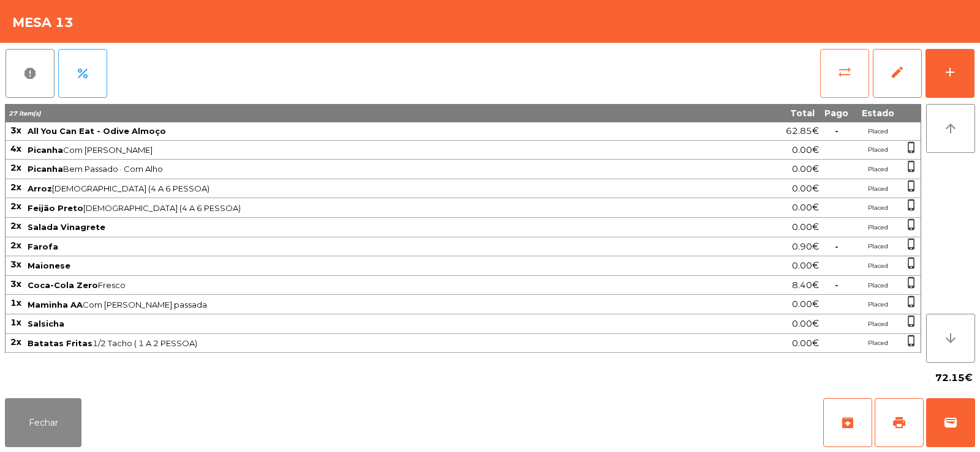
click at [828, 92] on button "sync_alt" at bounding box center [844, 73] width 49 height 49
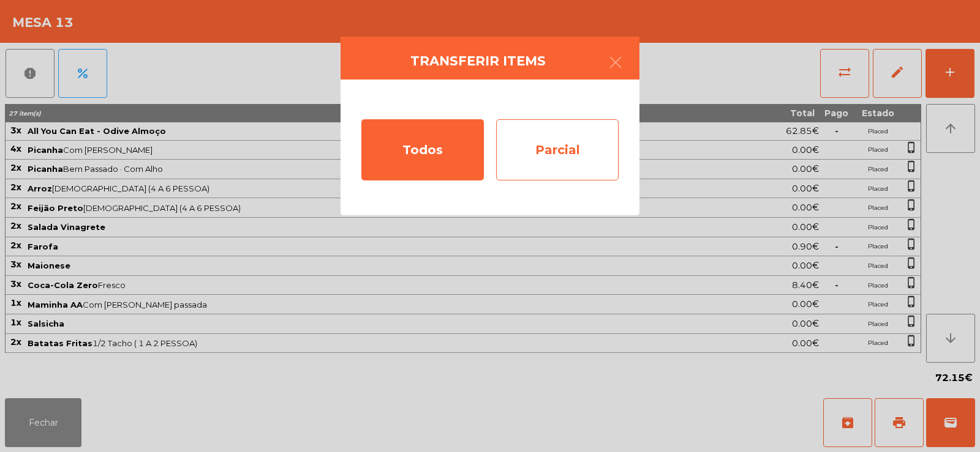
click at [582, 139] on div "Parcial" at bounding box center [557, 149] width 122 height 61
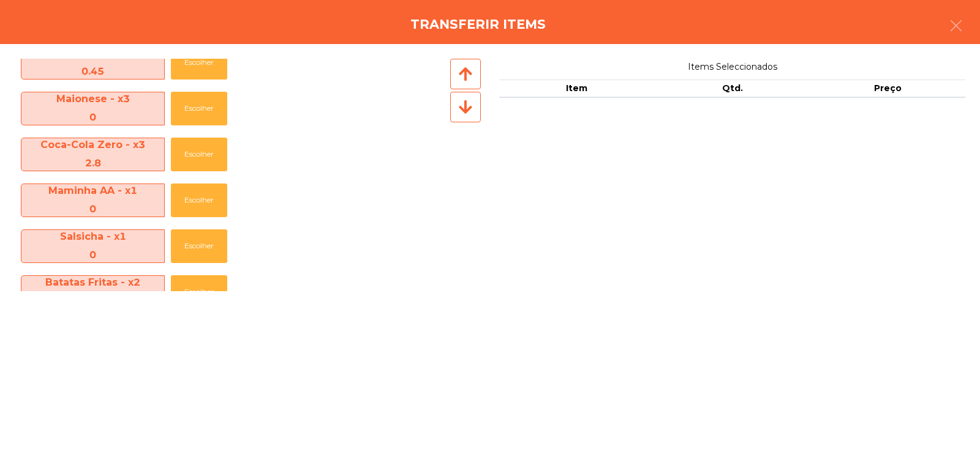
scroll to position [261, 0]
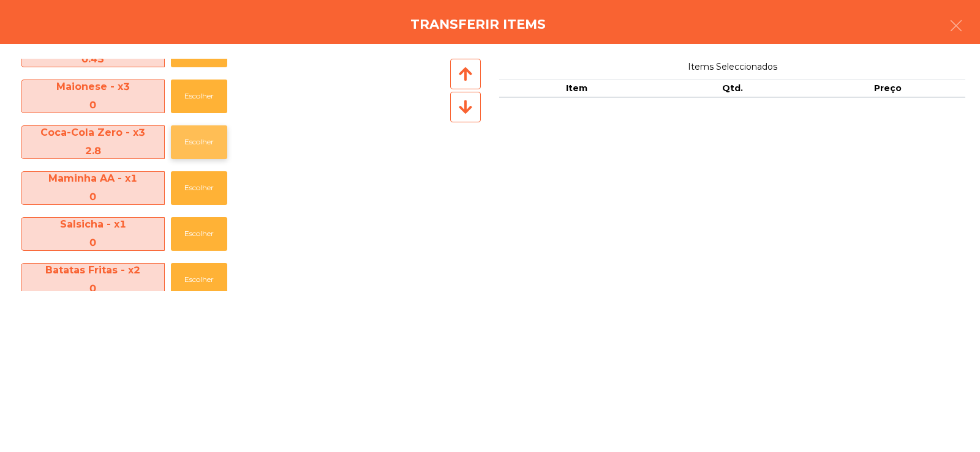
click at [187, 143] on button "Escolher" at bounding box center [199, 143] width 56 height 34
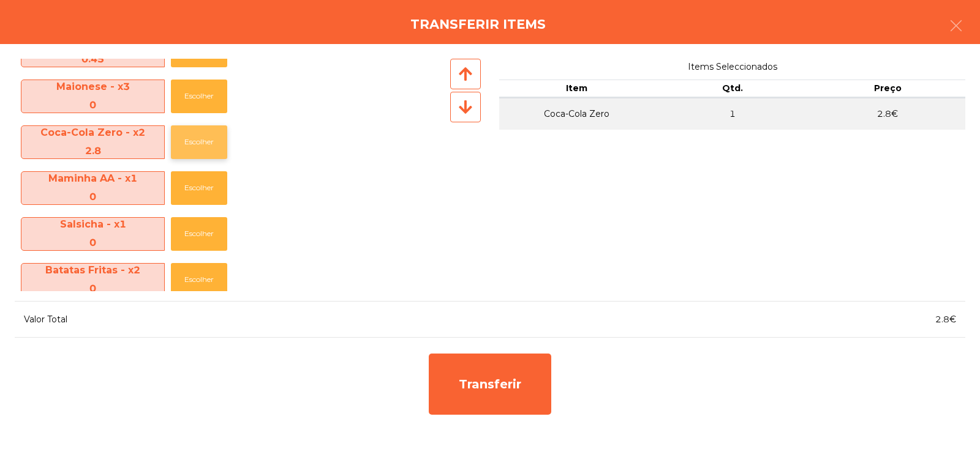
click at [200, 137] on button "Escolher" at bounding box center [199, 143] width 56 height 34
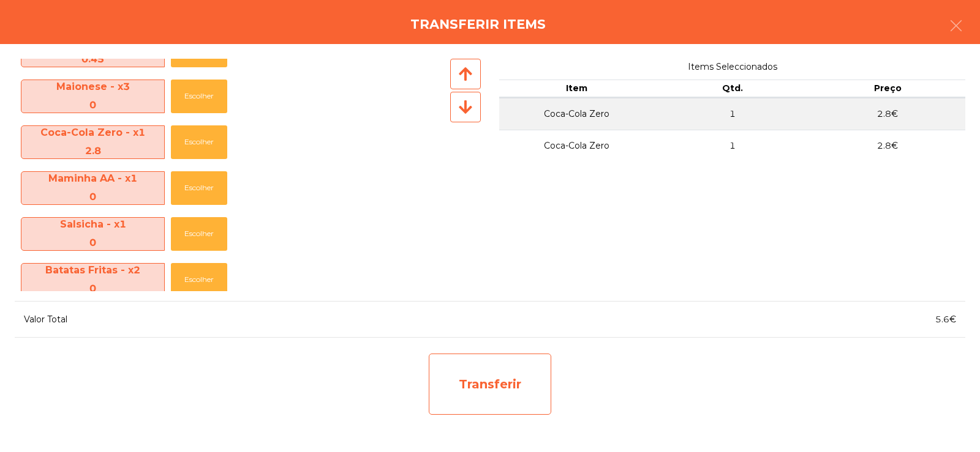
click at [528, 389] on div "Transferir" at bounding box center [490, 384] width 122 height 61
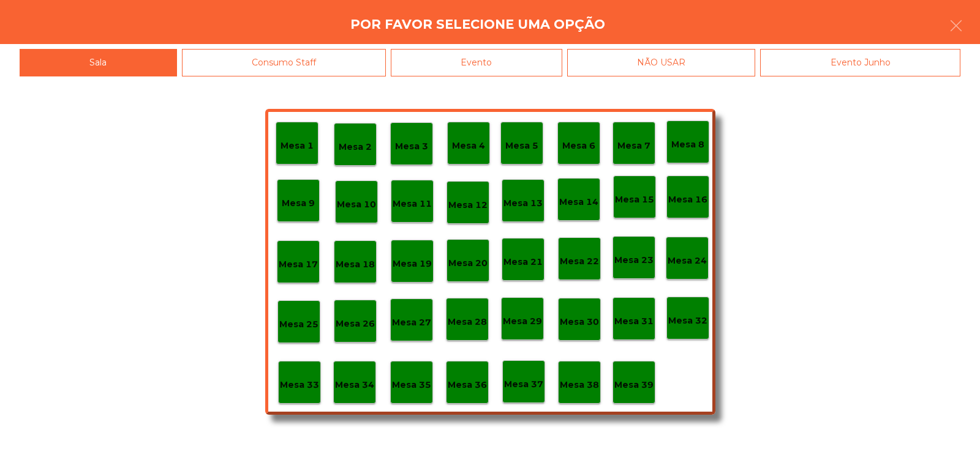
click at [537, 383] on p "Mesa 37" at bounding box center [523, 385] width 39 height 14
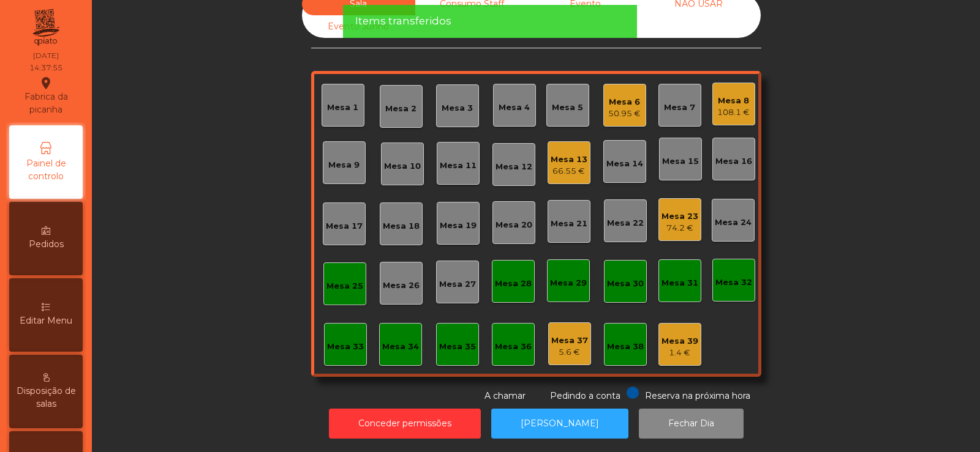
click at [559, 154] on div "Mesa 13" at bounding box center [568, 160] width 37 height 12
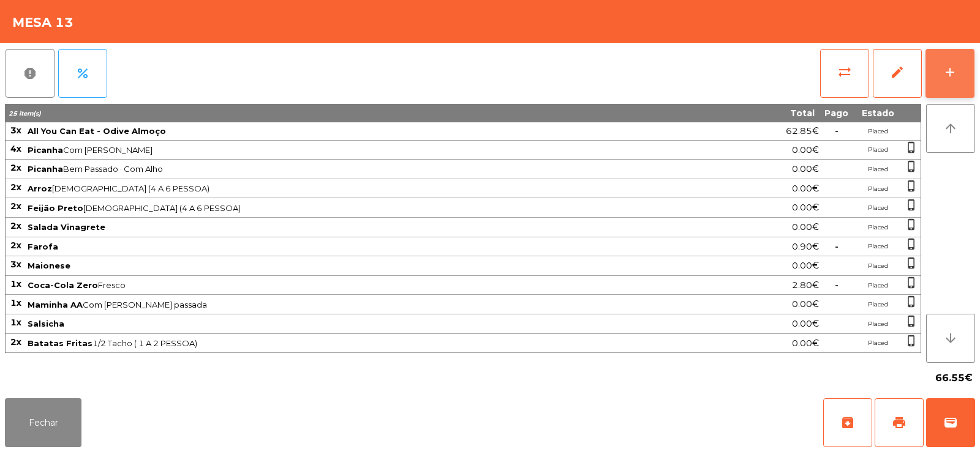
click at [963, 81] on button "add" at bounding box center [949, 73] width 49 height 49
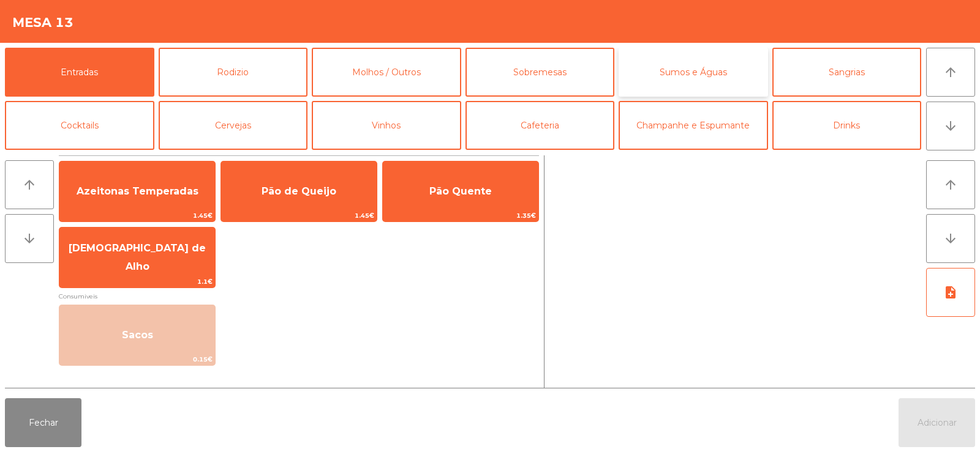
click at [658, 62] on button "Sumos e Águas" at bounding box center [692, 72] width 149 height 49
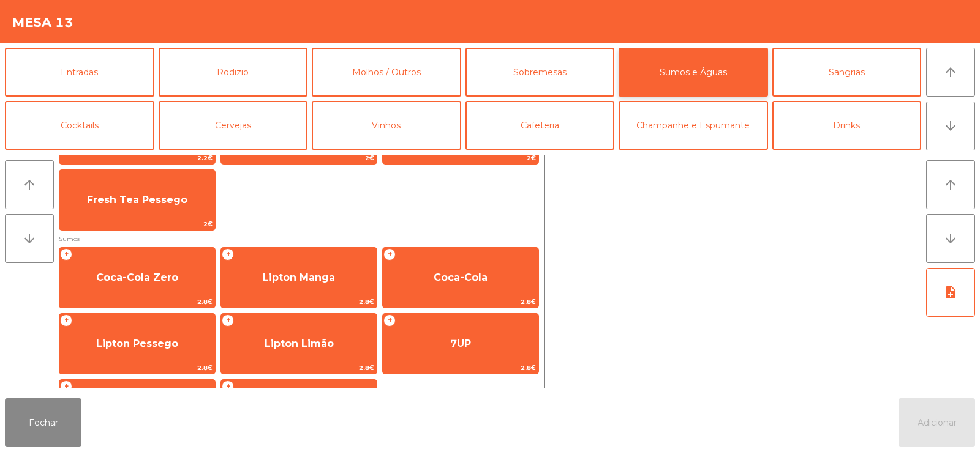
scroll to position [125, 0]
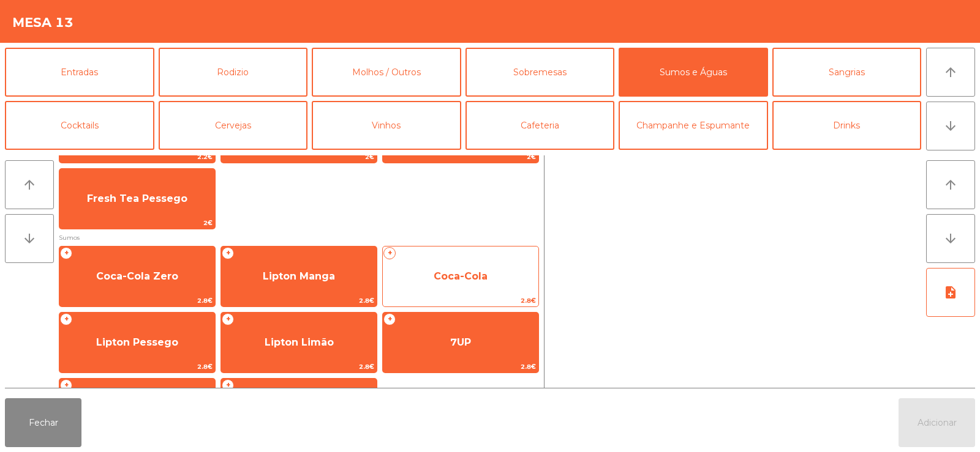
click at [459, 275] on span "Coca-Cola" at bounding box center [460, 277] width 54 height 12
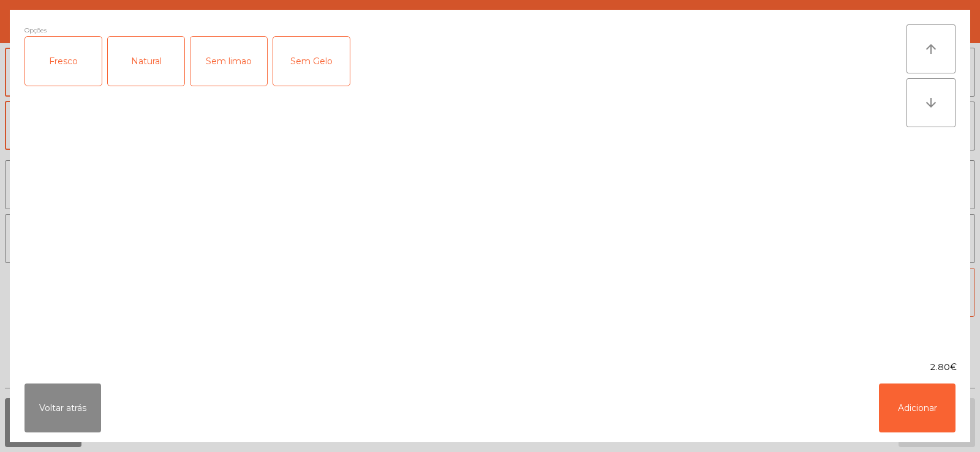
click at [465, 277] on div "Opções Fresco Natural Sem limao Sem Gelo" at bounding box center [465, 185] width 882 height 322
click at [891, 401] on button "Adicionar" at bounding box center [917, 408] width 77 height 49
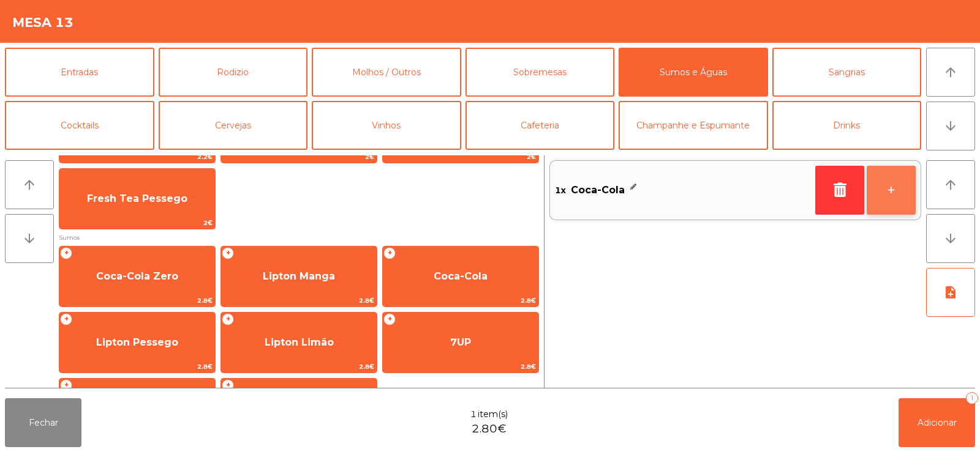
click at [896, 190] on button "+" at bounding box center [890, 190] width 49 height 49
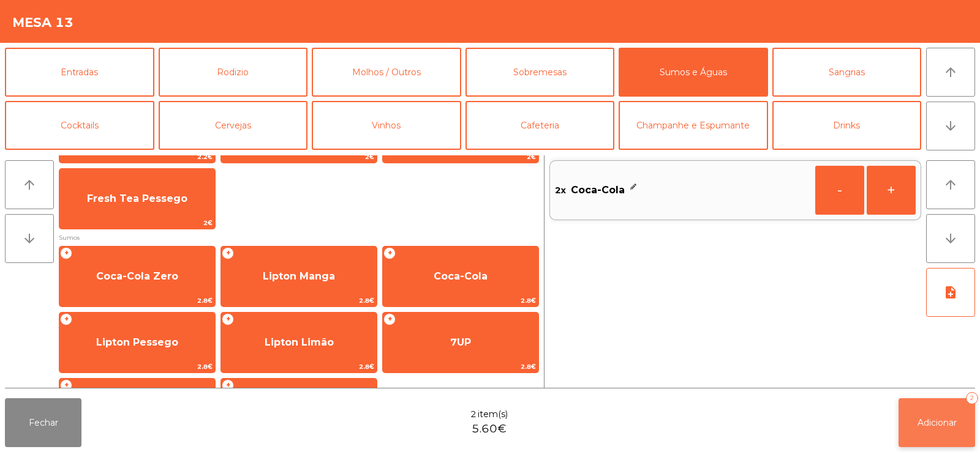
click at [942, 408] on button "Adicionar 2" at bounding box center [936, 423] width 77 height 49
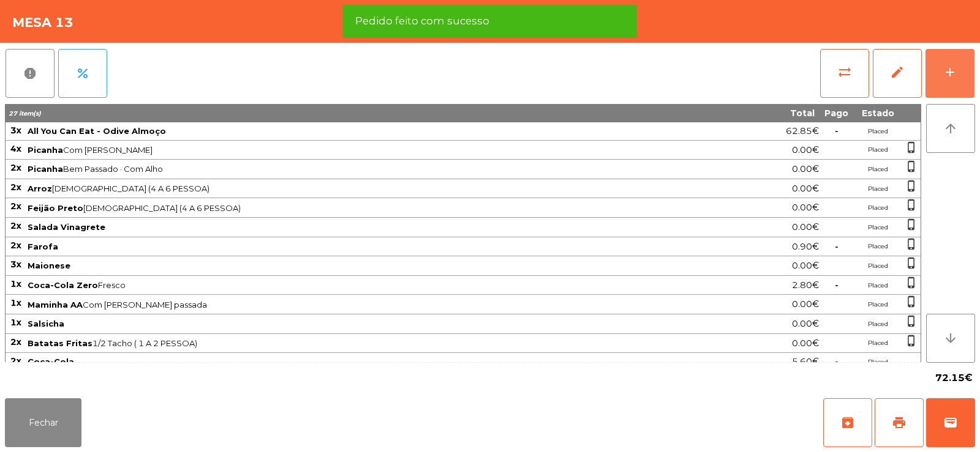
scroll to position [9, 0]
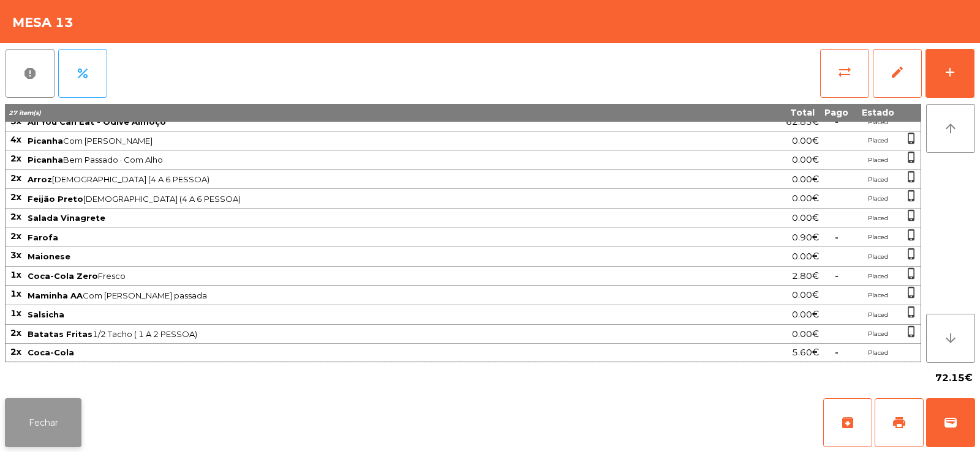
click at [33, 432] on button "Fechar" at bounding box center [43, 423] width 77 height 49
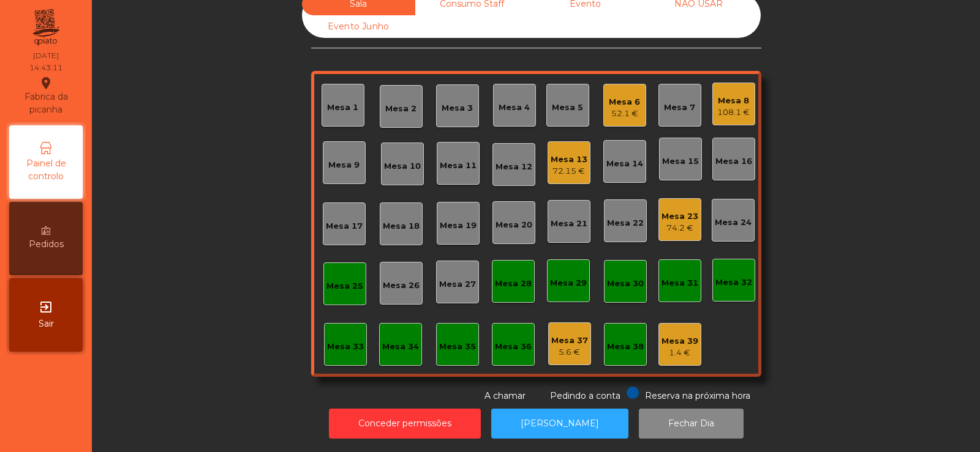
click at [674, 222] on div "74.2 €" at bounding box center [679, 228] width 37 height 12
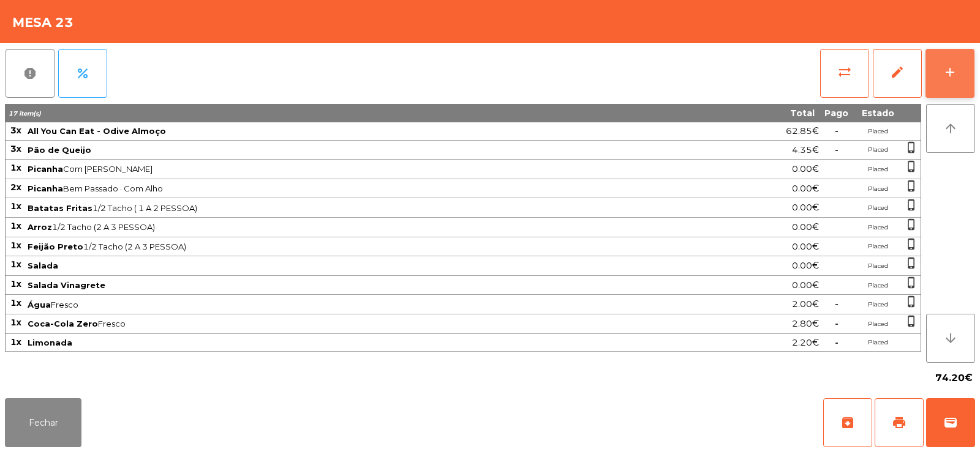
click at [955, 77] on div "add" at bounding box center [949, 72] width 15 height 15
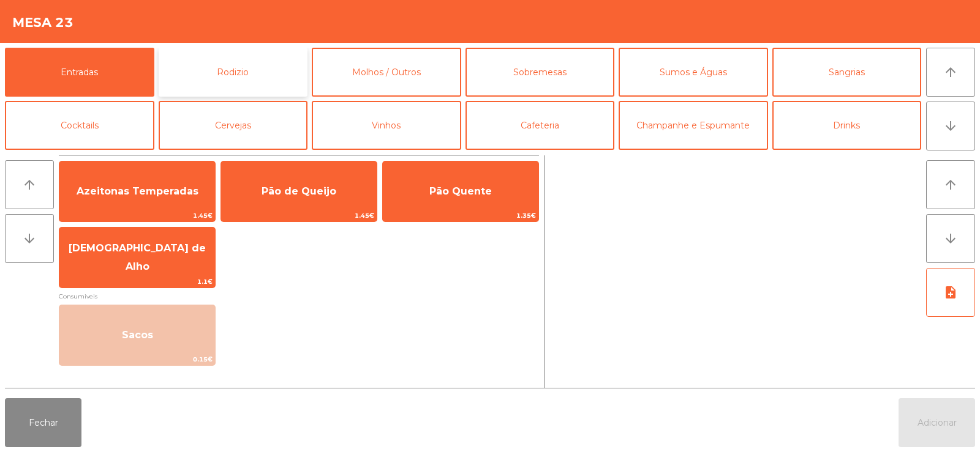
click at [245, 69] on button "Rodizio" at bounding box center [233, 72] width 149 height 49
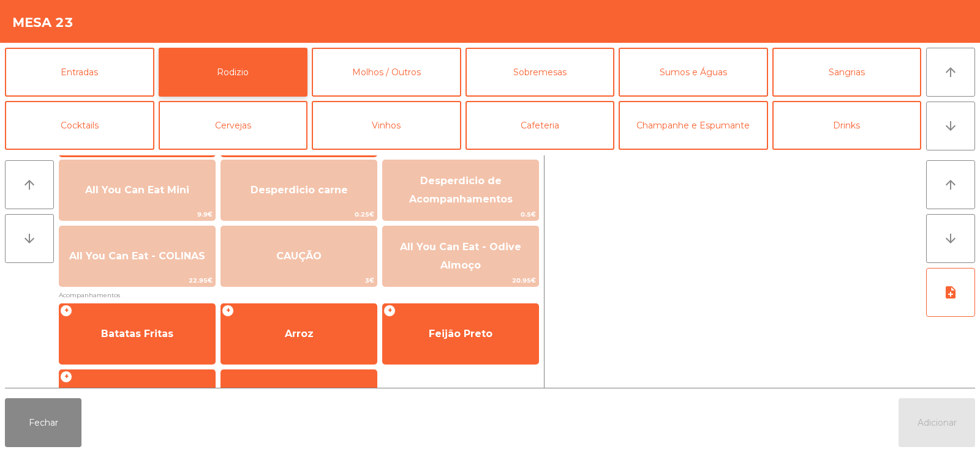
scroll to position [146, 0]
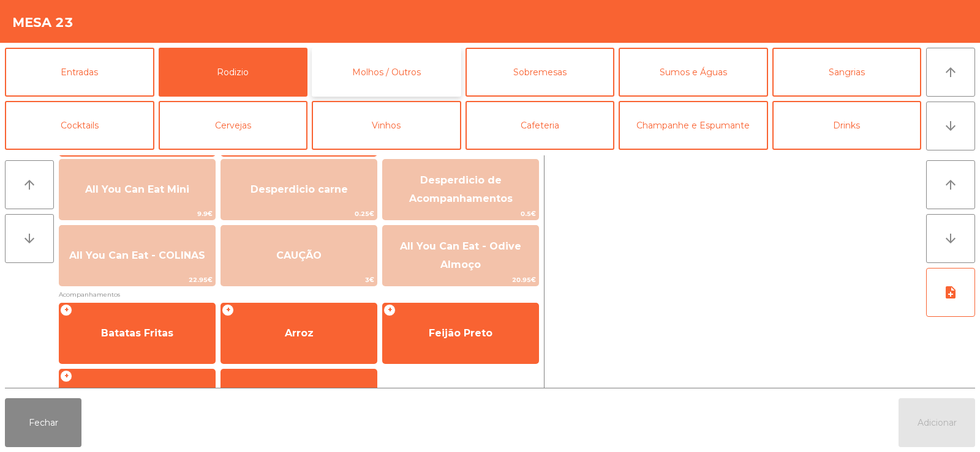
click at [385, 71] on button "Molhos / Outros" at bounding box center [386, 72] width 149 height 49
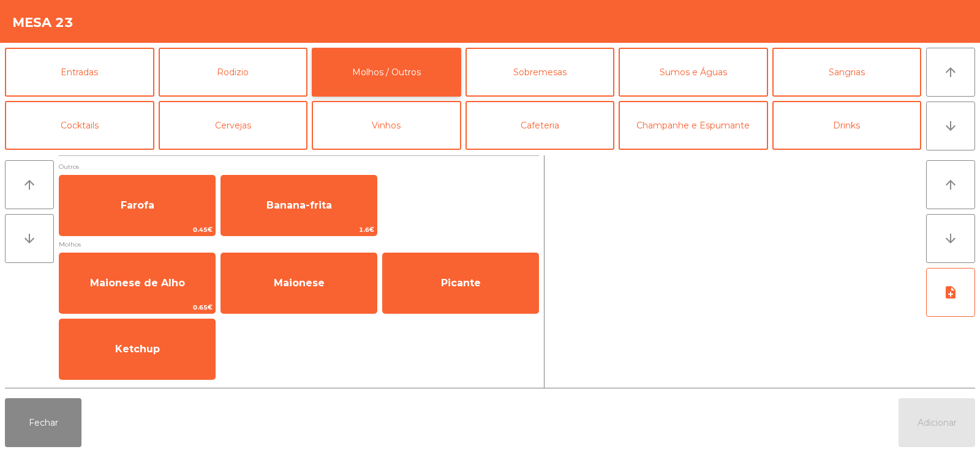
scroll to position [0, 0]
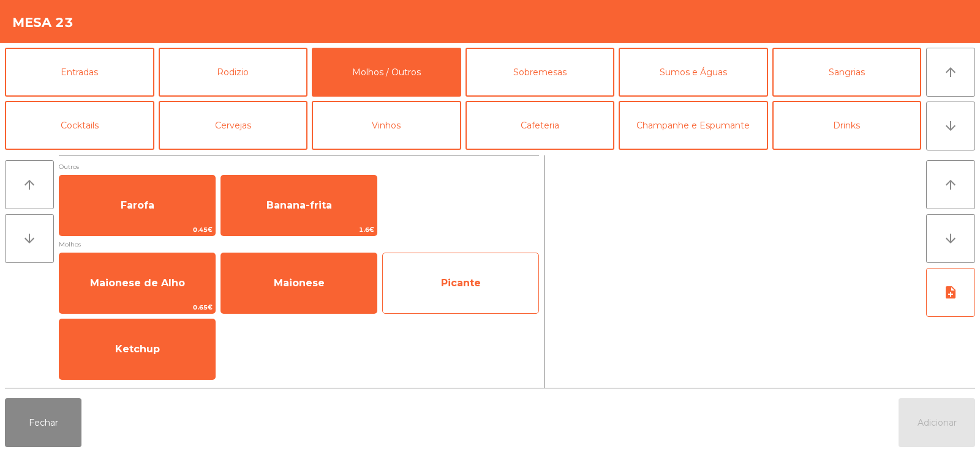
click at [427, 270] on span "Picante" at bounding box center [461, 283] width 156 height 33
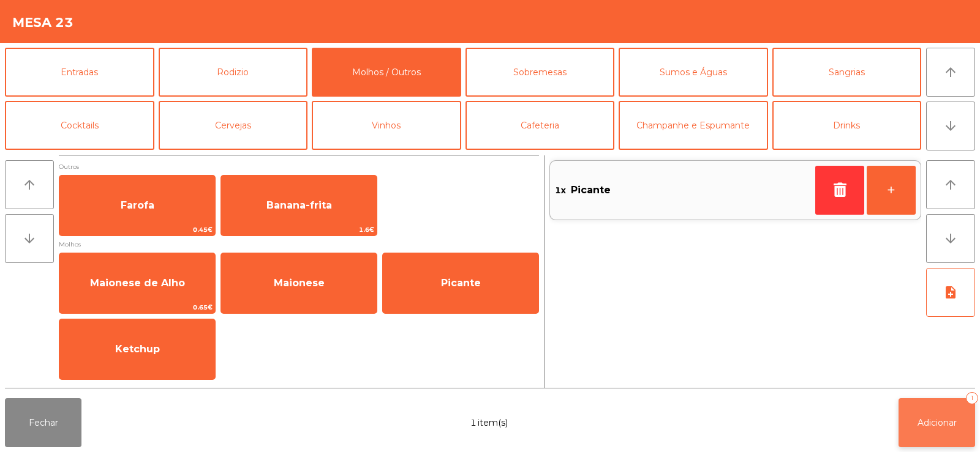
click at [935, 427] on span "Adicionar" at bounding box center [936, 423] width 39 height 11
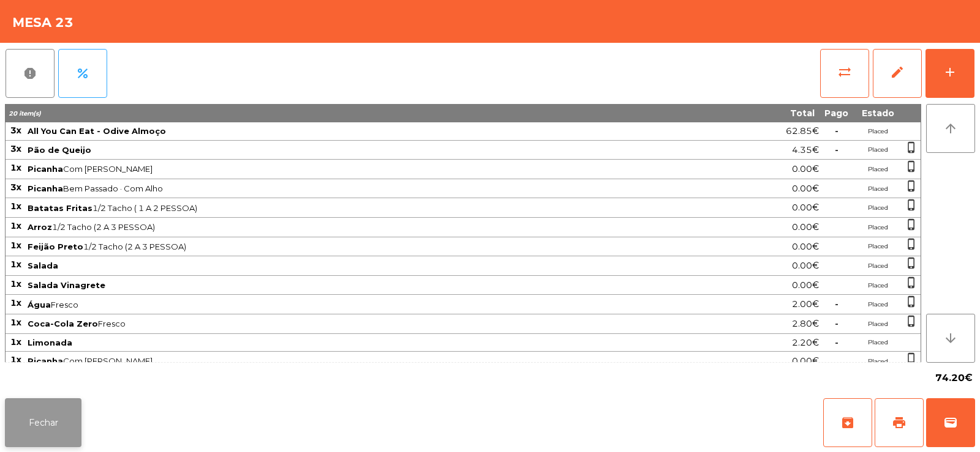
click at [59, 408] on button "Fechar" at bounding box center [43, 423] width 77 height 49
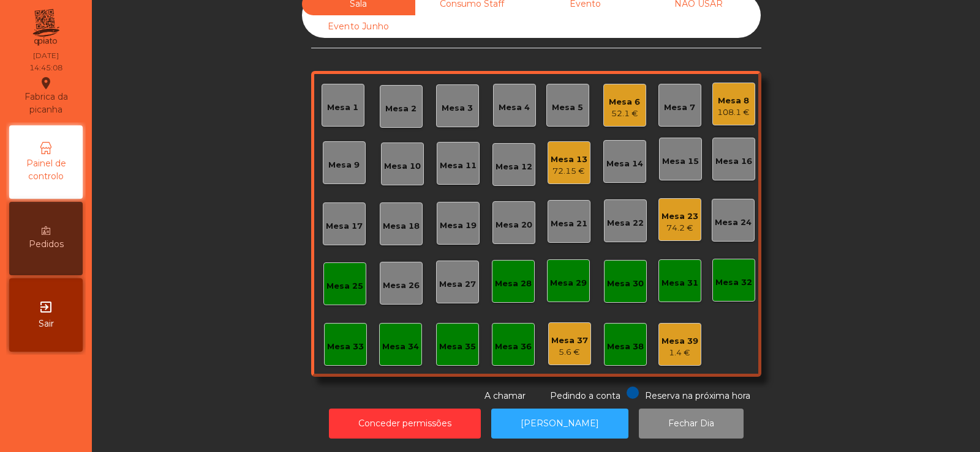
click at [333, 294] on div "Mesa 25" at bounding box center [344, 284] width 43 height 43
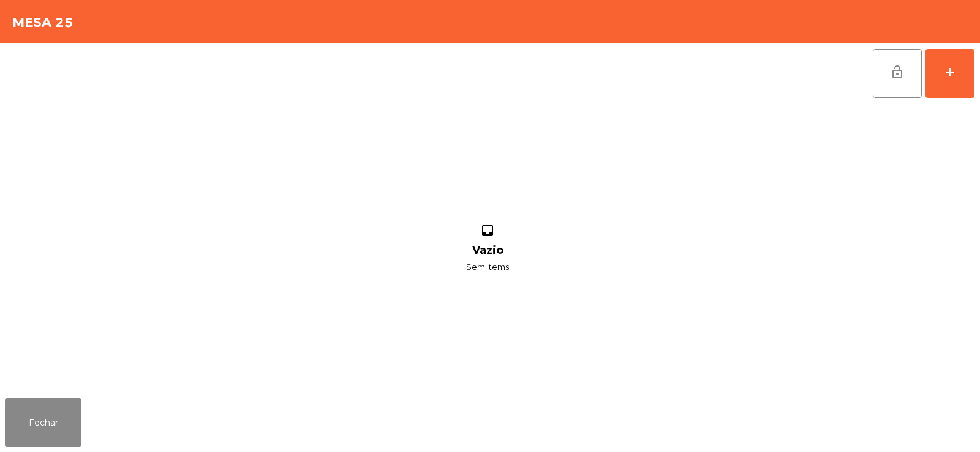
click at [860, 68] on div "lock_open add" at bounding box center [490, 73] width 970 height 61
click at [895, 80] on button "lock_open" at bounding box center [896, 73] width 49 height 49
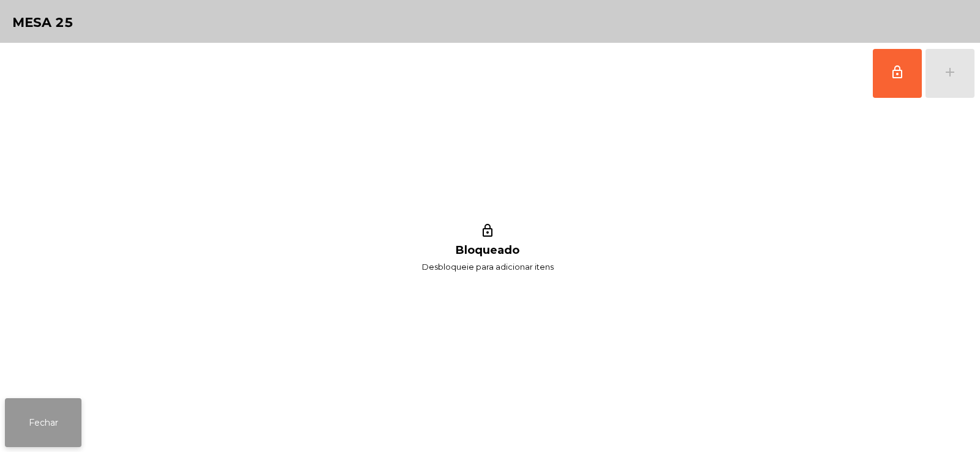
click at [59, 418] on button "Fechar" at bounding box center [43, 423] width 77 height 49
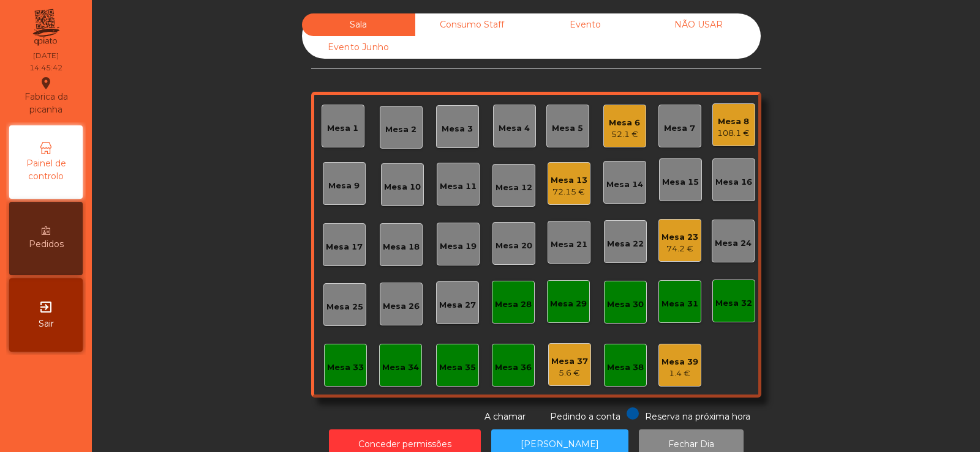
click at [632, 108] on div "Mesa 6 52.1 €" at bounding box center [624, 126] width 43 height 43
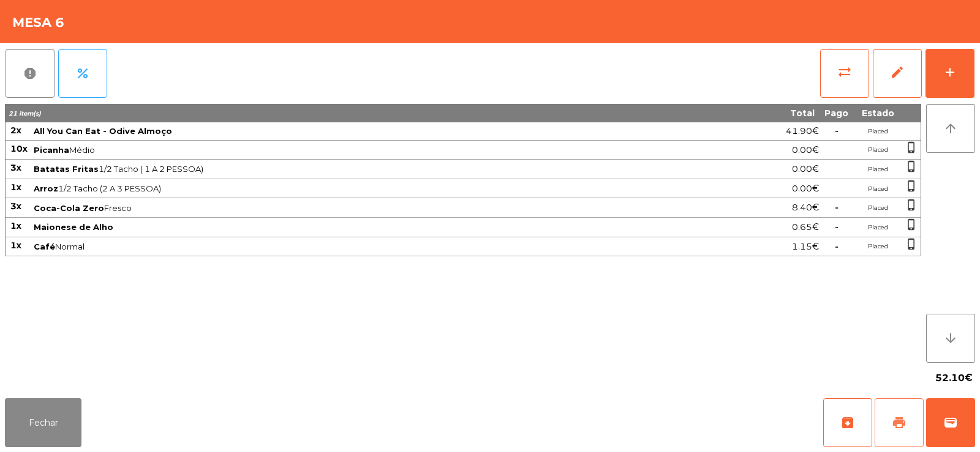
click at [894, 429] on span "print" at bounding box center [898, 423] width 15 height 15
click at [887, 425] on button "print" at bounding box center [898, 423] width 49 height 49
click at [839, 79] on span "sync_alt" at bounding box center [844, 72] width 15 height 15
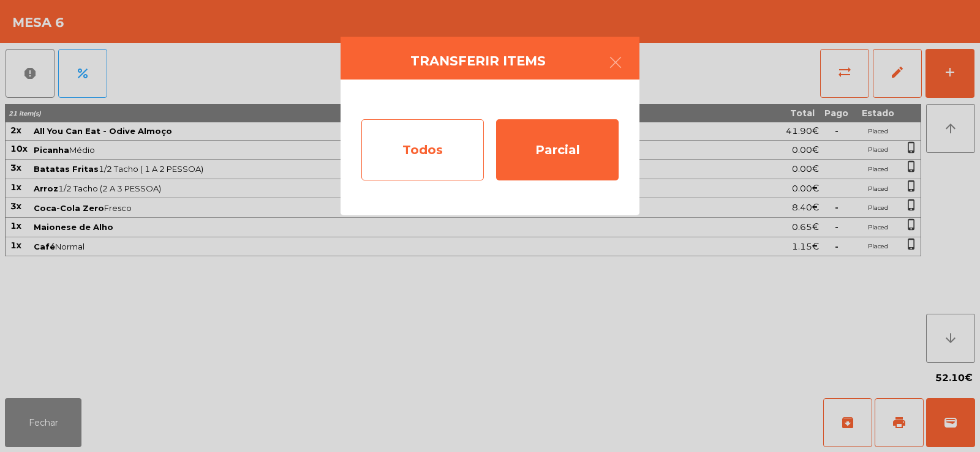
click at [420, 149] on div "Todos" at bounding box center [422, 149] width 122 height 61
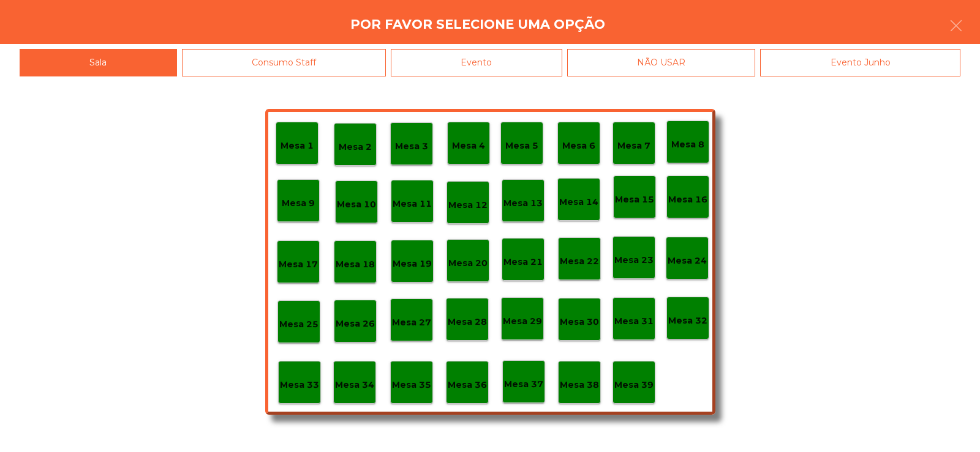
click at [512, 67] on div "Evento" at bounding box center [476, 63] width 171 height 28
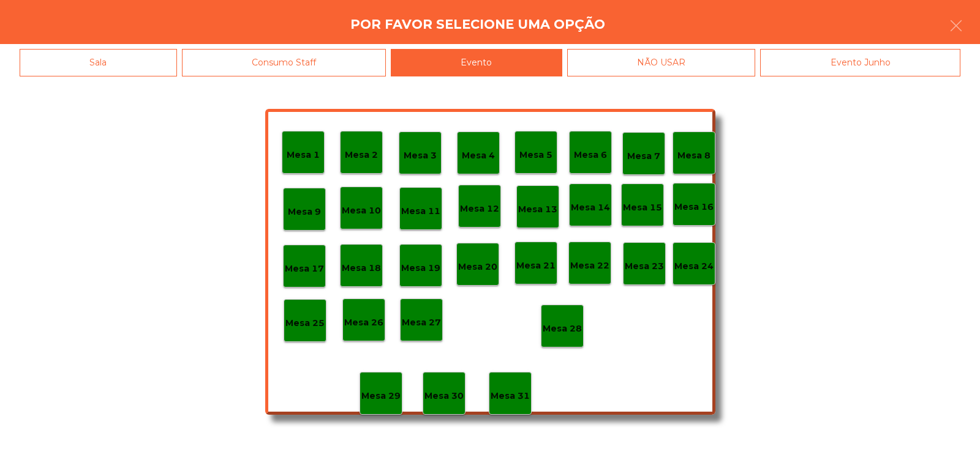
click at [568, 323] on p "Mesa 28" at bounding box center [561, 329] width 39 height 14
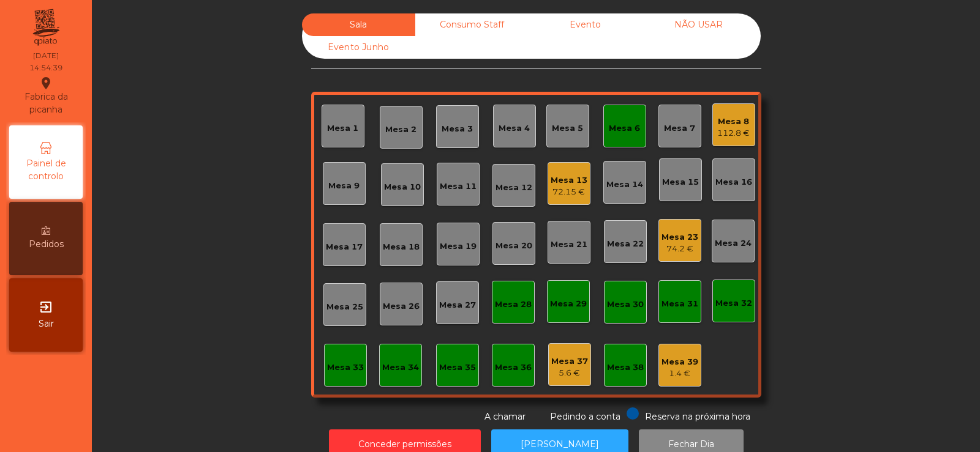
click at [621, 121] on div "Mesa 6" at bounding box center [624, 126] width 31 height 17
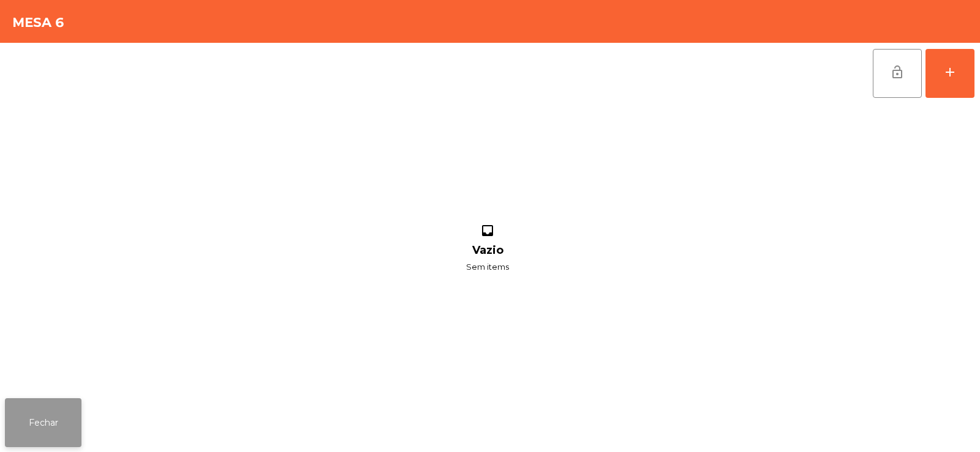
click at [49, 427] on button "Fechar" at bounding box center [43, 423] width 77 height 49
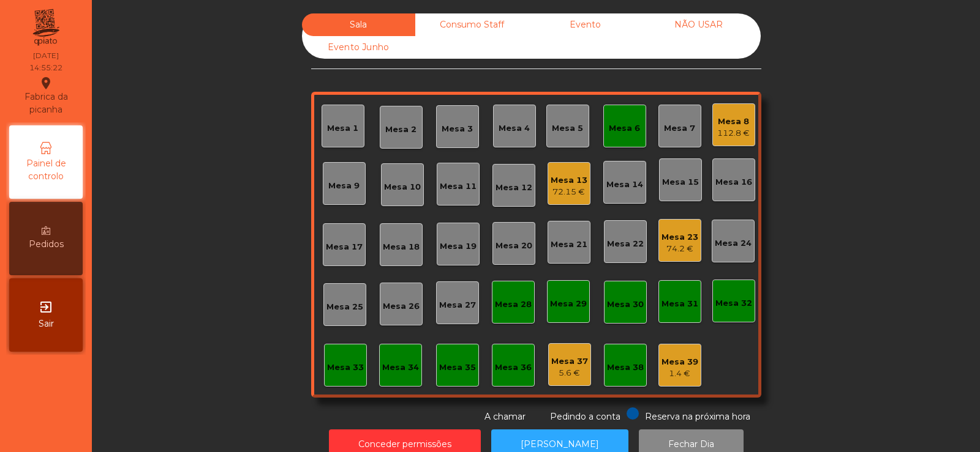
click at [623, 133] on div "Mesa 6" at bounding box center [624, 128] width 31 height 12
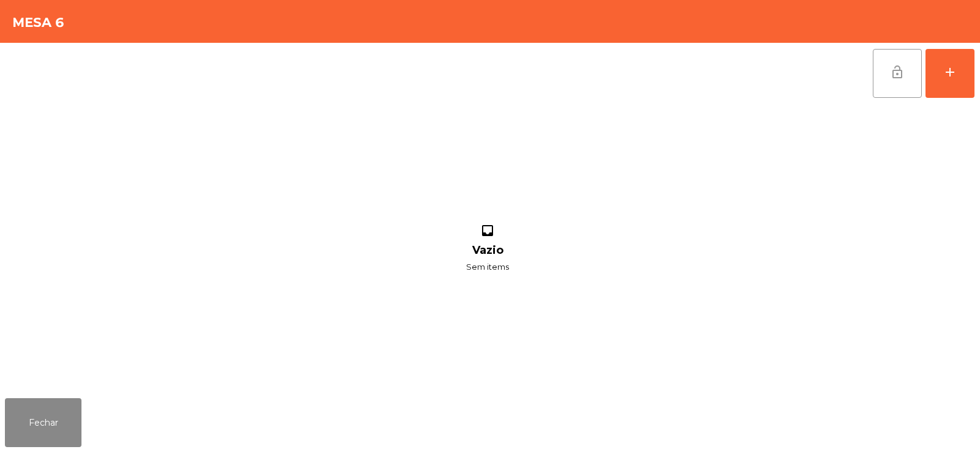
click at [893, 84] on button "lock_open" at bounding box center [896, 73] width 49 height 49
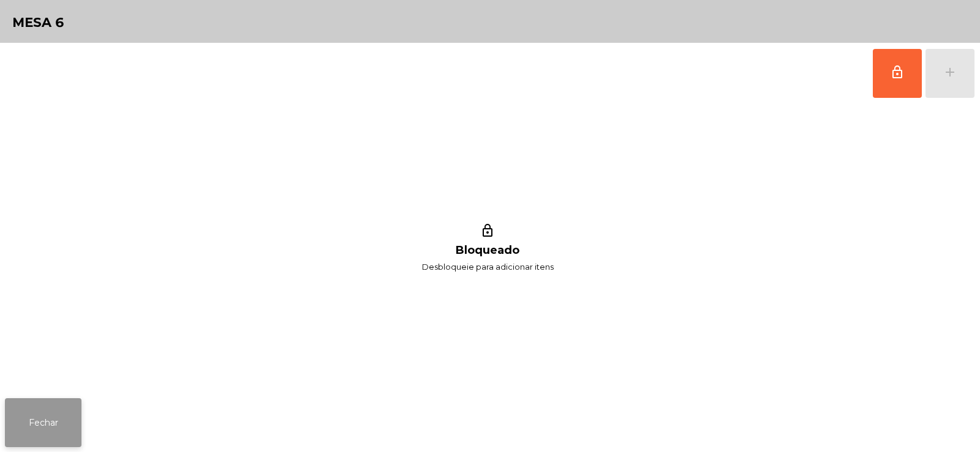
click at [53, 429] on button "Fechar" at bounding box center [43, 423] width 77 height 49
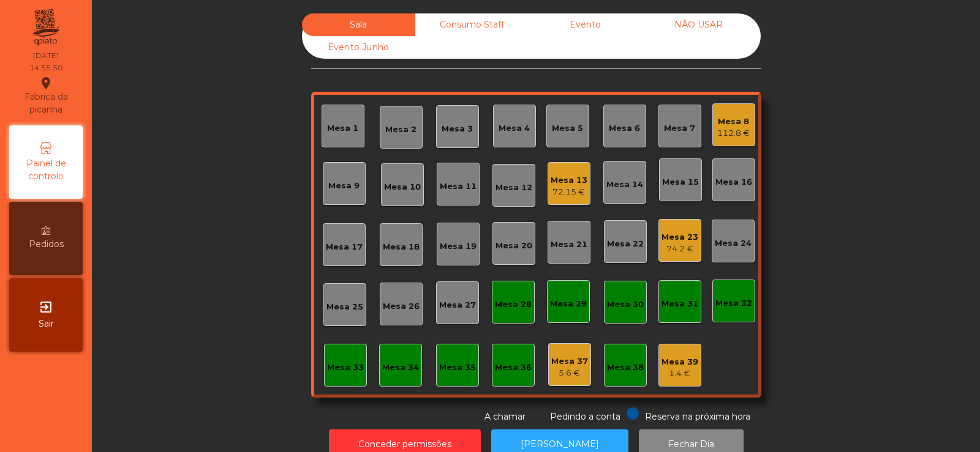
click at [732, 121] on div "Mesa 8" at bounding box center [733, 122] width 32 height 12
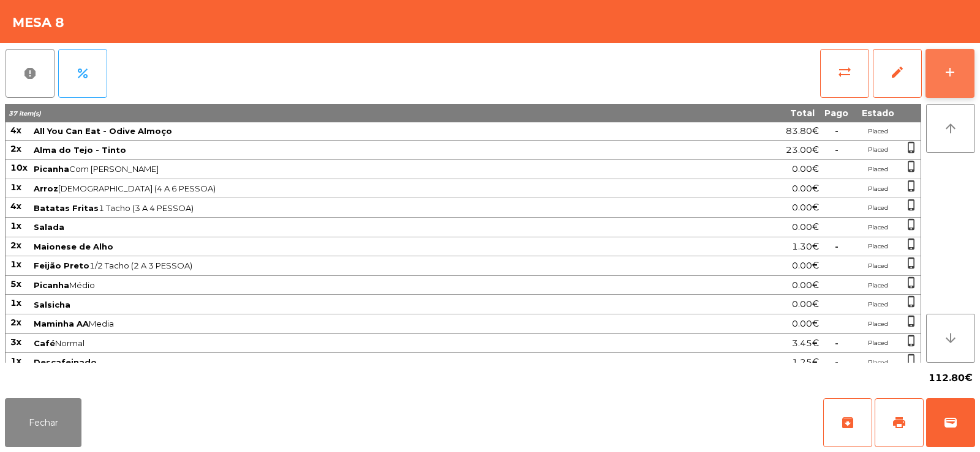
click at [952, 55] on button "add" at bounding box center [949, 73] width 49 height 49
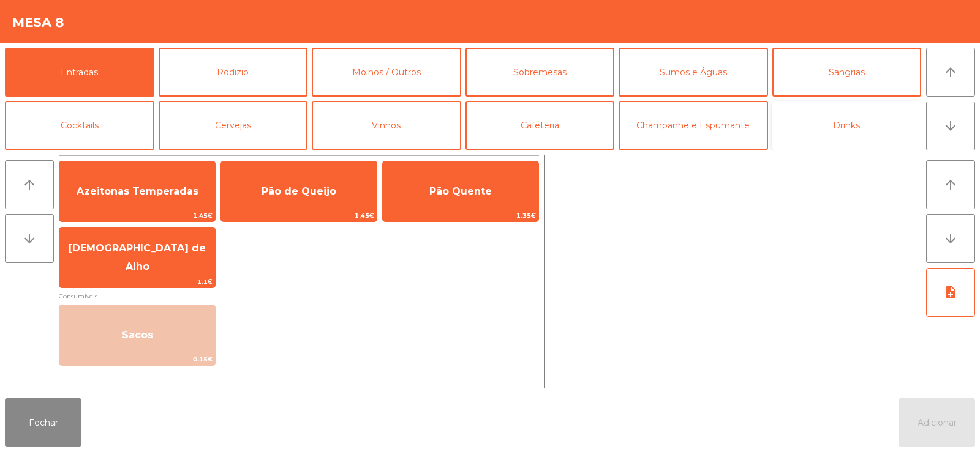
click at [846, 149] on button "Drinks" at bounding box center [846, 125] width 149 height 49
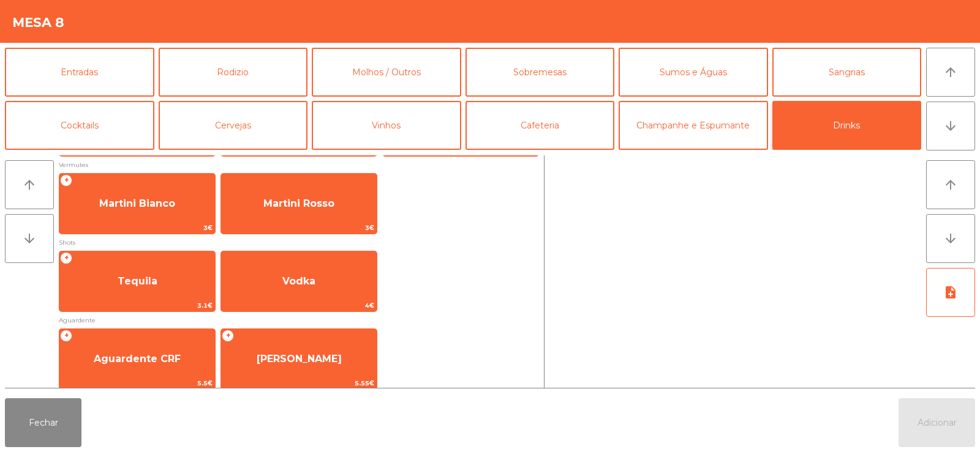
scroll to position [308, 0]
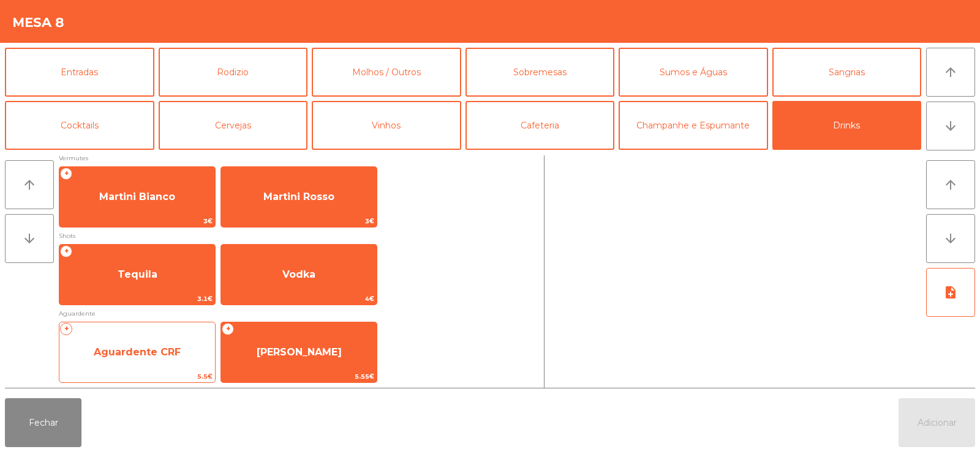
click at [172, 360] on span "Aguardente CRF" at bounding box center [137, 352] width 156 height 33
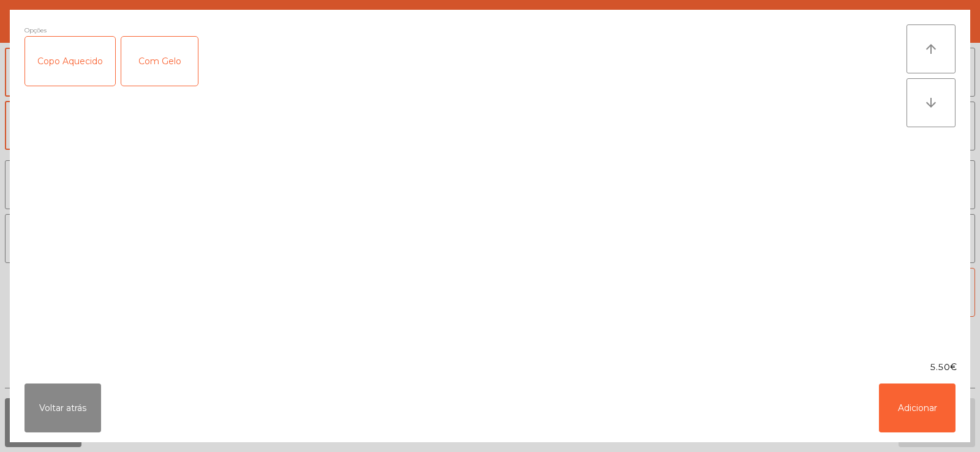
click at [76, 69] on div "Copo Aquecido" at bounding box center [70, 61] width 90 height 49
click at [926, 398] on button "Adicionar" at bounding box center [917, 408] width 77 height 49
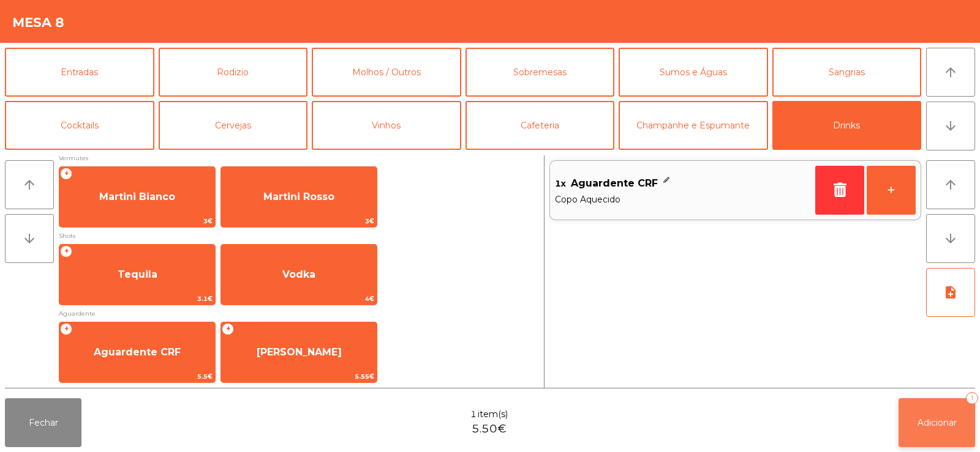
click at [931, 400] on button "Adicionar 1" at bounding box center [936, 423] width 77 height 49
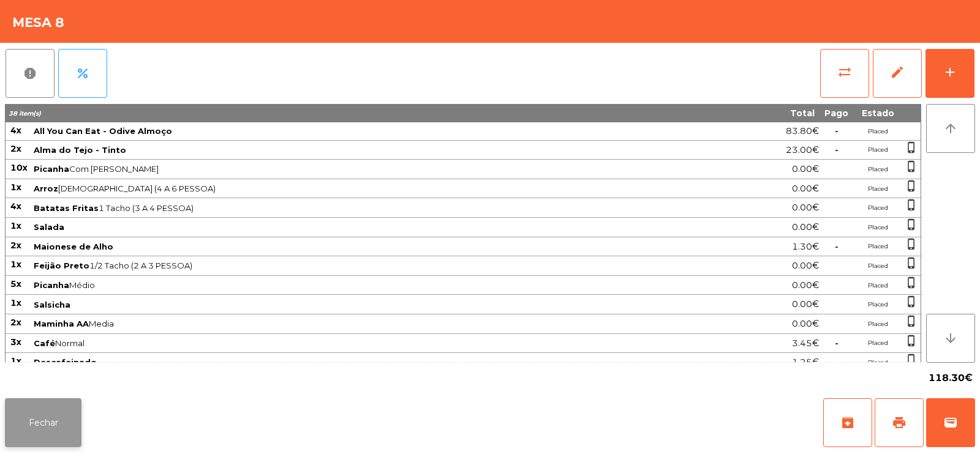
click at [48, 427] on button "Fechar" at bounding box center [43, 423] width 77 height 49
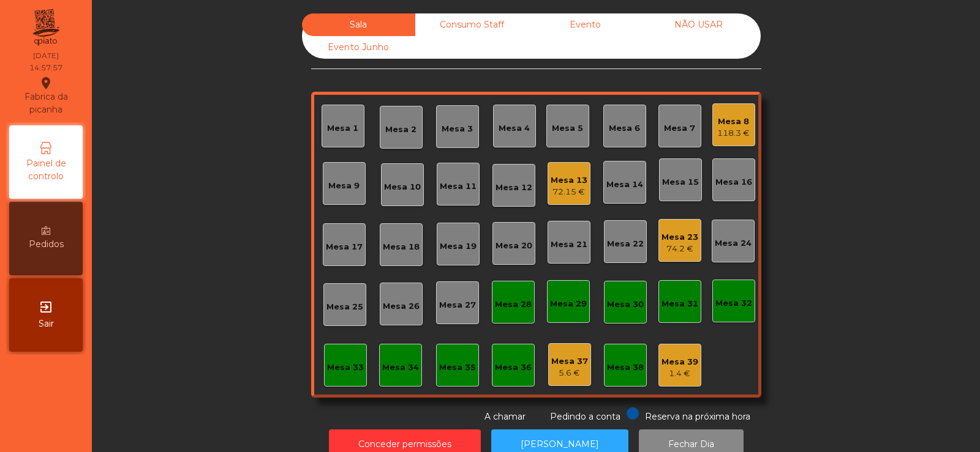
click at [327, 358] on div "Mesa 33" at bounding box center [345, 365] width 37 height 17
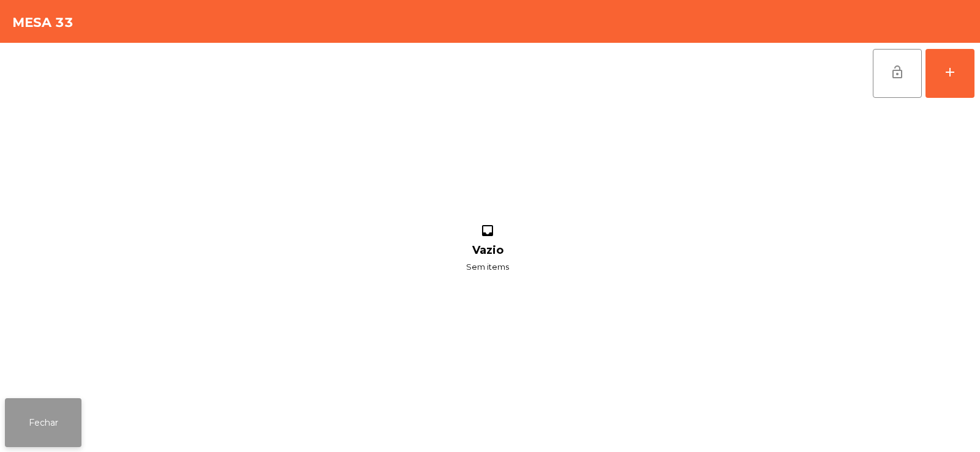
click at [51, 404] on button "Fechar" at bounding box center [43, 423] width 77 height 49
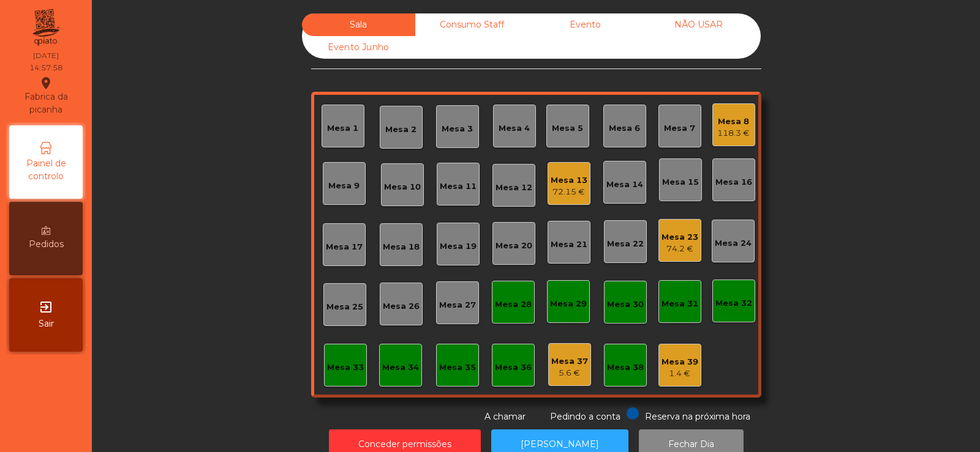
click at [459, 34] on div "Consumo Staff" at bounding box center [471, 24] width 113 height 23
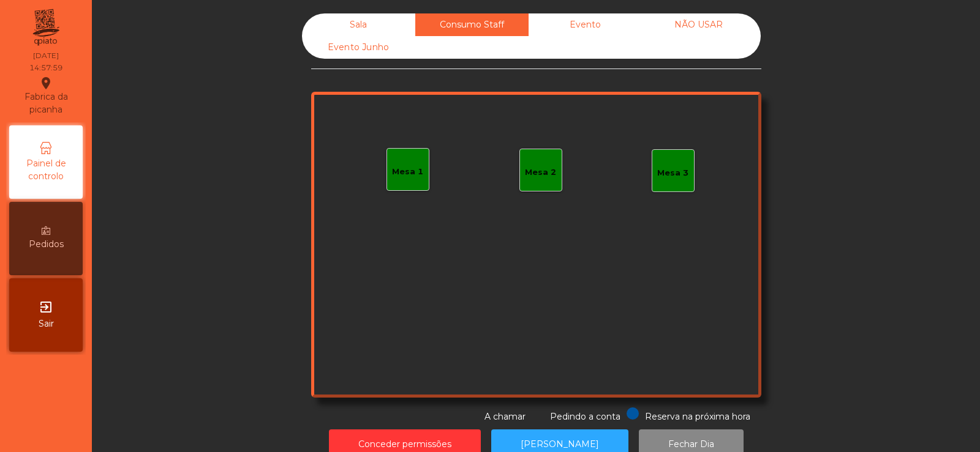
click at [400, 179] on div "Mesa 1" at bounding box center [407, 169] width 43 height 43
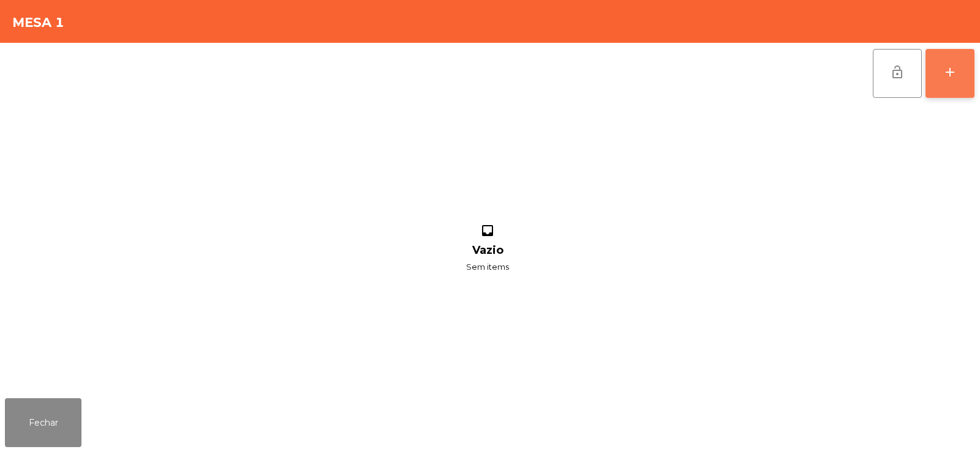
click at [946, 74] on div "add" at bounding box center [949, 72] width 15 height 15
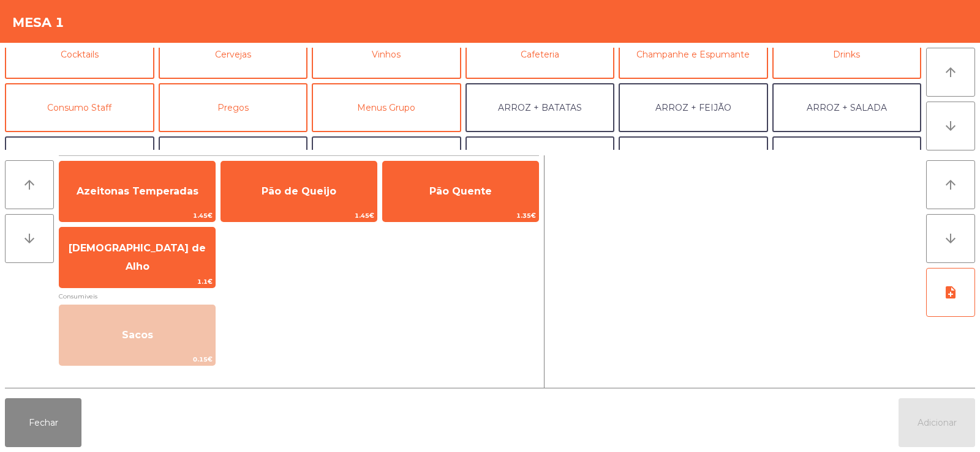
scroll to position [69, 0]
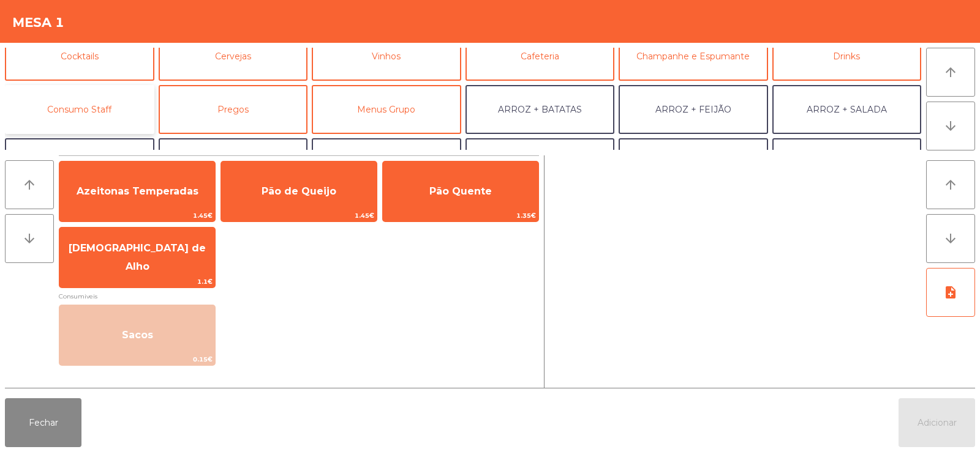
click at [111, 110] on button "Consumo Staff" at bounding box center [79, 109] width 149 height 49
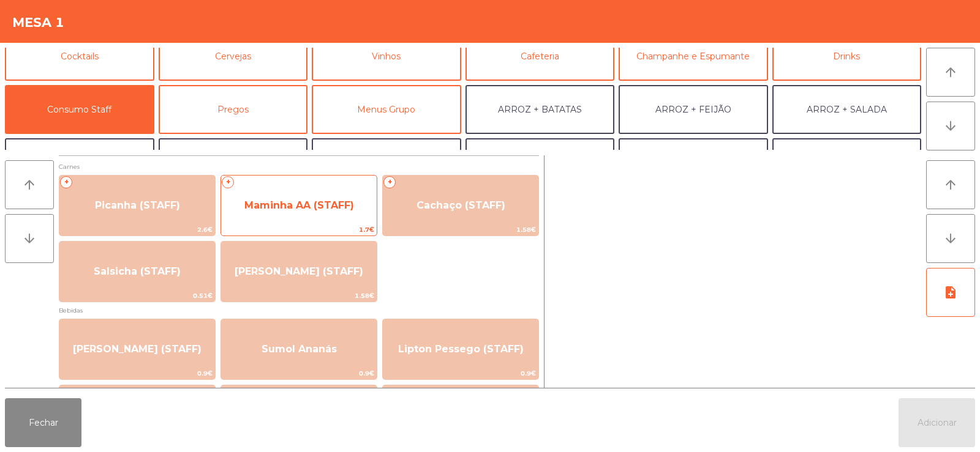
click at [293, 203] on span "Maminha AA (STAFF)" at bounding box center [299, 206] width 110 height 12
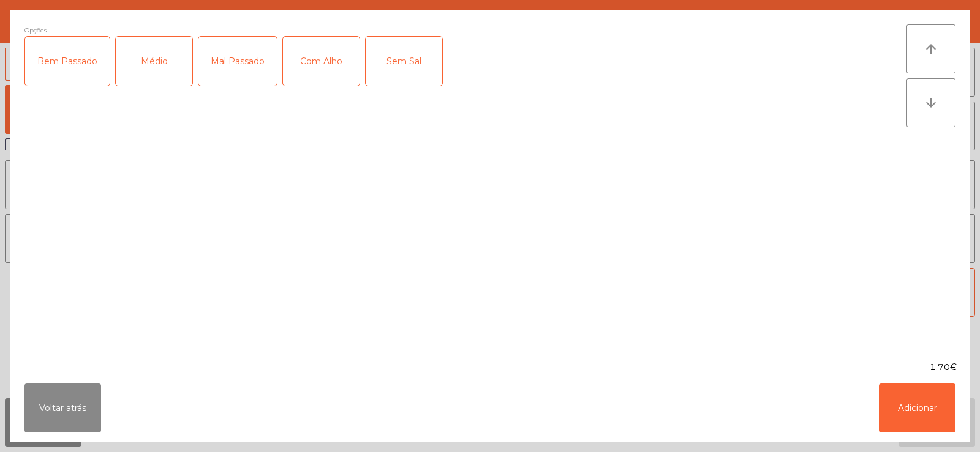
click at [191, 59] on label "Médio" at bounding box center [154, 61] width 78 height 50
click at [334, 57] on div "Com Alho" at bounding box center [321, 61] width 77 height 49
click at [932, 398] on button "Adicionar" at bounding box center [917, 408] width 77 height 49
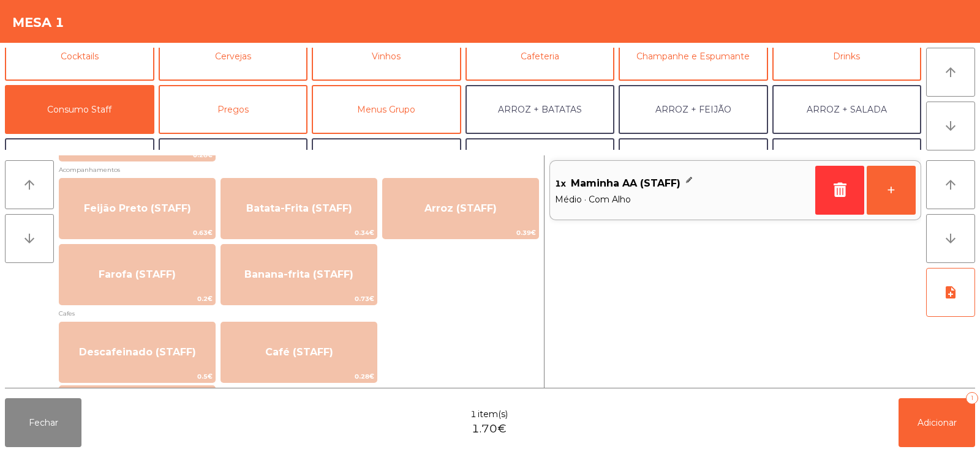
scroll to position [564, 0]
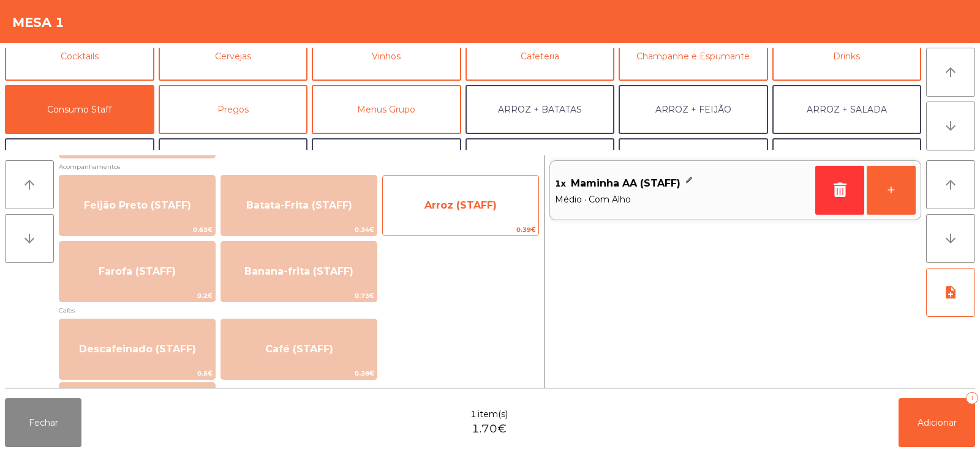
click at [445, 202] on span "Arroz (STAFF)" at bounding box center [460, 206] width 72 height 12
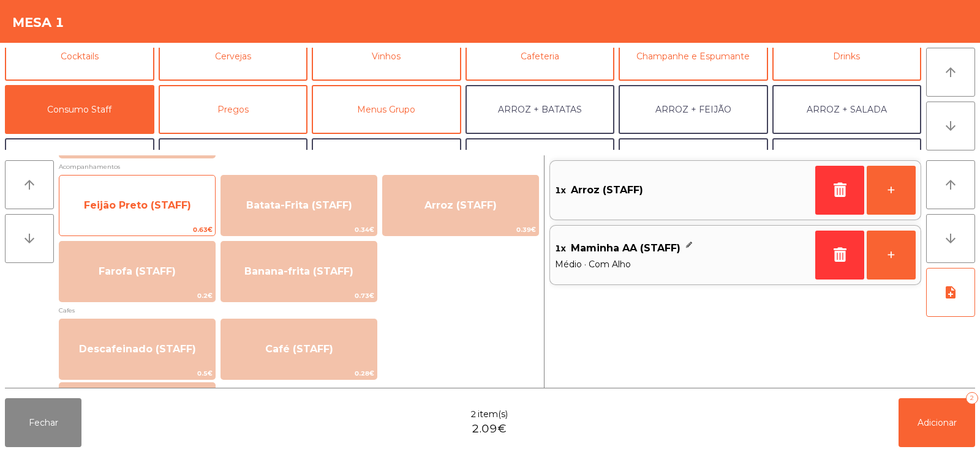
click at [155, 198] on span "Feijão Preto (STAFF)" at bounding box center [137, 205] width 156 height 33
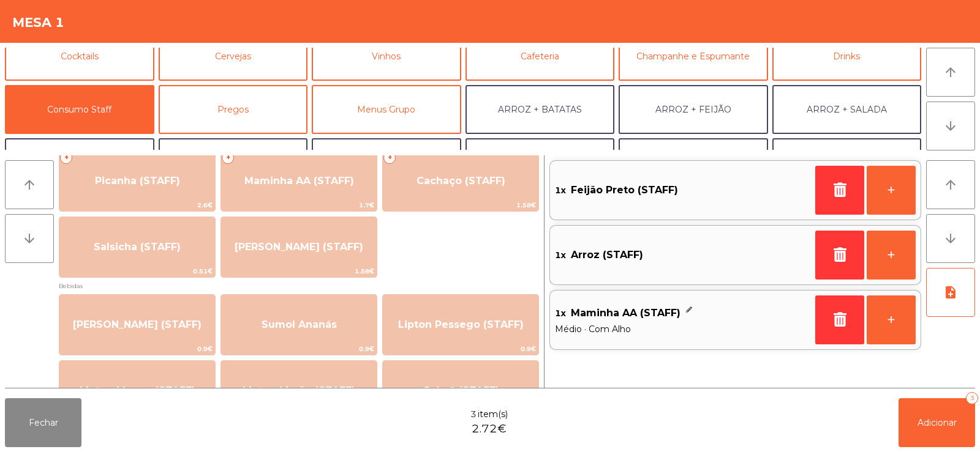
scroll to position [0, 0]
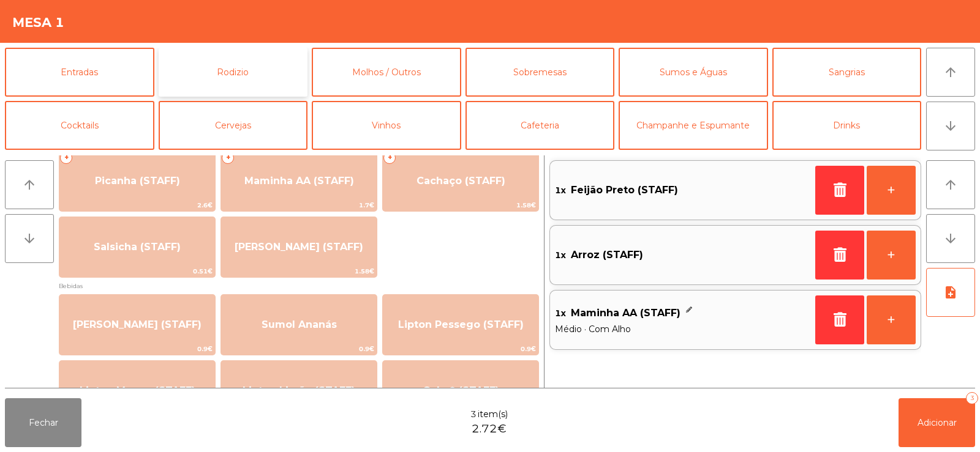
click at [230, 61] on button "Rodizio" at bounding box center [233, 72] width 149 height 49
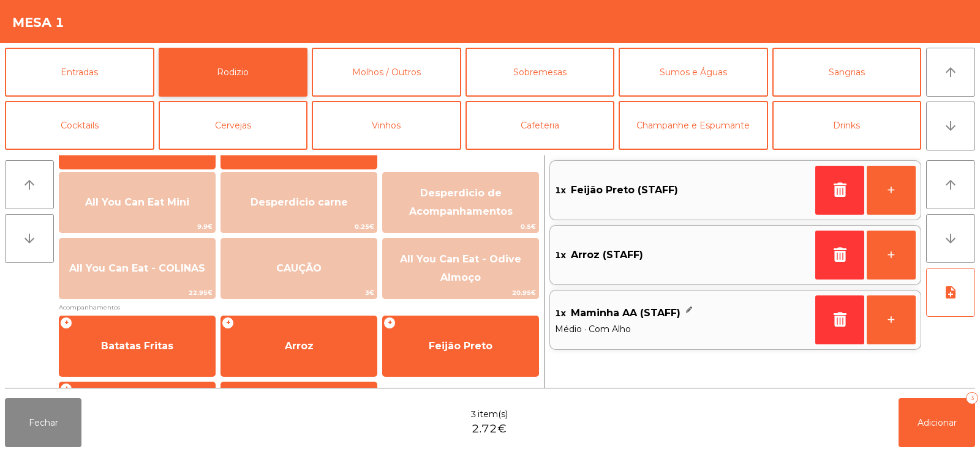
scroll to position [193, 0]
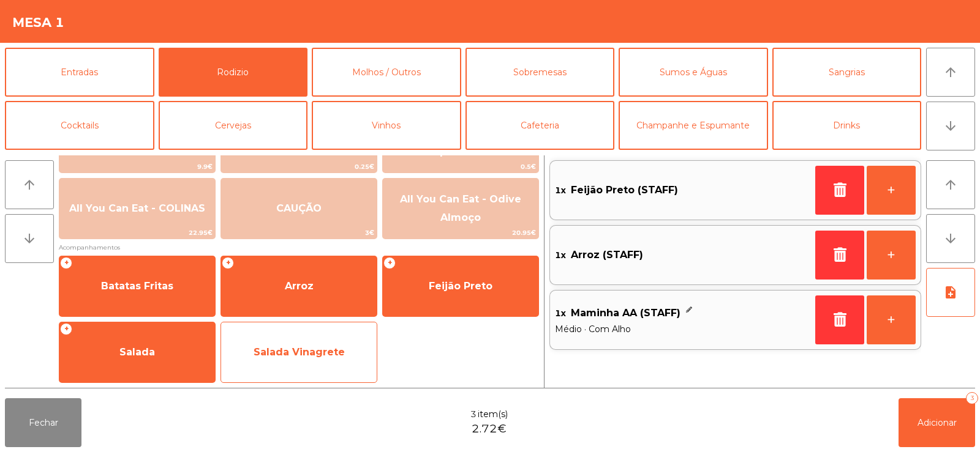
click at [296, 356] on span "Salada Vinagrete" at bounding box center [298, 353] width 91 height 12
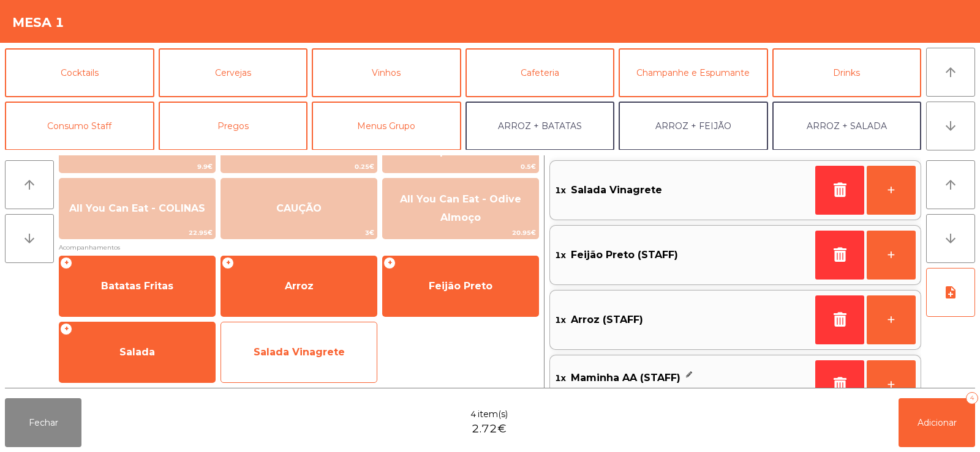
scroll to position [69, 0]
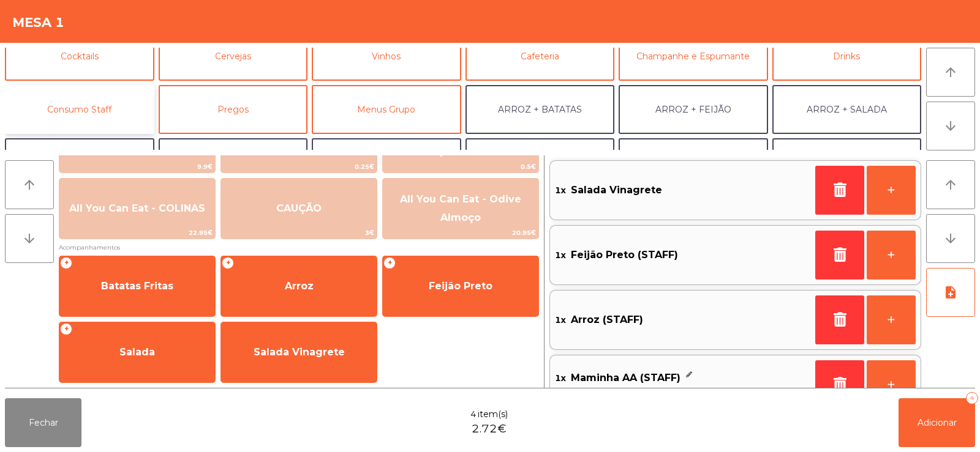
click at [103, 127] on button "Consumo Staff" at bounding box center [79, 109] width 149 height 49
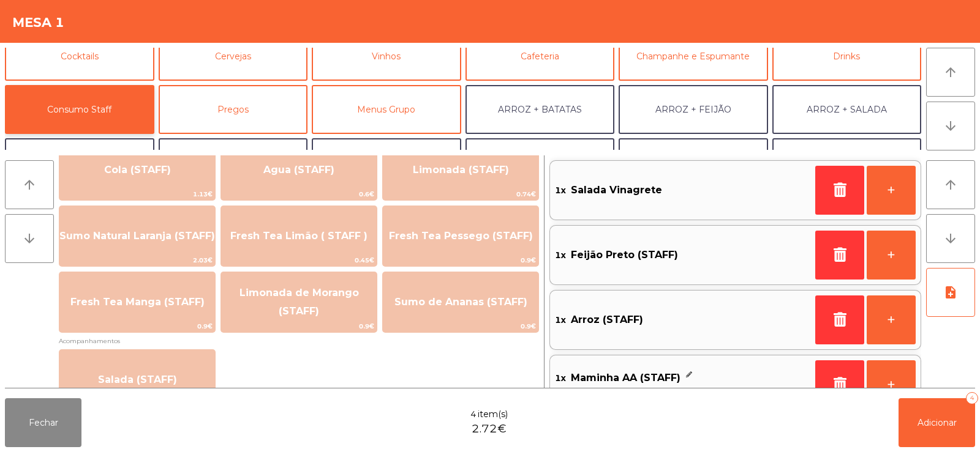
scroll to position [300, 0]
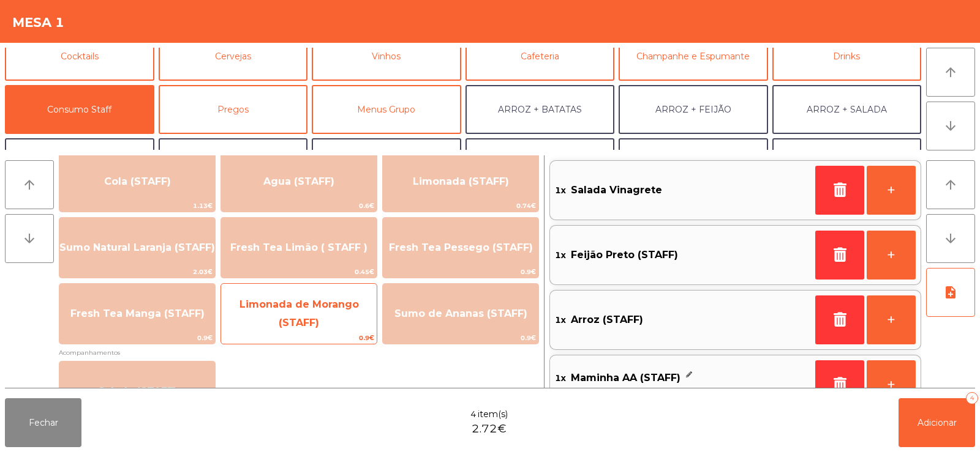
click at [304, 315] on span "Limonada de Morango (STAFF)" at bounding box center [299, 314] width 156 height 52
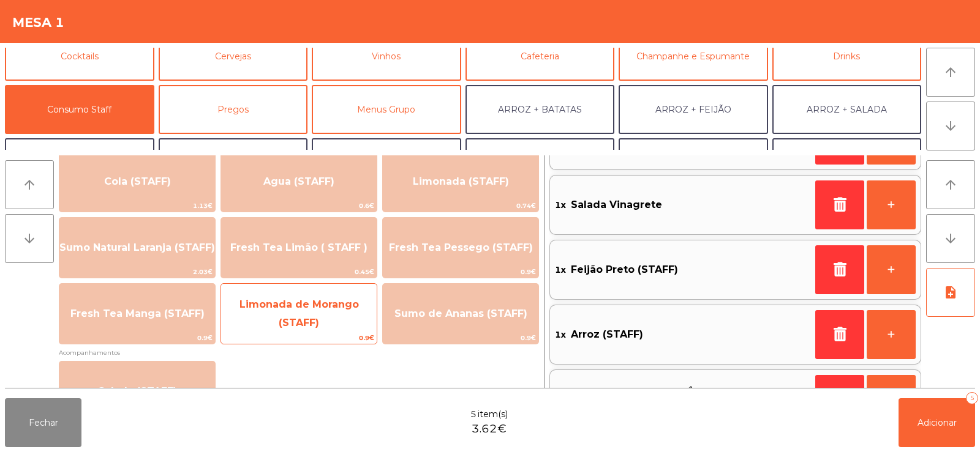
scroll to position [97, 0]
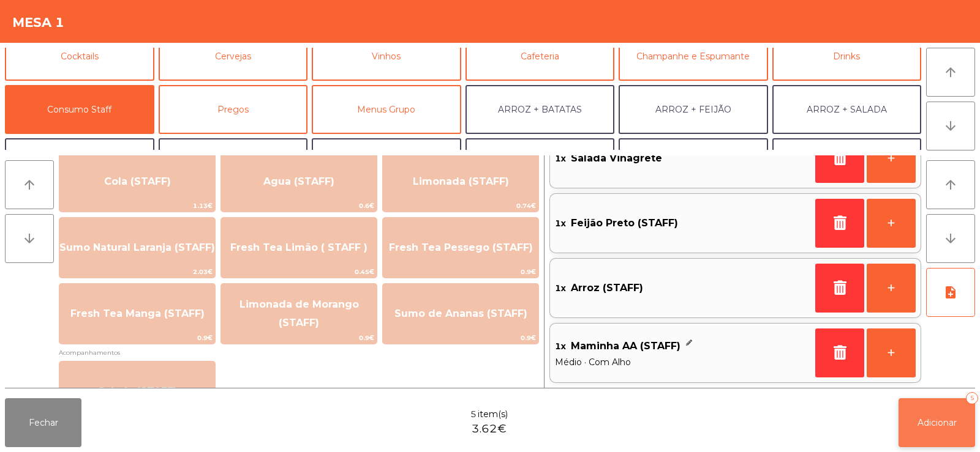
click at [918, 434] on button "Adicionar 5" at bounding box center [936, 423] width 77 height 49
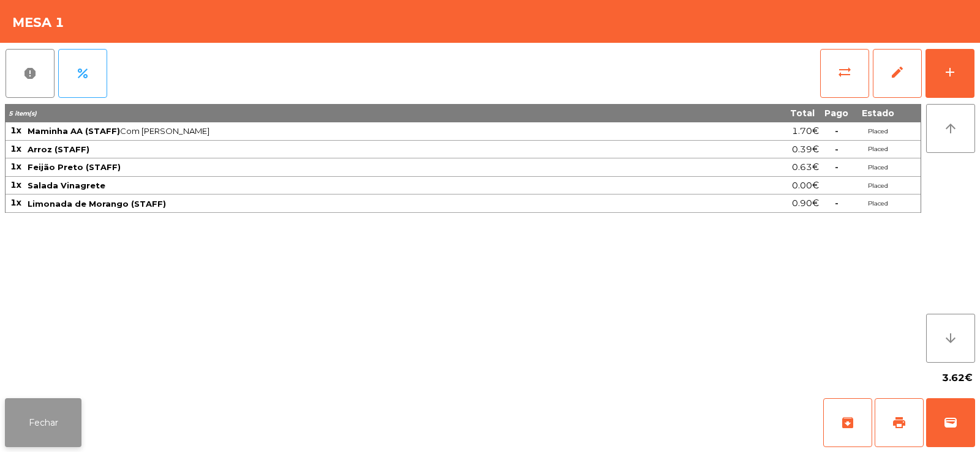
click at [45, 430] on button "Fechar" at bounding box center [43, 423] width 77 height 49
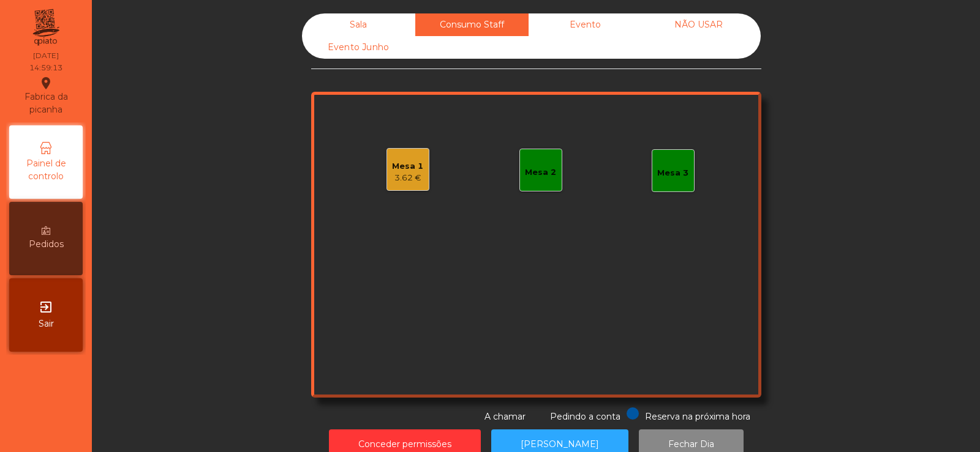
click at [551, 165] on div "Mesa 2" at bounding box center [540, 170] width 43 height 43
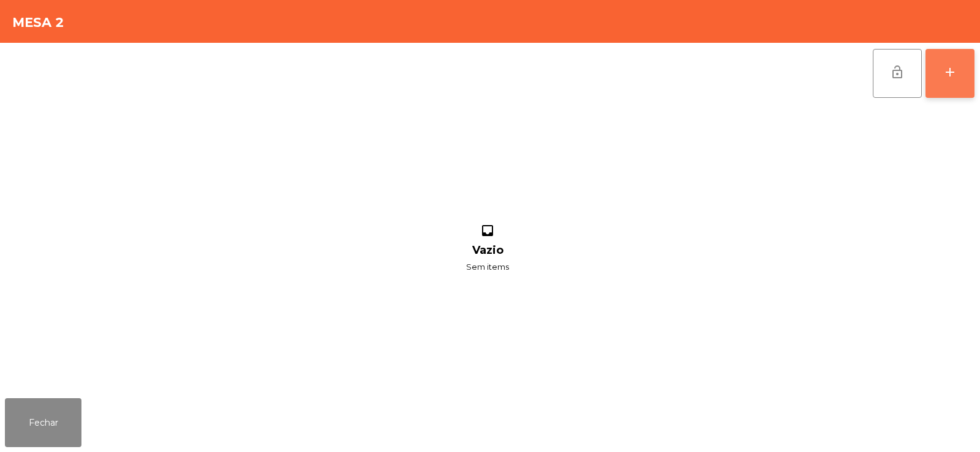
click at [960, 57] on button "add" at bounding box center [949, 73] width 49 height 49
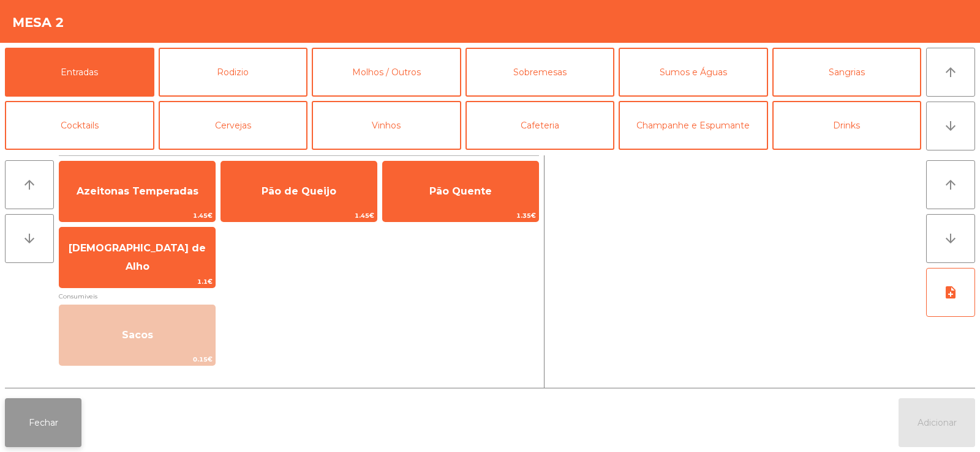
click at [29, 412] on button "Fechar" at bounding box center [43, 423] width 77 height 49
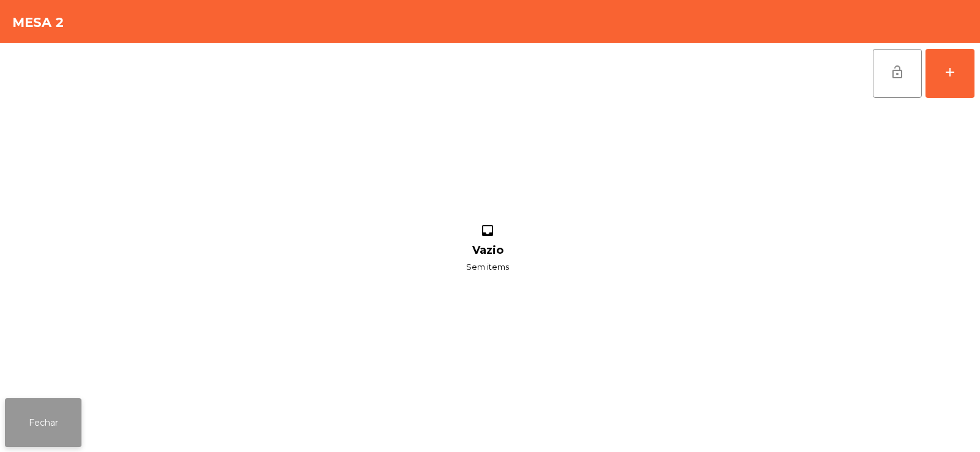
click at [42, 435] on button "Fechar" at bounding box center [43, 423] width 77 height 49
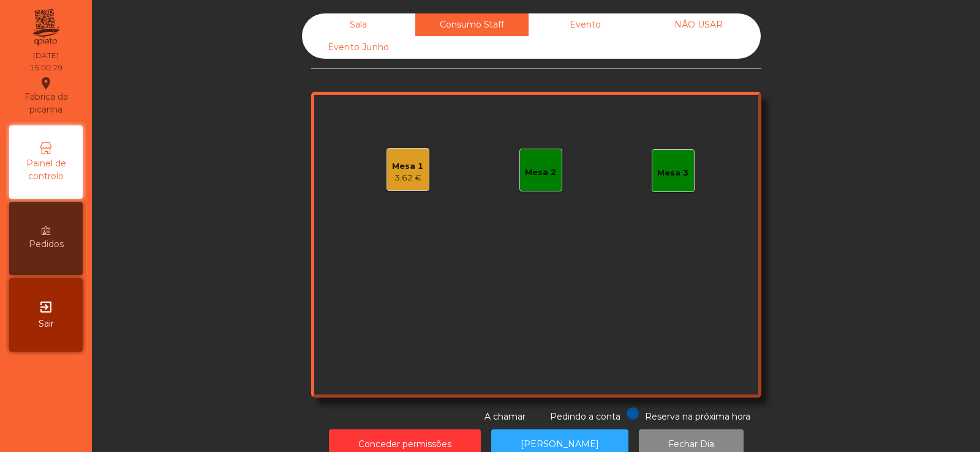
click at [356, 24] on div "Sala" at bounding box center [358, 24] width 113 height 23
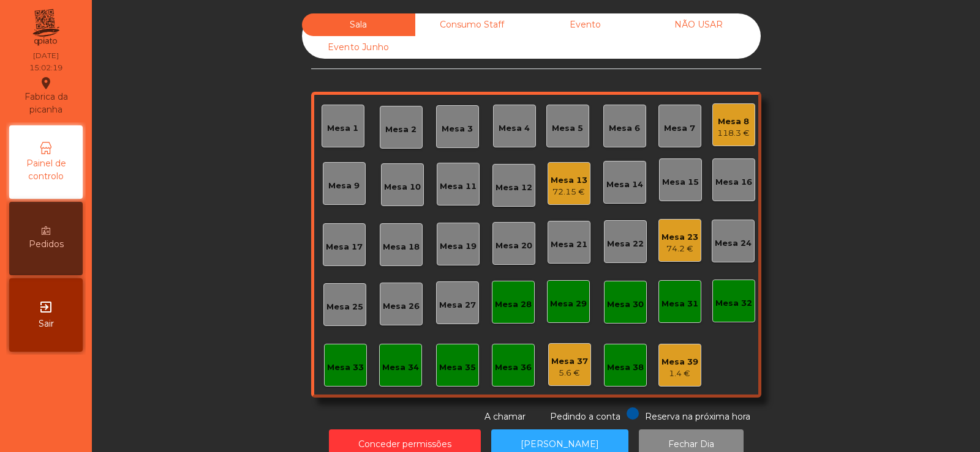
click at [555, 193] on div "72.15 €" at bounding box center [568, 192] width 37 height 12
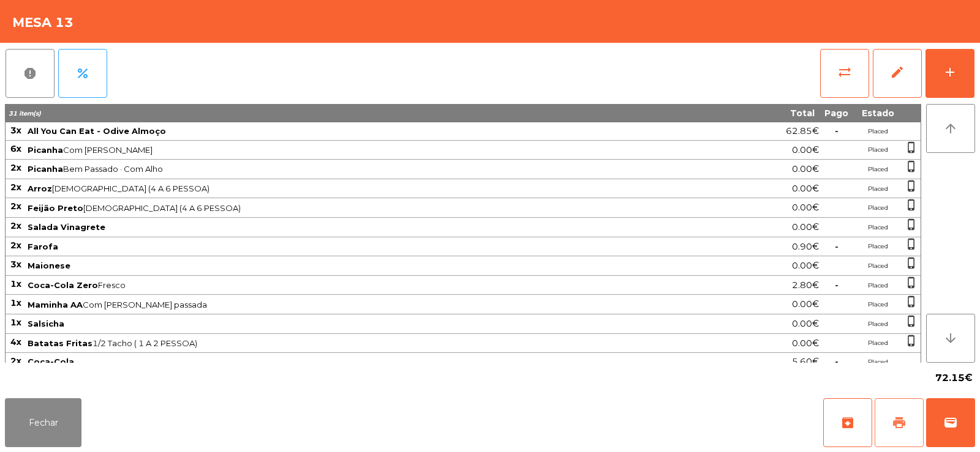
click at [899, 425] on span "print" at bounding box center [898, 423] width 15 height 15
click at [955, 73] on div "add" at bounding box center [949, 72] width 15 height 15
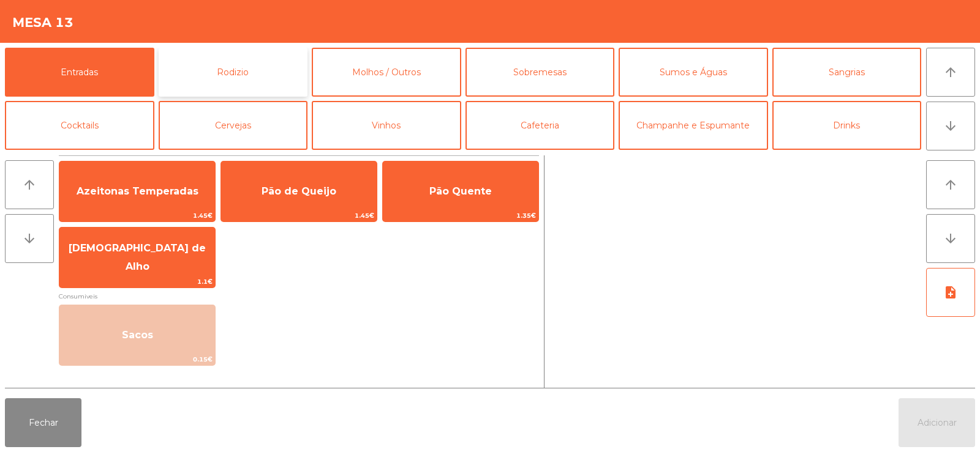
click at [239, 57] on button "Rodizio" at bounding box center [233, 72] width 149 height 49
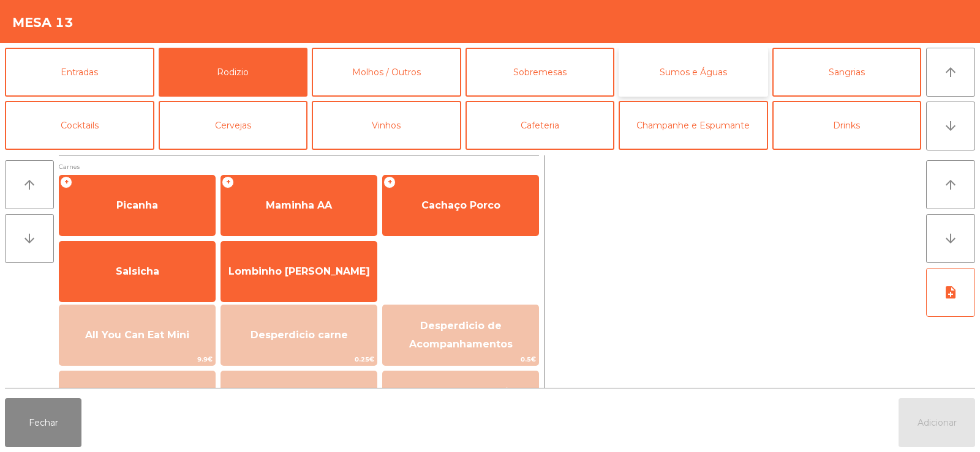
click at [685, 78] on button "Sumos e Águas" at bounding box center [692, 72] width 149 height 49
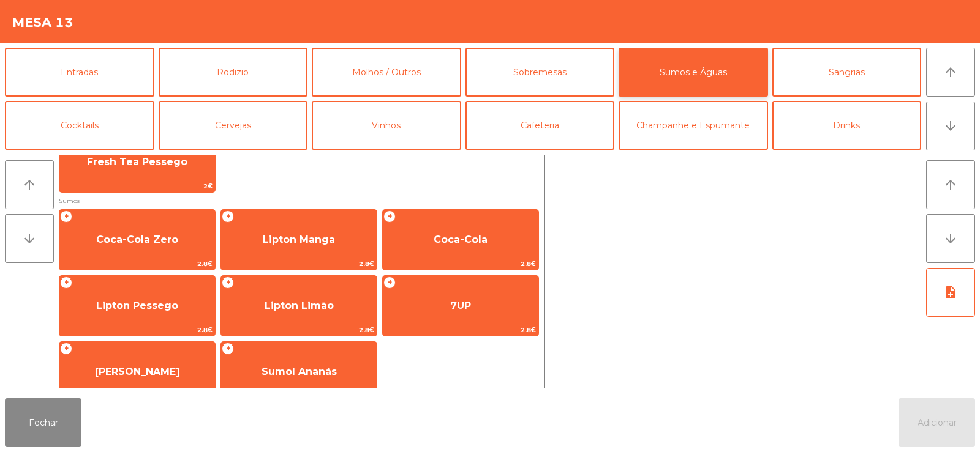
scroll to position [165, 0]
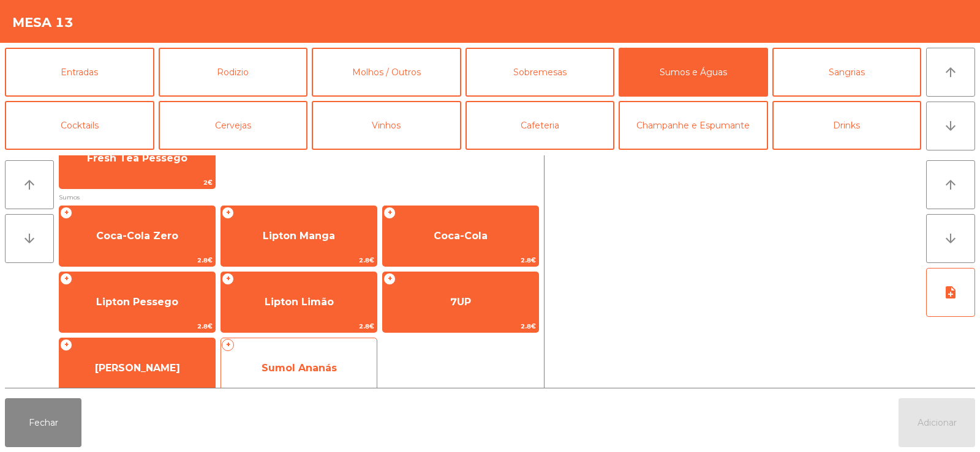
click at [311, 347] on div "+ Sumol Ananás 2.8€" at bounding box center [298, 368] width 157 height 61
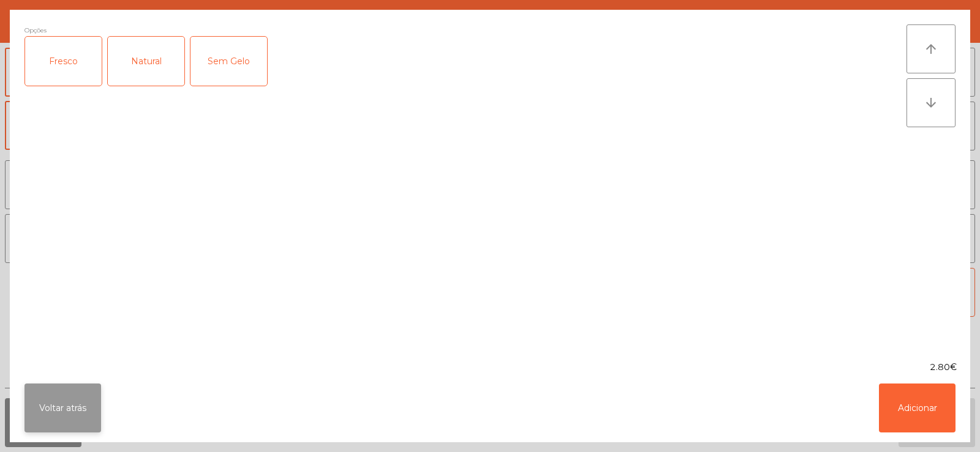
click at [66, 414] on button "Voltar atrás" at bounding box center [62, 408] width 77 height 49
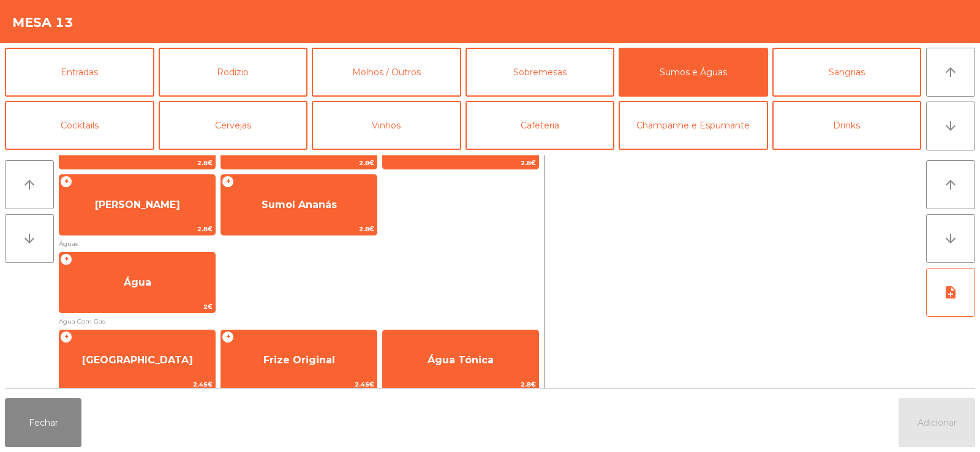
scroll to position [403, 0]
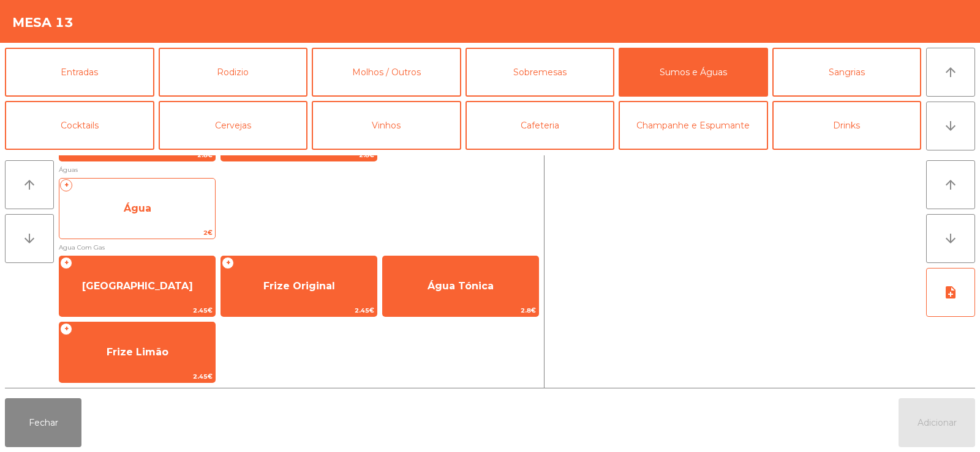
click at [140, 216] on span "Água" at bounding box center [137, 208] width 156 height 33
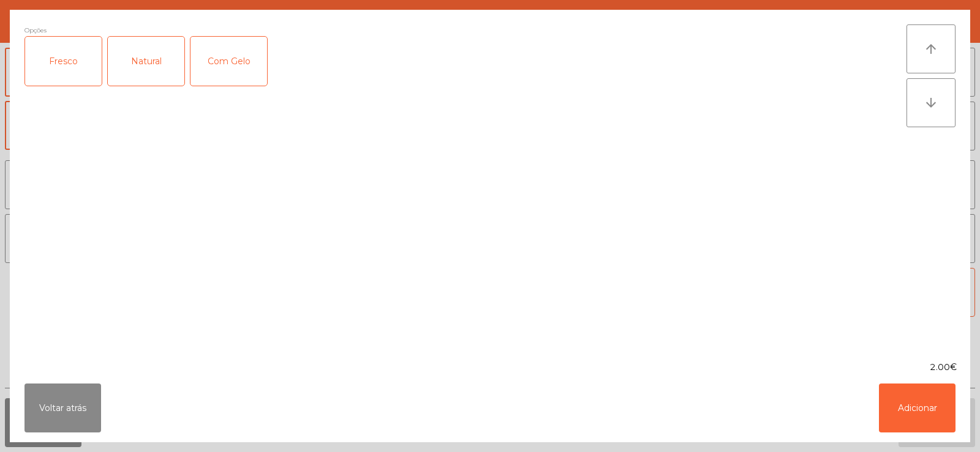
click at [67, 64] on div "Fresco" at bounding box center [63, 61] width 77 height 49
click at [926, 410] on button "Adicionar" at bounding box center [917, 408] width 77 height 49
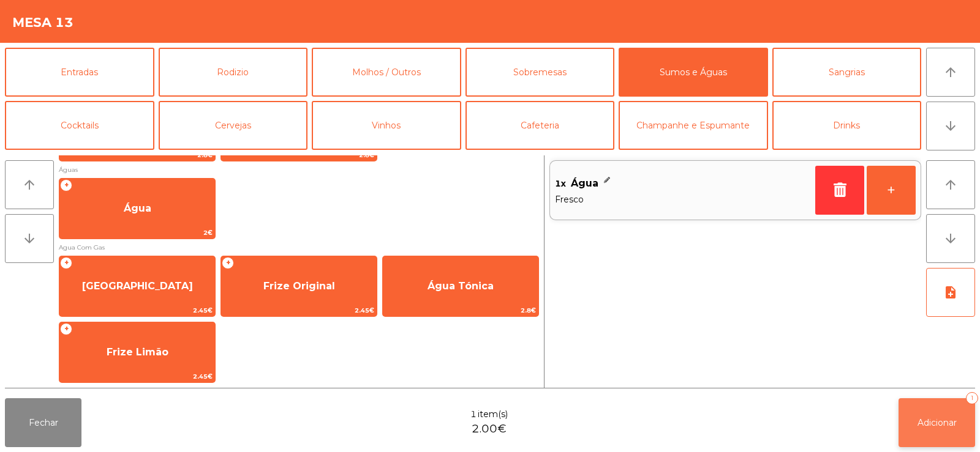
click at [938, 424] on span "Adicionar" at bounding box center [936, 423] width 39 height 11
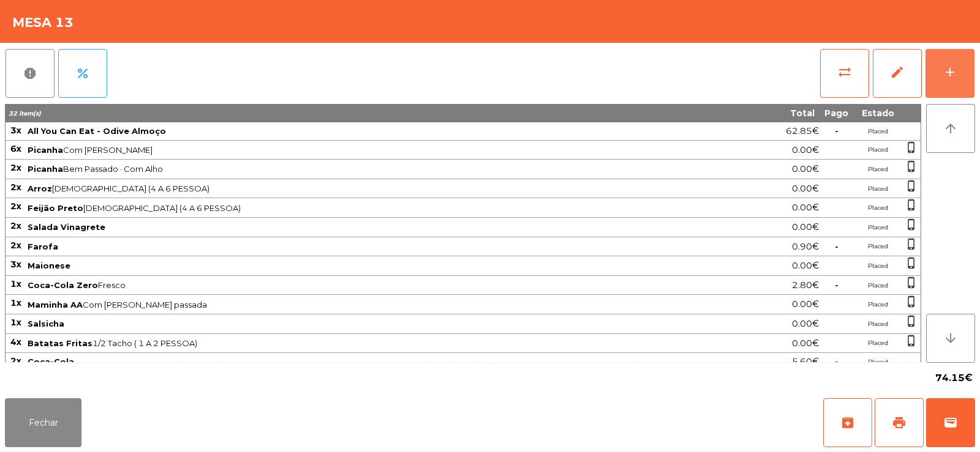
scroll to position [27, 0]
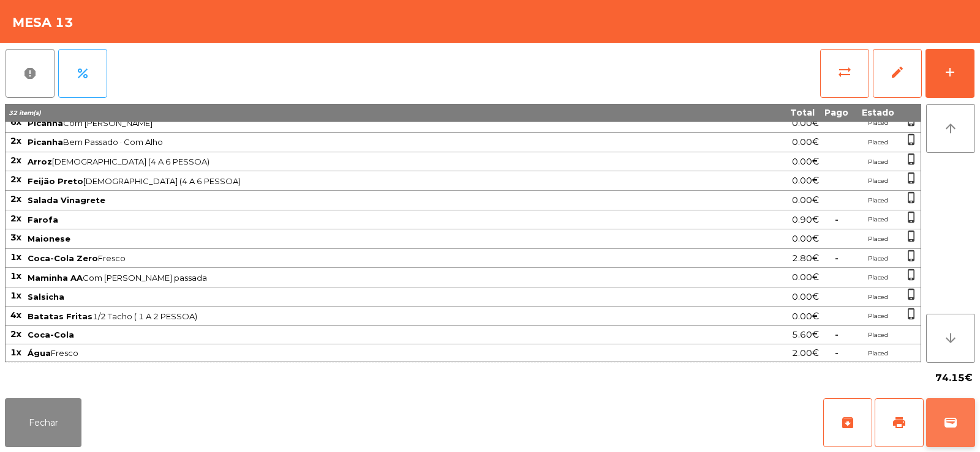
click at [948, 429] on span "wallet" at bounding box center [950, 423] width 15 height 15
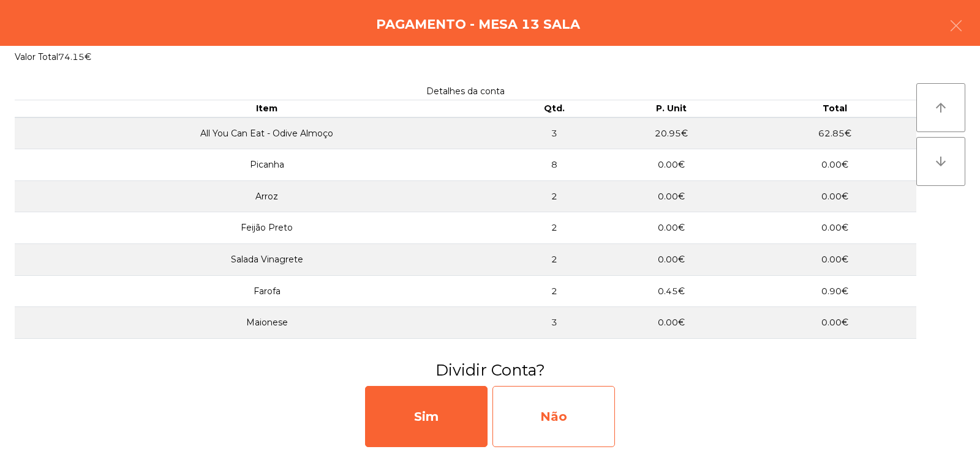
click at [544, 413] on div "Não" at bounding box center [553, 416] width 122 height 61
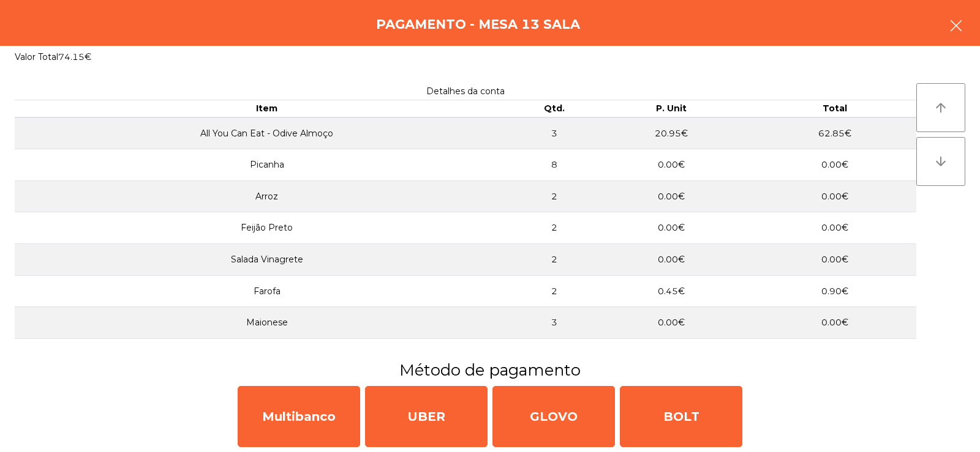
click at [960, 32] on icon "button" at bounding box center [955, 25] width 15 height 15
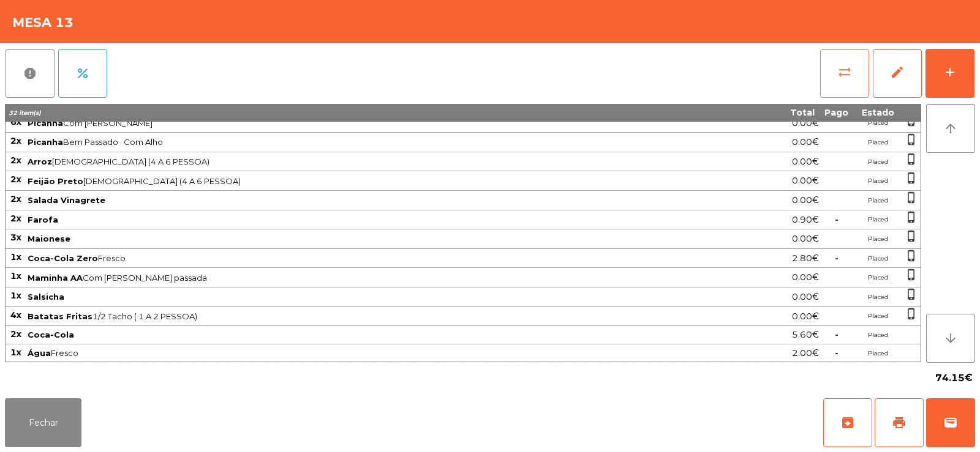
click at [846, 69] on span "sync_alt" at bounding box center [844, 72] width 15 height 15
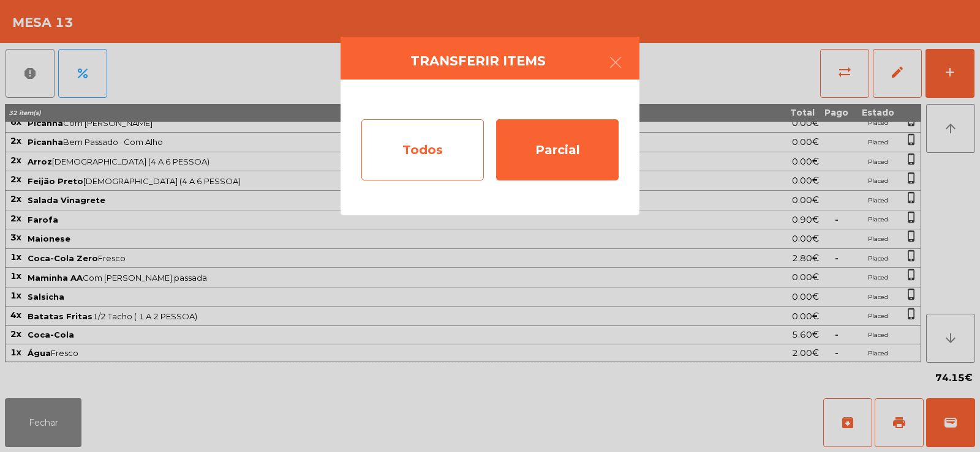
click at [432, 159] on div "Todos" at bounding box center [422, 149] width 122 height 61
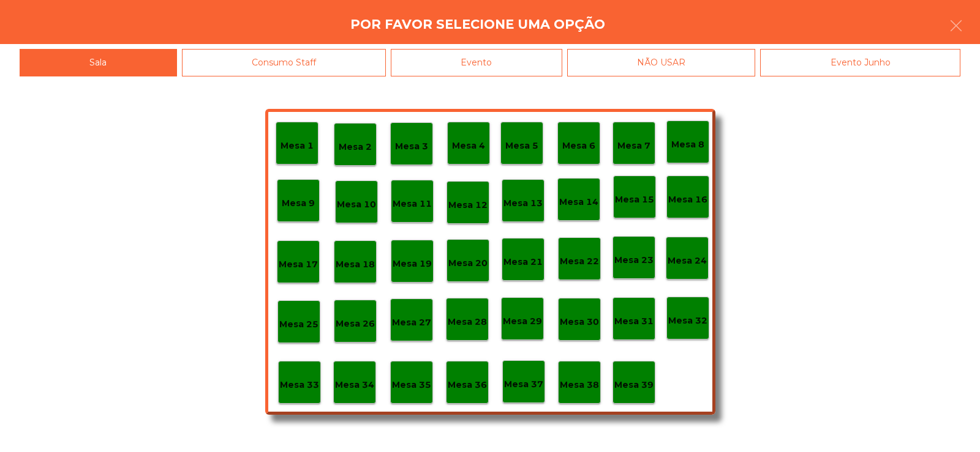
click at [489, 58] on div "Evento" at bounding box center [476, 63] width 171 height 28
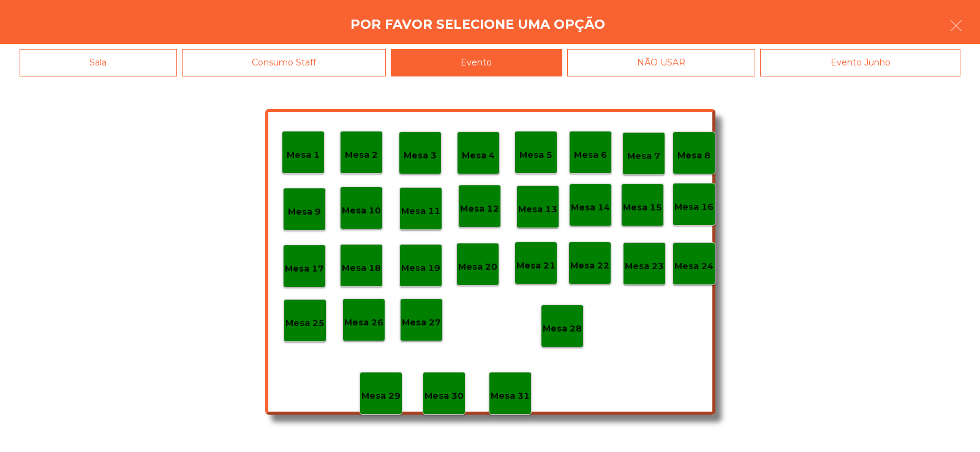
click at [558, 327] on p "Mesa 28" at bounding box center [561, 329] width 39 height 14
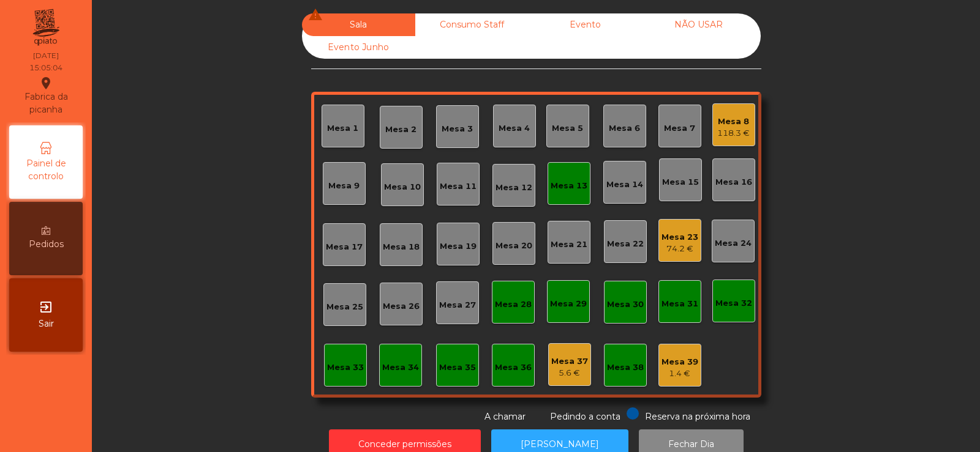
scroll to position [30, 0]
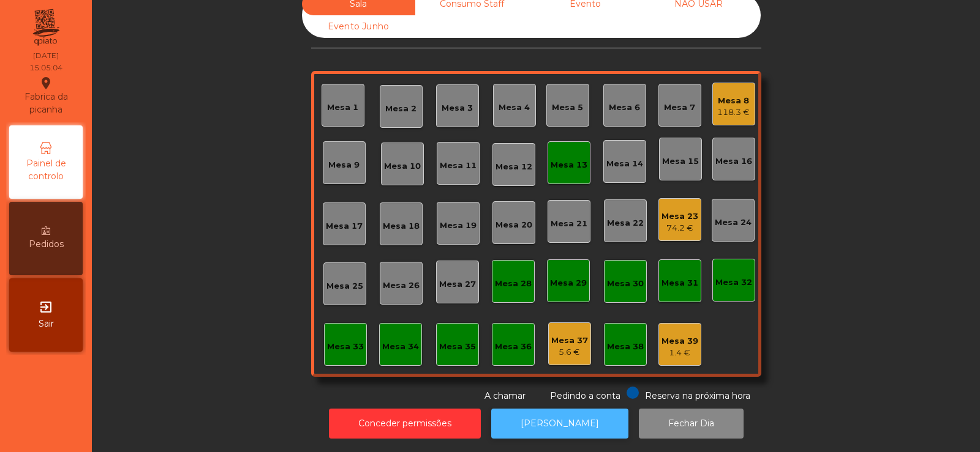
click at [531, 411] on button "[PERSON_NAME]" at bounding box center [559, 424] width 137 height 30
click at [721, 90] on div "Mesa 8 118.3 €" at bounding box center [733, 104] width 32 height 29
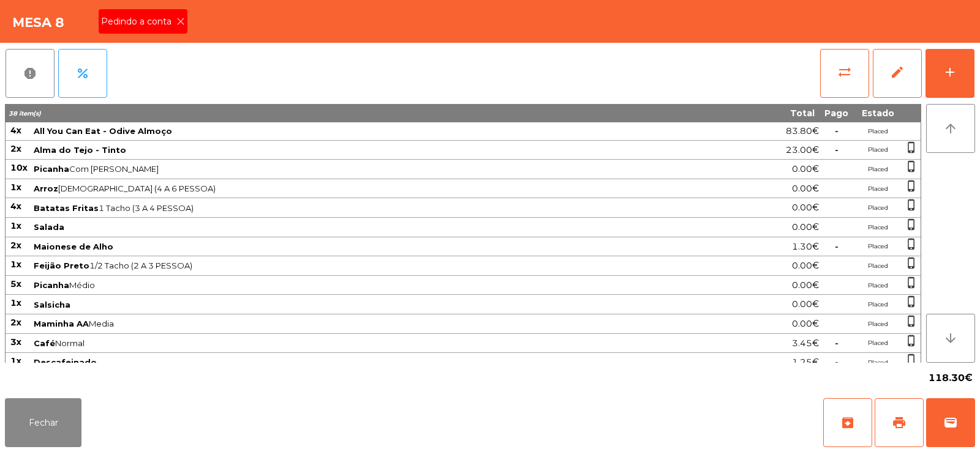
click at [182, 23] on icon at bounding box center [180, 21] width 9 height 9
click at [896, 421] on span "print" at bounding box center [898, 423] width 15 height 15
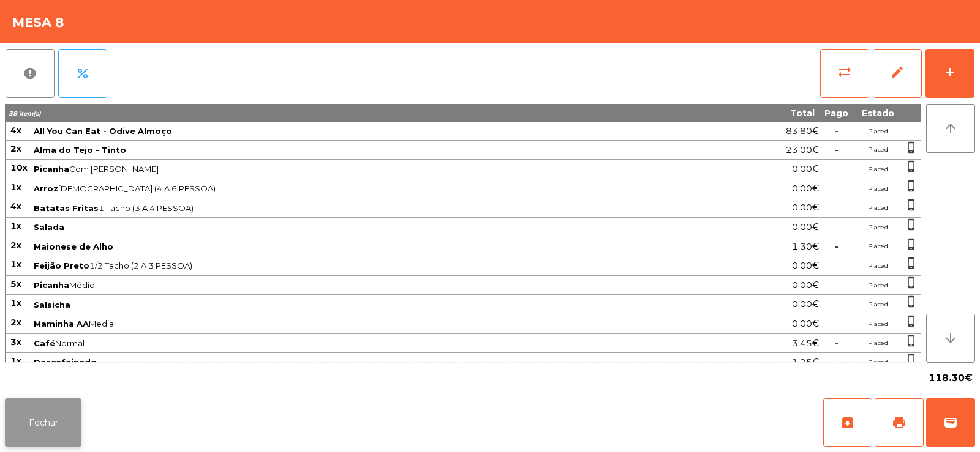
click at [30, 403] on button "Fechar" at bounding box center [43, 423] width 77 height 49
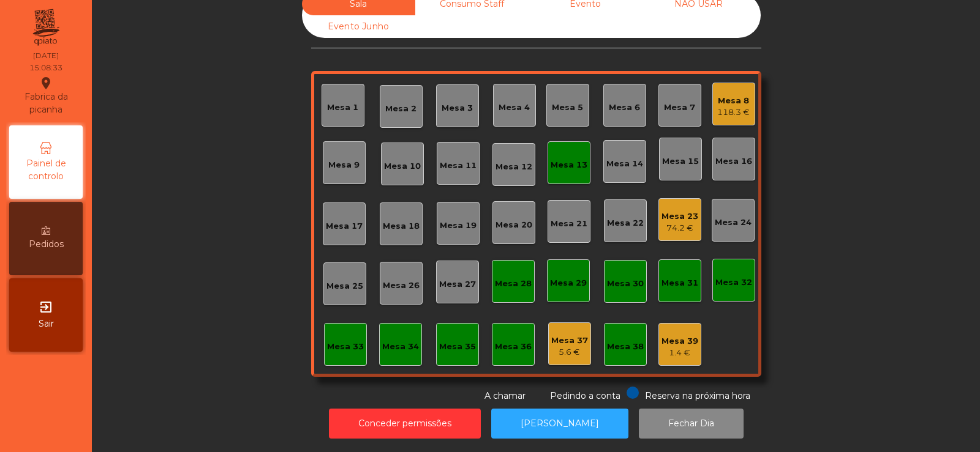
click at [731, 97] on div "Mesa 8" at bounding box center [733, 101] width 32 height 12
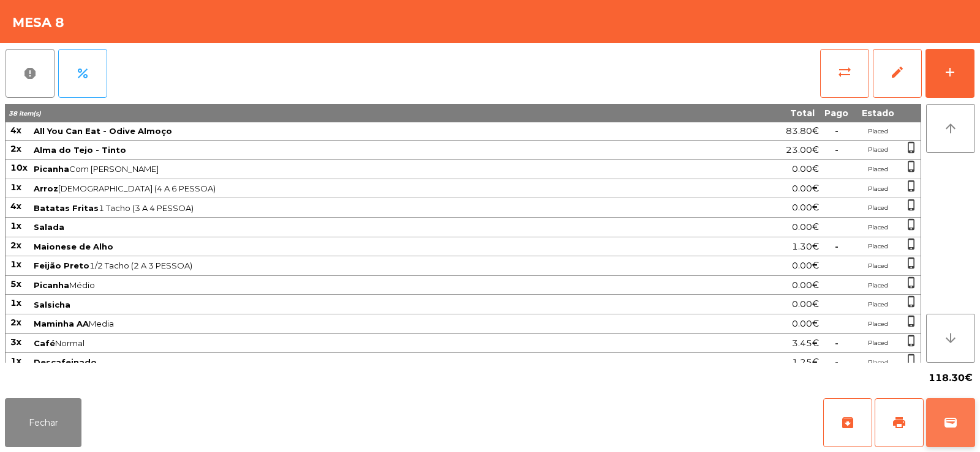
click at [955, 435] on button "wallet" at bounding box center [950, 423] width 49 height 49
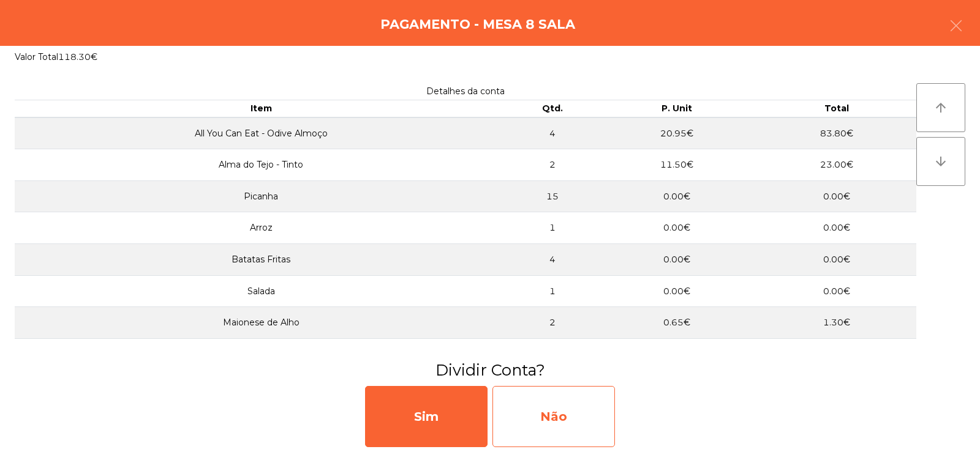
click at [566, 414] on div "Não" at bounding box center [553, 416] width 122 height 61
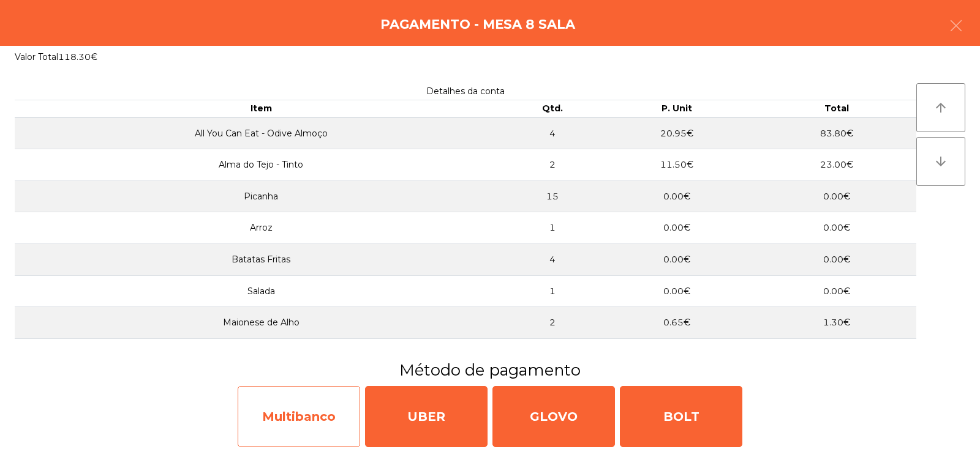
click at [302, 417] on div "Multibanco" at bounding box center [299, 416] width 122 height 61
select select "**"
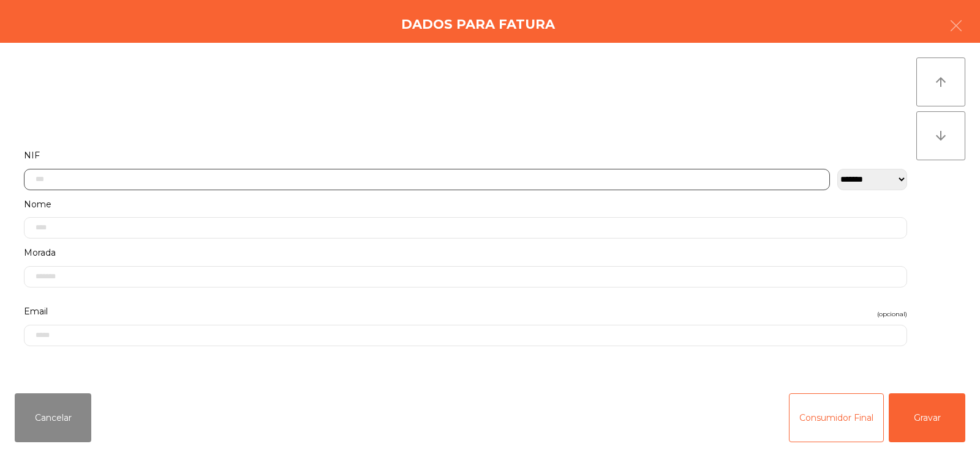
click at [126, 176] on input "text" at bounding box center [427, 179] width 806 height 21
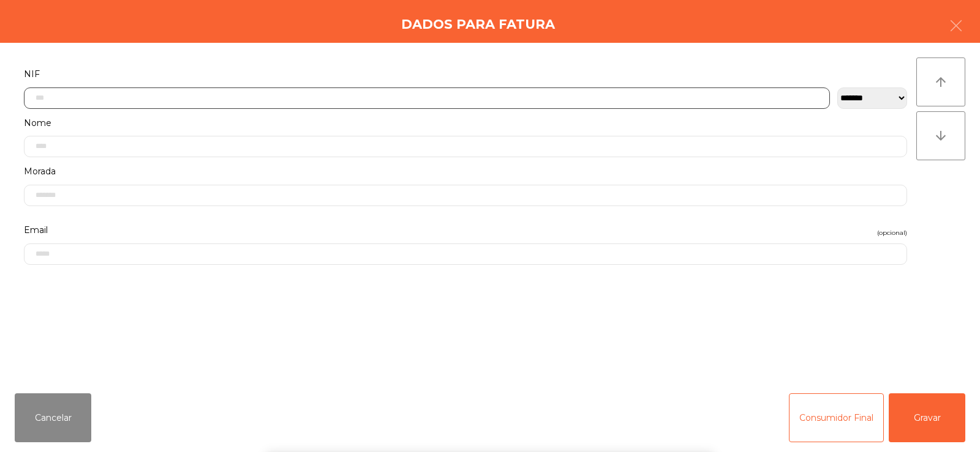
scroll to position [89, 0]
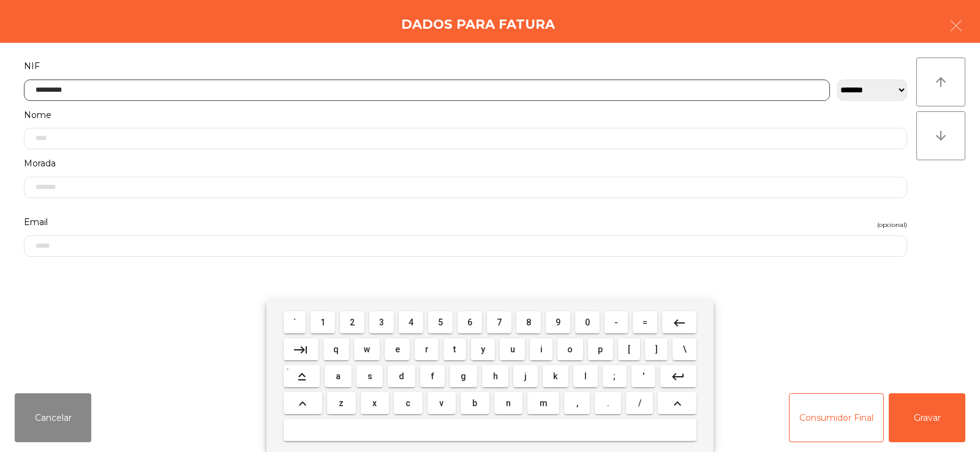
type input "*********"
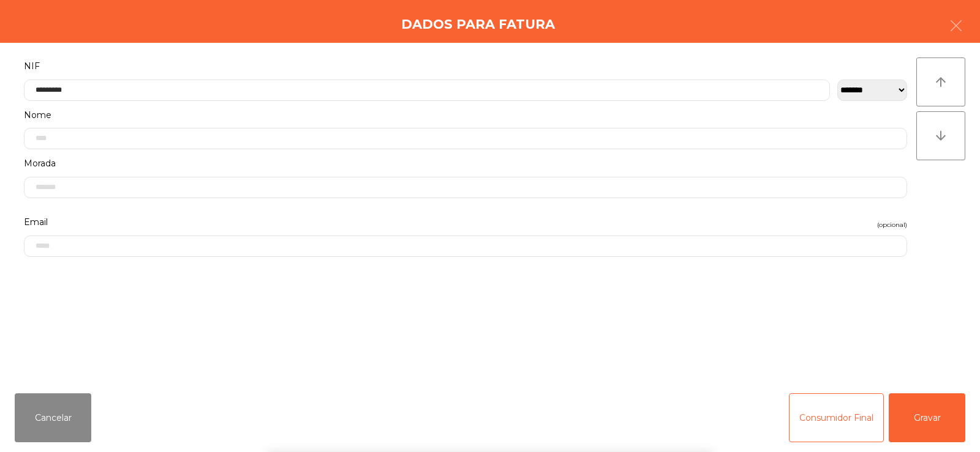
click at [957, 231] on div "**********" at bounding box center [490, 213] width 980 height 341
click at [933, 419] on button "Gravar" at bounding box center [926, 418] width 77 height 49
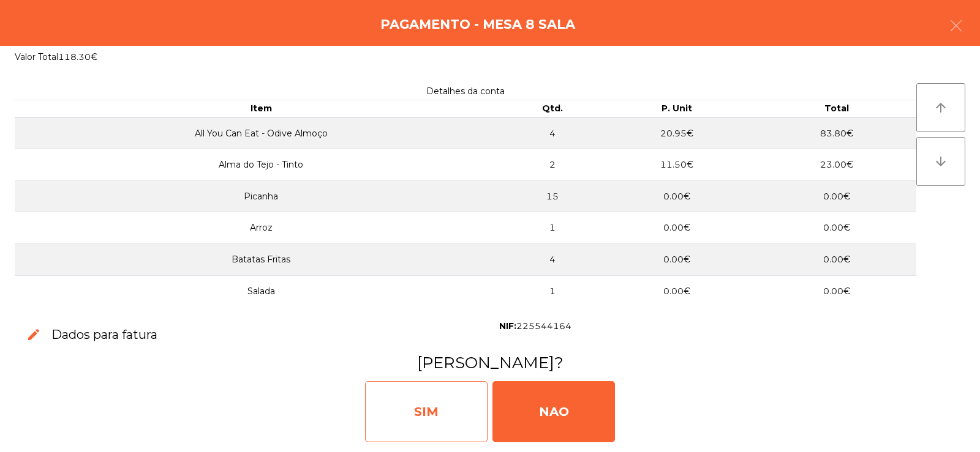
click at [438, 413] on div "SIM" at bounding box center [426, 411] width 122 height 61
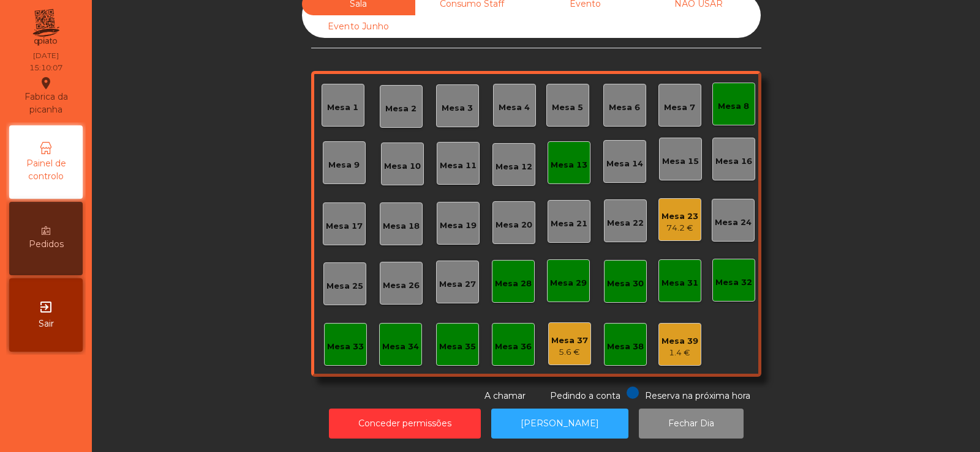
click at [726, 96] on div "Mesa 8" at bounding box center [733, 104] width 31 height 17
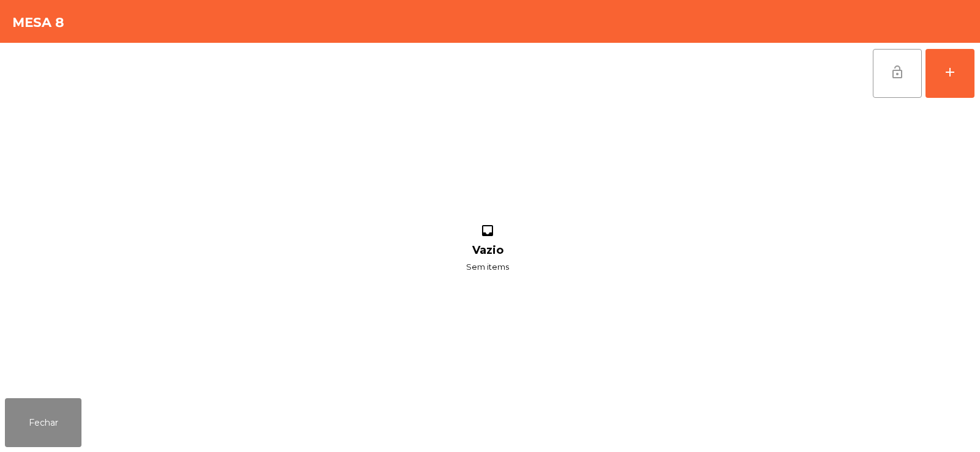
click at [891, 80] on button "lock_open" at bounding box center [896, 73] width 49 height 49
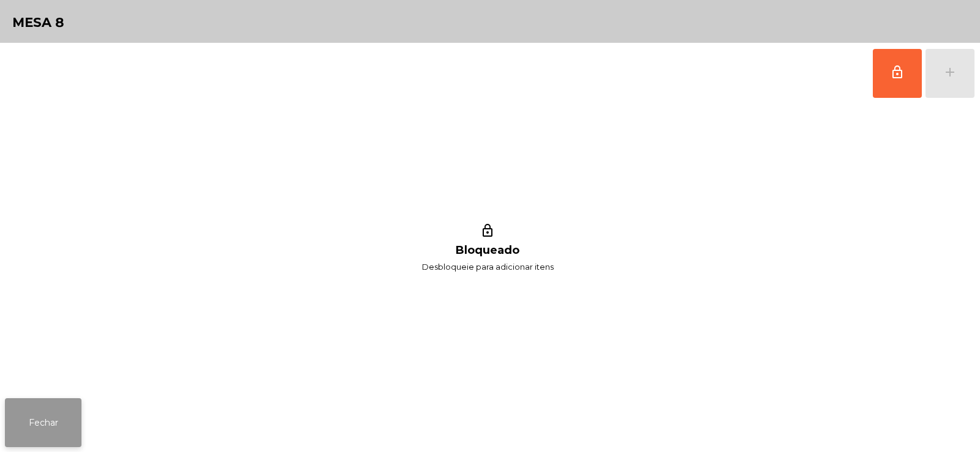
click at [51, 435] on button "Fechar" at bounding box center [43, 423] width 77 height 49
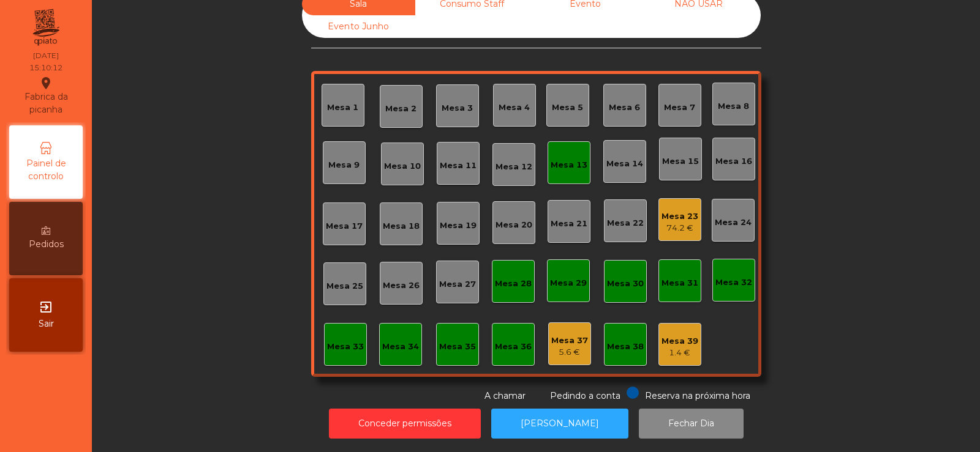
click at [676, 222] on div "74.2 €" at bounding box center [679, 228] width 37 height 12
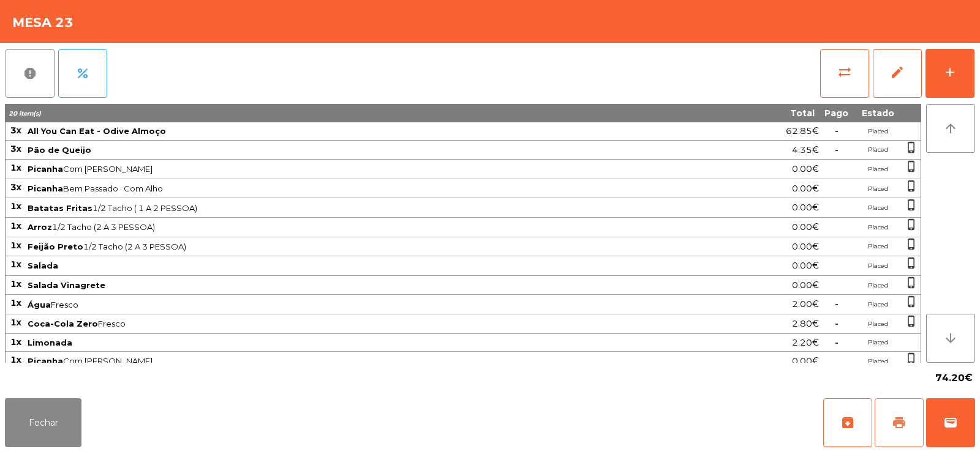
click at [895, 421] on span "print" at bounding box center [898, 423] width 15 height 15
click at [901, 426] on span "print" at bounding box center [898, 423] width 15 height 15
click at [189, 21] on icon at bounding box center [190, 21] width 9 height 9
click at [48, 414] on button "Fechar" at bounding box center [43, 423] width 77 height 49
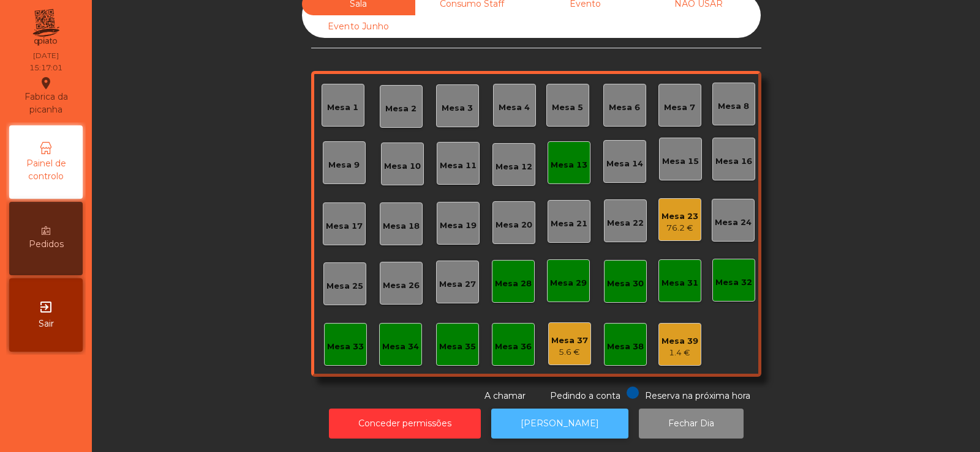
click at [573, 426] on button "[PERSON_NAME]" at bounding box center [559, 424] width 137 height 30
click at [670, 211] on div "Mesa 23" at bounding box center [679, 217] width 37 height 12
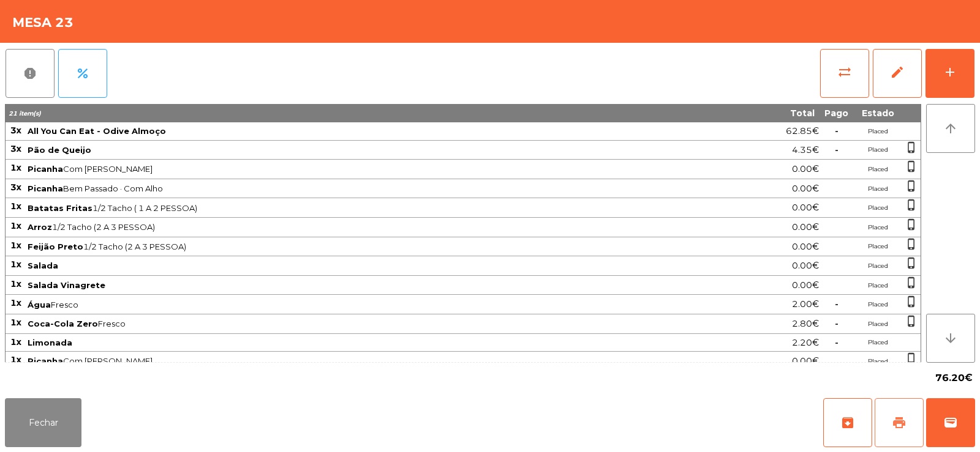
click at [900, 422] on span "print" at bounding box center [898, 423] width 15 height 15
click at [838, 79] on span "sync_alt" at bounding box center [844, 72] width 15 height 15
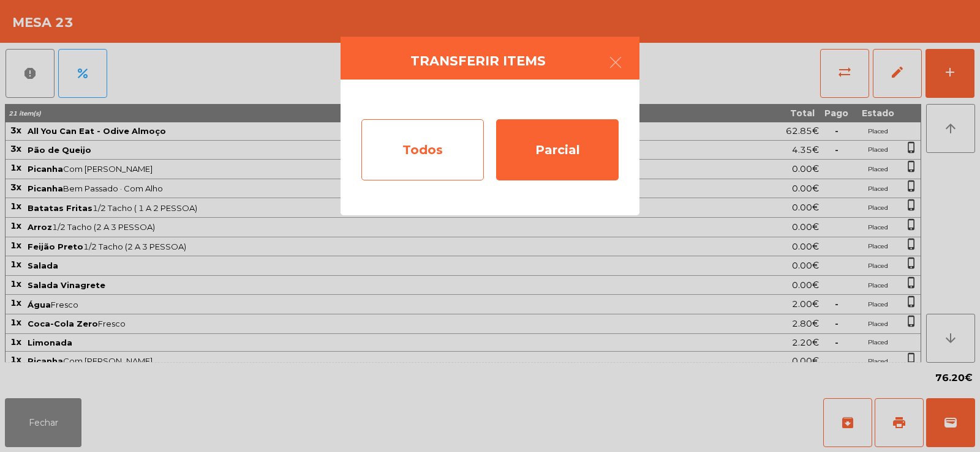
click at [423, 161] on div "Todos" at bounding box center [422, 149] width 122 height 61
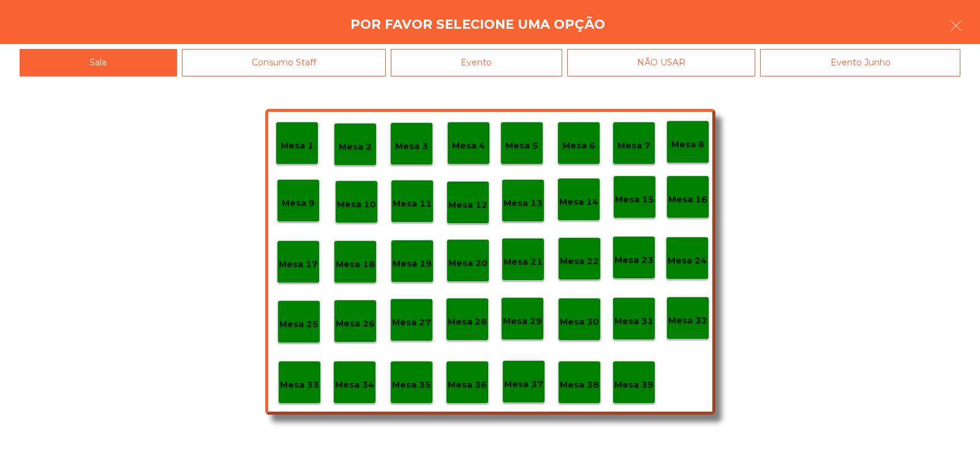
click at [487, 74] on div "Evento" at bounding box center [476, 63] width 171 height 28
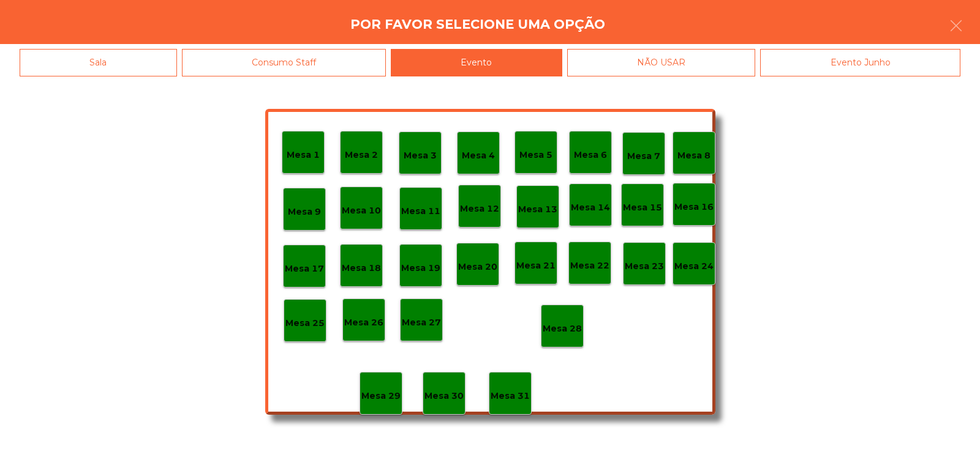
click at [564, 324] on p "Mesa 28" at bounding box center [561, 329] width 39 height 14
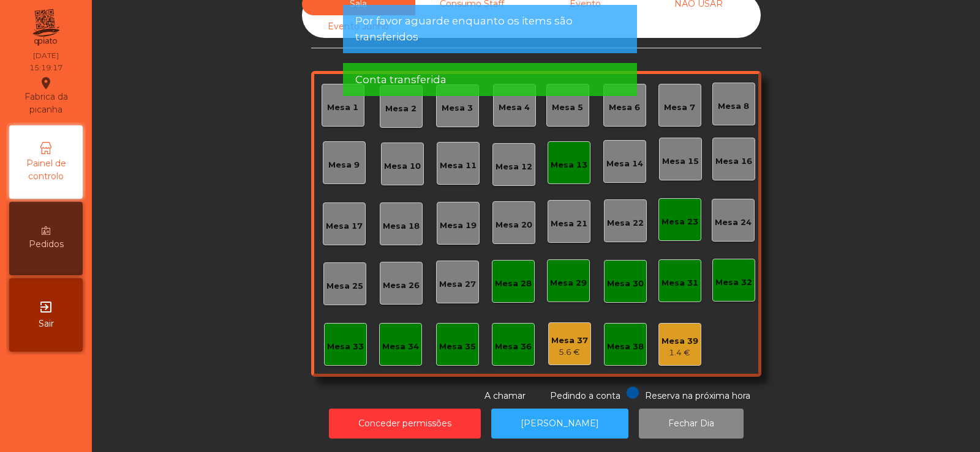
click at [681, 216] on div "Mesa 23" at bounding box center [679, 222] width 37 height 12
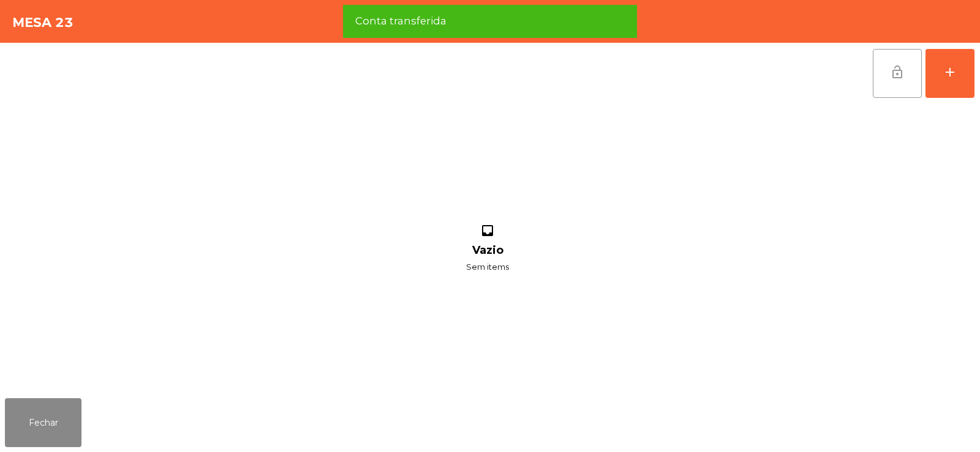
click at [900, 69] on span "lock_open" at bounding box center [897, 72] width 15 height 15
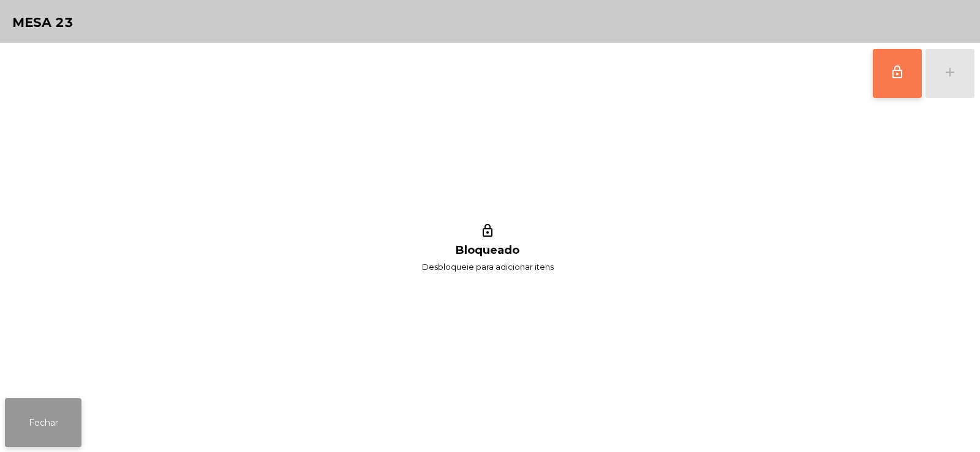
click at [47, 416] on button "Fechar" at bounding box center [43, 423] width 77 height 49
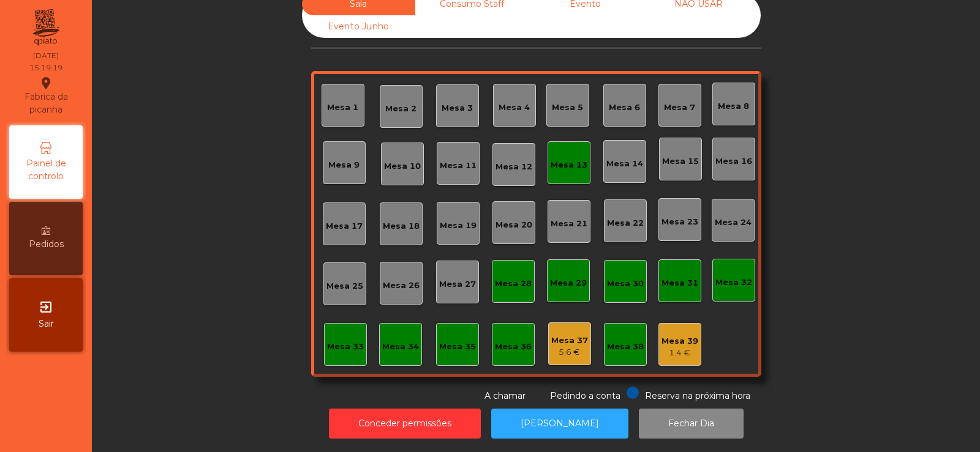
click at [584, 149] on div "Mesa 13" at bounding box center [568, 162] width 43 height 43
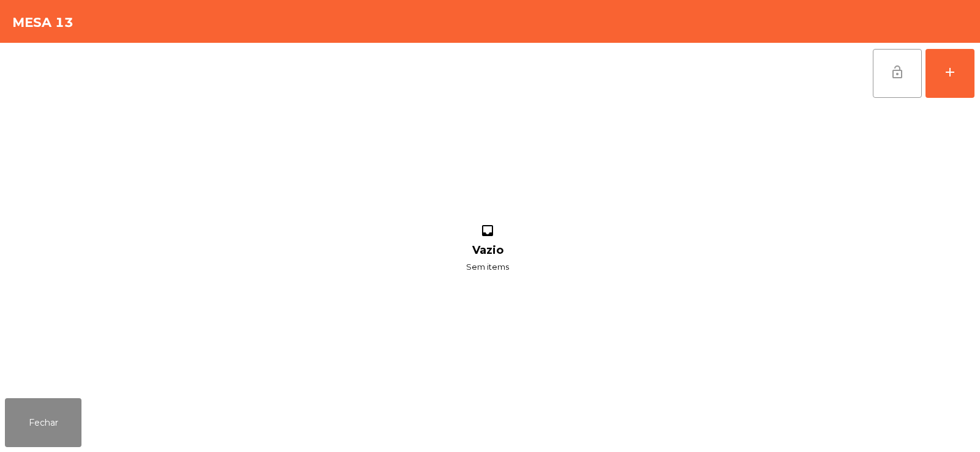
click at [895, 83] on button "lock_open" at bounding box center [896, 73] width 49 height 49
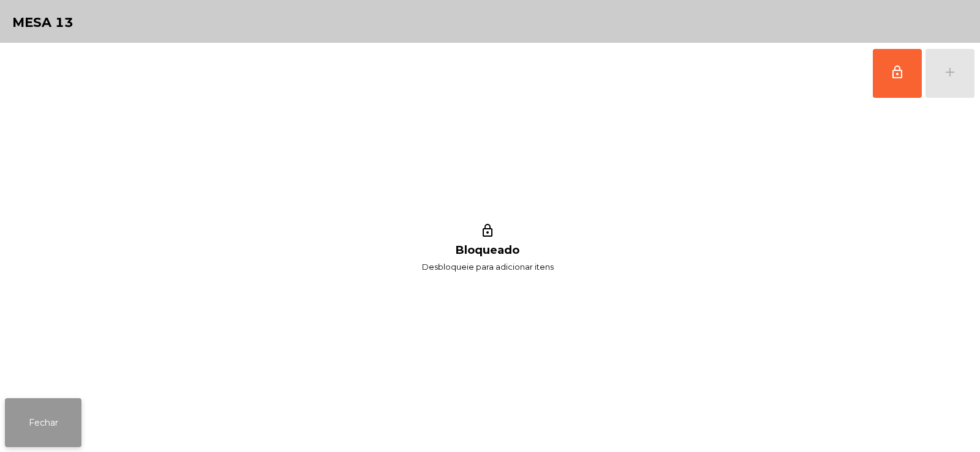
click at [42, 416] on button "Fechar" at bounding box center [43, 423] width 77 height 49
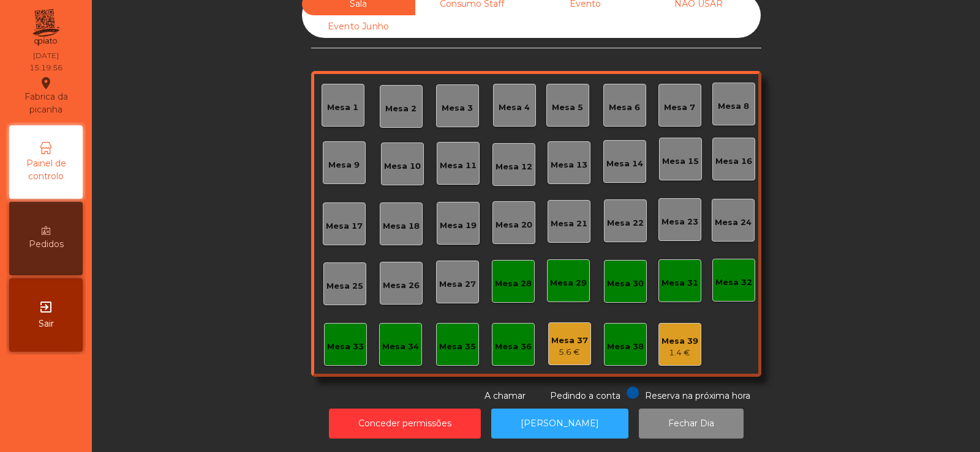
scroll to position [0, 0]
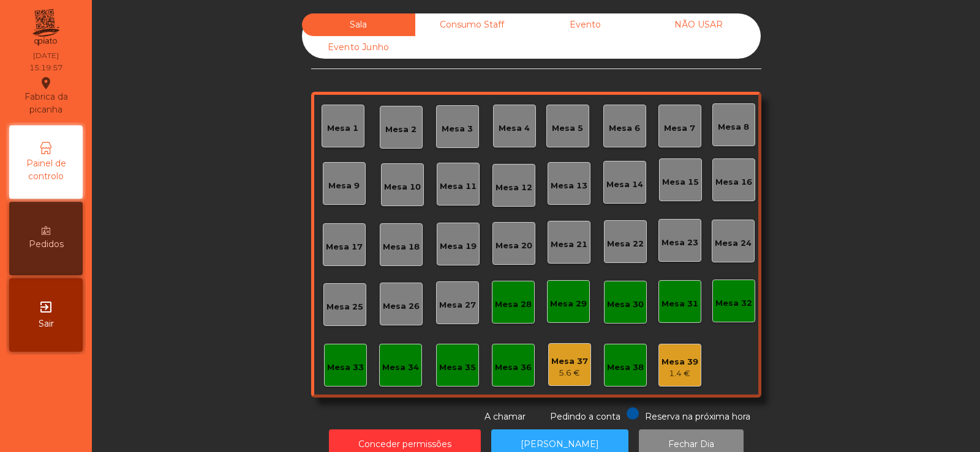
click at [481, 32] on div "Consumo Staff" at bounding box center [471, 24] width 113 height 23
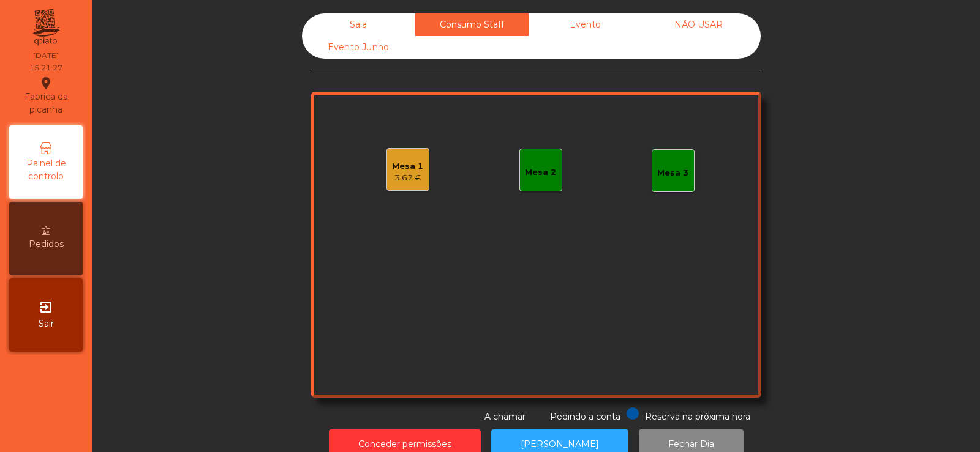
click at [386, 183] on div "Mesa 1 3.62 €" at bounding box center [407, 169] width 43 height 43
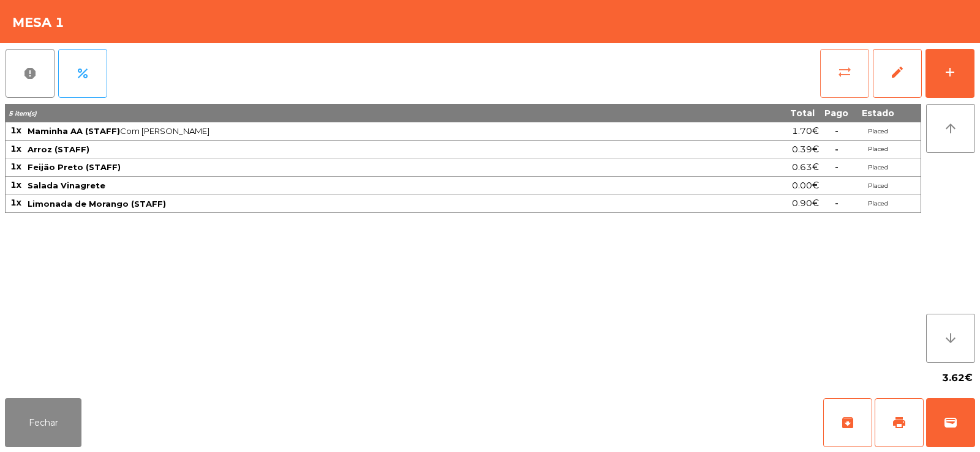
click at [840, 76] on span "sync_alt" at bounding box center [844, 72] width 15 height 15
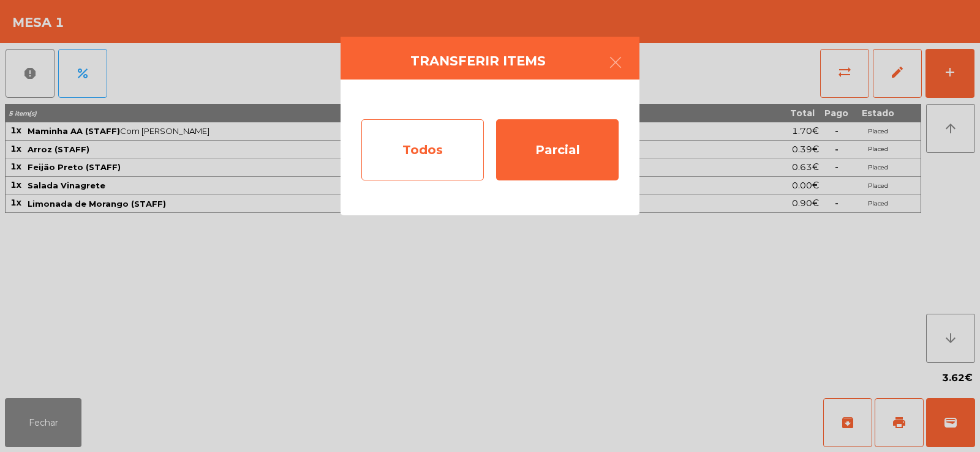
click at [411, 150] on div "Todos" at bounding box center [422, 149] width 122 height 61
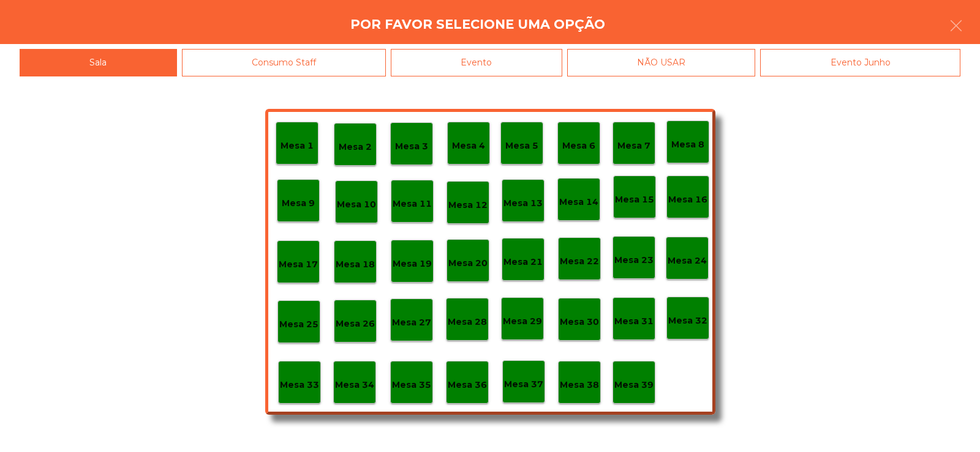
click at [516, 61] on div "Evento" at bounding box center [476, 63] width 171 height 28
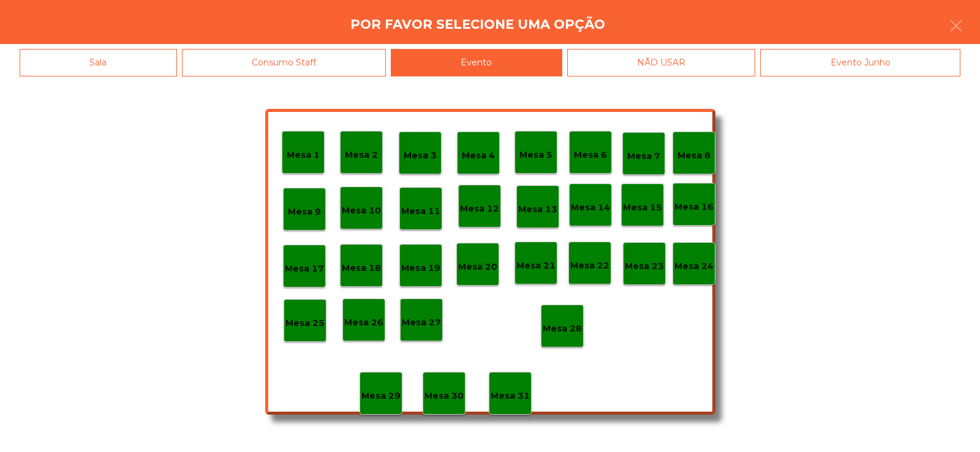
click at [557, 338] on div "Mesa 28" at bounding box center [562, 326] width 43 height 43
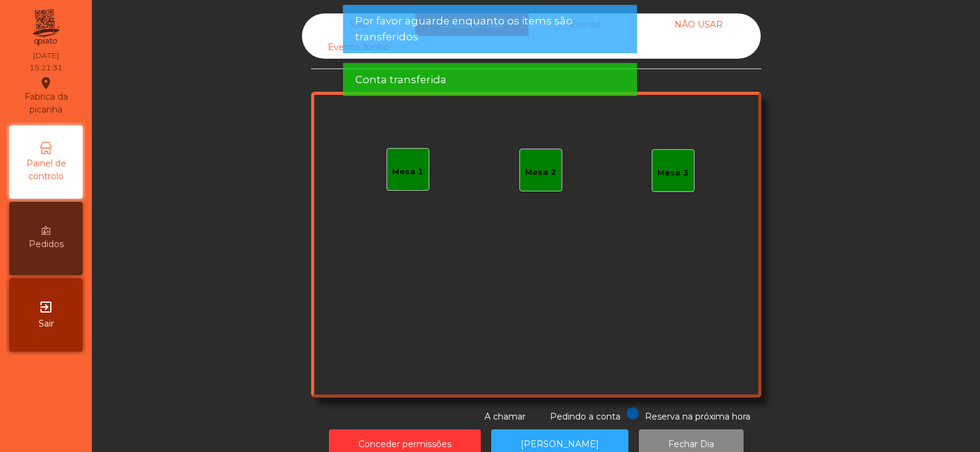
click at [580, 32] on span "Por favor aguarde enquanto os items são transferidos" at bounding box center [489, 28] width 269 height 31
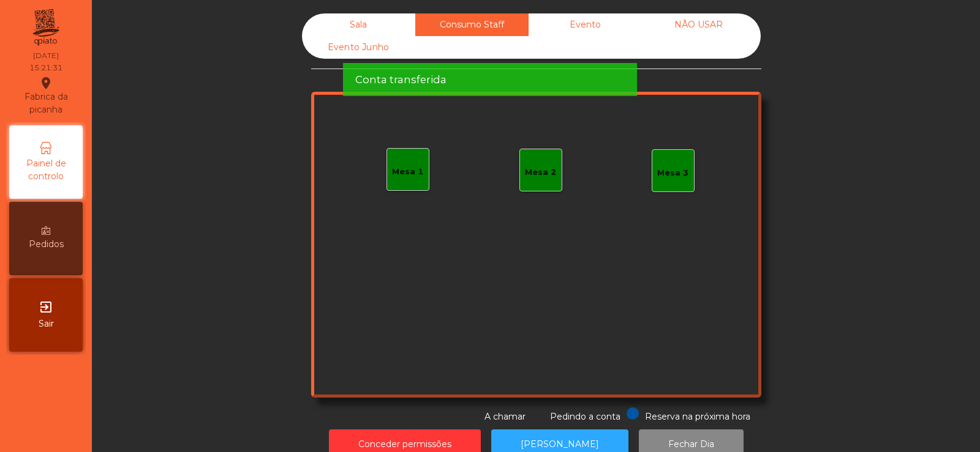
click at [579, 72] on div "Conta transferida" at bounding box center [489, 79] width 269 height 15
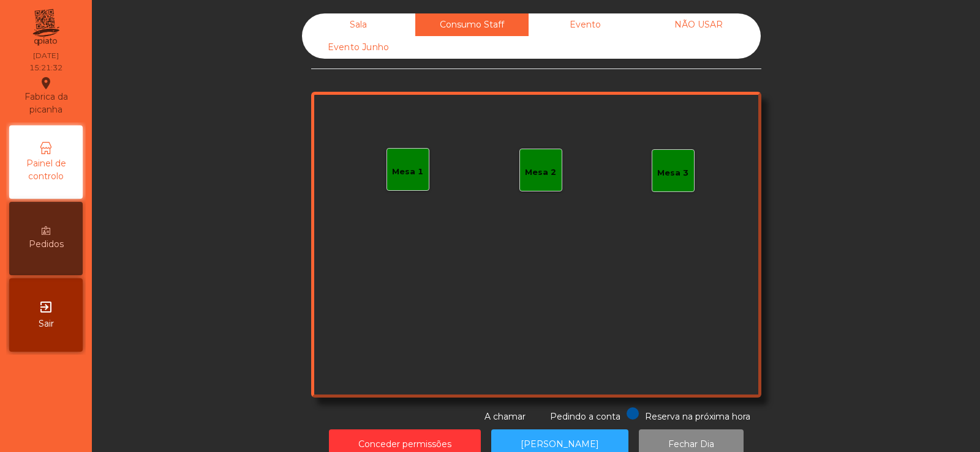
click at [569, 32] on div "Evento" at bounding box center [584, 24] width 113 height 23
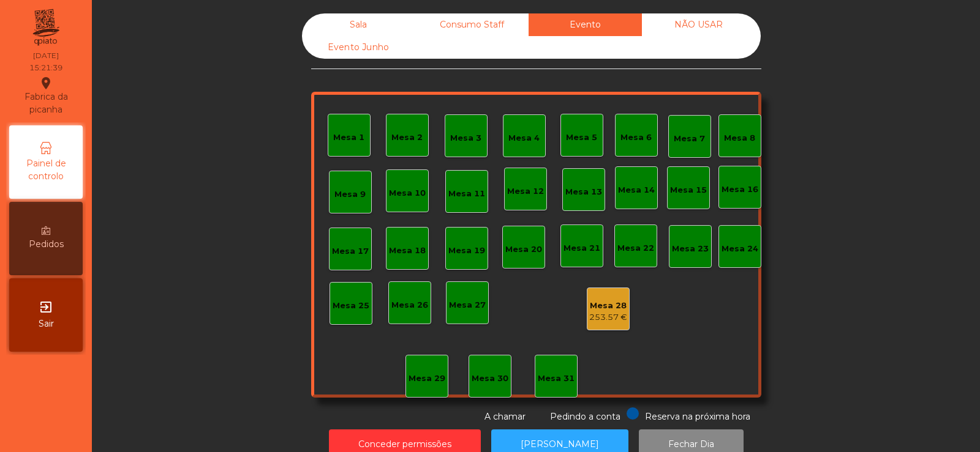
scroll to position [30, 0]
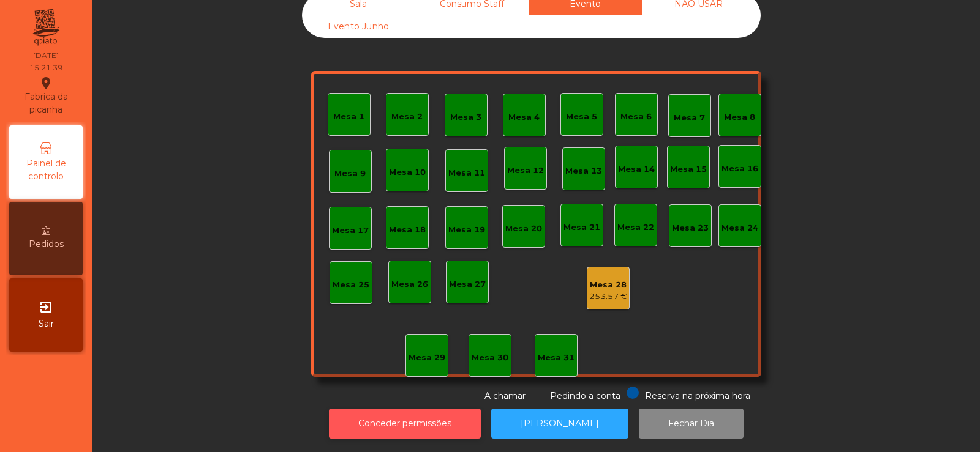
click at [412, 413] on button "Conceder permissões" at bounding box center [405, 424] width 152 height 30
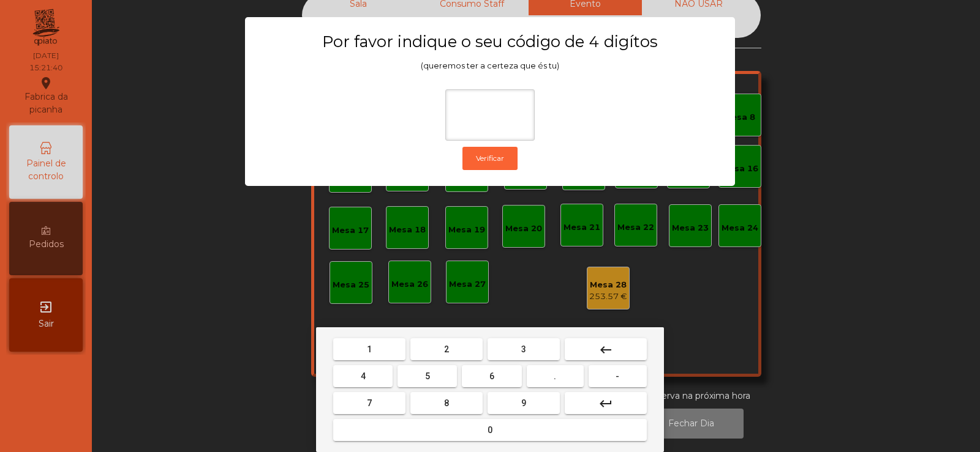
click at [456, 339] on button "2" at bounding box center [446, 350] width 72 height 22
click at [492, 375] on span "6" at bounding box center [491, 377] width 5 height 10
click at [386, 400] on button "7" at bounding box center [369, 403] width 72 height 22
click at [427, 376] on span "5" at bounding box center [427, 377] width 5 height 10
type input "****"
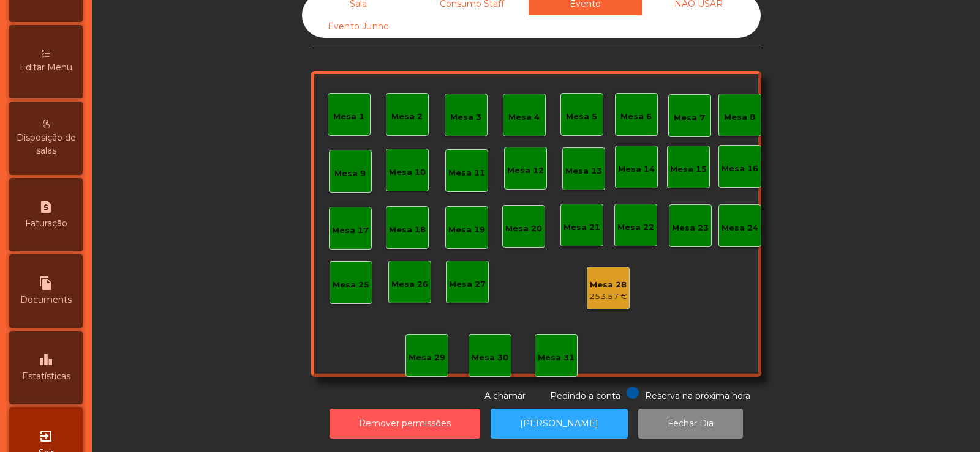
scroll to position [258, 0]
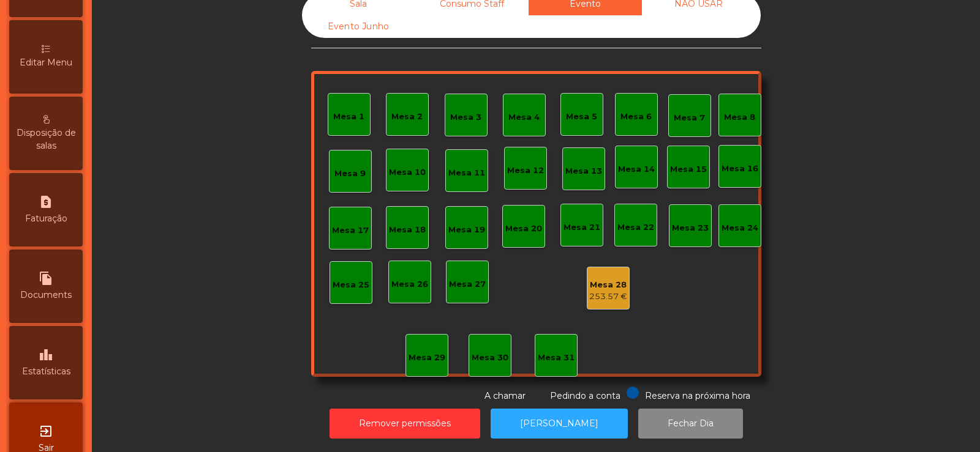
click at [53, 370] on span "Estatísticas" at bounding box center [46, 372] width 48 height 13
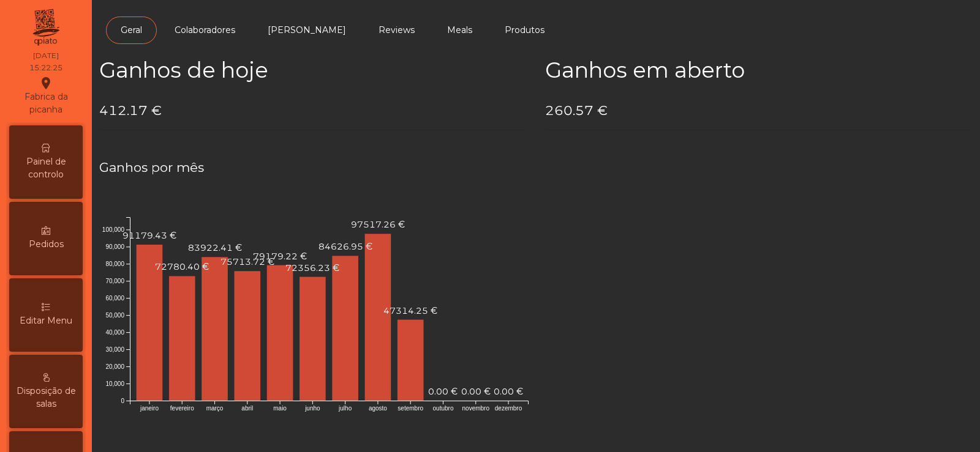
click at [39, 147] on div "Painel de controlo" at bounding box center [45, 162] width 73 height 73
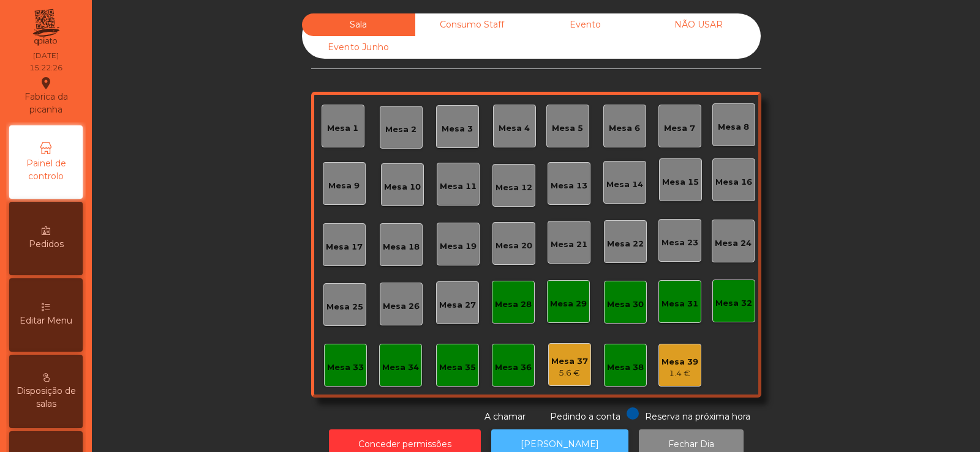
click at [558, 438] on button "[PERSON_NAME]" at bounding box center [559, 445] width 137 height 30
